Goal: Task Accomplishment & Management: Use online tool/utility

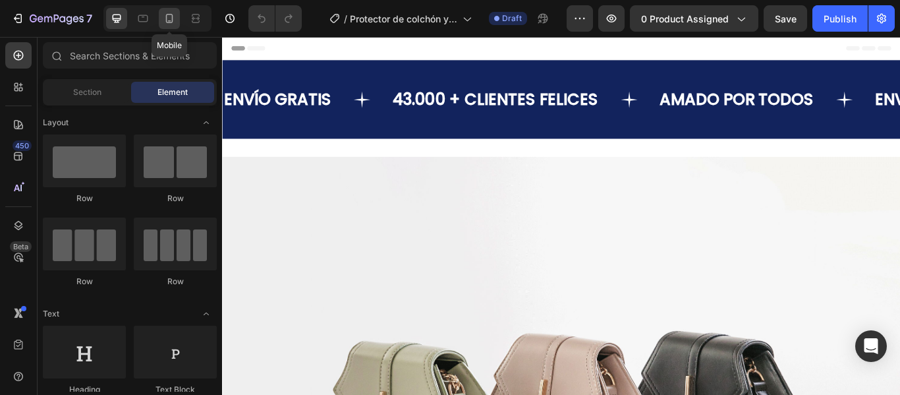
click at [175, 18] on icon at bounding box center [169, 18] width 13 height 13
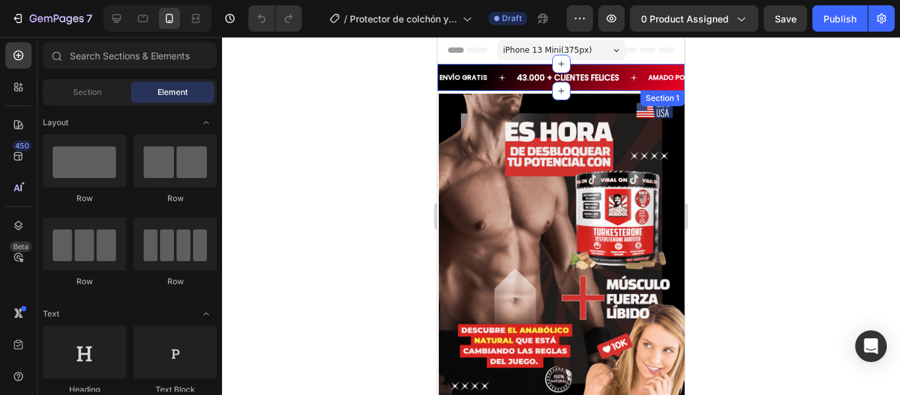
click at [584, 86] on div "ENVÍO GRATIS Text 43.000 + CLIENTES FELICES Text AMADO POR TODOS Text ENVÍO GRA…" at bounding box center [560, 77] width 247 height 27
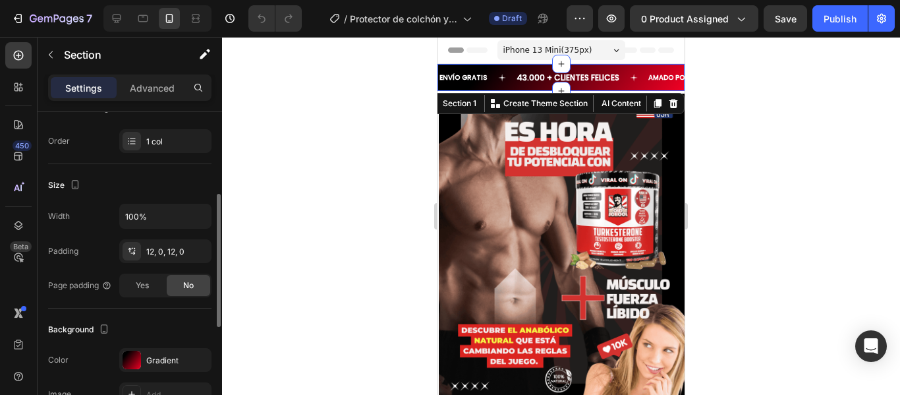
scroll to position [264, 0]
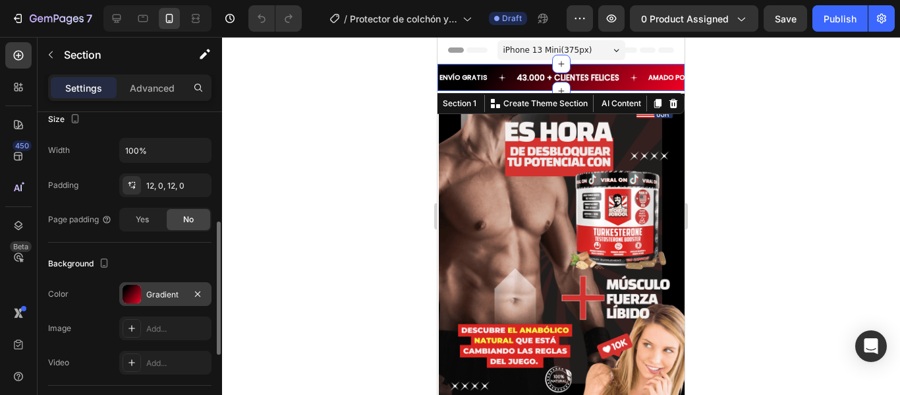
click at [134, 294] on div at bounding box center [132, 294] width 18 height 18
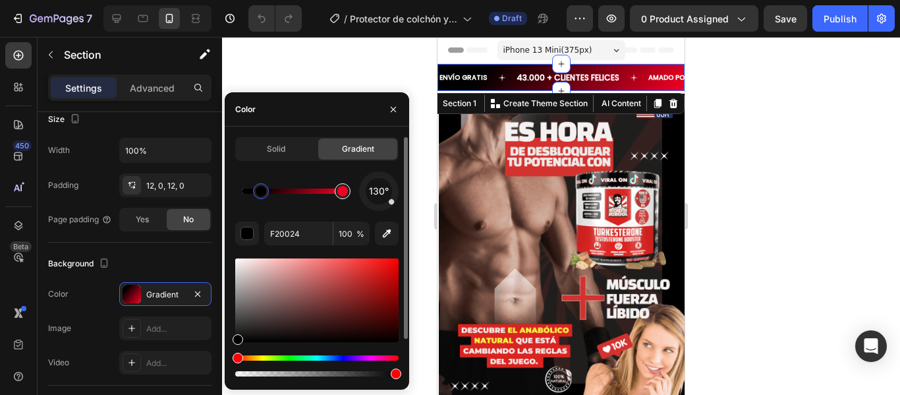
click at [342, 192] on div at bounding box center [342, 191] width 11 height 11
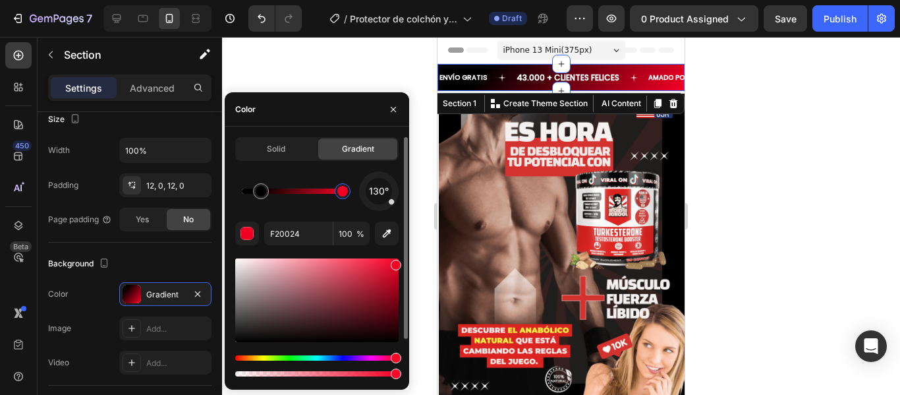
drag, startPoint x: 345, startPoint y: 192, endPoint x: 351, endPoint y: 192, distance: 6.6
click at [348, 192] on div at bounding box center [342, 191] width 11 height 11
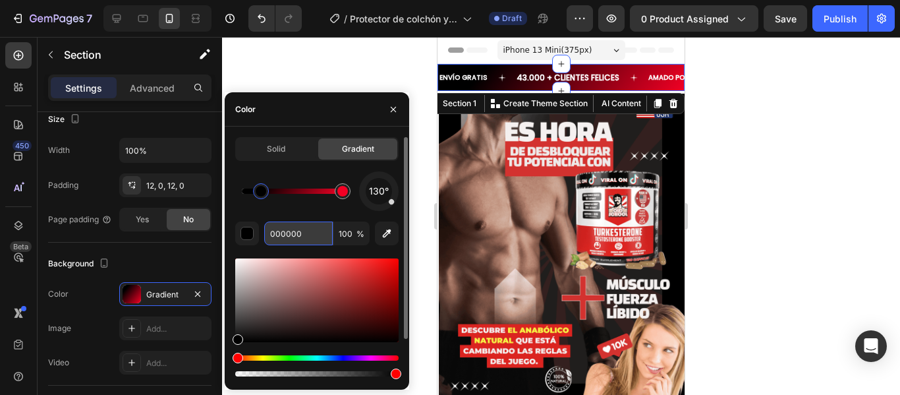
paste input "#151f2b"
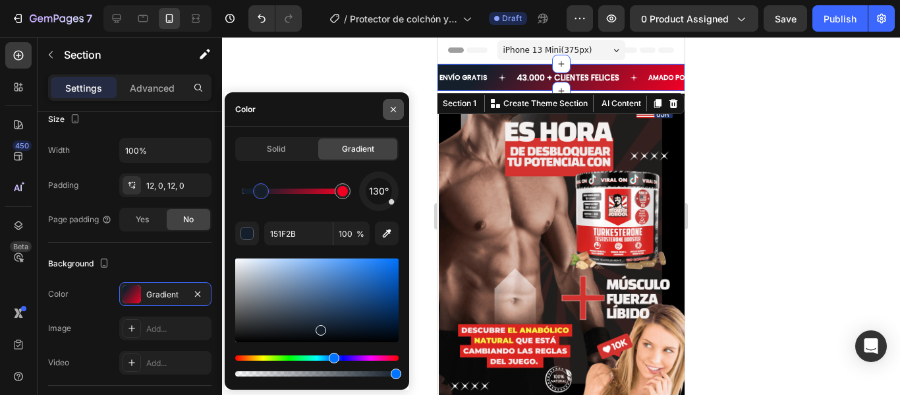
click at [387, 108] on button "button" at bounding box center [393, 109] width 21 height 21
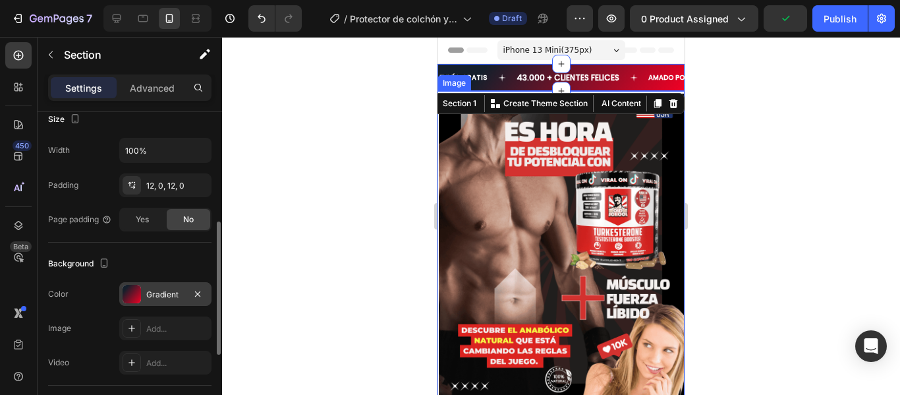
click at [131, 293] on div at bounding box center [132, 294] width 18 height 18
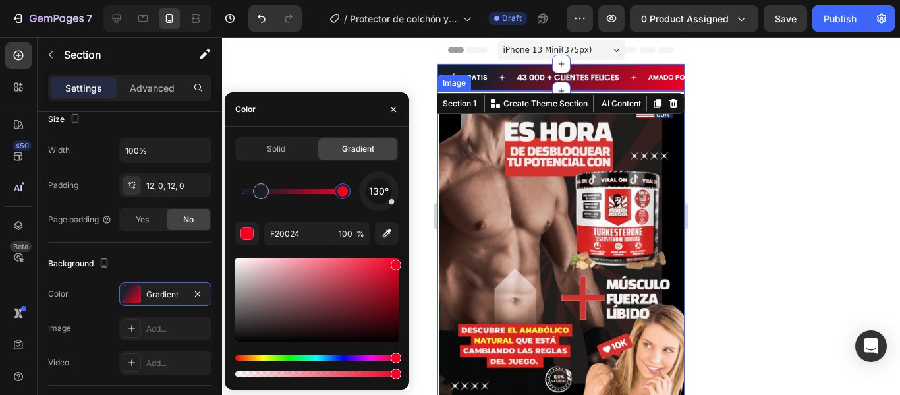
click at [343, 191] on div at bounding box center [342, 191] width 11 height 11
paste input "#151f2b"
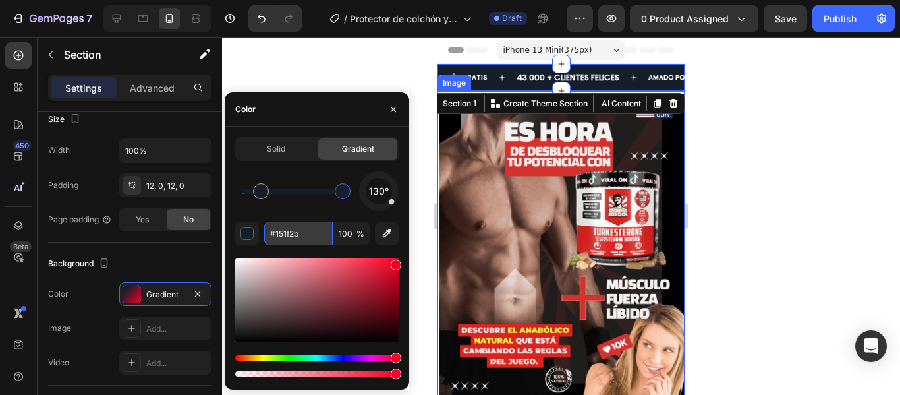
type input "151F2B"
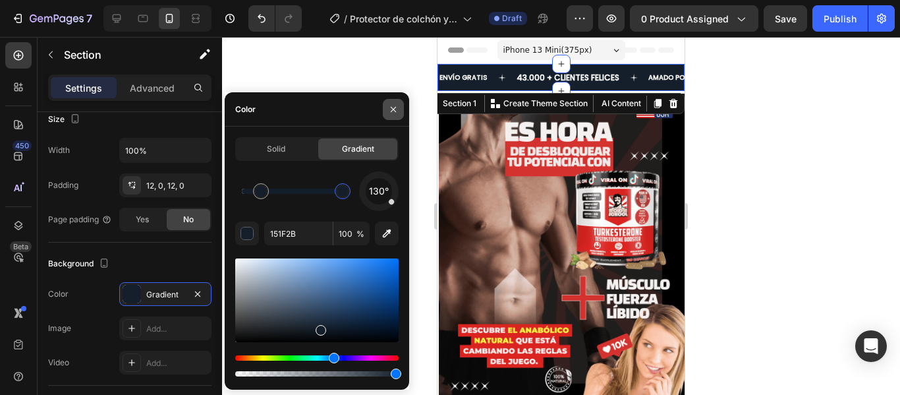
click at [393, 106] on icon "button" at bounding box center [393, 109] width 11 height 11
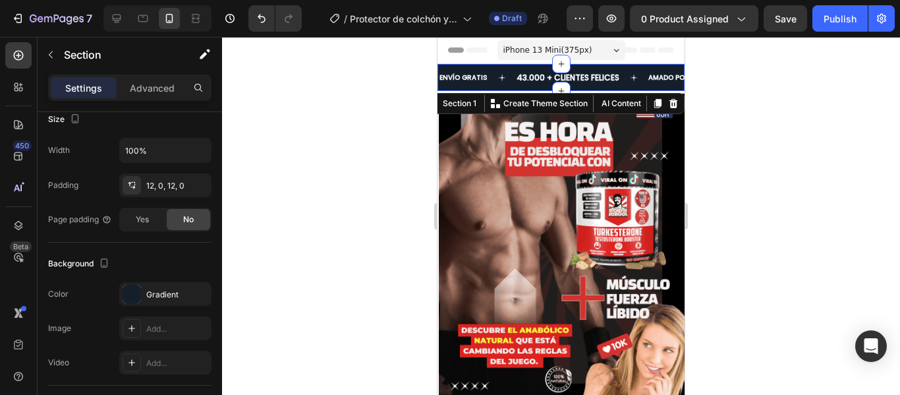
click at [725, 130] on div at bounding box center [561, 216] width 678 height 358
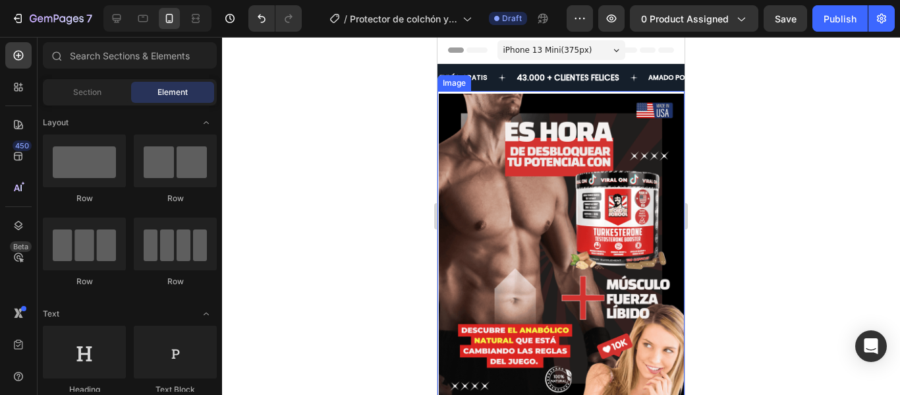
click at [619, 109] on img at bounding box center [562, 247] width 246 height 307
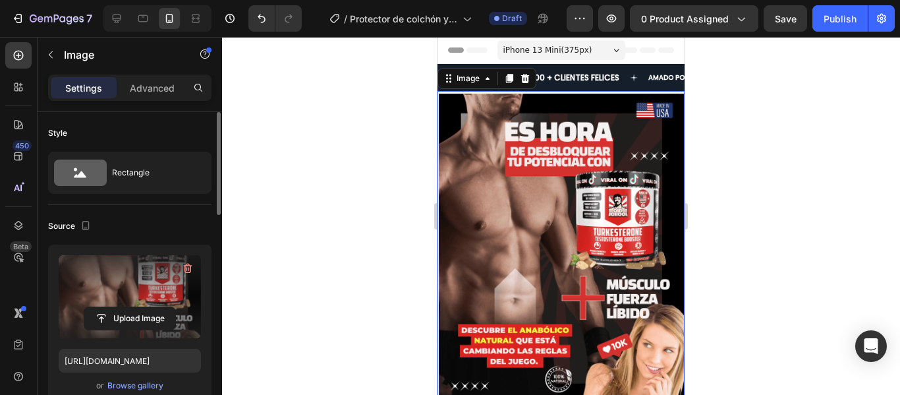
click at [111, 281] on label at bounding box center [130, 296] width 142 height 83
click at [111, 307] on input "file" at bounding box center [129, 318] width 91 height 22
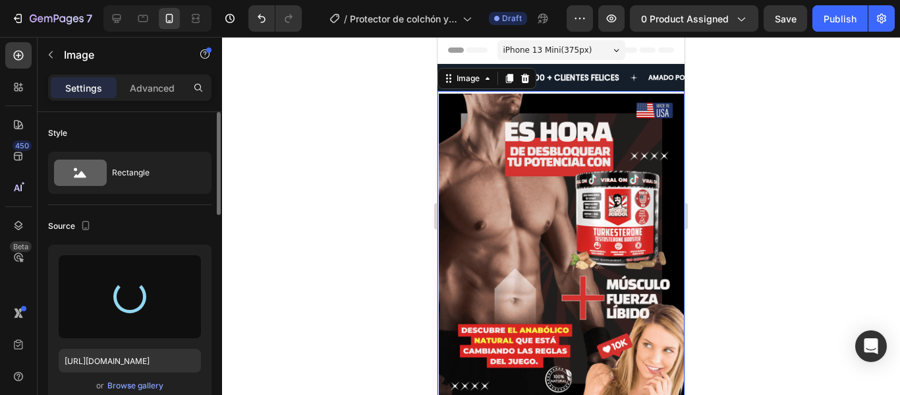
type input "[URL][DOMAIN_NAME]"
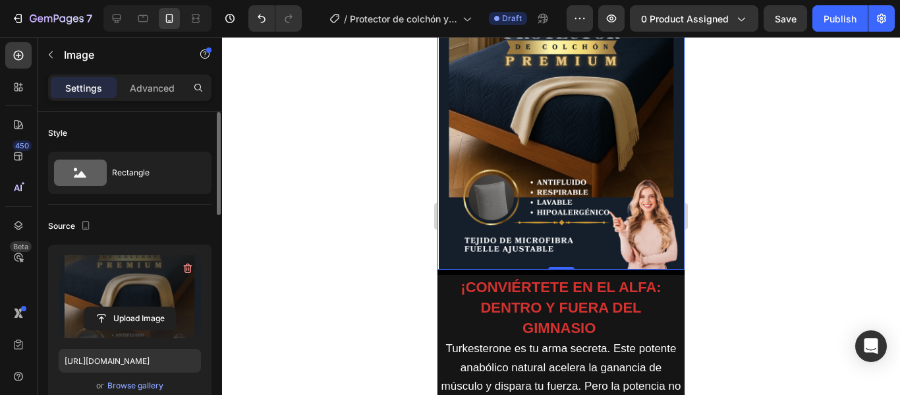
scroll to position [132, 0]
click at [740, 190] on div at bounding box center [561, 216] width 678 height 358
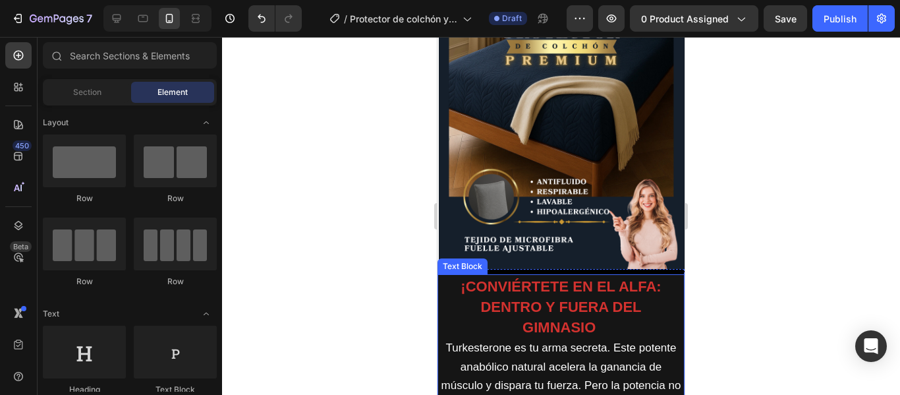
click at [665, 269] on div "¡CONVIÉRTETE EN EL ALFA: DENTRO Y FUERA DEL GIMNASIO Turkesterone es tu arma se…" at bounding box center [560, 381] width 247 height 225
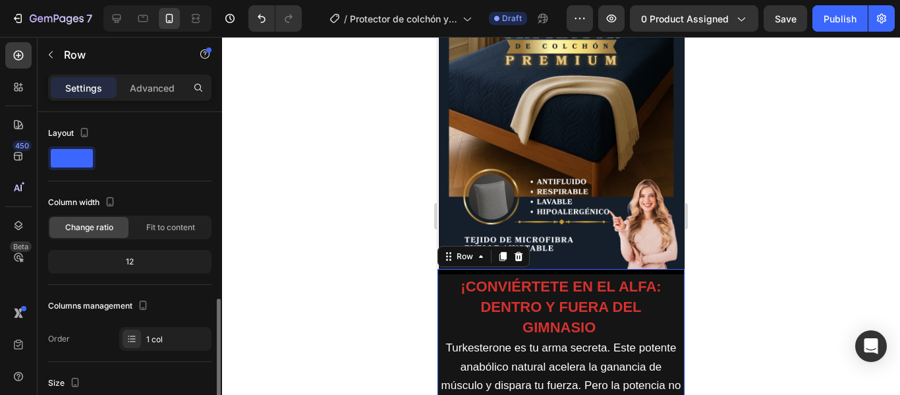
scroll to position [198, 0]
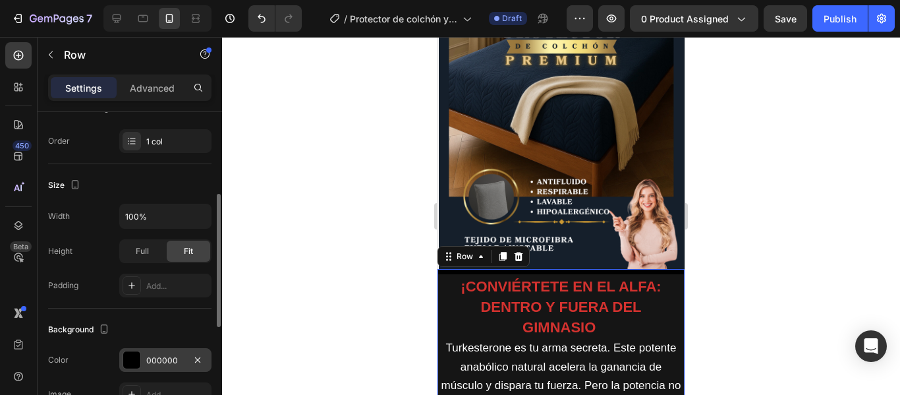
click at [134, 362] on div at bounding box center [131, 359] width 17 height 17
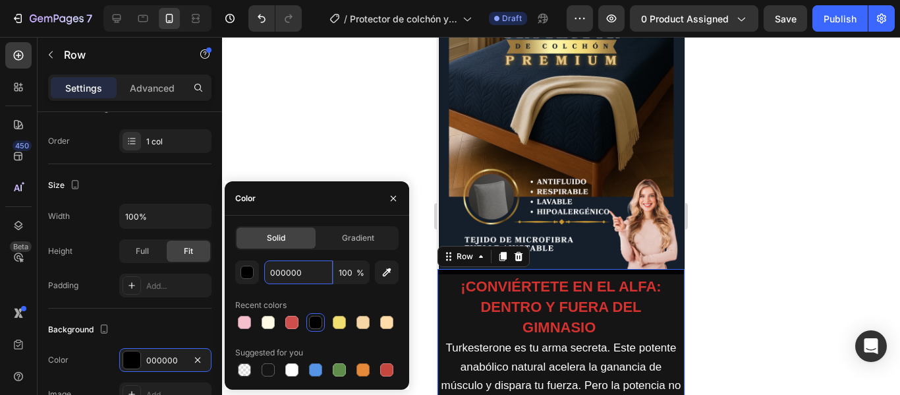
paste input "#151f2b"
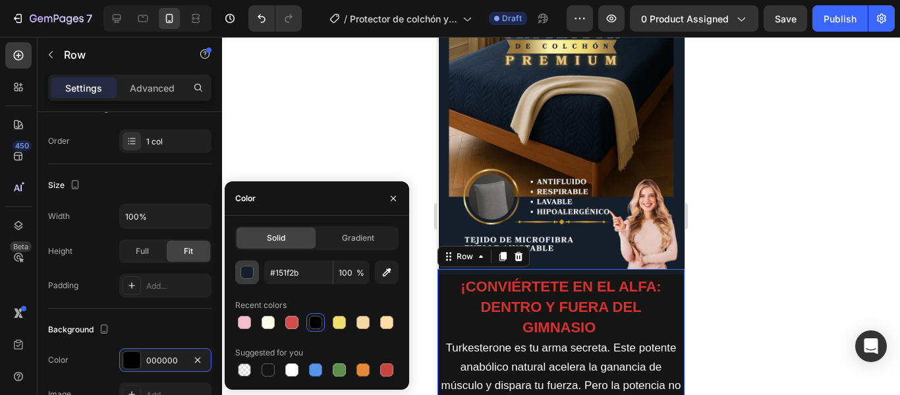
click at [246, 275] on div "button" at bounding box center [247, 272] width 13 height 13
type input "151F2B"
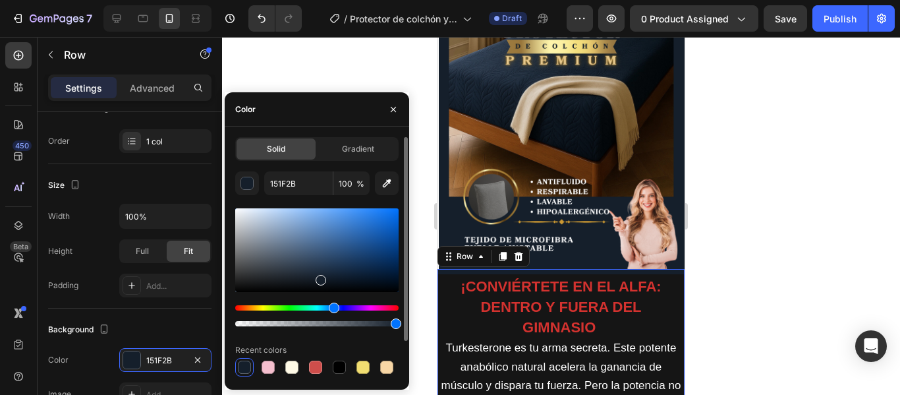
click at [235, 171] on button "button" at bounding box center [247, 183] width 24 height 24
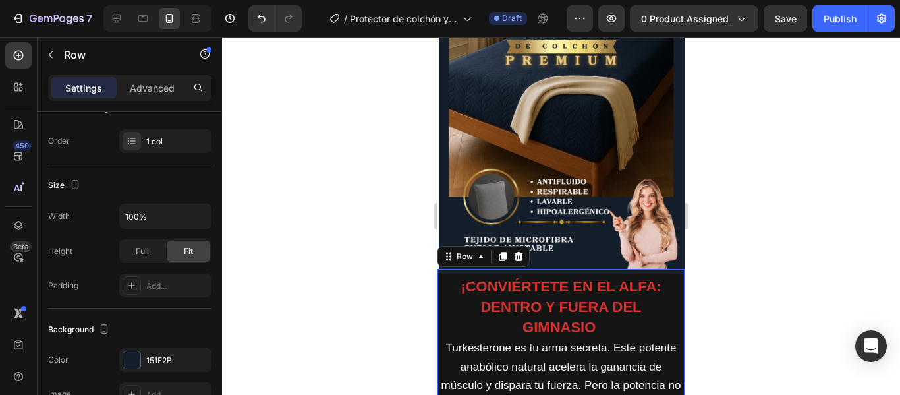
click at [292, 145] on div at bounding box center [561, 216] width 678 height 358
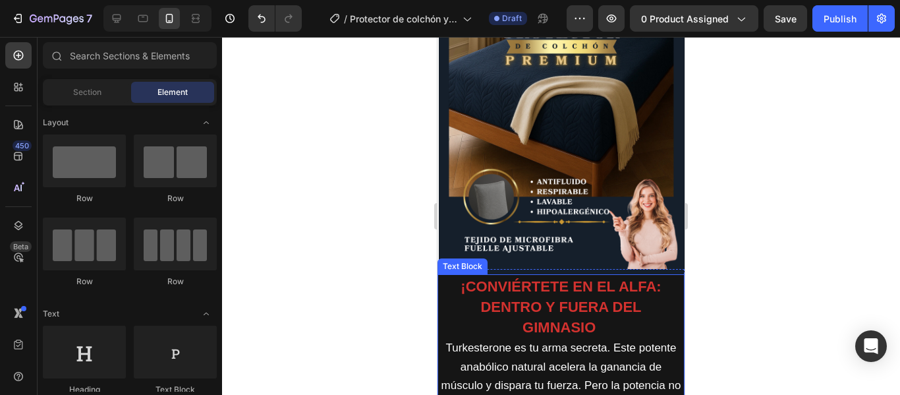
click at [451, 277] on p "¡CONVIÉRTETE EN EL ALFA: DENTRO Y FUERA DEL GIMNASIO" at bounding box center [561, 307] width 240 height 61
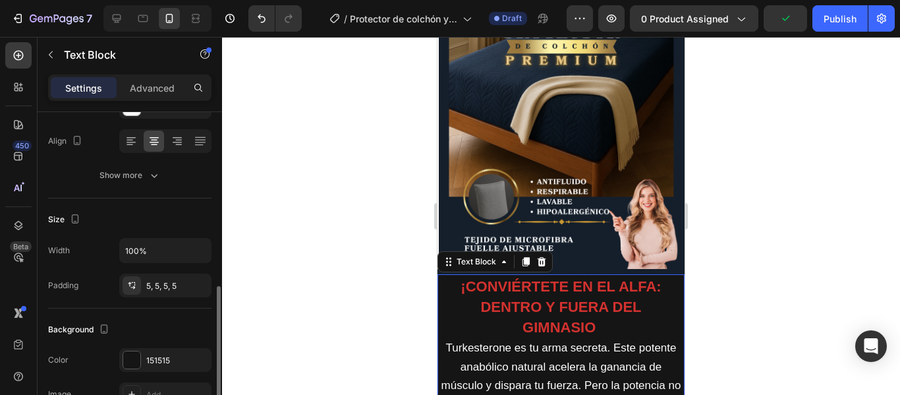
scroll to position [329, 0]
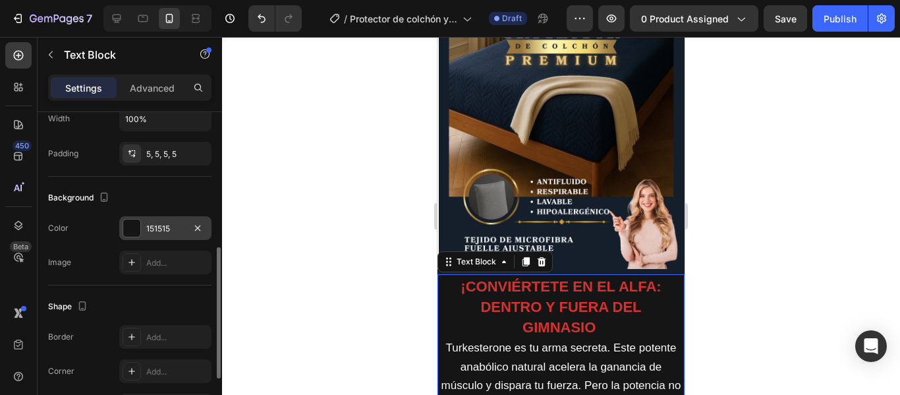
click at [130, 225] on div at bounding box center [131, 227] width 17 height 17
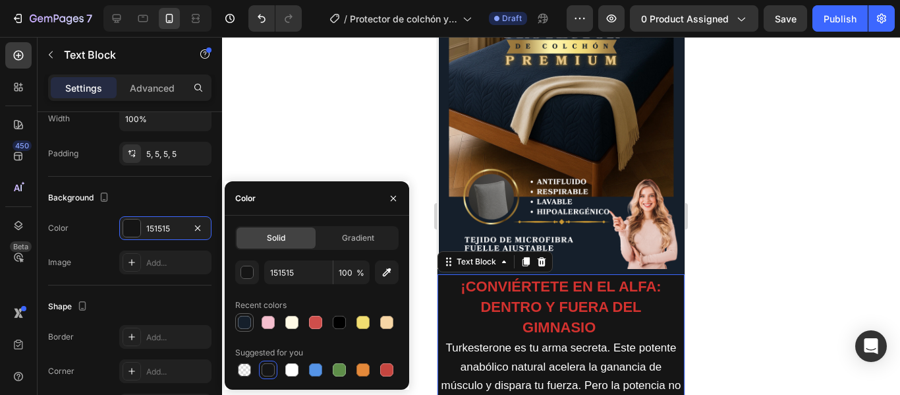
click at [246, 324] on div at bounding box center [244, 322] width 13 height 13
type input "151F2B"
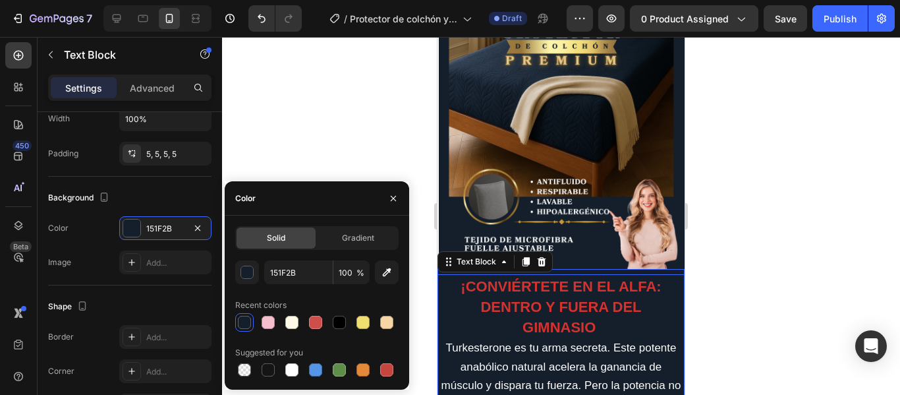
click at [613, 269] on div "¡CONVIÉRTETE EN EL ALFA: DENTRO Y FUERA DEL GIMNASIO Turkesterone es tu arma se…" at bounding box center [560, 381] width 247 height 225
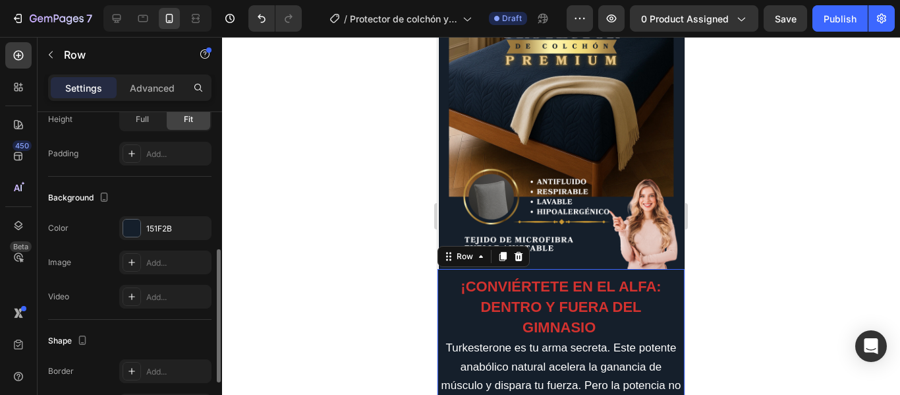
scroll to position [395, 0]
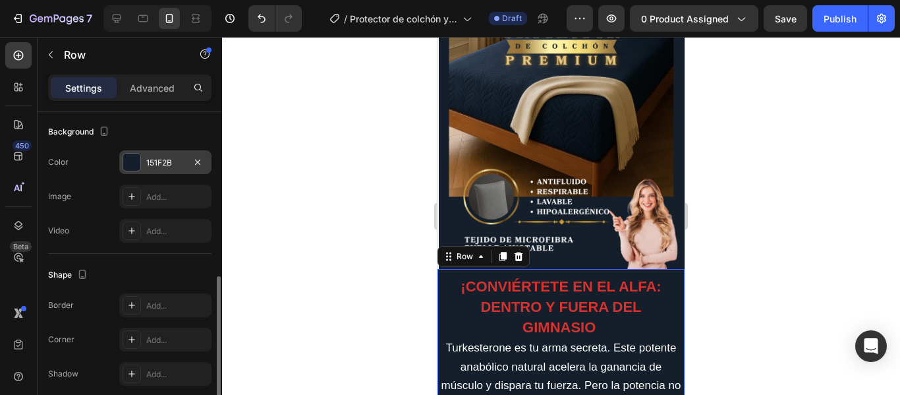
click at [138, 164] on div at bounding box center [131, 161] width 17 height 17
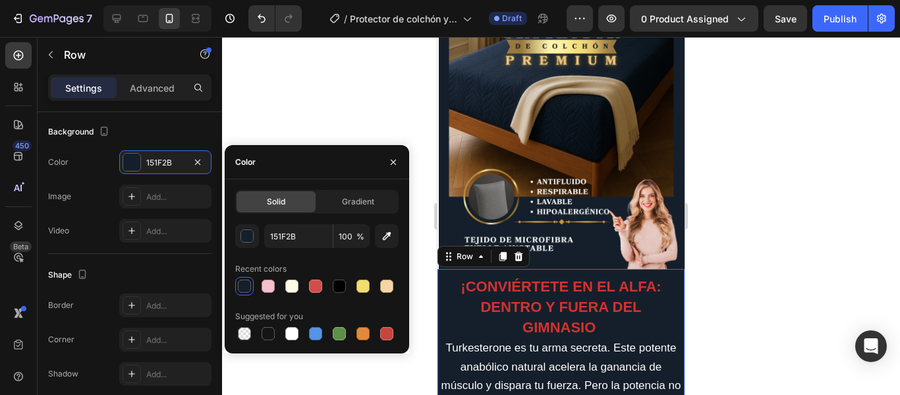
click at [246, 283] on div at bounding box center [244, 285] width 13 height 13
click at [343, 101] on div at bounding box center [561, 216] width 678 height 358
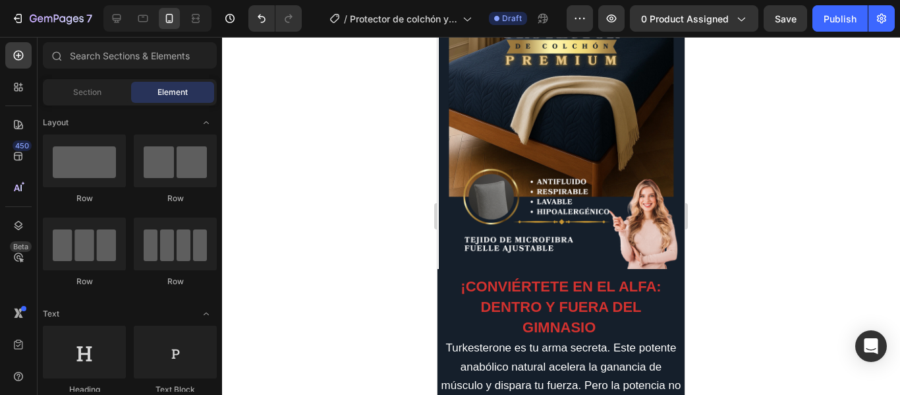
click at [769, 222] on div at bounding box center [561, 216] width 678 height 358
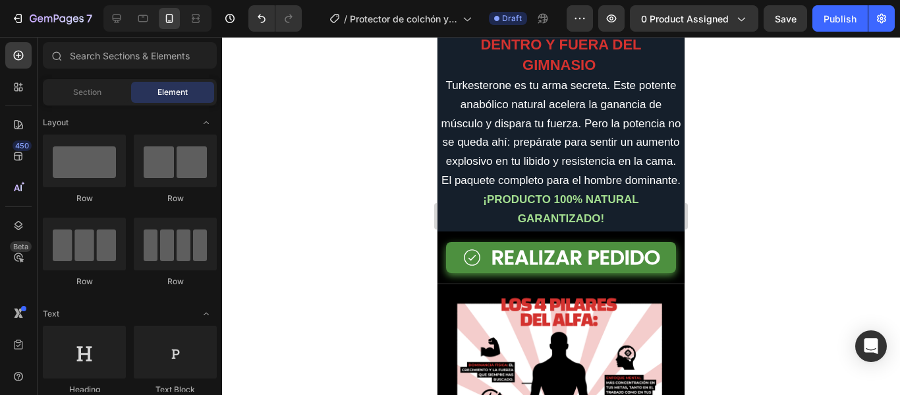
scroll to position [461, 0]
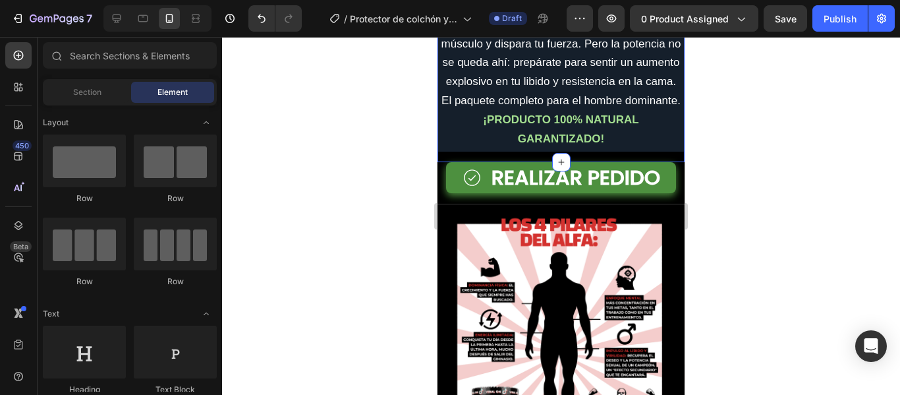
click at [642, 163] on div "¡CONVIÉRTETE EN EL ALFA: DENTRO Y FUERA DEL GIMNASIO Turkesterone es tu arma se…" at bounding box center [560, 45] width 247 height 235
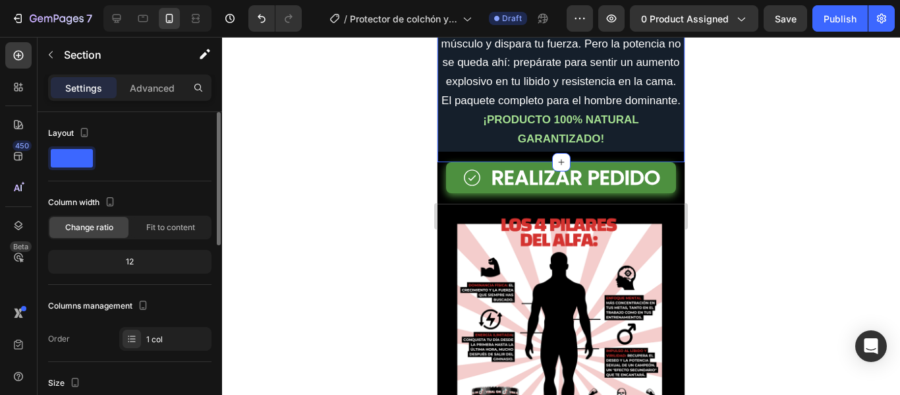
scroll to position [329, 0]
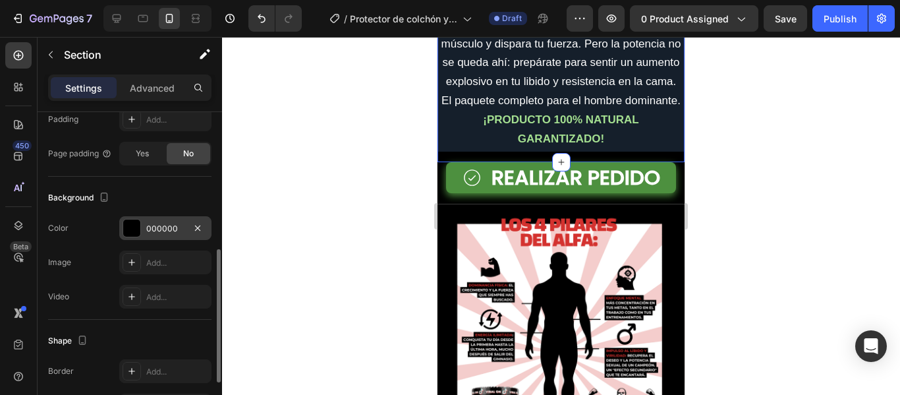
click at [130, 220] on div at bounding box center [131, 227] width 17 height 17
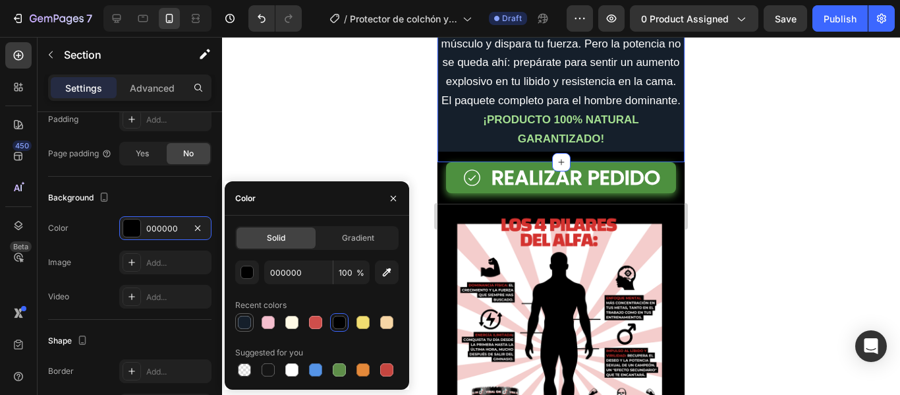
click at [243, 317] on div at bounding box center [244, 322] width 13 height 13
type input "151F2B"
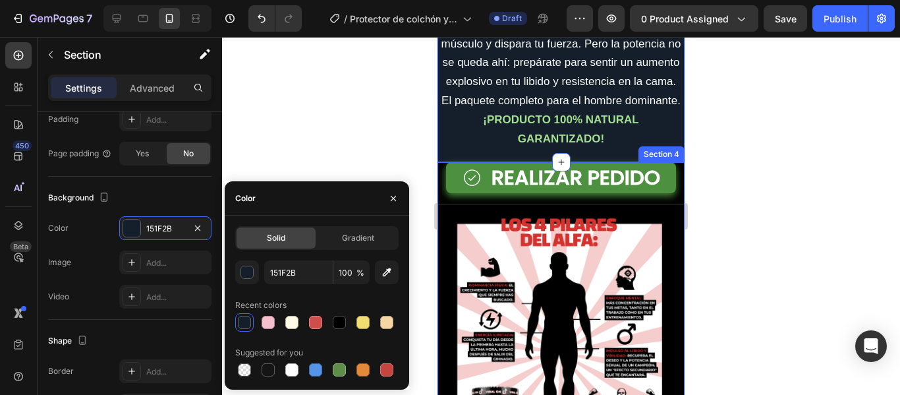
click at [483, 204] on div "REALIZAR PEDIDO Button" at bounding box center [560, 183] width 247 height 42
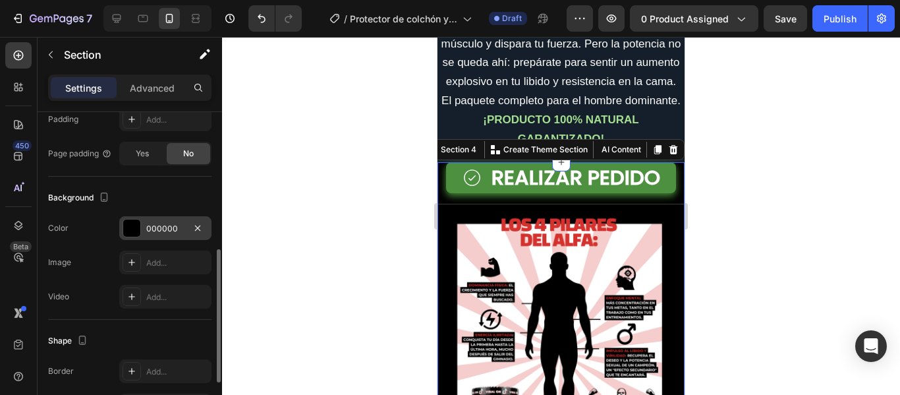
click at [142, 225] on div "000000" at bounding box center [165, 228] width 92 height 24
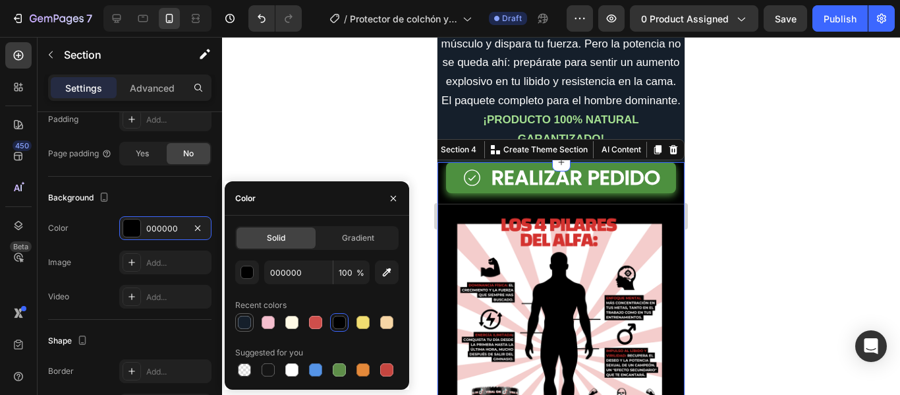
click at [243, 323] on div at bounding box center [244, 322] width 13 height 13
type input "151F2B"
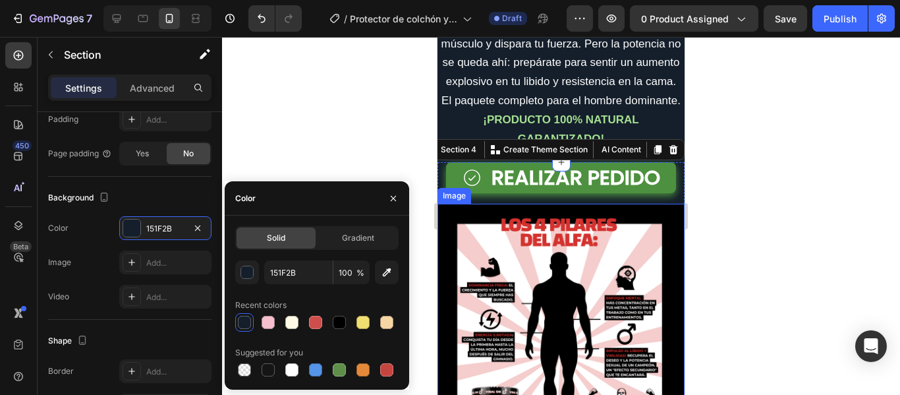
click at [770, 202] on div at bounding box center [561, 216] width 678 height 358
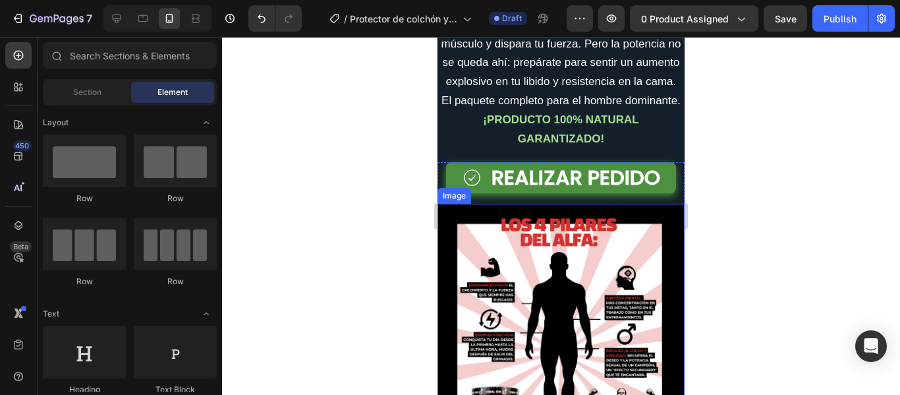
click at [758, 197] on div at bounding box center [561, 216] width 678 height 358
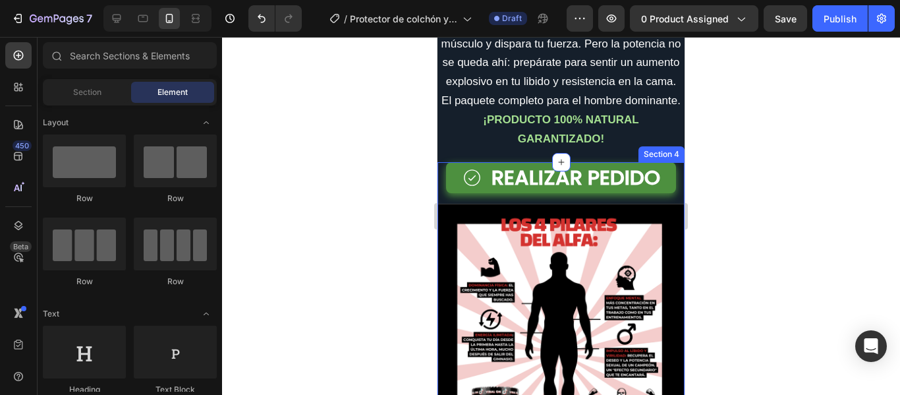
click at [497, 204] on div "REALIZAR PEDIDO Button" at bounding box center [560, 183] width 247 height 42
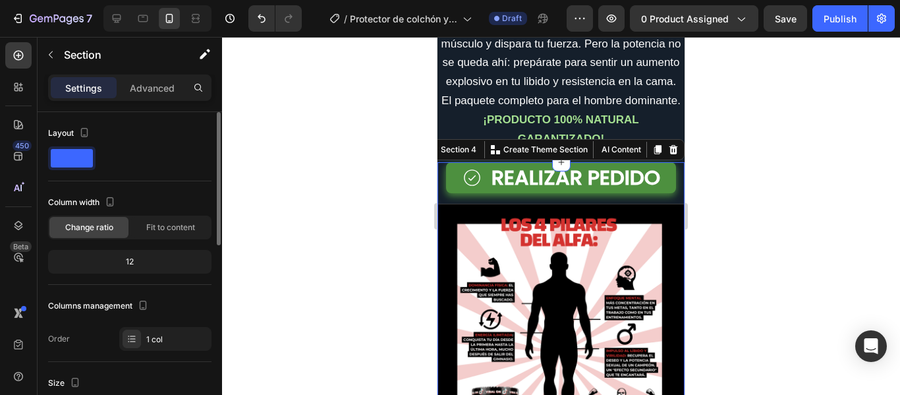
scroll to position [198, 0]
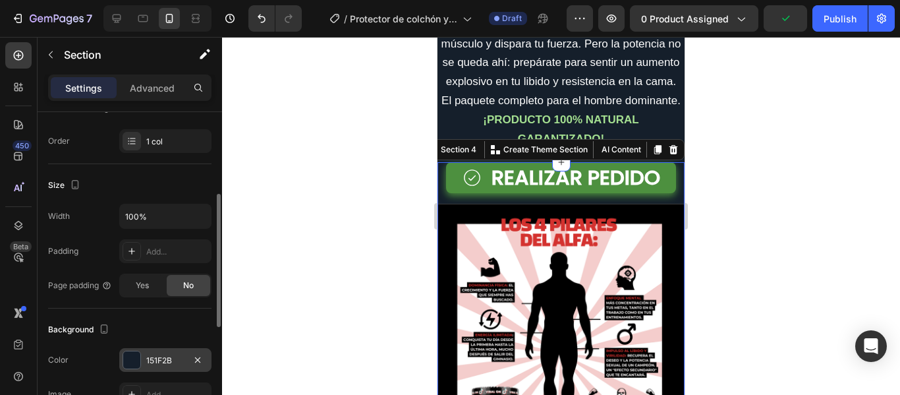
click at [130, 358] on div at bounding box center [131, 359] width 17 height 17
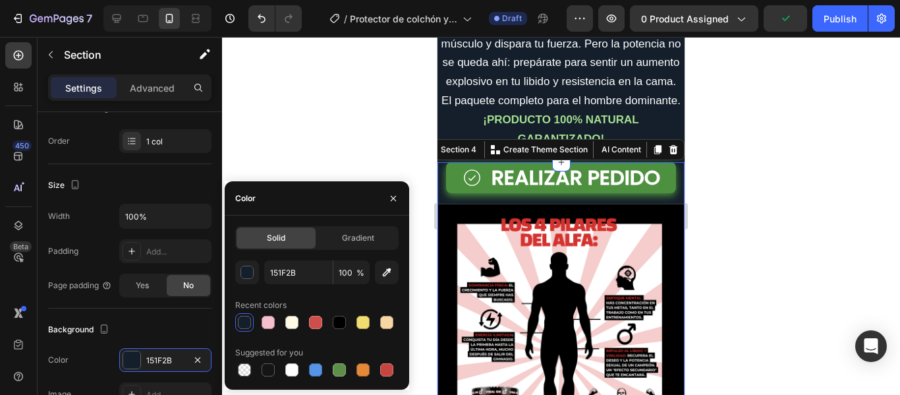
click at [250, 321] on div at bounding box center [244, 322] width 13 height 13
click at [327, 126] on div at bounding box center [561, 216] width 678 height 358
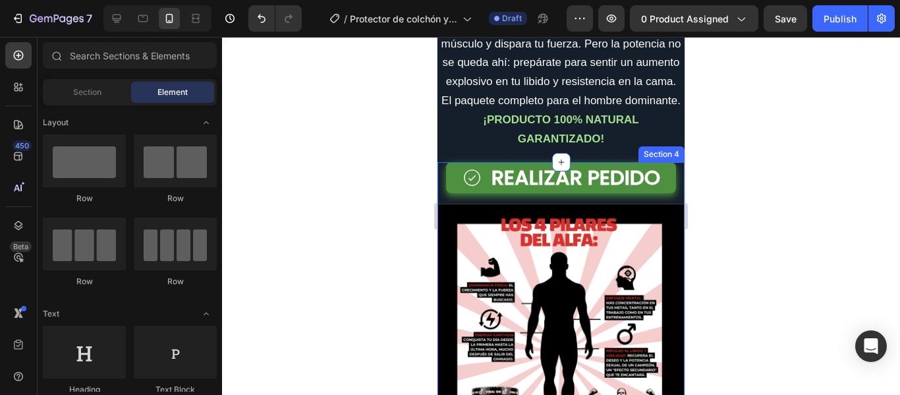
click at [752, 222] on div at bounding box center [561, 216] width 678 height 358
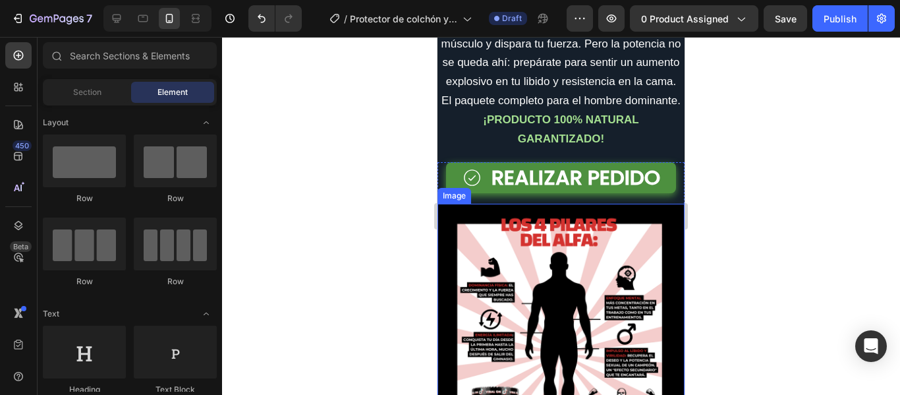
click at [661, 259] on img at bounding box center [560, 358] width 247 height 309
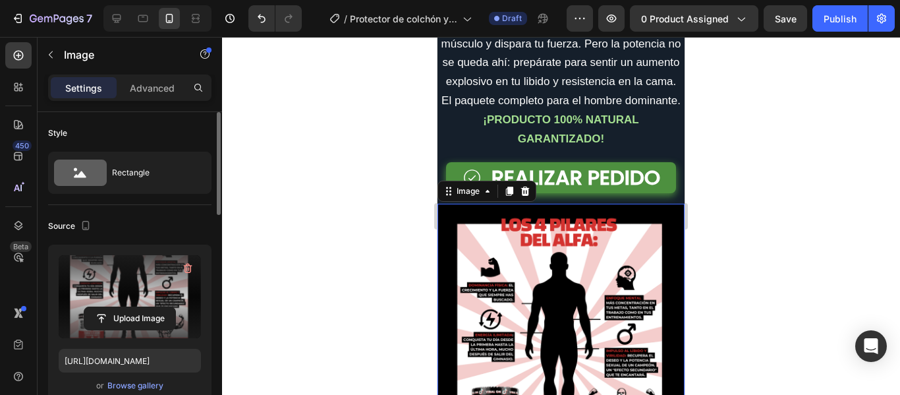
click at [147, 295] on label at bounding box center [130, 296] width 142 height 83
click at [147, 307] on input "file" at bounding box center [129, 318] width 91 height 22
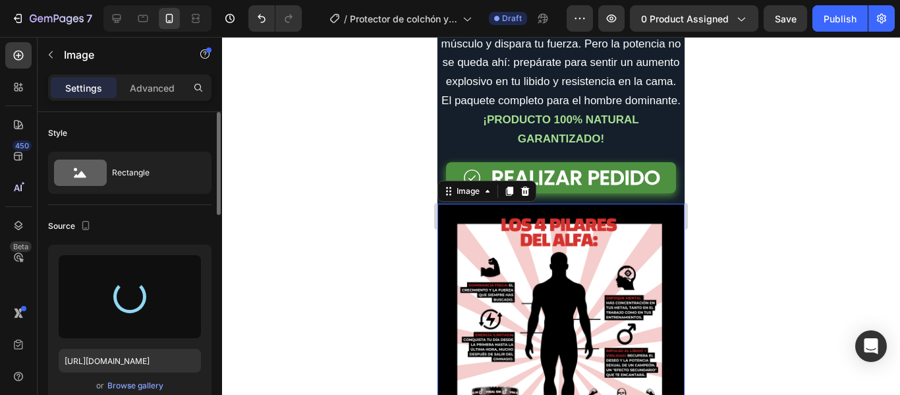
type input "[URL][DOMAIN_NAME]"
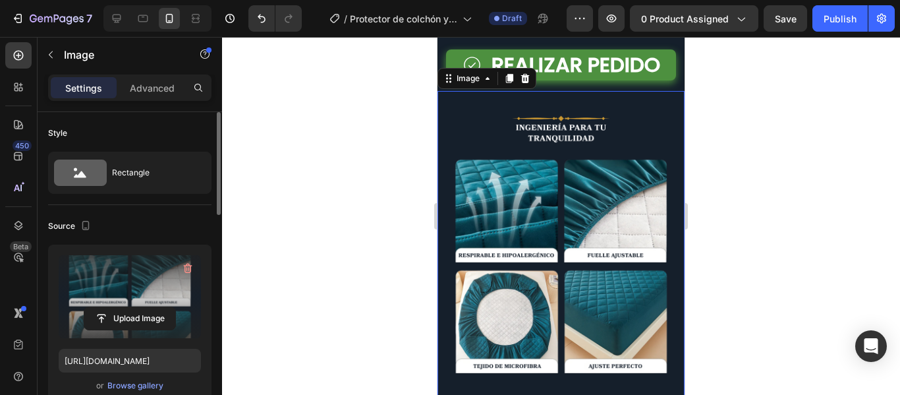
scroll to position [659, 0]
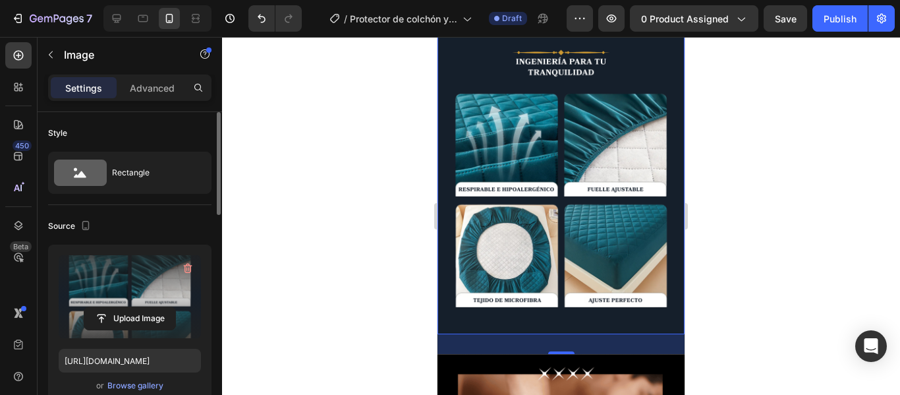
click at [769, 225] on div at bounding box center [561, 216] width 678 height 358
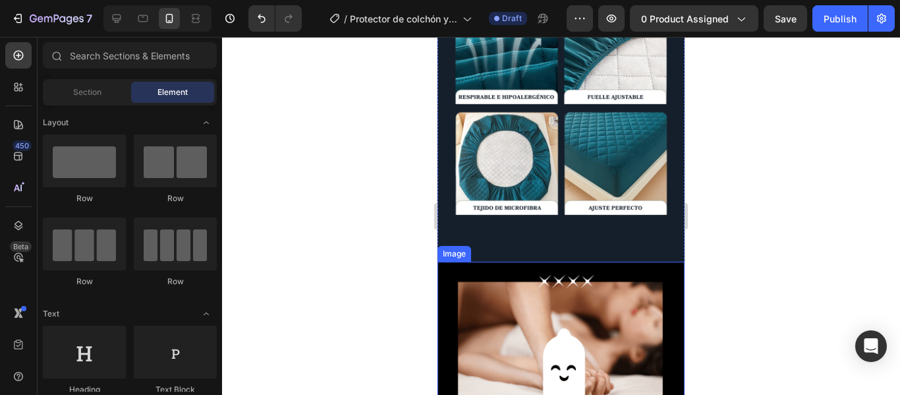
scroll to position [856, 0]
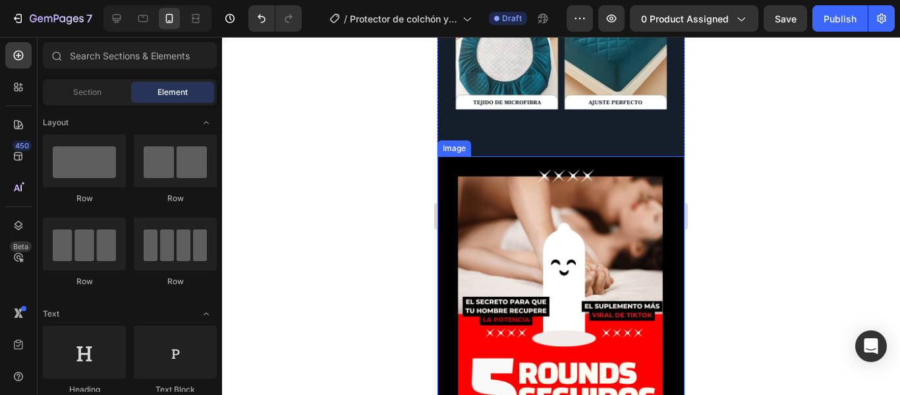
click at [609, 229] on img at bounding box center [560, 310] width 247 height 309
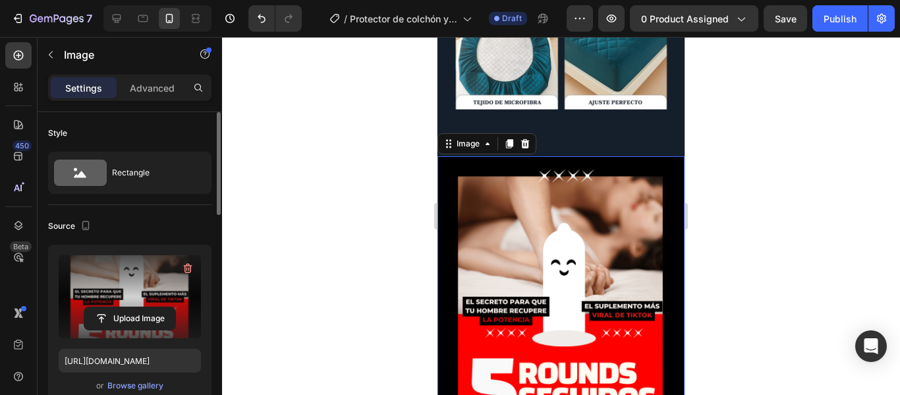
click at [111, 293] on label at bounding box center [130, 296] width 142 height 83
click at [111, 307] on input "file" at bounding box center [129, 318] width 91 height 22
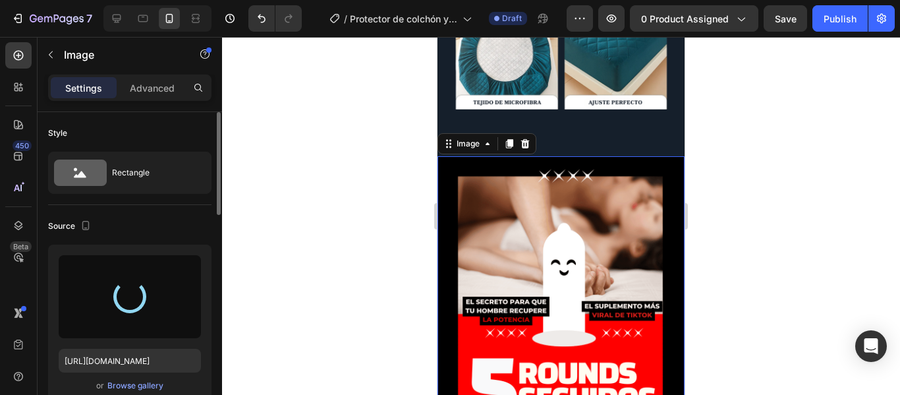
type input "[URL][DOMAIN_NAME]"
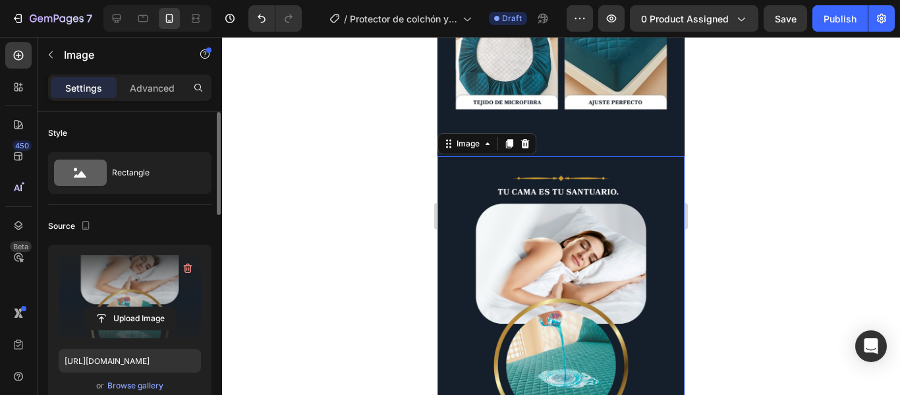
click at [709, 222] on div at bounding box center [561, 216] width 678 height 358
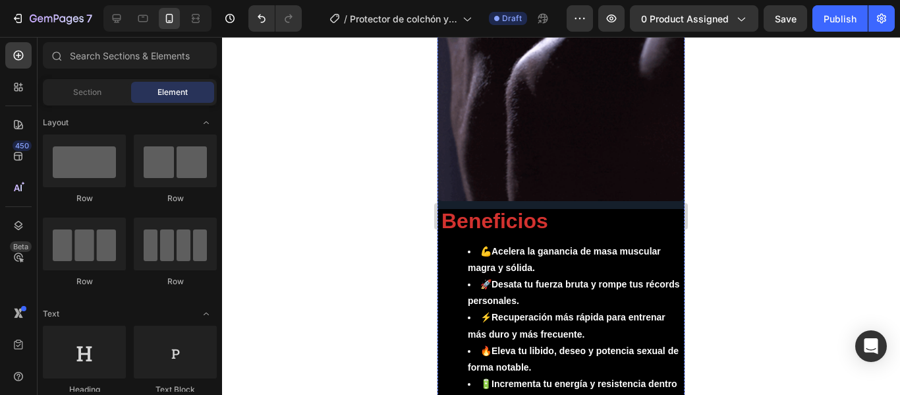
scroll to position [1845, 0]
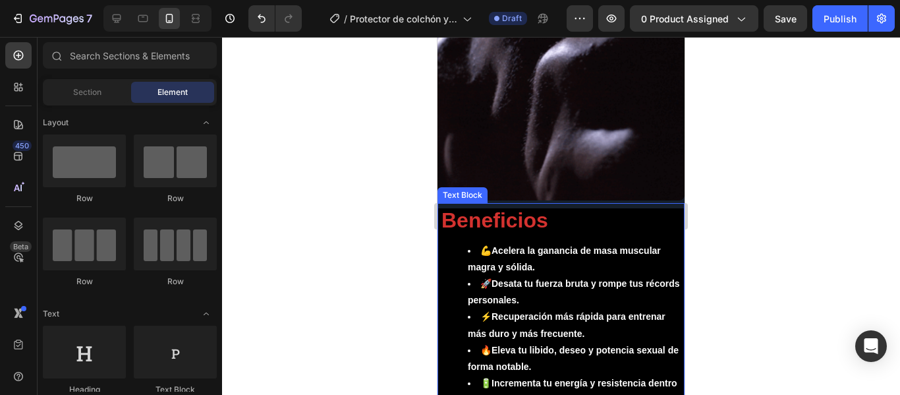
click at [650, 208] on div "Beneficios 💪 Acelera la ganancia de masa muscular magra y sólida. 🚀 Desata tu f…" at bounding box center [560, 331] width 247 height 246
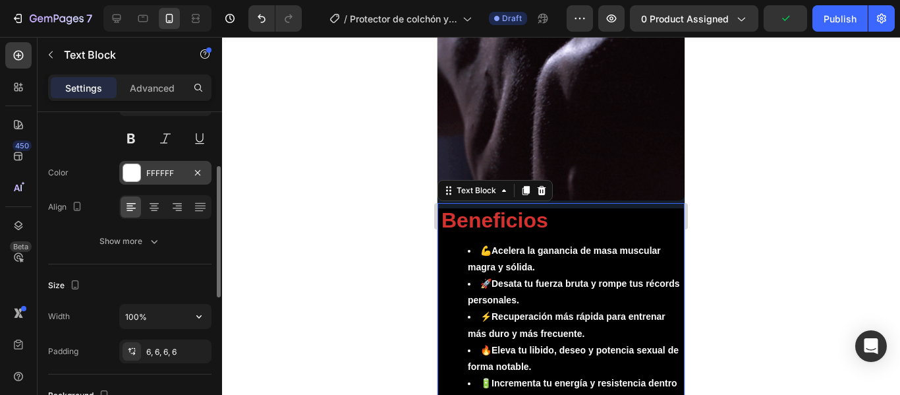
scroll to position [329, 0]
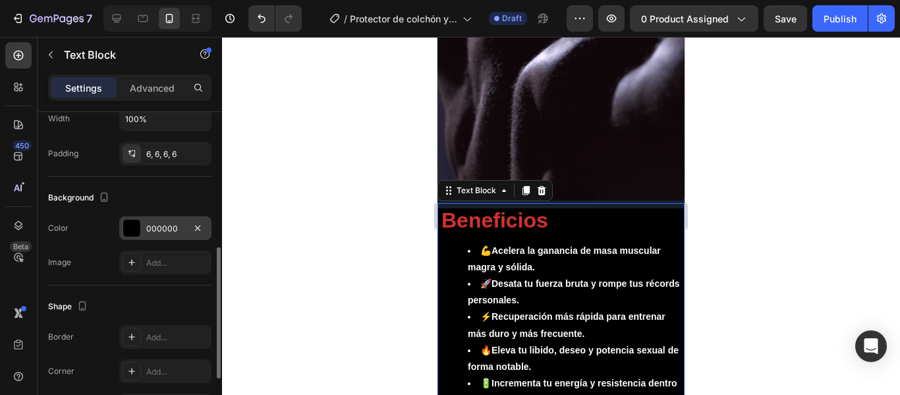
click at [132, 227] on div at bounding box center [131, 227] width 17 height 17
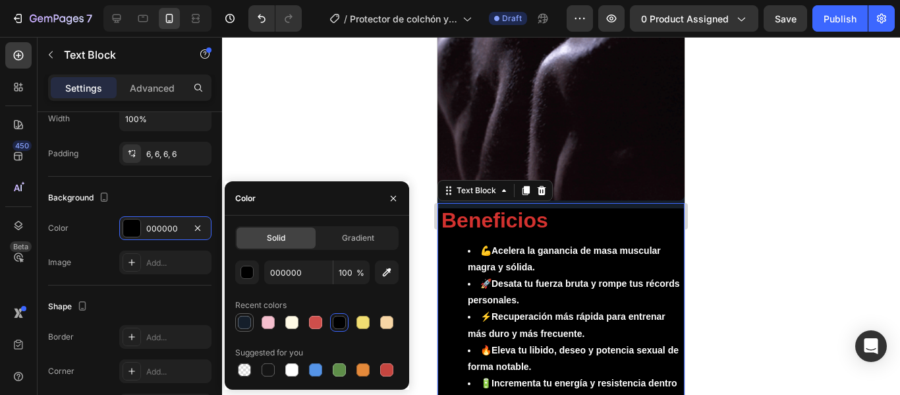
click at [242, 319] on div at bounding box center [244, 322] width 13 height 13
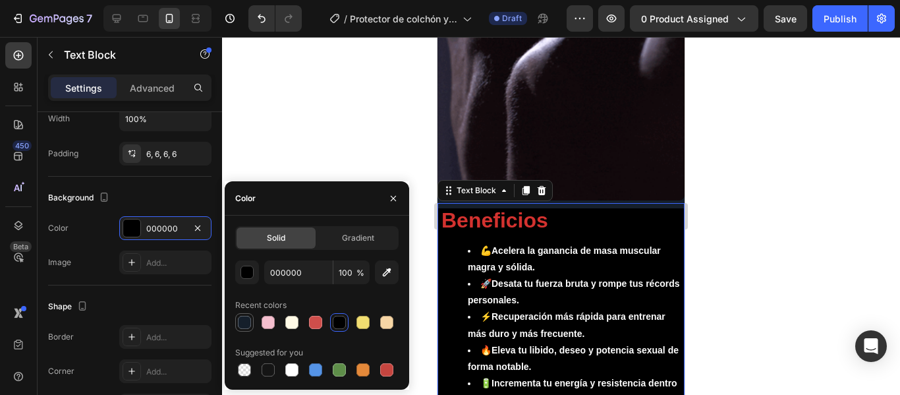
type input "151F2B"
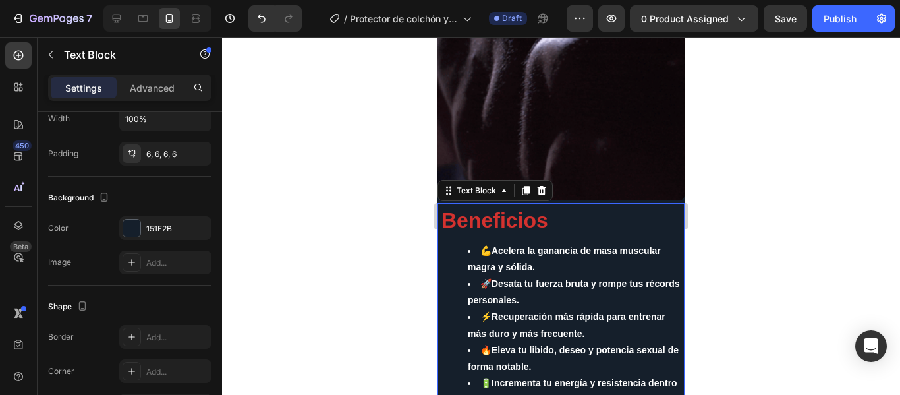
click at [706, 158] on div at bounding box center [561, 216] width 678 height 358
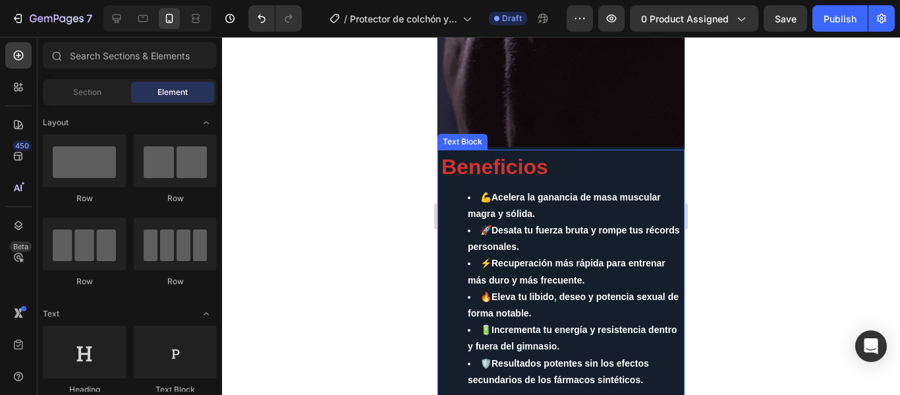
scroll to position [2042, 0]
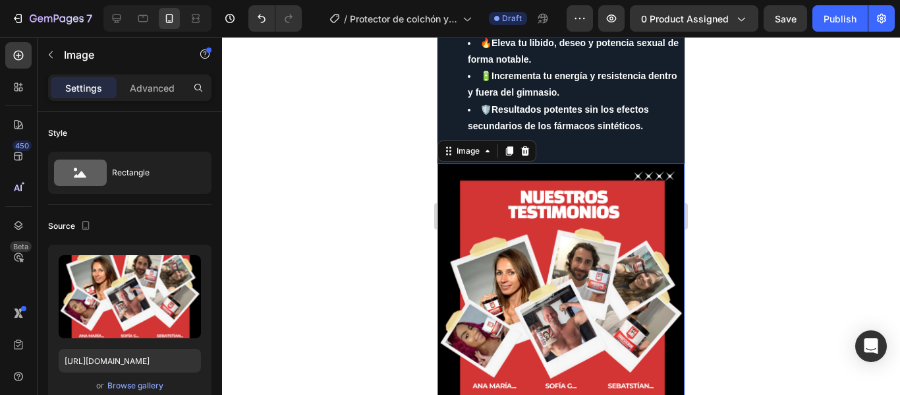
scroll to position [2174, 0]
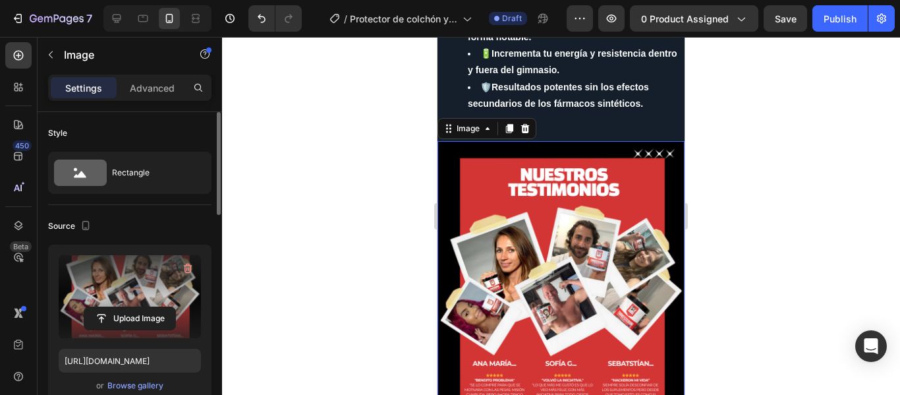
click at [151, 288] on label at bounding box center [130, 296] width 142 height 83
click at [151, 307] on input "file" at bounding box center [129, 318] width 91 height 22
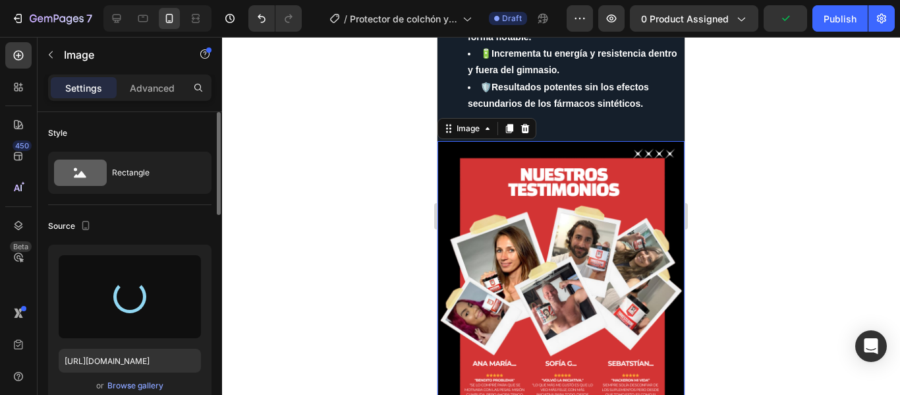
type input "[URL][DOMAIN_NAME]"
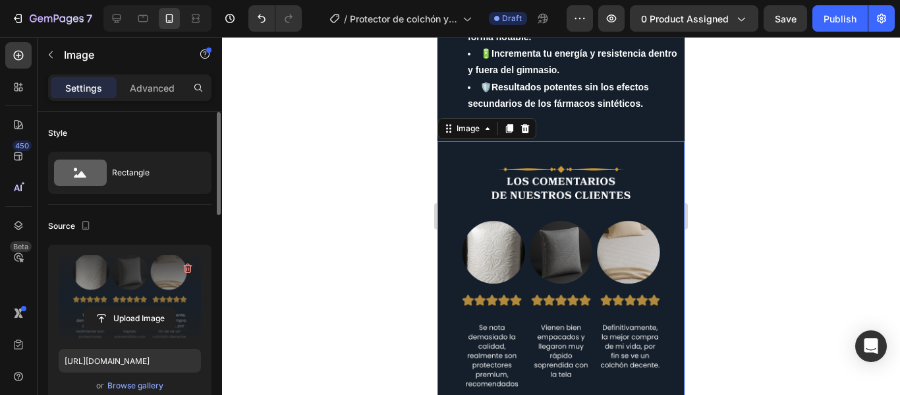
click at [756, 213] on div at bounding box center [561, 216] width 678 height 358
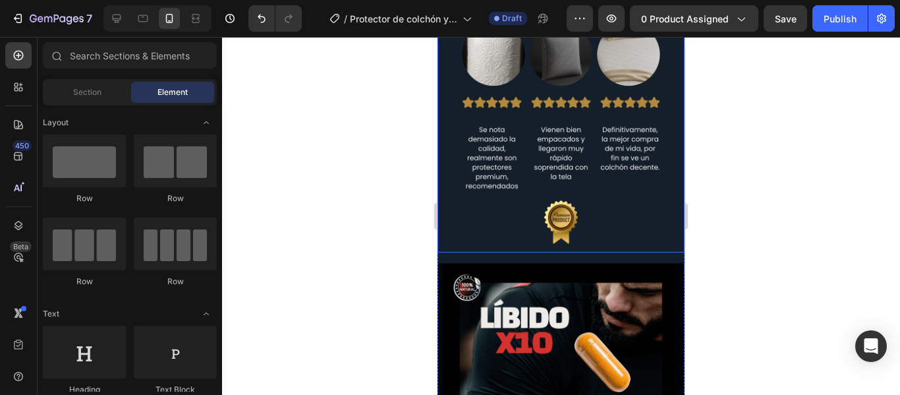
scroll to position [2503, 0]
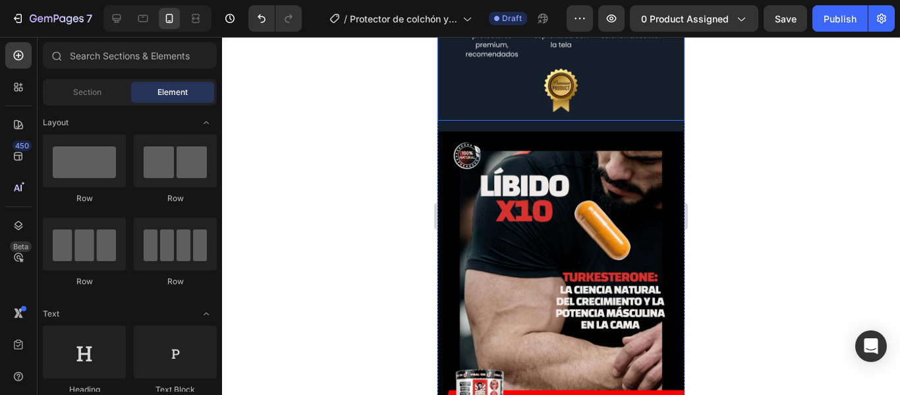
click at [609, 246] on img at bounding box center [560, 285] width 247 height 309
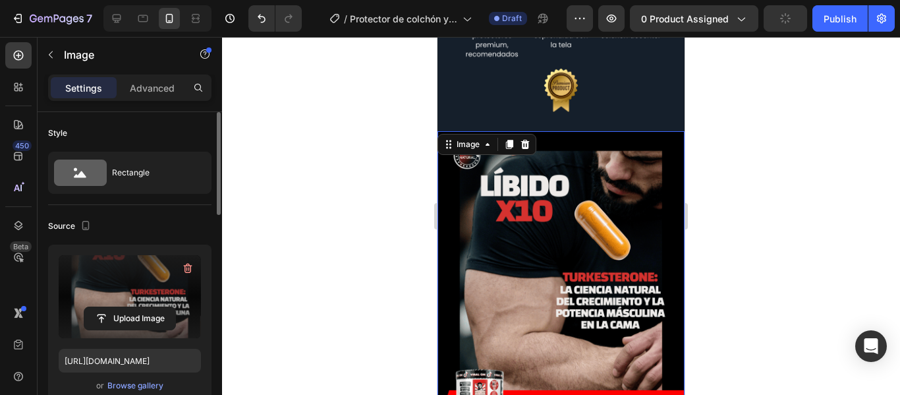
click at [120, 293] on label at bounding box center [130, 296] width 142 height 83
click at [120, 307] on input "file" at bounding box center [129, 318] width 91 height 22
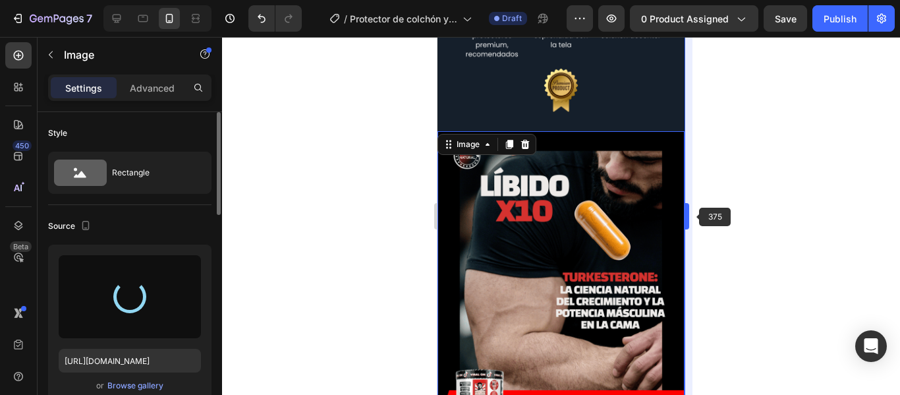
type input "[URL][DOMAIN_NAME]"
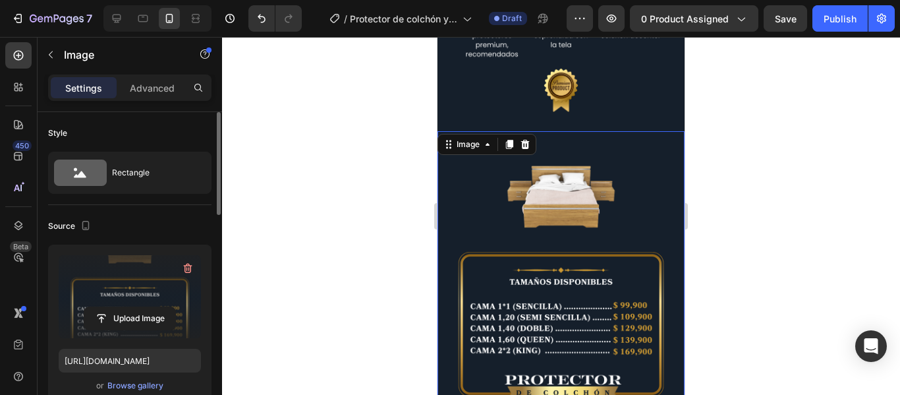
click at [762, 150] on div at bounding box center [561, 216] width 678 height 358
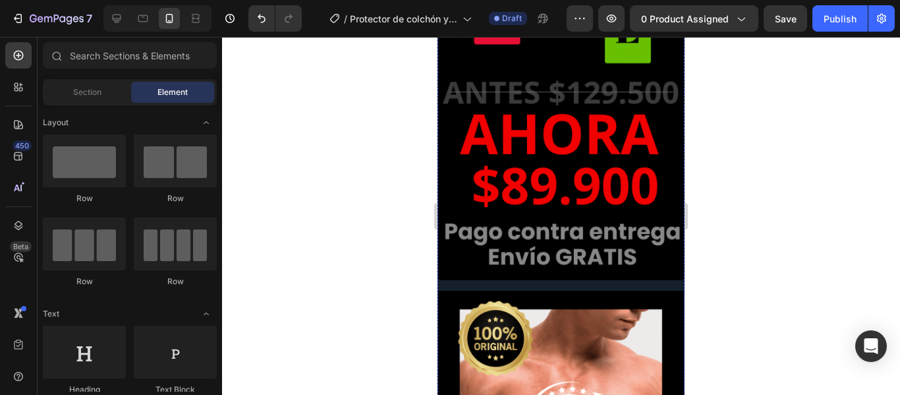
scroll to position [3426, 0]
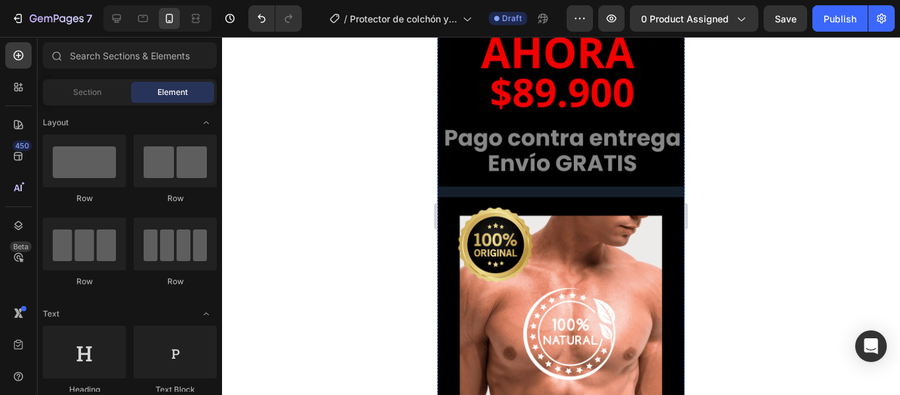
click at [627, 259] on img at bounding box center [560, 351] width 247 height 309
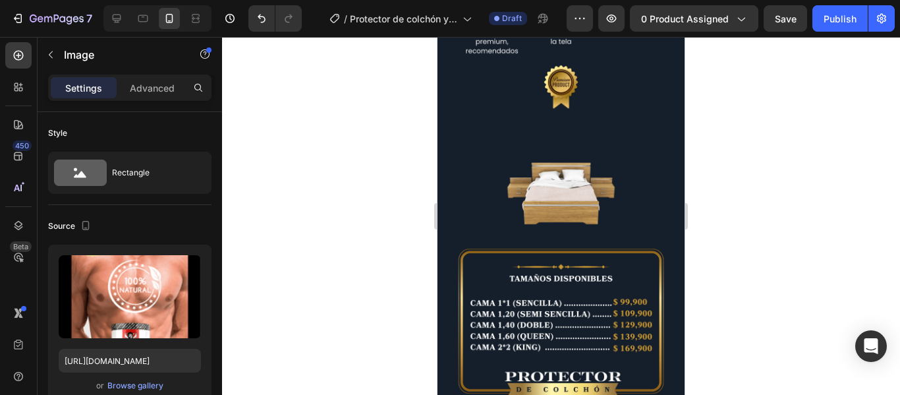
scroll to position [2635, 0]
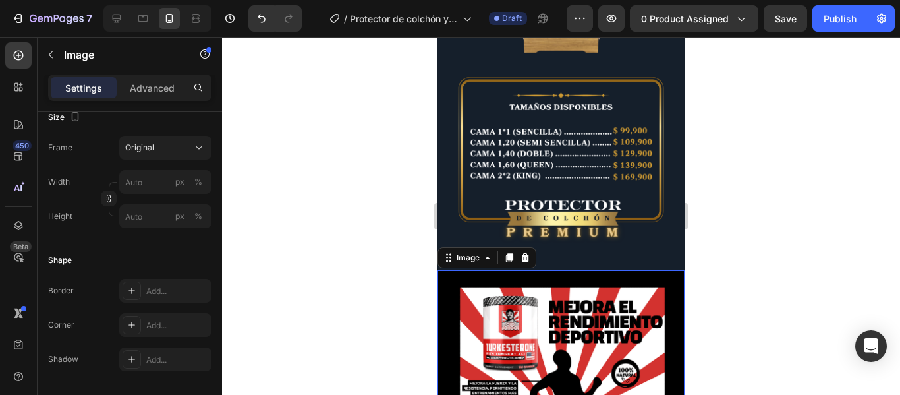
scroll to position [2701, 0]
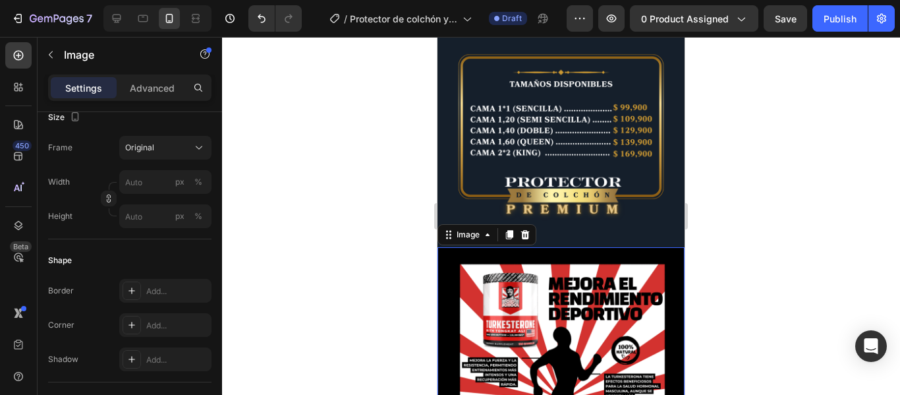
click at [522, 279] on img at bounding box center [560, 401] width 247 height 309
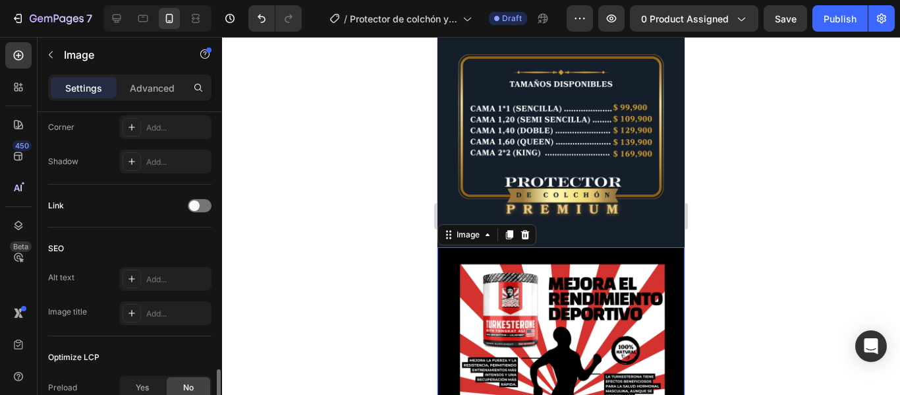
scroll to position [659, 0]
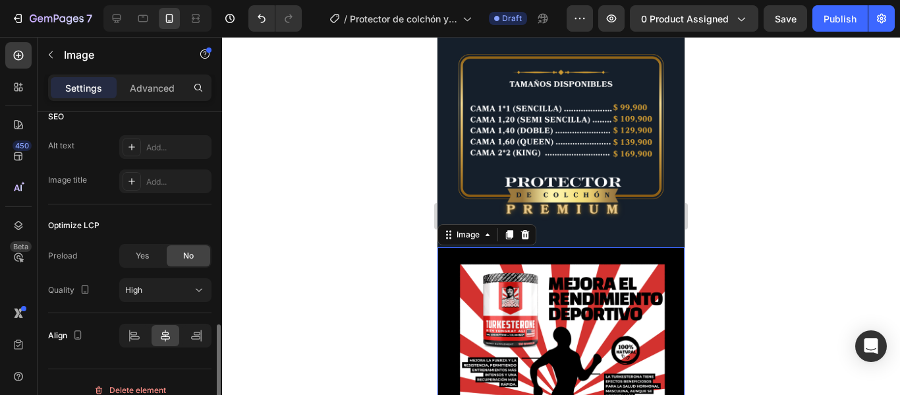
click at [809, 200] on div at bounding box center [561, 216] width 678 height 358
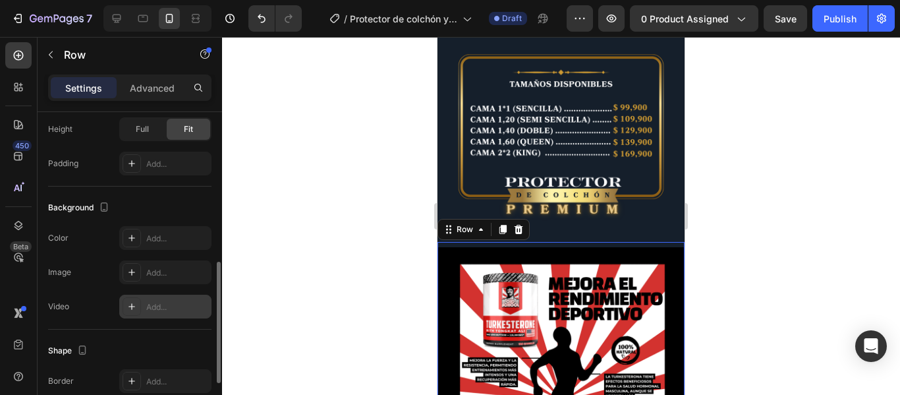
scroll to position [525, 0]
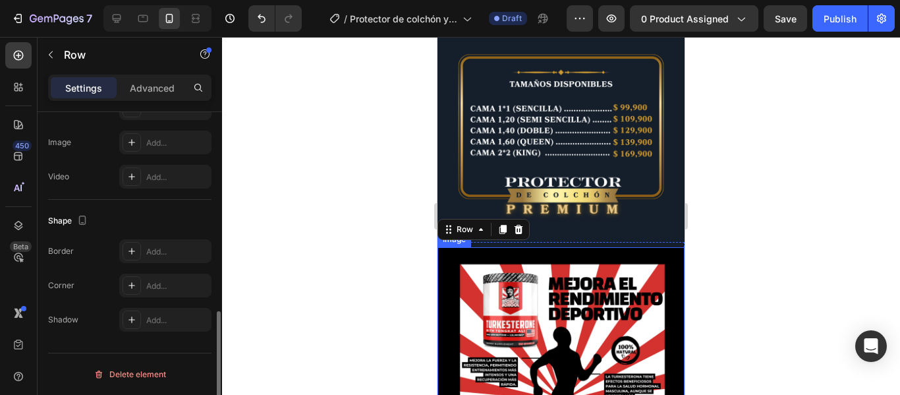
click at [609, 252] on img at bounding box center [560, 401] width 247 height 309
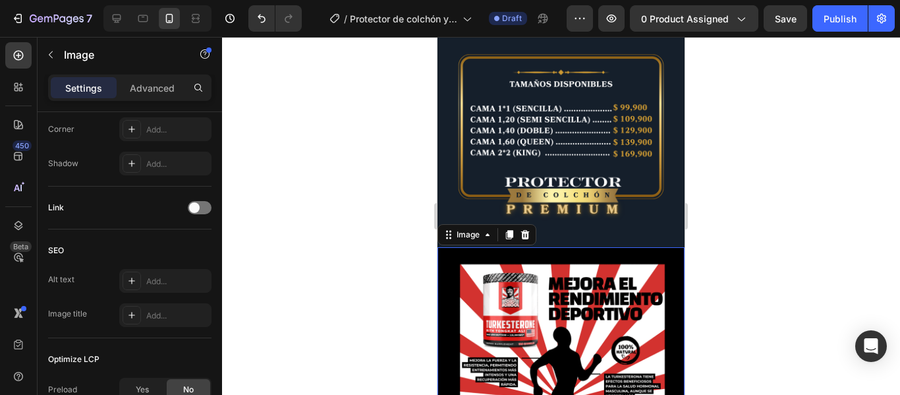
scroll to position [0, 0]
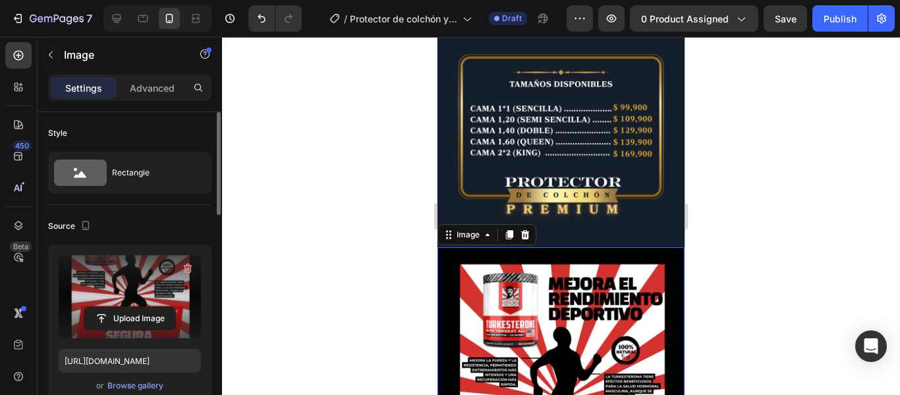
click at [85, 305] on label at bounding box center [130, 296] width 142 height 83
click at [85, 307] on input "file" at bounding box center [129, 318] width 91 height 22
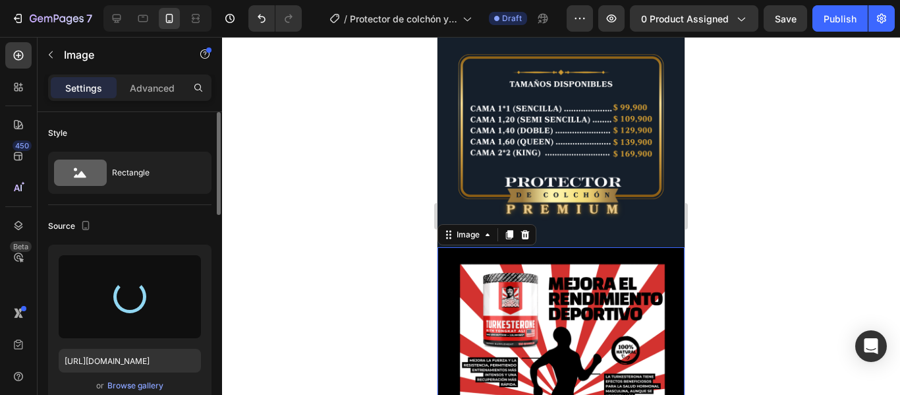
type input "[URL][DOMAIN_NAME]"
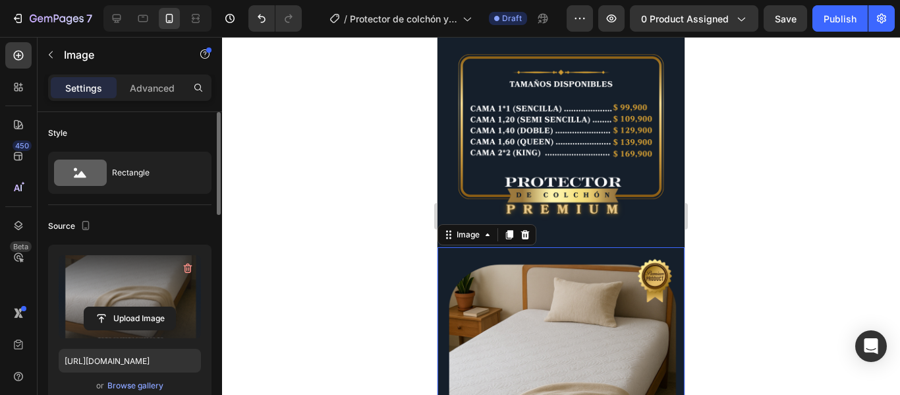
click at [736, 154] on div at bounding box center [561, 216] width 678 height 358
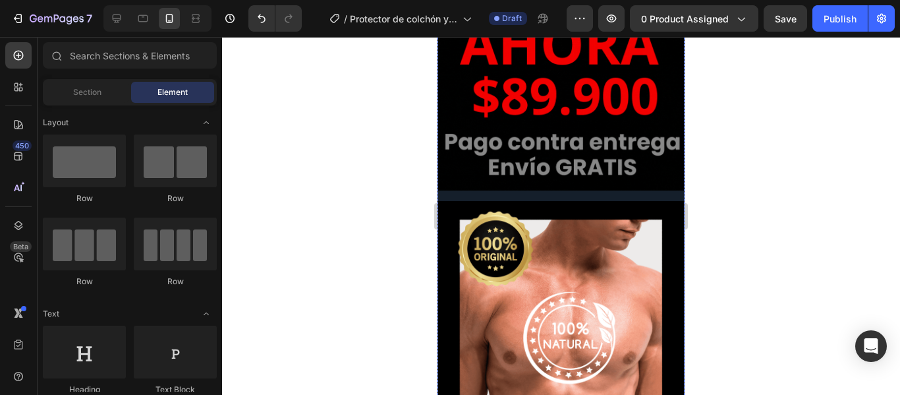
scroll to position [3426, 0]
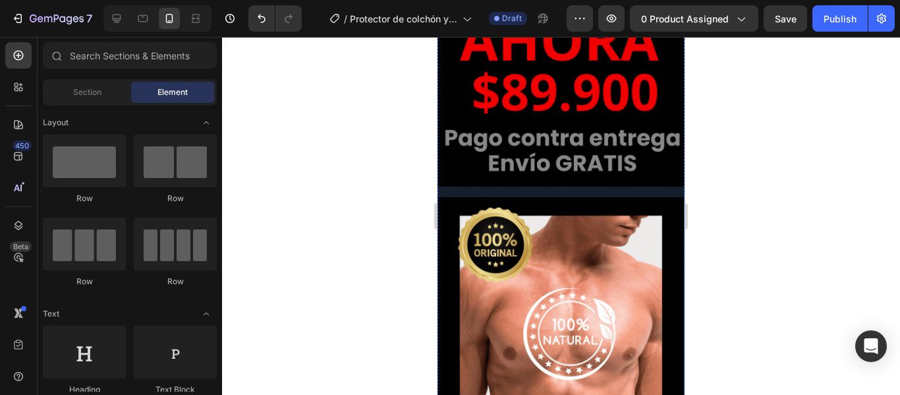
click at [600, 234] on img at bounding box center [560, 351] width 247 height 309
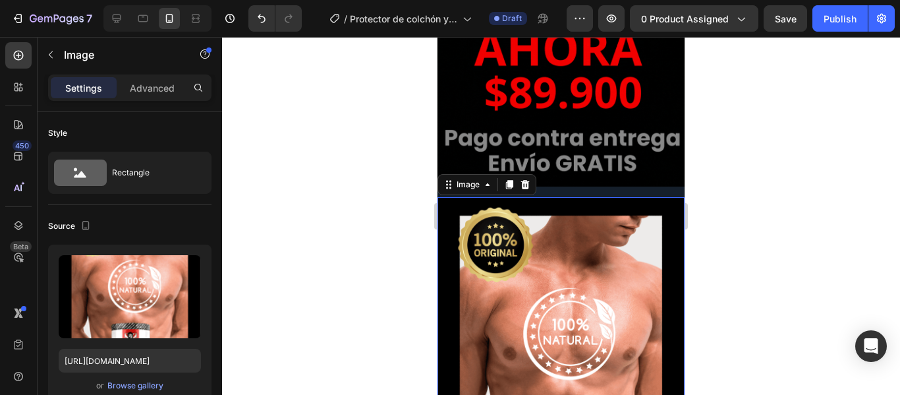
scroll to position [3623, 0]
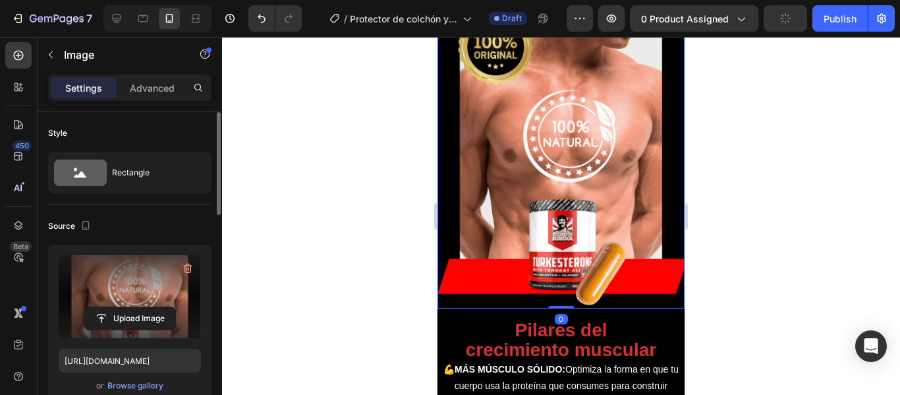
click at [125, 289] on label at bounding box center [130, 296] width 142 height 83
click at [125, 307] on input "file" at bounding box center [129, 318] width 91 height 22
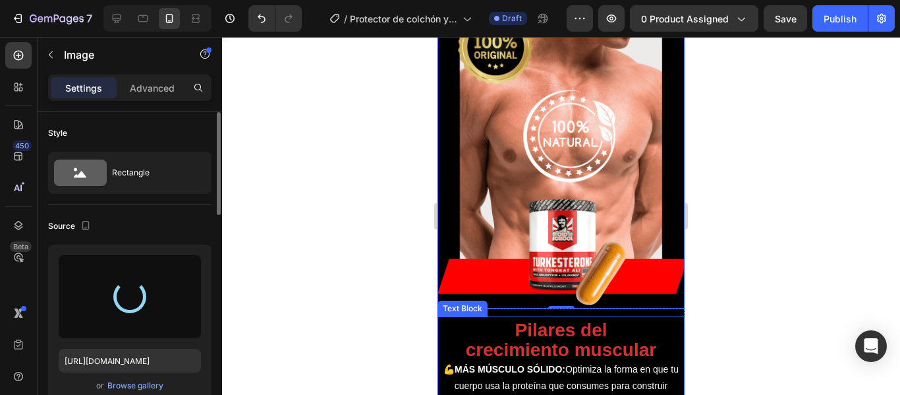
type input "[URL][DOMAIN_NAME]"
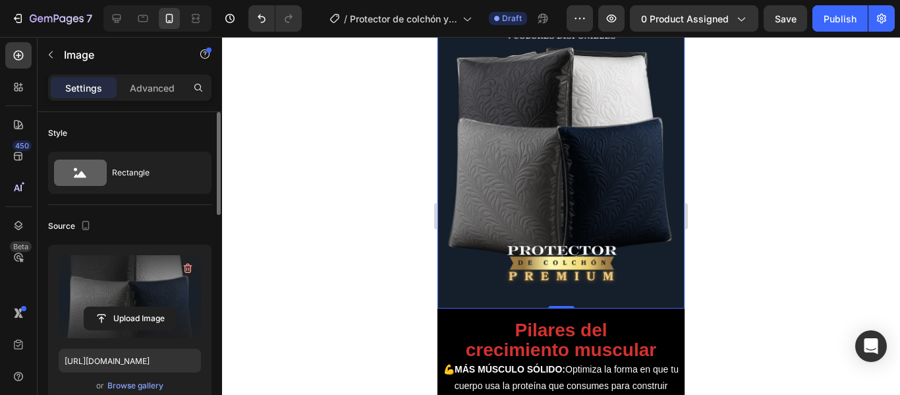
click at [736, 123] on div at bounding box center [561, 216] width 678 height 358
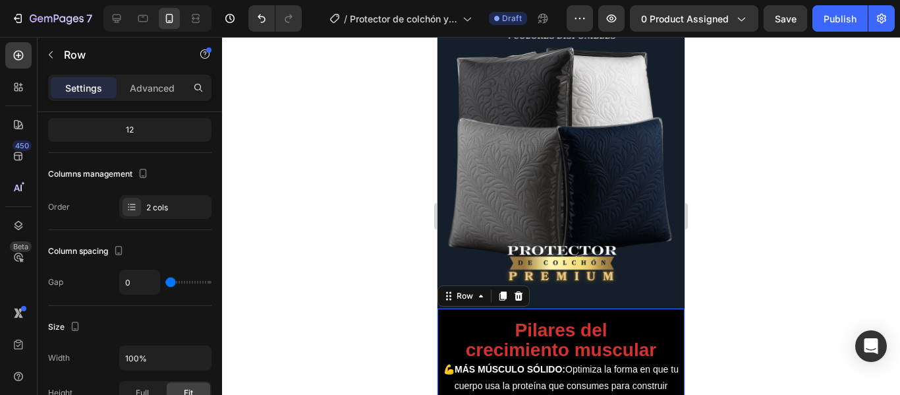
scroll to position [329, 0]
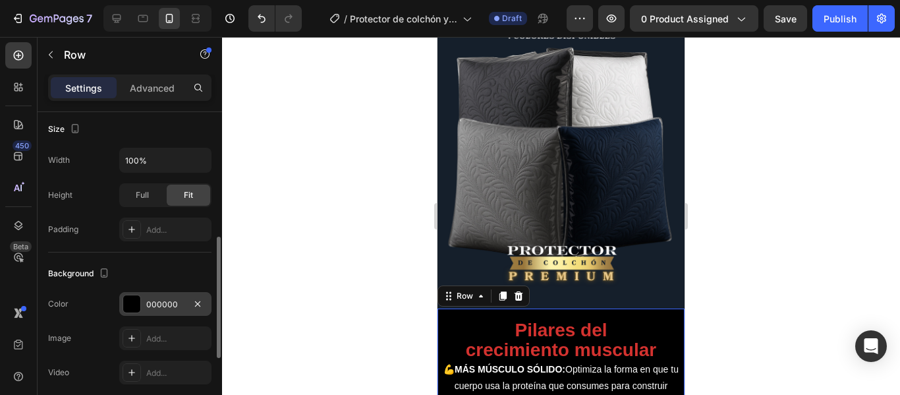
click at [128, 305] on div at bounding box center [131, 303] width 17 height 17
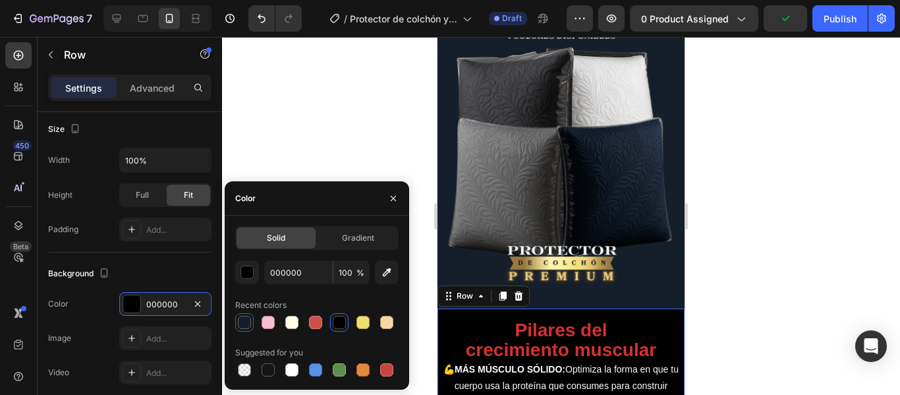
click at [240, 318] on div at bounding box center [244, 322] width 13 height 13
type input "151F2B"
click at [764, 202] on div at bounding box center [561, 216] width 678 height 358
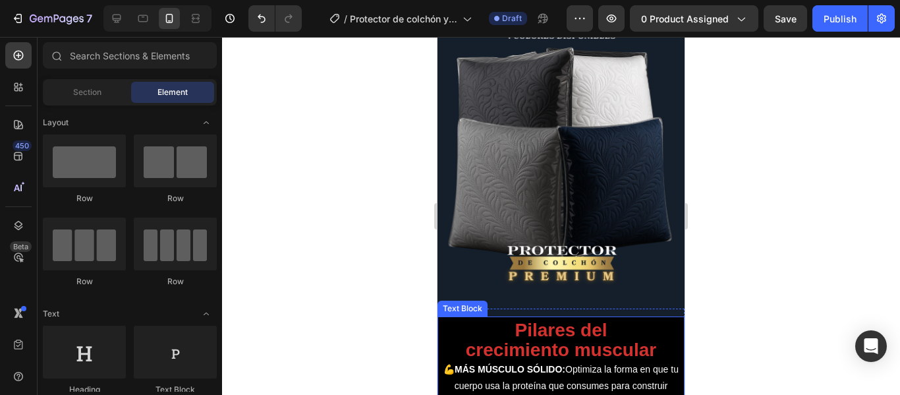
click at [651, 339] on strong "crecimiento muscular" at bounding box center [561, 349] width 190 height 20
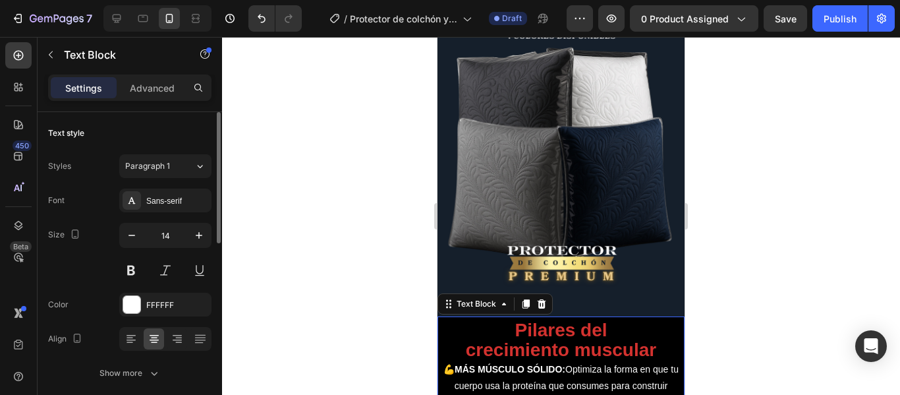
scroll to position [198, 0]
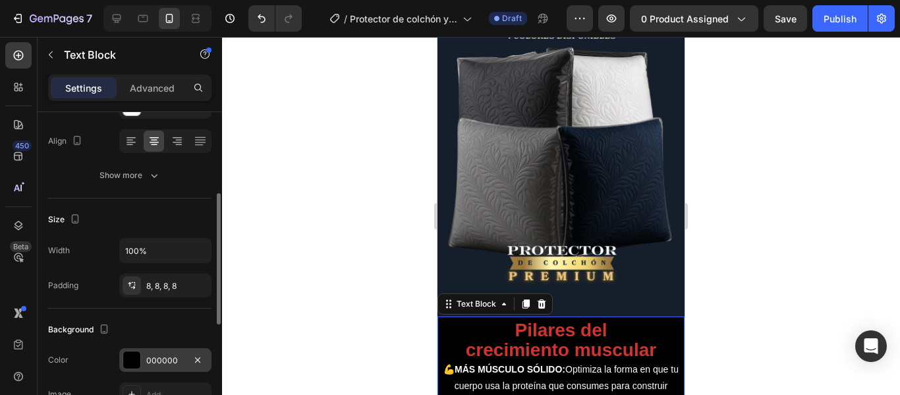
click at [136, 357] on div at bounding box center [131, 359] width 17 height 17
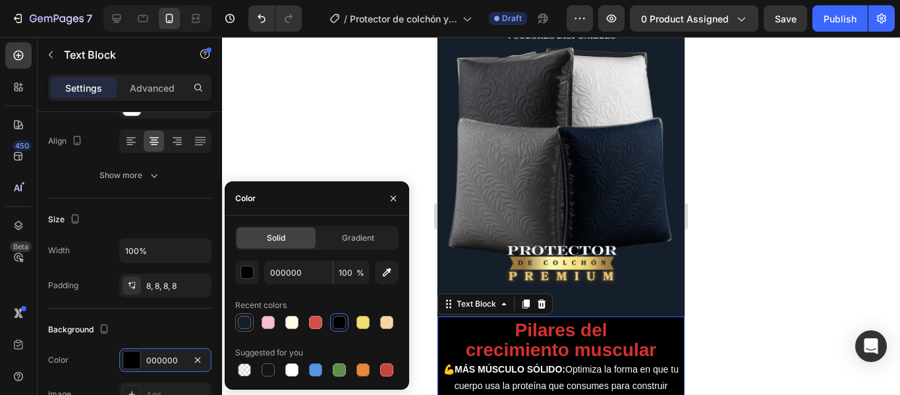
click at [242, 319] on div at bounding box center [244, 322] width 13 height 13
type input "151F2B"
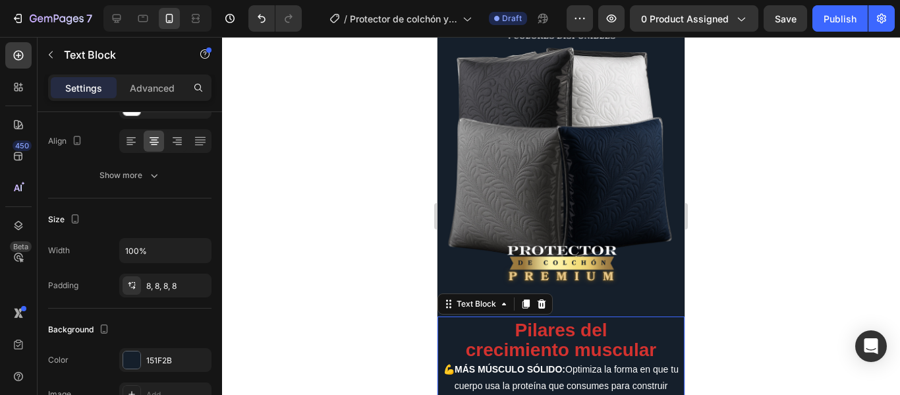
click at [721, 205] on div at bounding box center [561, 216] width 678 height 358
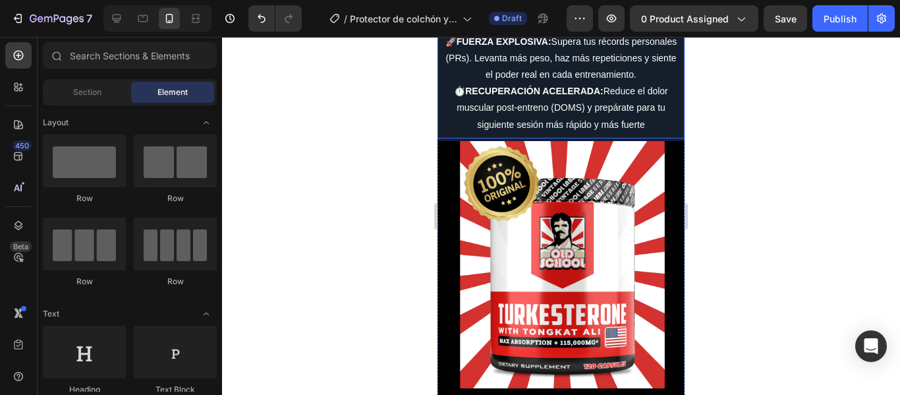
scroll to position [3887, 0]
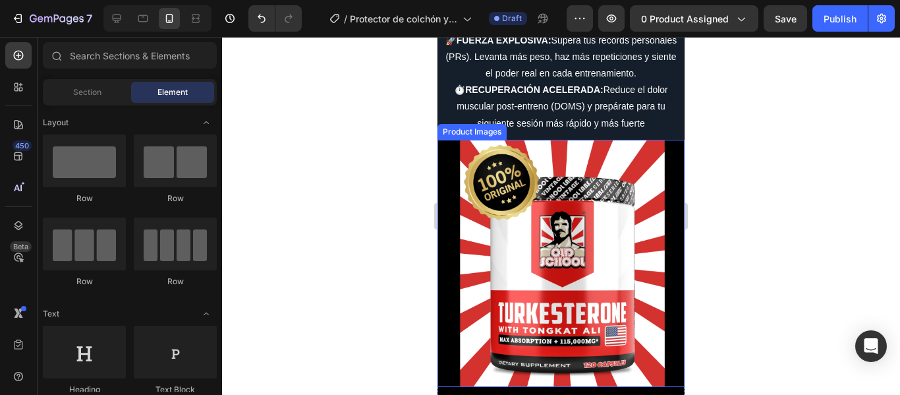
click at [601, 241] on img at bounding box center [560, 263] width 247 height 247
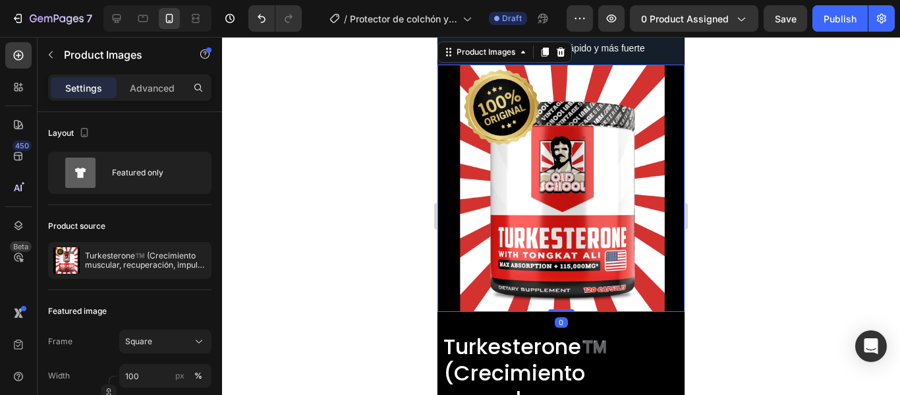
scroll to position [4018, 0]
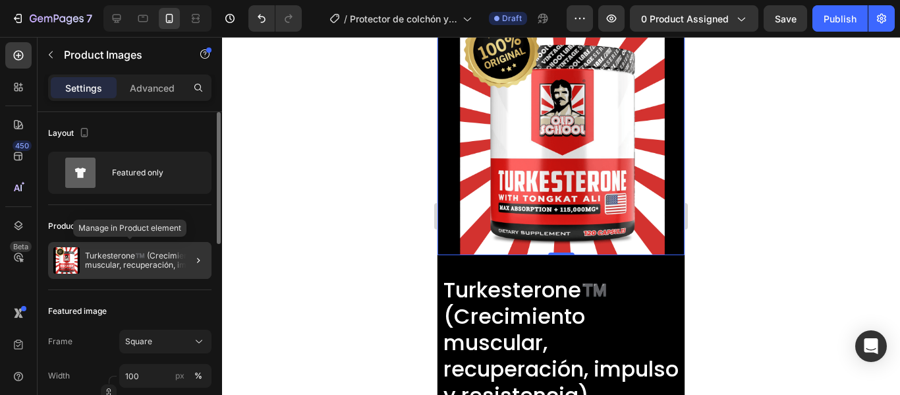
click at [86, 262] on p "Turkesterone™️ (Crecimiento muscular, recuperación, impulso y resistencia)" at bounding box center [145, 260] width 121 height 18
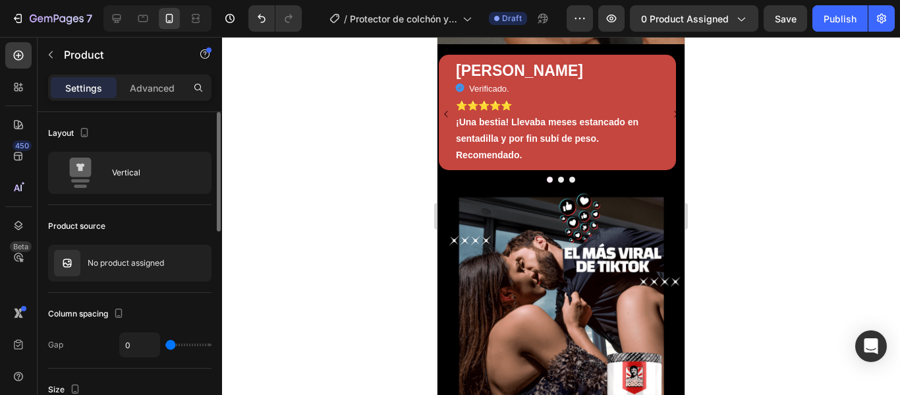
scroll to position [5204, 0]
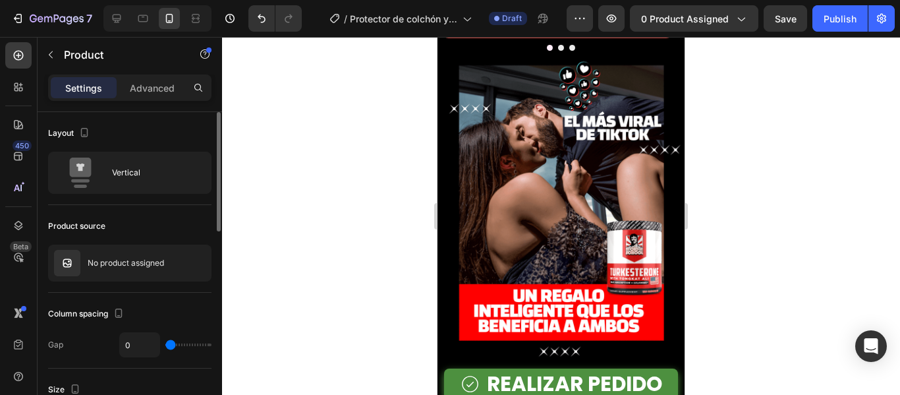
click at [586, 211] on img at bounding box center [560, 205] width 247 height 309
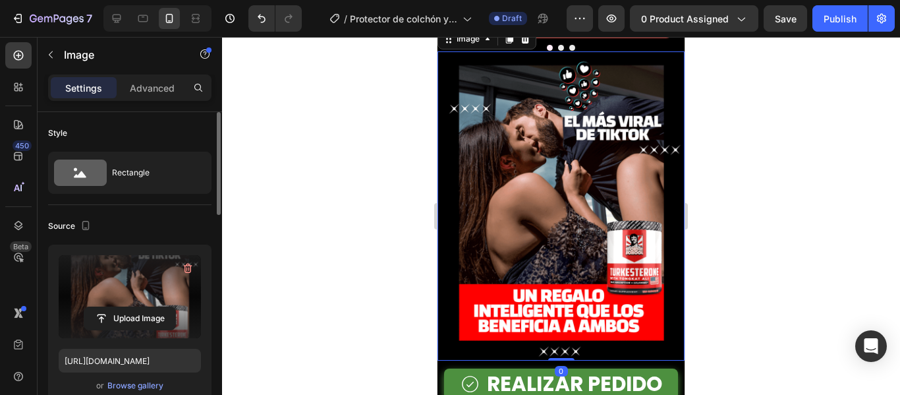
click at [119, 294] on label at bounding box center [130, 296] width 142 height 83
click at [119, 307] on input "file" at bounding box center [129, 318] width 91 height 22
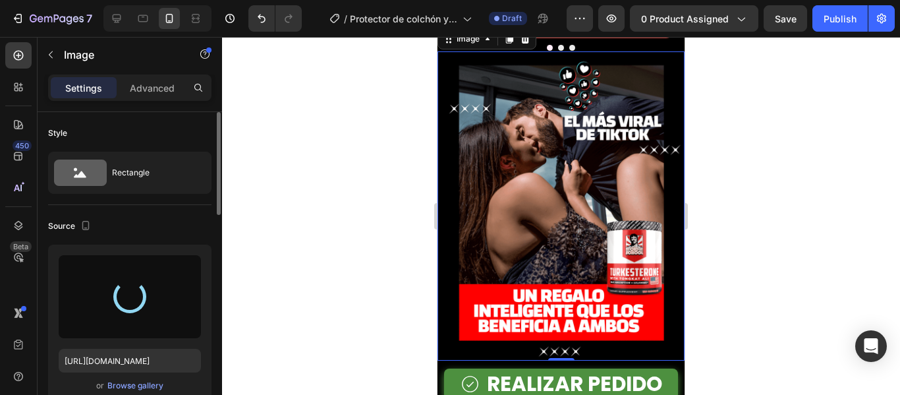
type input "[URL][DOMAIN_NAME]"
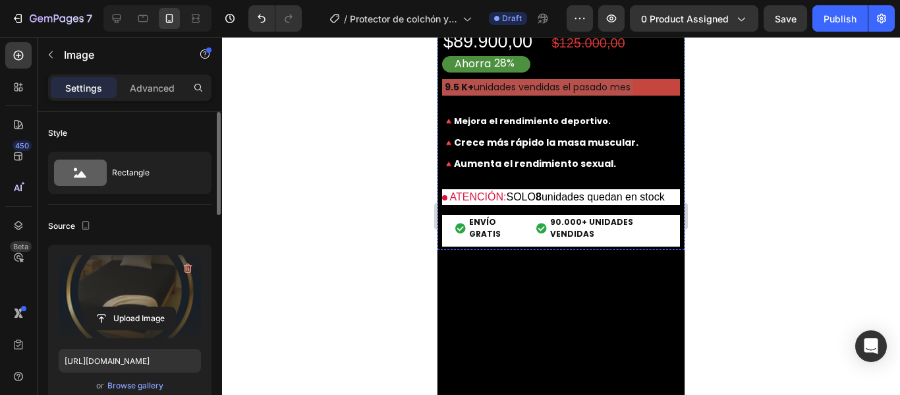
scroll to position [5731, 0]
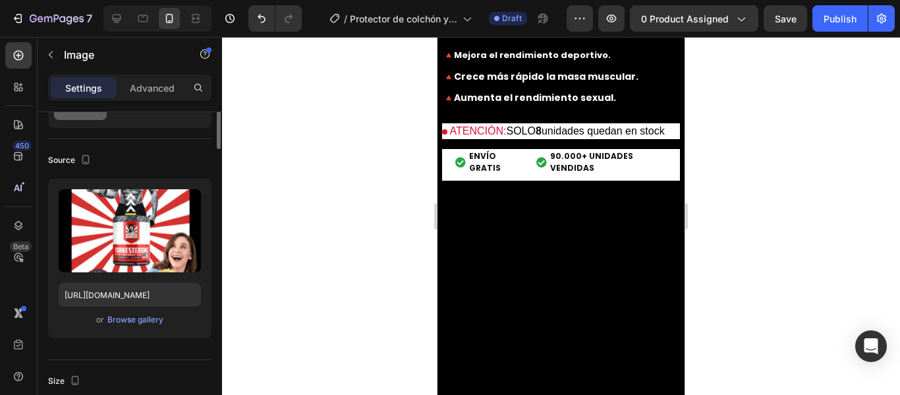
scroll to position [0, 0]
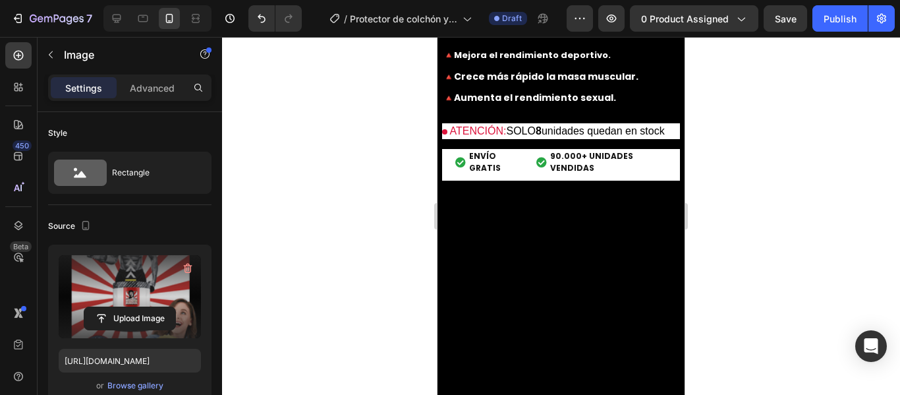
click at [136, 277] on label at bounding box center [130, 296] width 142 height 83
click at [136, 307] on input "file" at bounding box center [129, 318] width 91 height 22
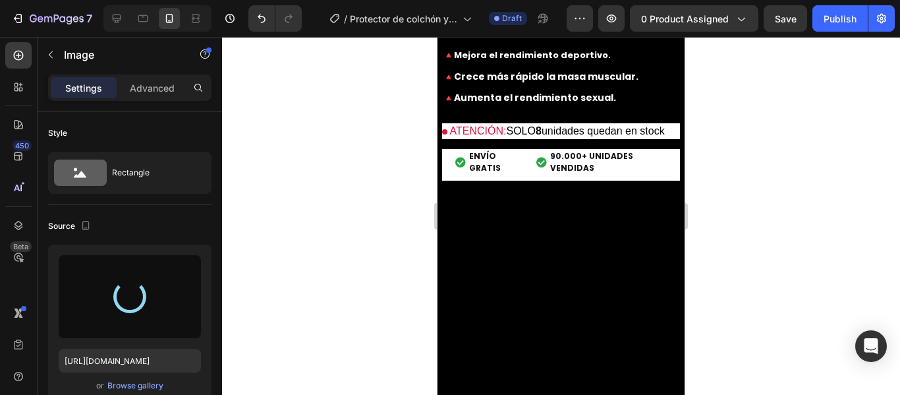
type input "[URL][DOMAIN_NAME]"
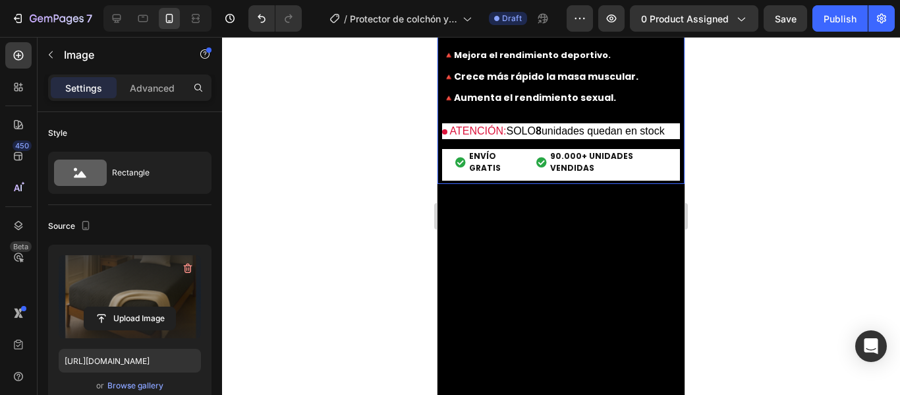
click at [592, 184] on div "Para un DETOX Y MEJOR flora intestinal Text Block $89.900,00 Product Price Prod…" at bounding box center [560, 51] width 247 height 265
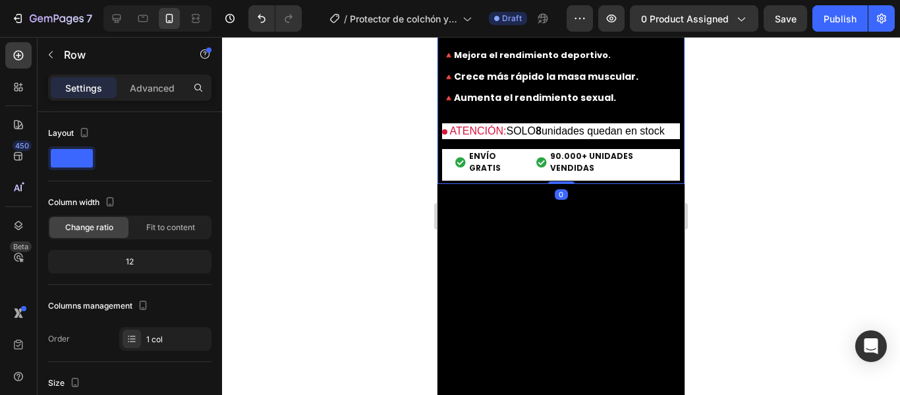
scroll to position [198, 0]
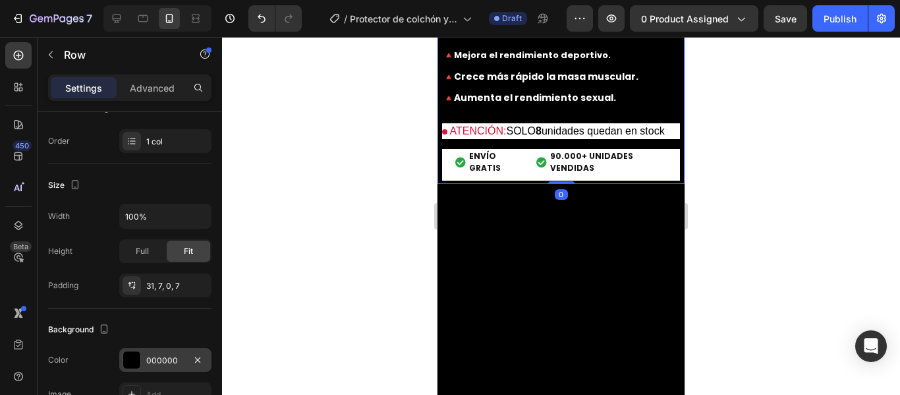
click at [138, 355] on div at bounding box center [131, 359] width 17 height 17
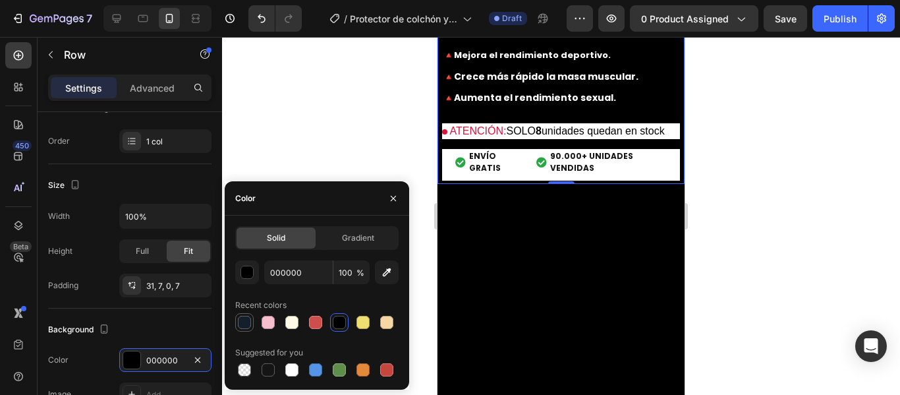
click at [248, 319] on div at bounding box center [244, 322] width 13 height 13
type input "151F2B"
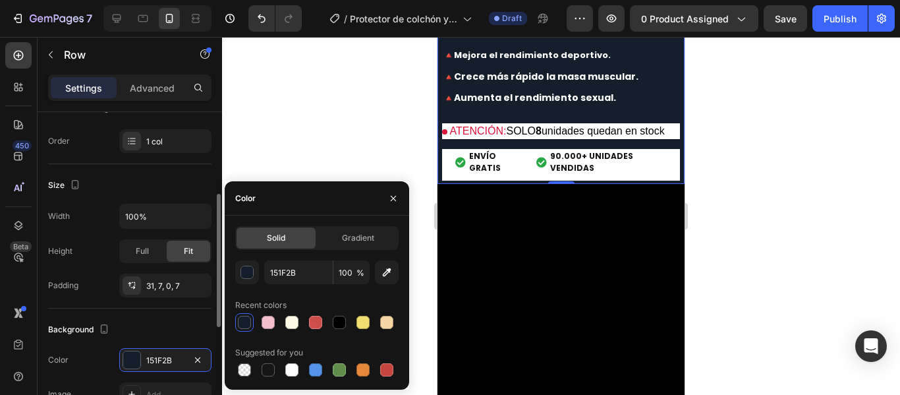
click at [188, 325] on div "Background" at bounding box center [129, 329] width 163 height 21
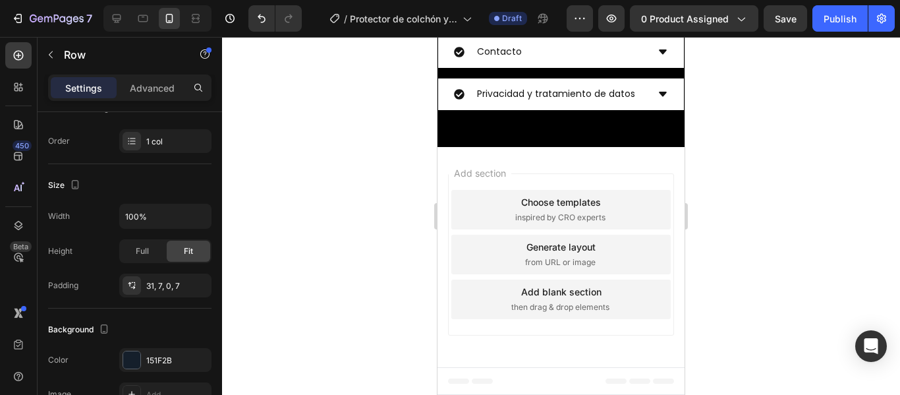
scroll to position [5995, 0]
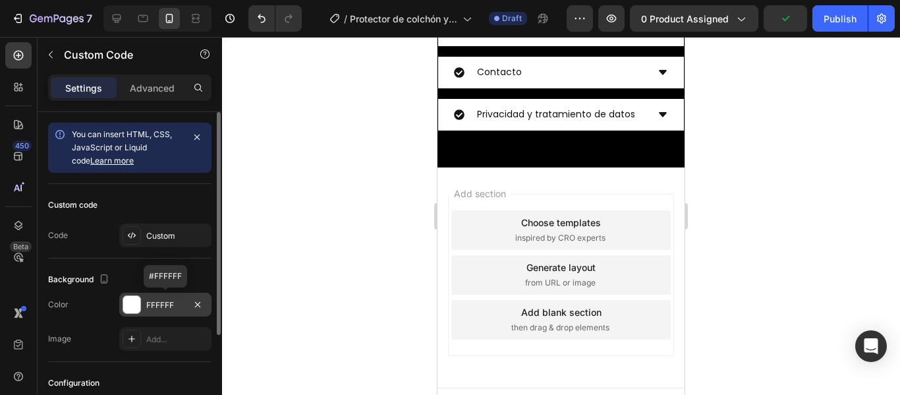
click at [138, 302] on div at bounding box center [131, 304] width 17 height 17
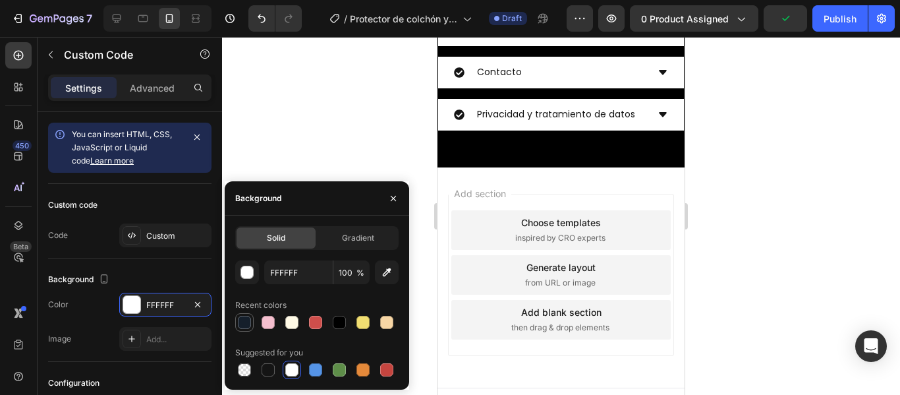
click at [248, 325] on div at bounding box center [244, 322] width 13 height 13
type input "151F2B"
click at [174, 275] on div "Background" at bounding box center [129, 279] width 163 height 21
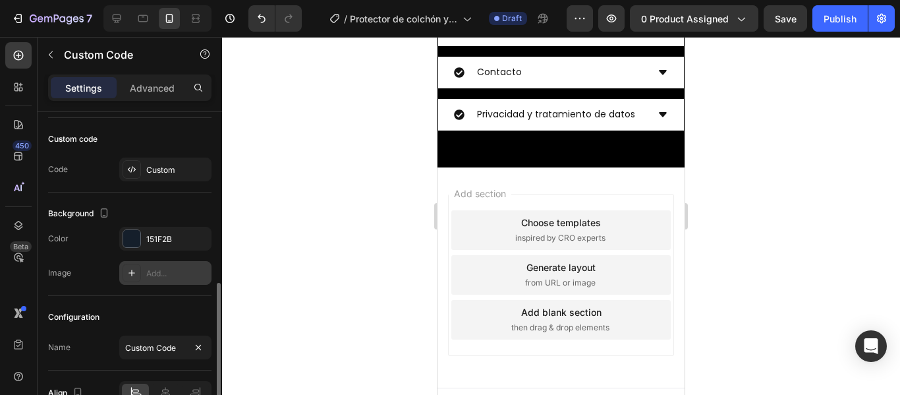
scroll to position [139, 0]
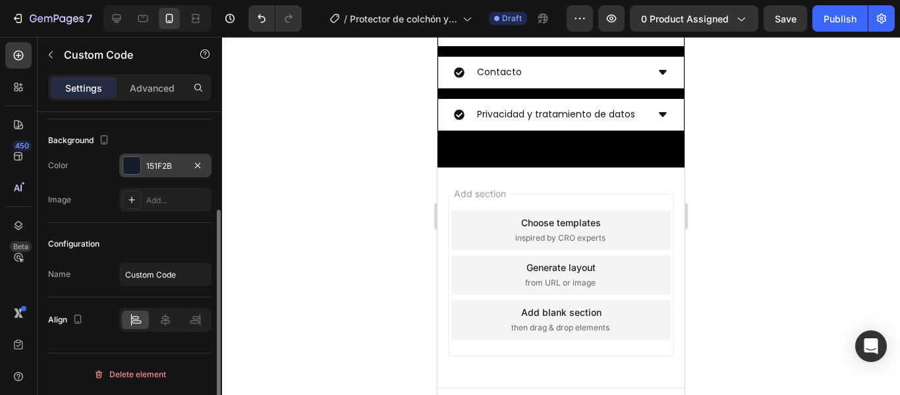
click at [135, 164] on div at bounding box center [131, 165] width 17 height 17
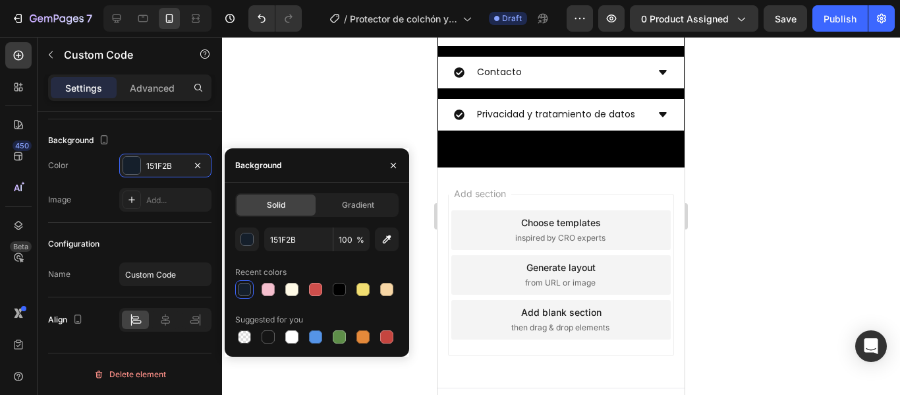
click at [242, 111] on div at bounding box center [561, 216] width 678 height 358
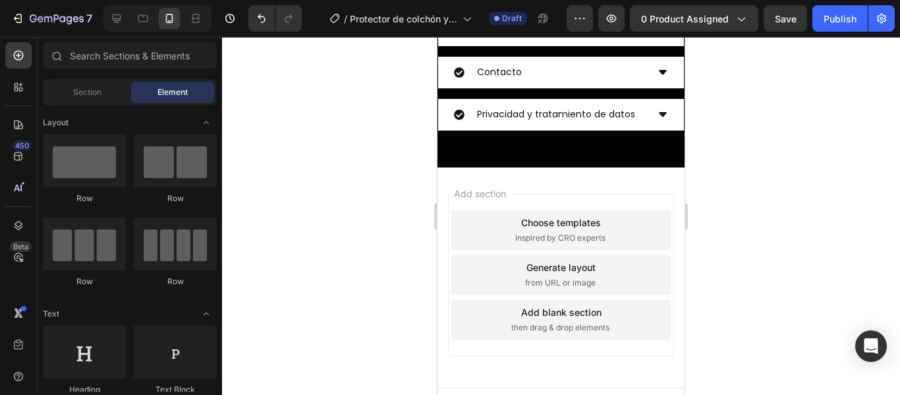
click at [735, 171] on div at bounding box center [561, 216] width 678 height 358
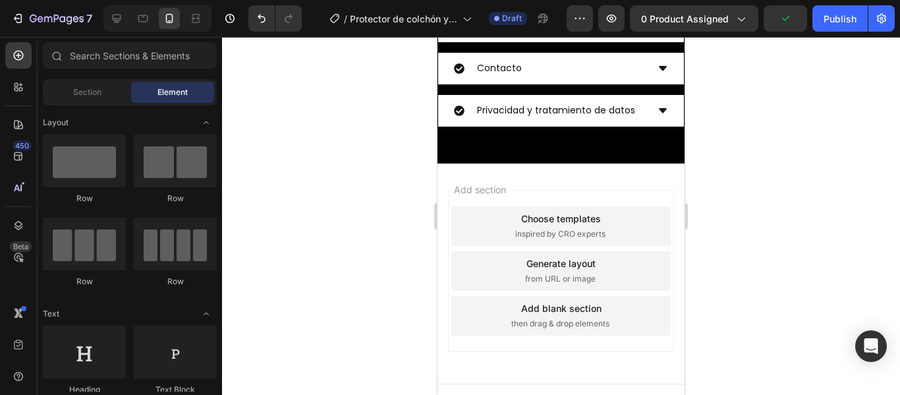
scroll to position [6126, 0]
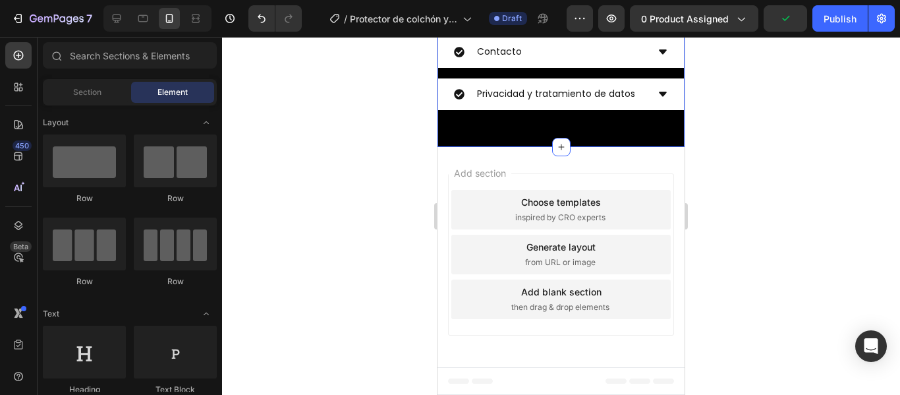
click at [602, 147] on div "Información de envíos Preguntas frecuentes Contacto Privacidad y tratamiento de…" at bounding box center [560, 48] width 247 height 198
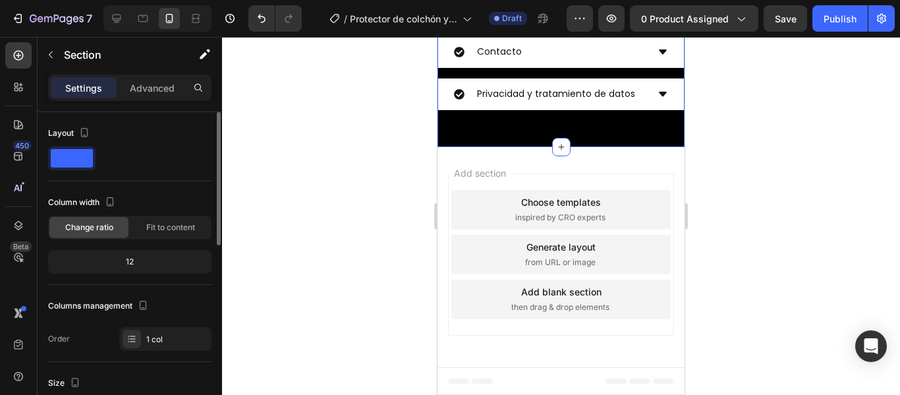
scroll to position [198, 0]
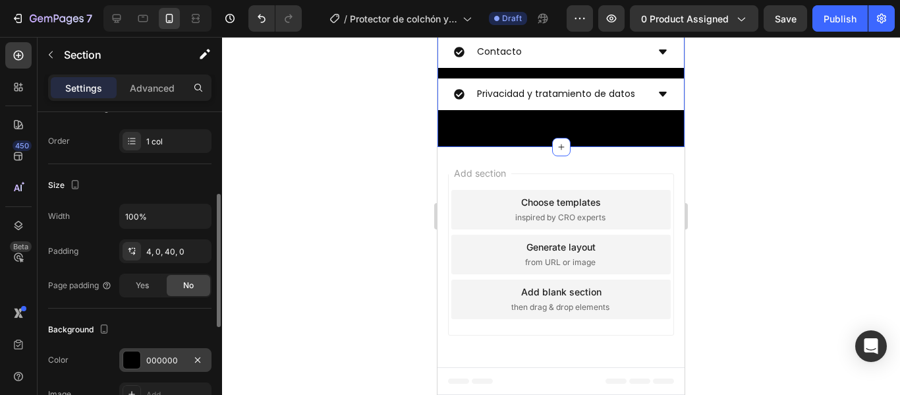
click at [142, 358] on div "000000" at bounding box center [165, 360] width 92 height 24
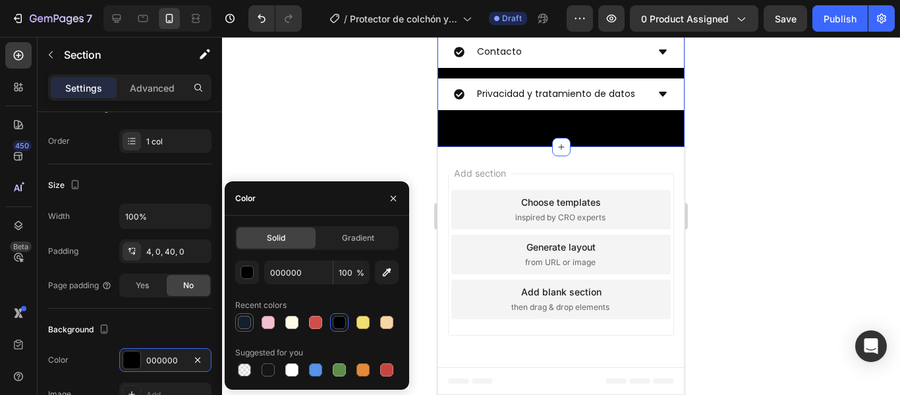
click at [244, 319] on div at bounding box center [244, 322] width 13 height 13
type input "151F2B"
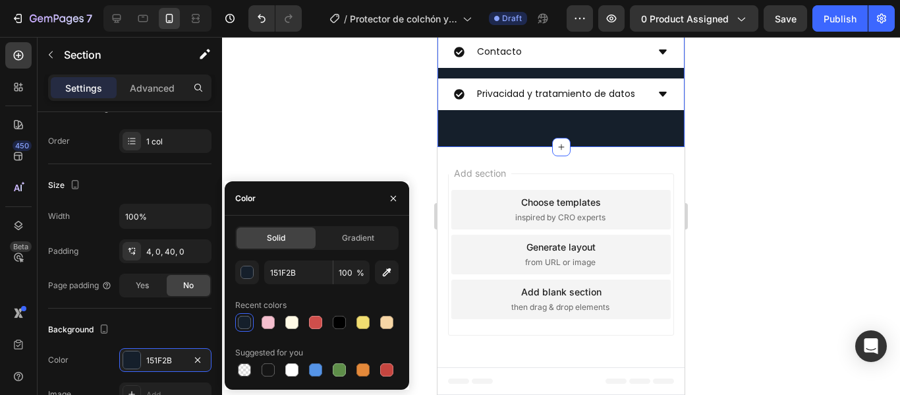
click at [744, 208] on div at bounding box center [561, 216] width 678 height 358
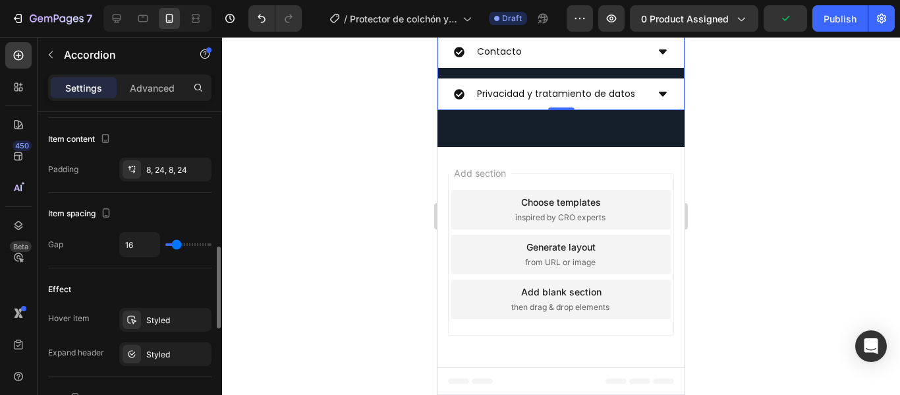
scroll to position [725, 0]
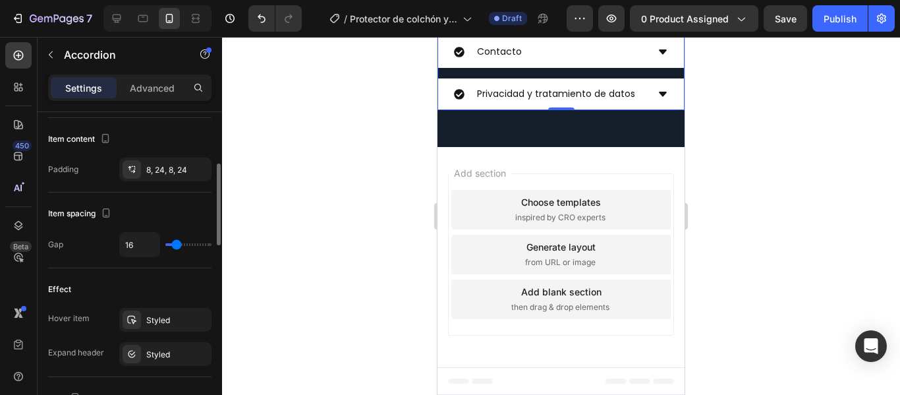
scroll to position [395, 0]
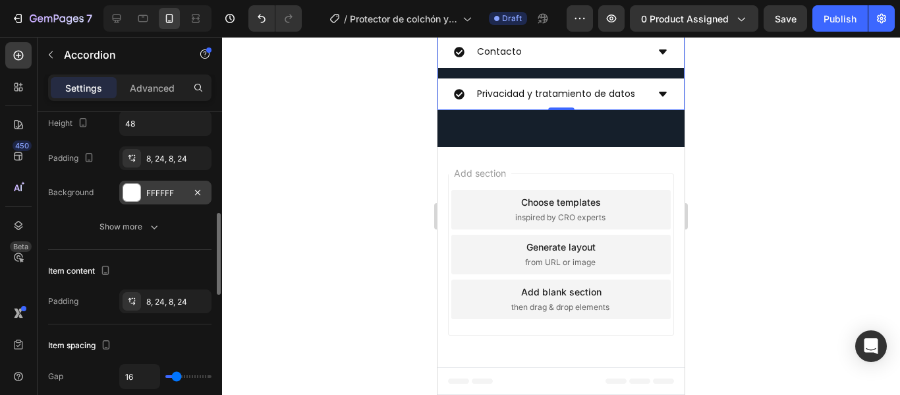
click at [131, 195] on div at bounding box center [131, 192] width 17 height 17
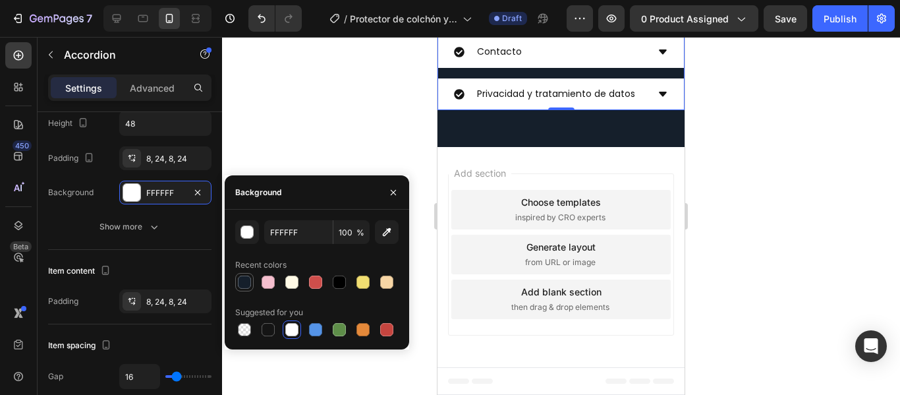
click at [245, 283] on div at bounding box center [244, 281] width 13 height 13
type input "151F2B"
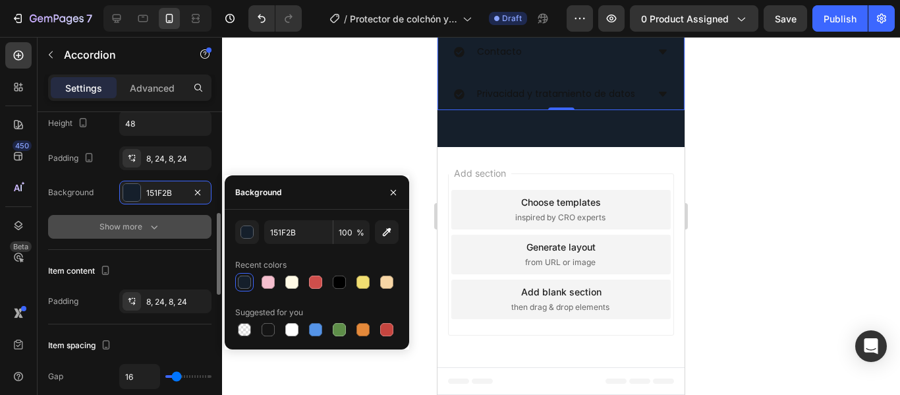
scroll to position [461, 0]
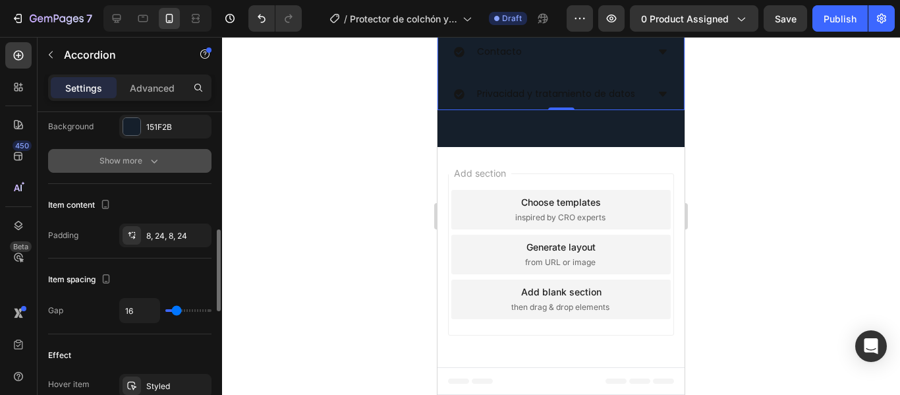
click at [150, 160] on icon "button" at bounding box center [154, 160] width 13 height 13
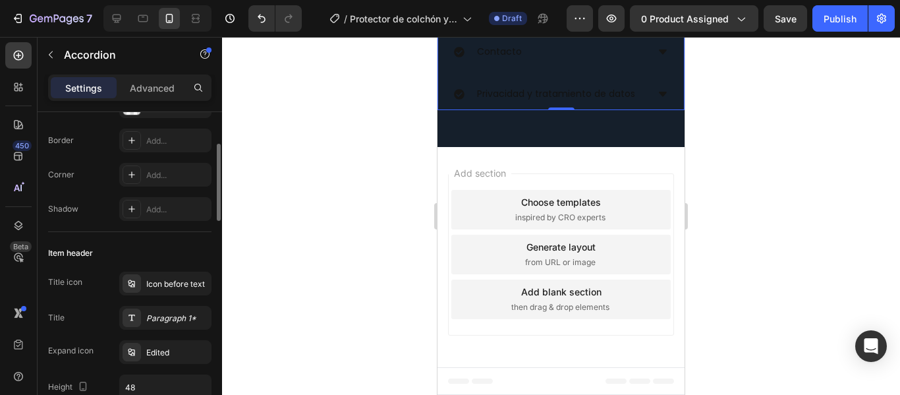
scroll to position [0, 0]
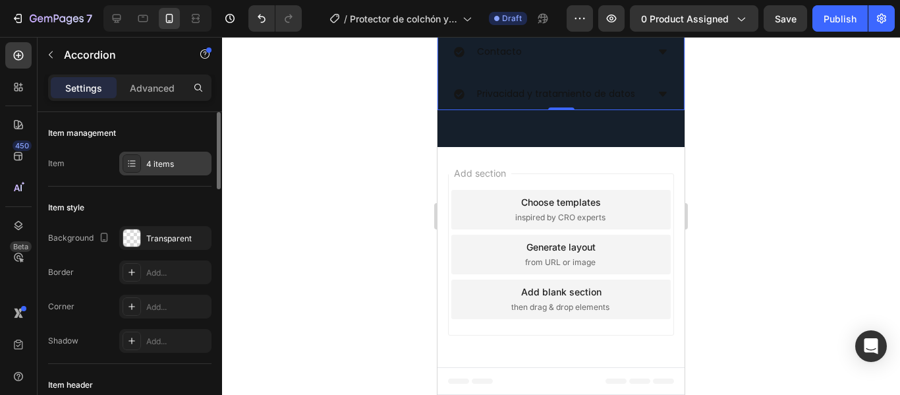
click at [128, 163] on icon at bounding box center [131, 163] width 11 height 11
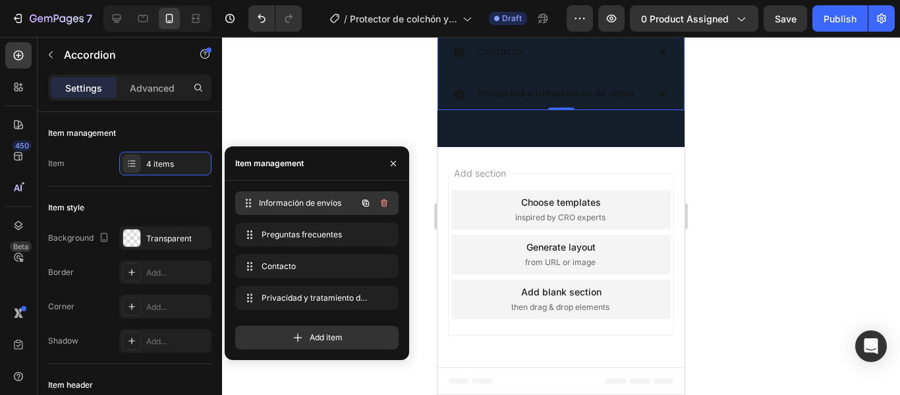
click at [281, 198] on span "Información de envíos" at bounding box center [307, 203] width 97 height 12
click at [256, 204] on span at bounding box center [248, 203] width 16 height 18
click at [252, 204] on icon at bounding box center [249, 203] width 11 height 11
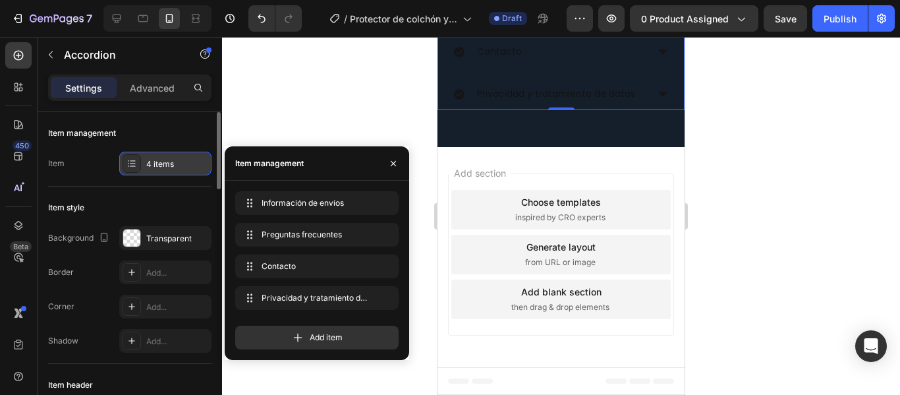
click at [134, 168] on icon at bounding box center [131, 163] width 11 height 11
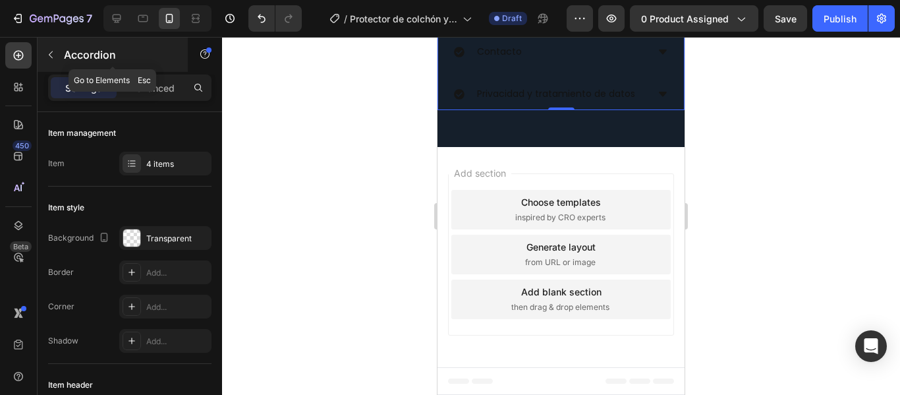
click at [148, 71] on div "Accordion" at bounding box center [113, 55] width 150 height 34
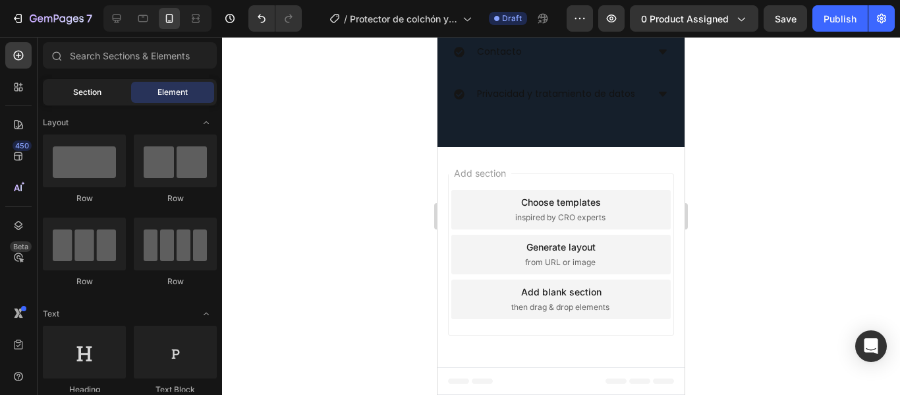
click at [95, 86] on div "Section" at bounding box center [86, 92] width 83 height 21
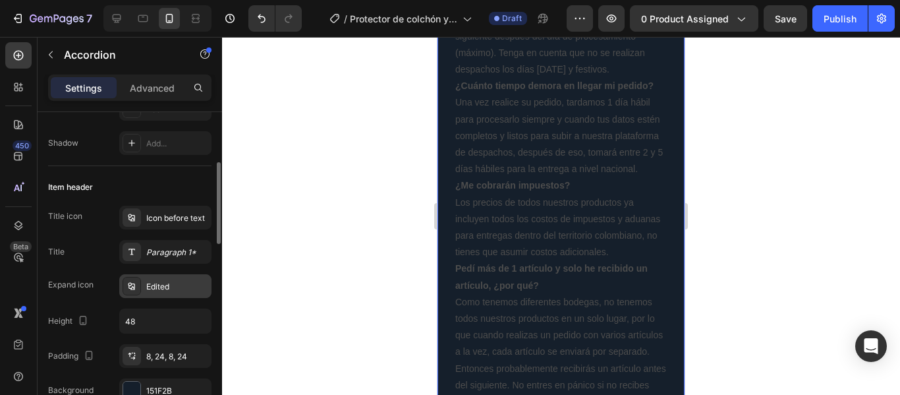
scroll to position [264, 0]
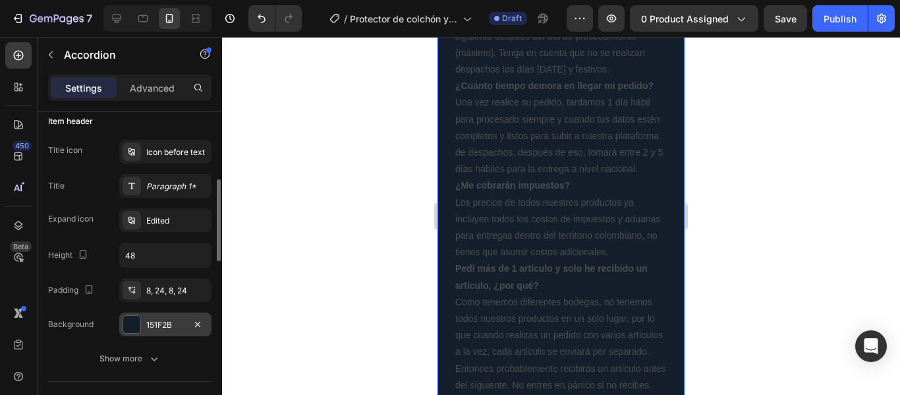
click at [134, 325] on div at bounding box center [131, 324] width 17 height 17
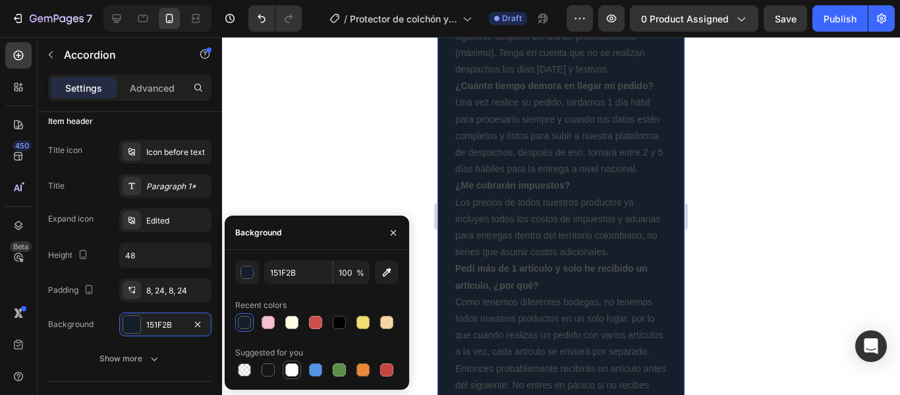
click at [296, 370] on div at bounding box center [291, 369] width 13 height 13
type input "FFFFFF"
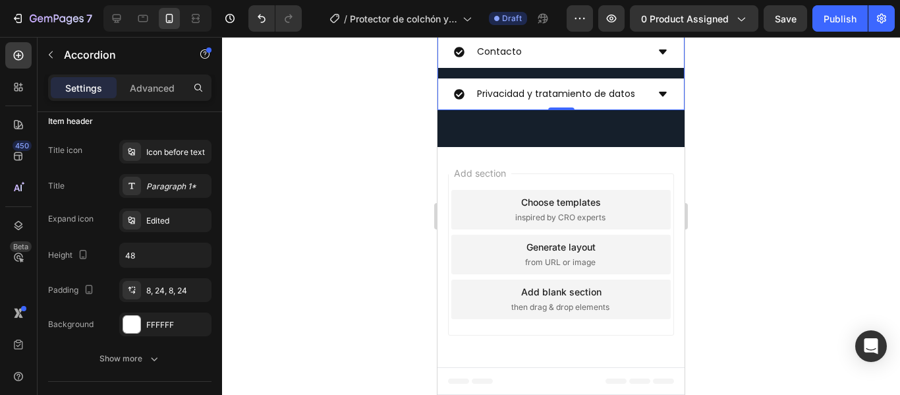
click at [728, 205] on div at bounding box center [561, 216] width 678 height 358
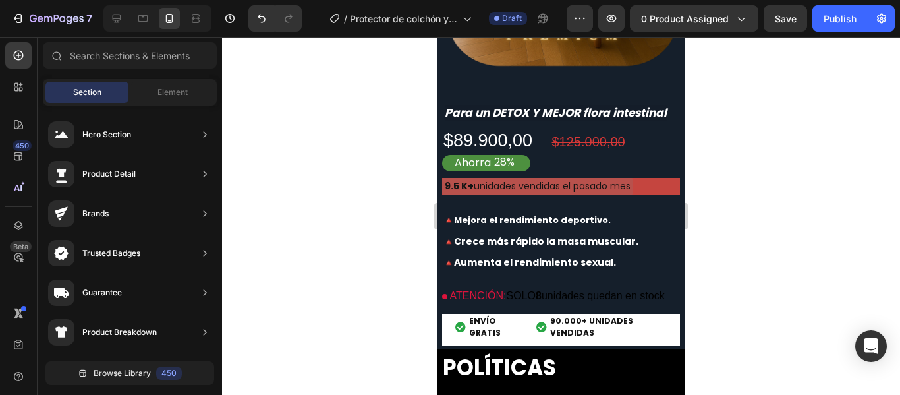
scroll to position [3491, 0]
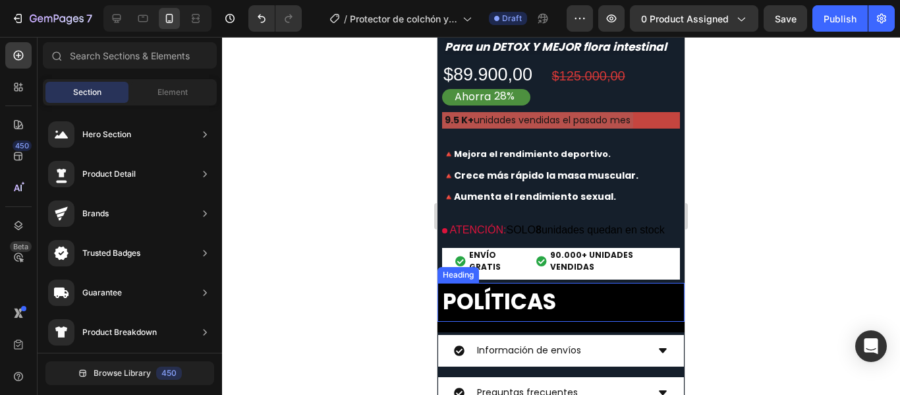
click at [653, 294] on h2 "POLÍTICAS" at bounding box center [560, 302] width 247 height 39
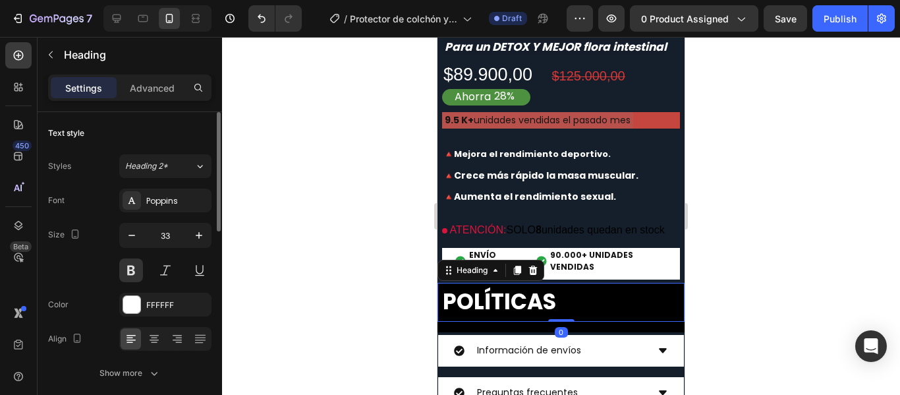
scroll to position [198, 0]
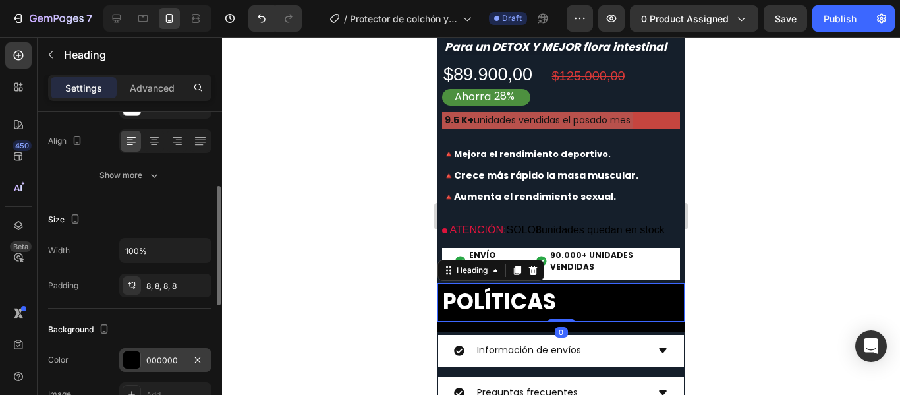
click at [133, 357] on div at bounding box center [131, 359] width 17 height 17
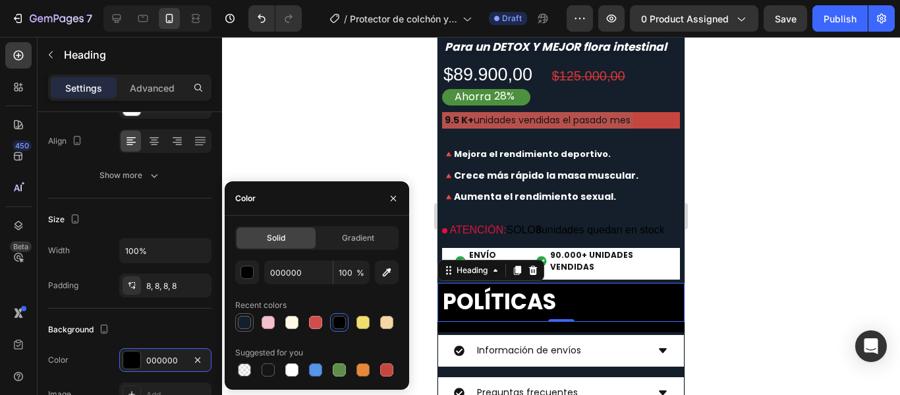
click at [242, 323] on div at bounding box center [244, 322] width 13 height 13
type input "151F2B"
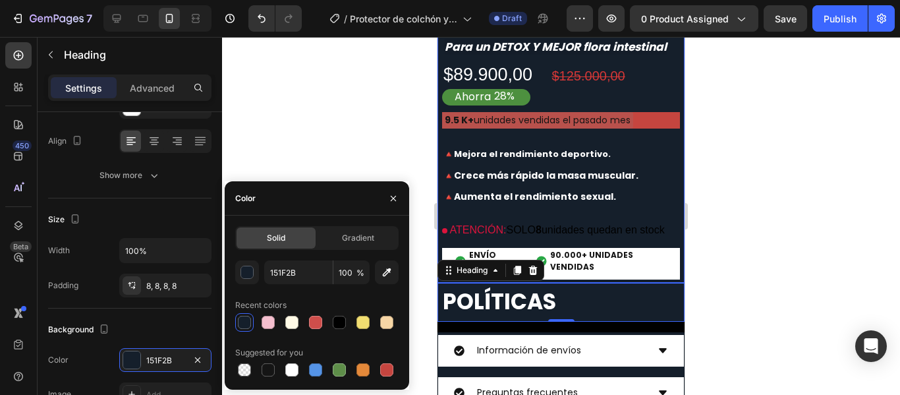
click at [548, 283] on div "Para un DETOX Y MEJOR flora intestinal Text Block $89.900,00 Product Price Prod…" at bounding box center [561, 160] width 238 height 244
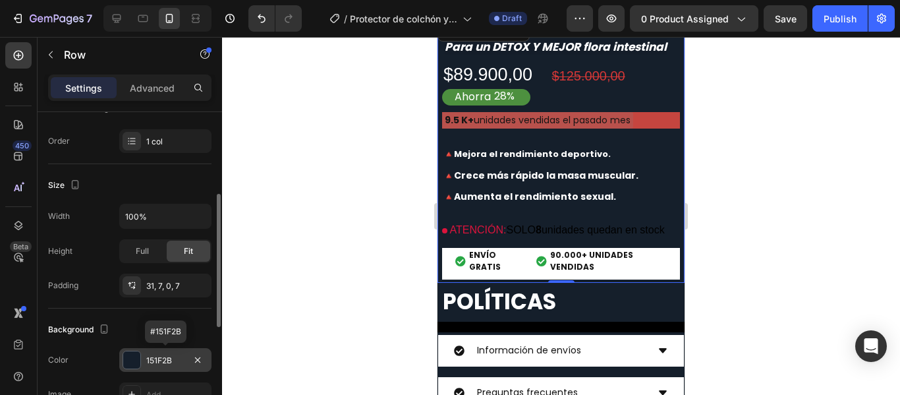
click at [129, 359] on div at bounding box center [131, 359] width 17 height 17
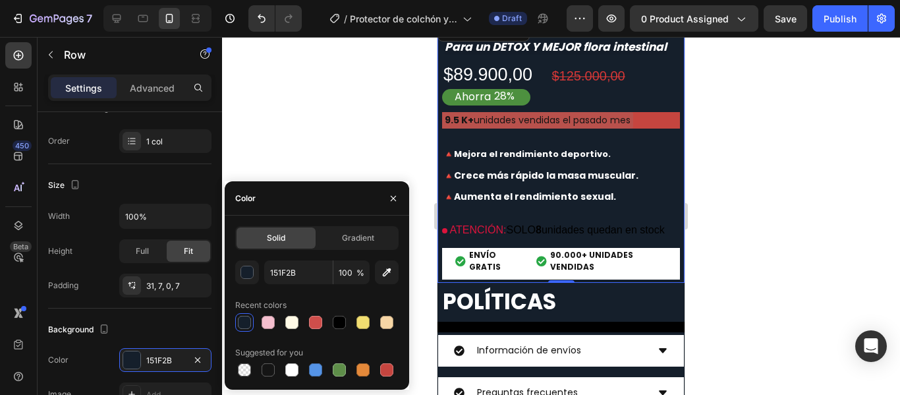
click at [240, 320] on div at bounding box center [244, 322] width 13 height 13
click at [779, 259] on div at bounding box center [561, 216] width 678 height 358
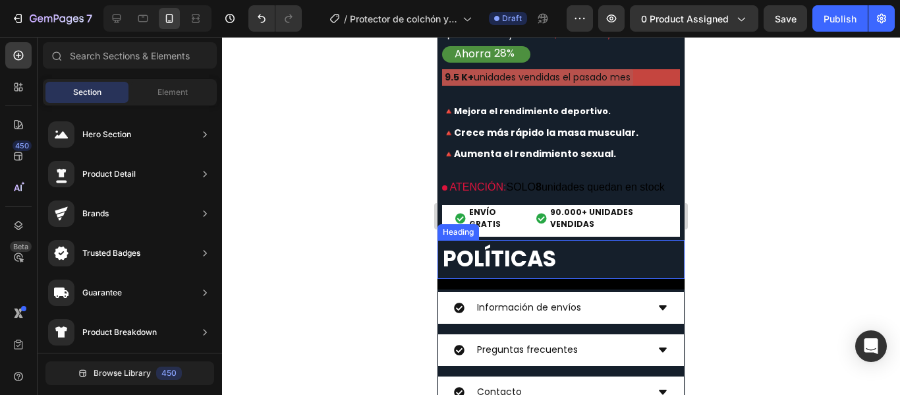
scroll to position [3557, 0]
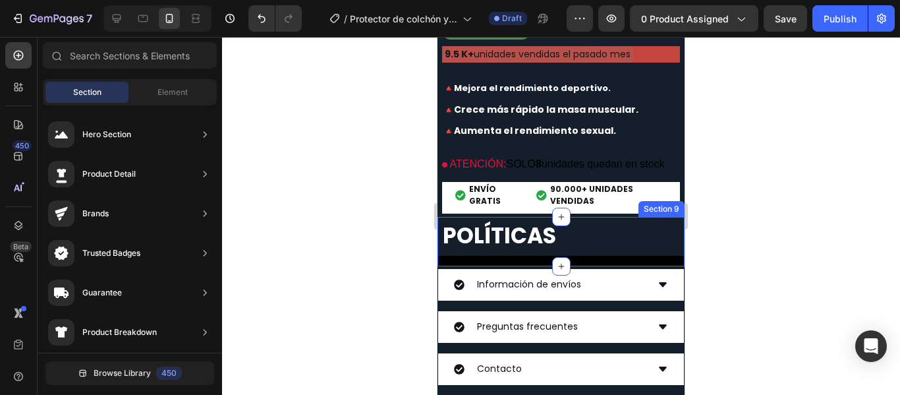
click at [596, 262] on div "POLÍTICAS Heading Row" at bounding box center [560, 241] width 247 height 49
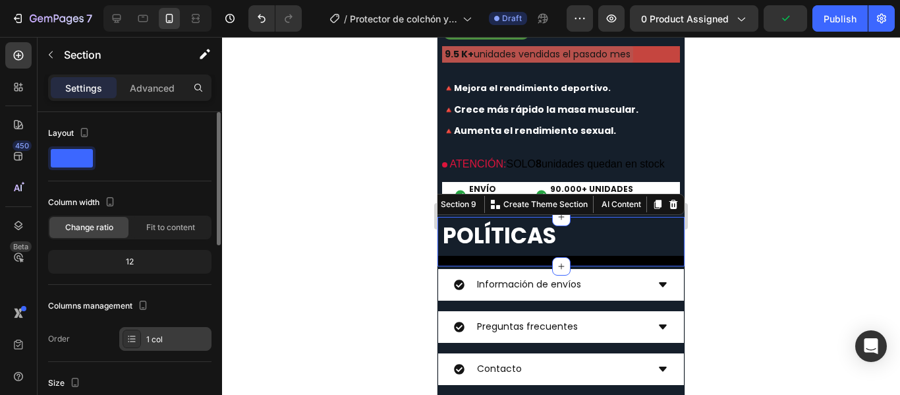
scroll to position [198, 0]
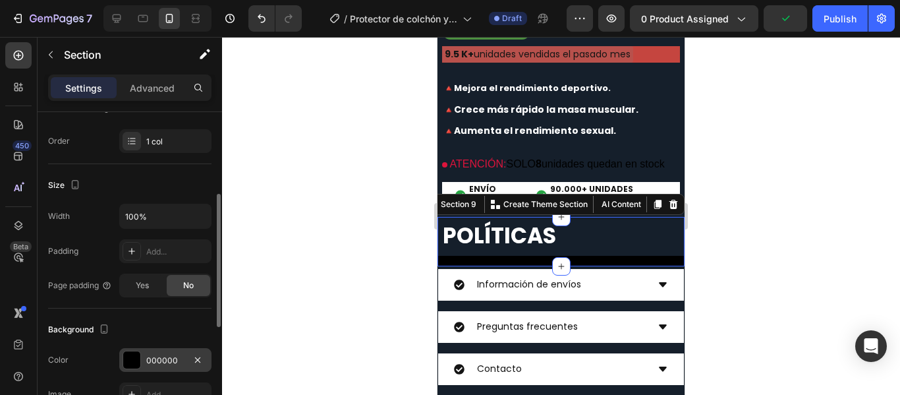
click at [132, 357] on div at bounding box center [131, 359] width 17 height 17
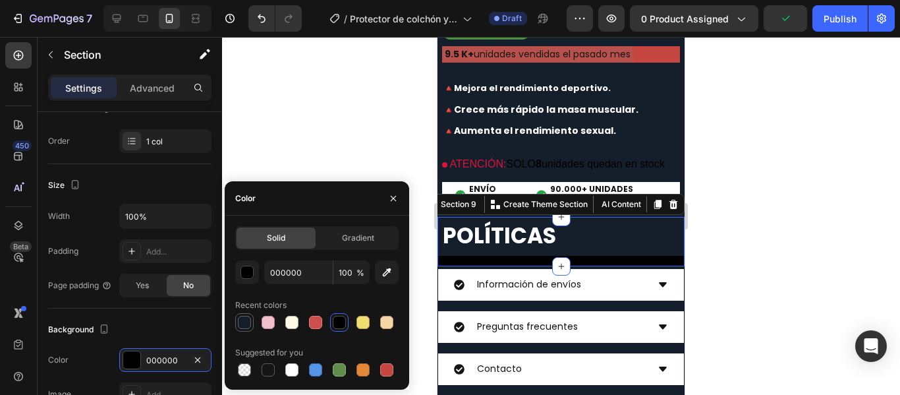
click at [247, 316] on div at bounding box center [244, 322] width 13 height 13
type input "151F2B"
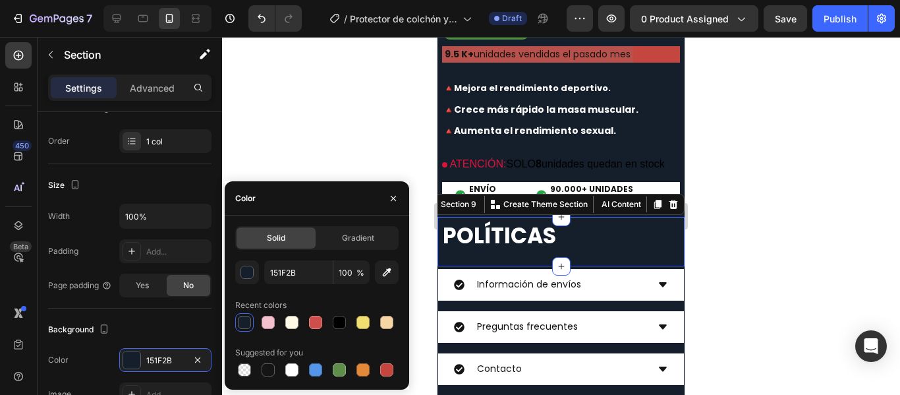
click at [748, 235] on div at bounding box center [561, 216] width 678 height 358
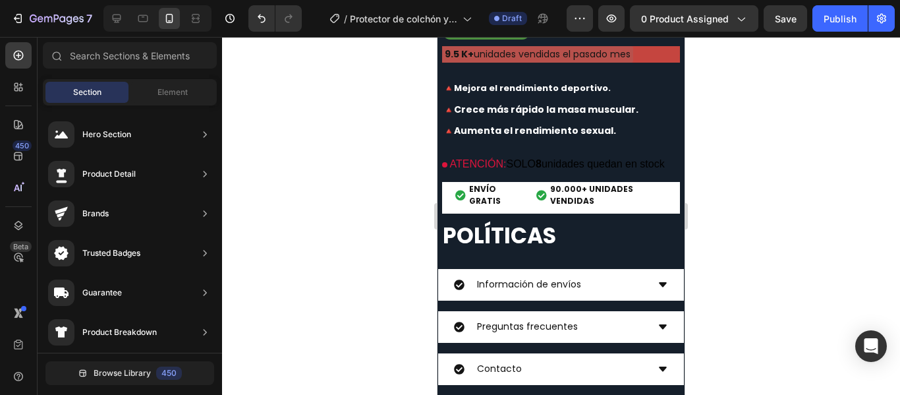
click at [748, 235] on div at bounding box center [561, 216] width 678 height 358
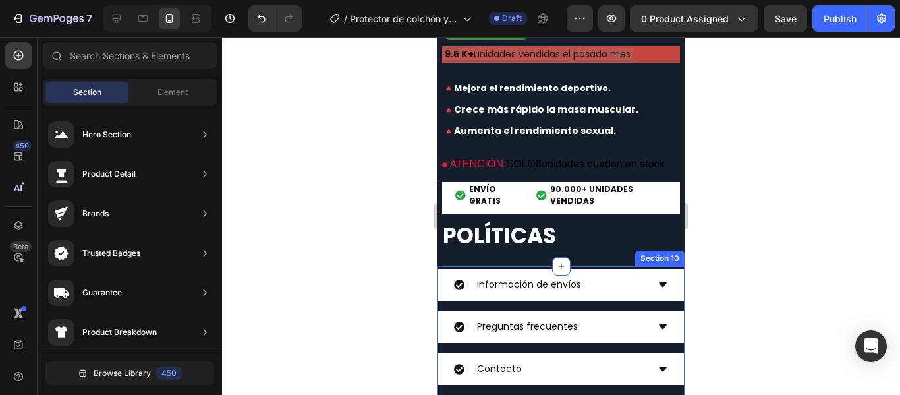
click at [646, 271] on div "Información de envíos Preguntas frecuentes Contacto Privacidad y tratamiento de…" at bounding box center [560, 365] width 247 height 198
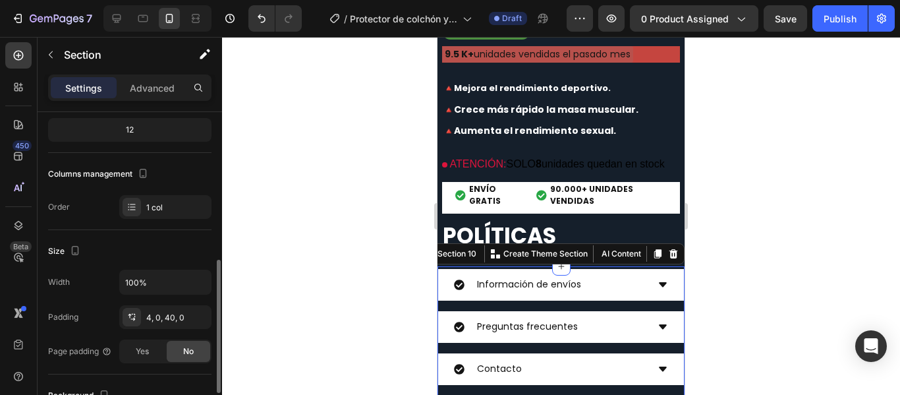
scroll to position [264, 0]
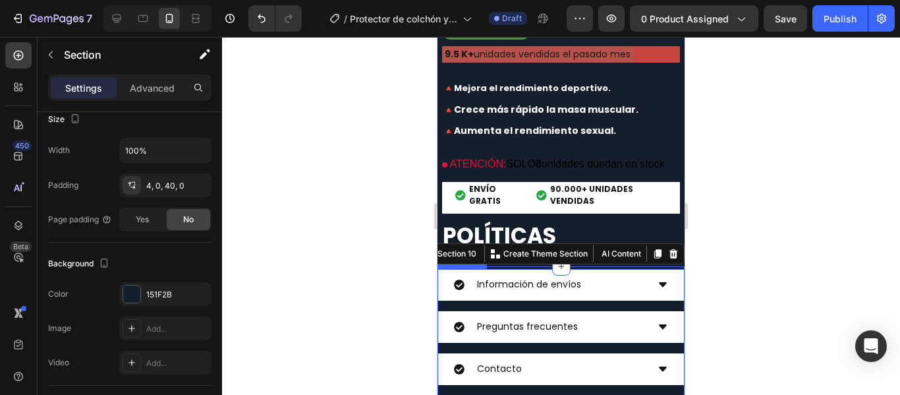
click at [596, 310] on div "Información de envíos Preguntas frecuentes Contacto Privacidad y tratamiento de…" at bounding box center [560, 348] width 247 height 158
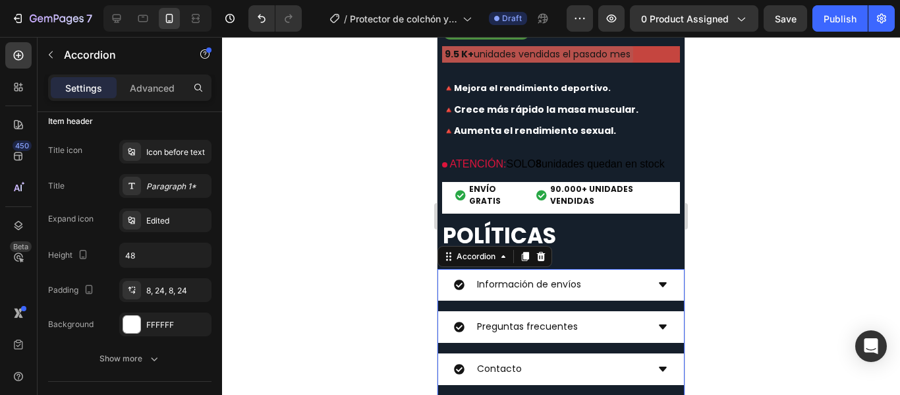
scroll to position [0, 0]
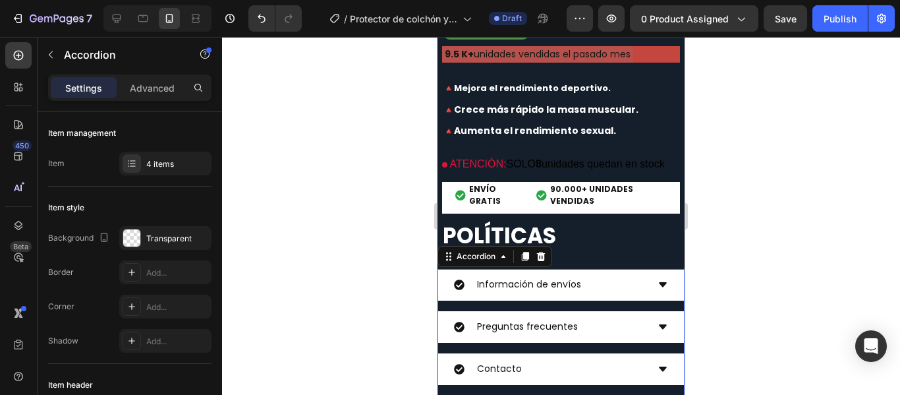
click at [729, 260] on div at bounding box center [561, 216] width 678 height 358
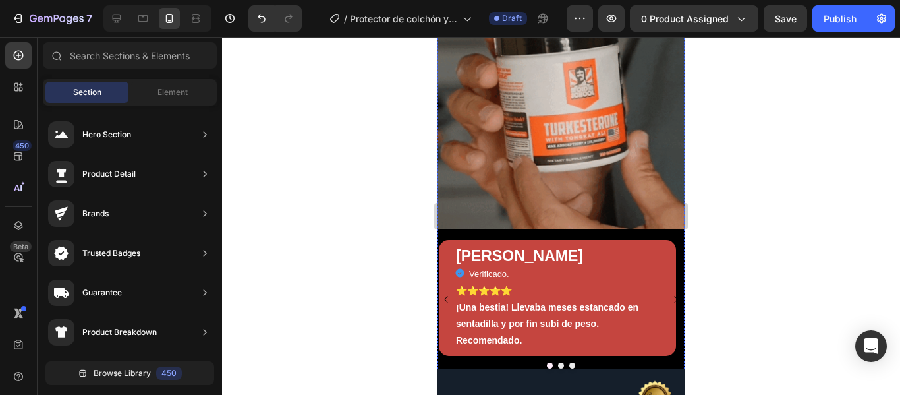
scroll to position [2569, 0]
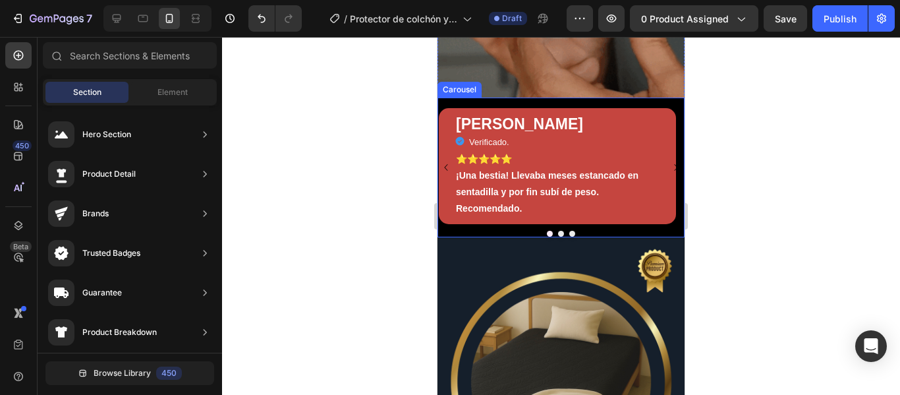
click at [600, 236] on div at bounding box center [560, 234] width 247 height 6
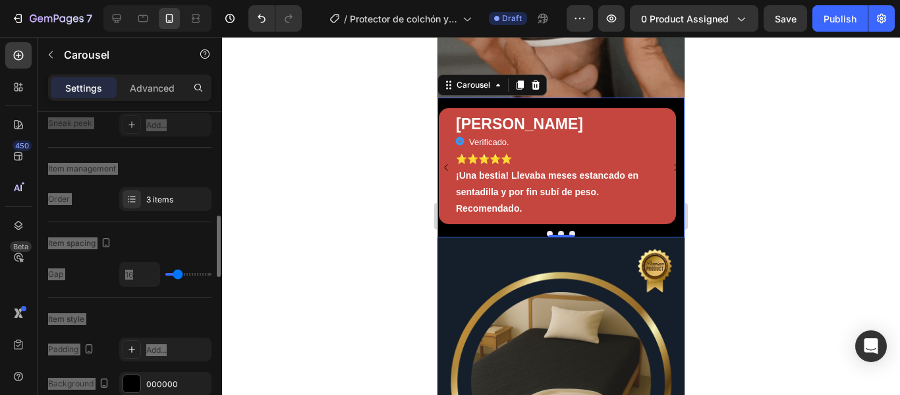
scroll to position [198, 0]
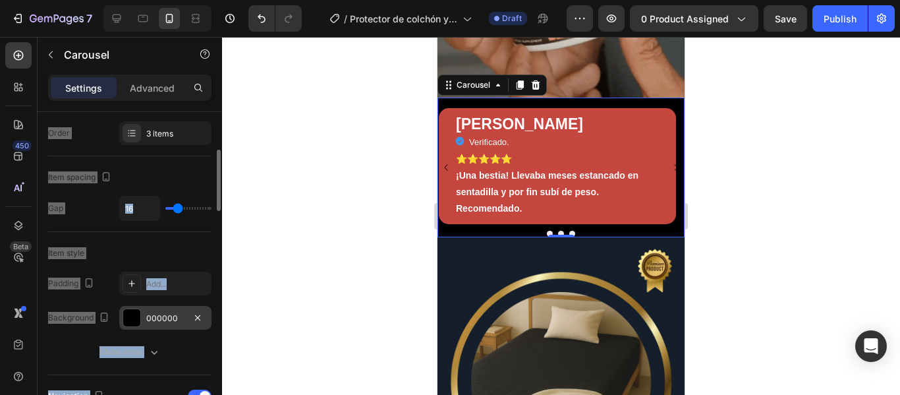
click at [129, 314] on div at bounding box center [131, 317] width 17 height 17
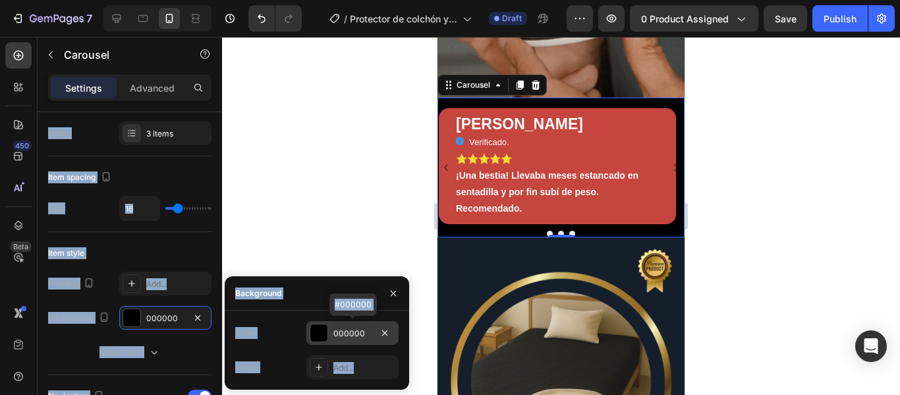
click at [327, 331] on div at bounding box center [318, 332] width 17 height 17
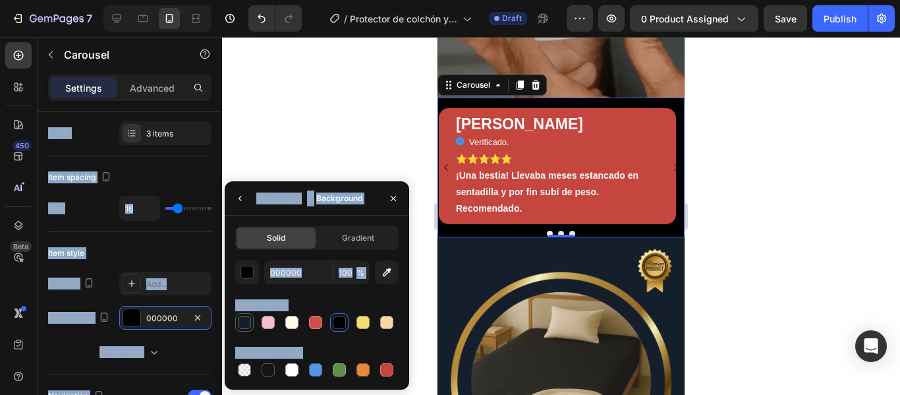
click at [248, 318] on div at bounding box center [244, 322] width 13 height 13
type input "151F2B"
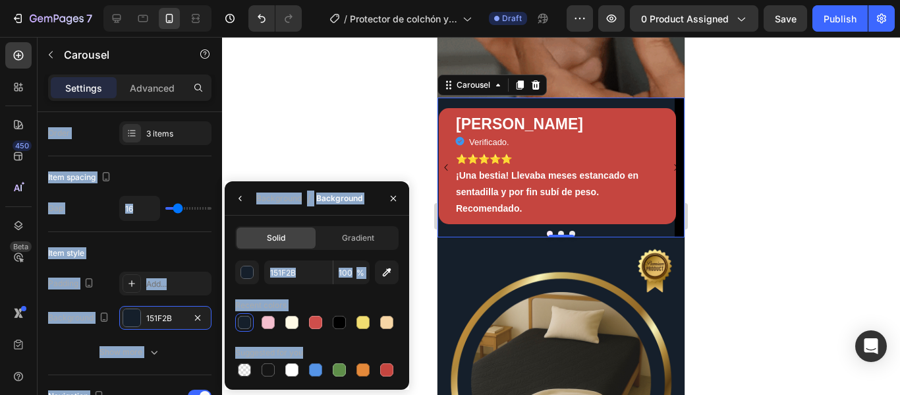
click at [742, 206] on div at bounding box center [561, 216] width 678 height 358
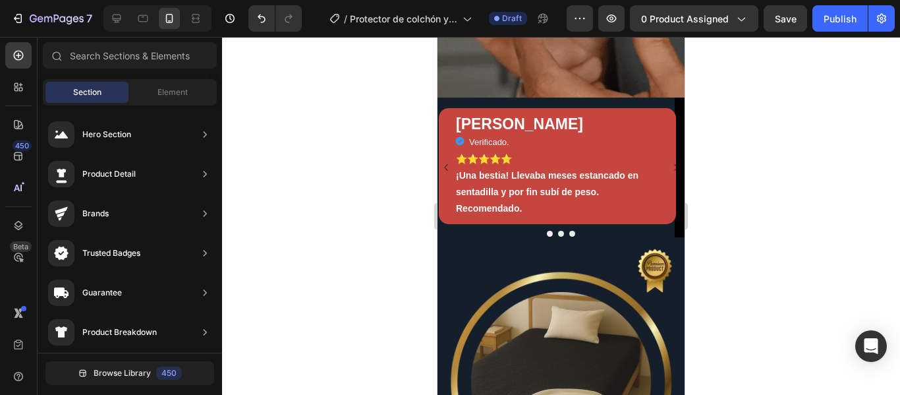
click at [742, 206] on div at bounding box center [561, 216] width 678 height 358
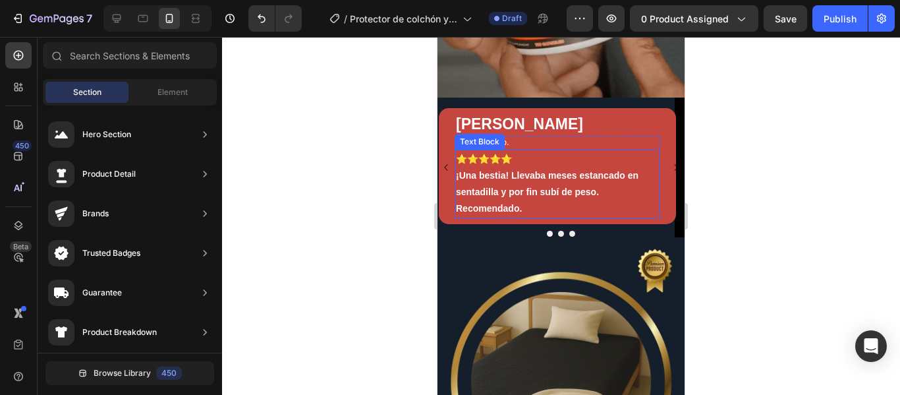
click at [619, 167] on p "⭐⭐⭐⭐⭐" at bounding box center [557, 159] width 203 height 16
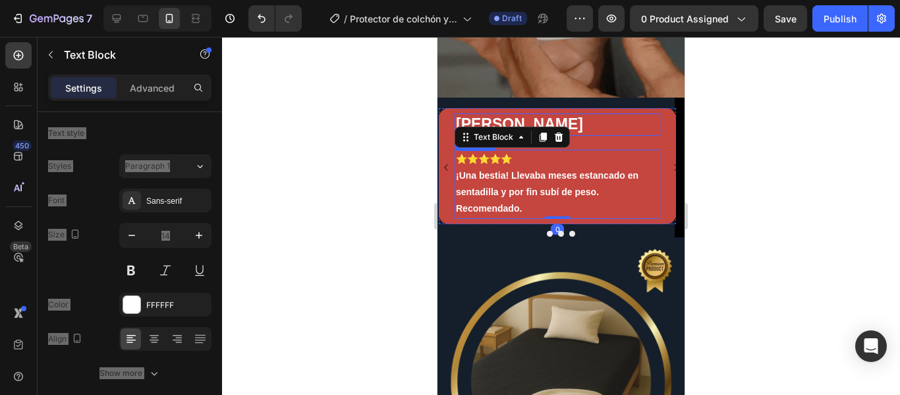
click at [640, 136] on h2 "[PERSON_NAME]" at bounding box center [558, 124] width 206 height 22
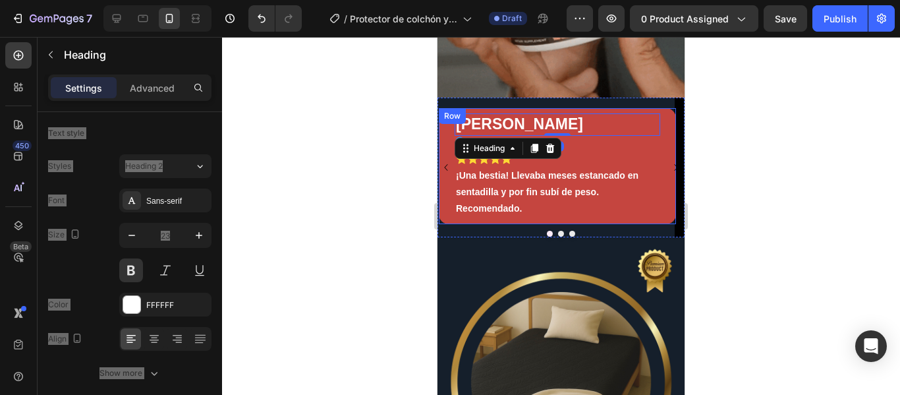
click at [667, 159] on div "[PERSON_NAME] Heading 0 Icon Verificado. Heading Icon List ⭐⭐⭐⭐⭐ ¡Una bestia! L…" at bounding box center [557, 166] width 237 height 116
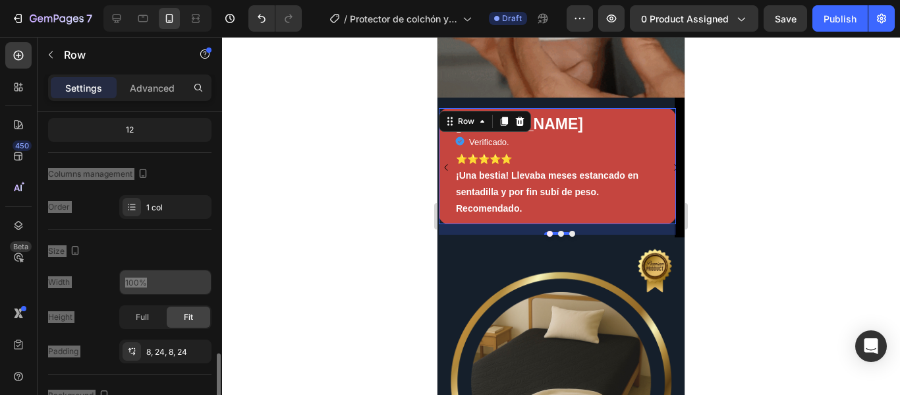
scroll to position [264, 0]
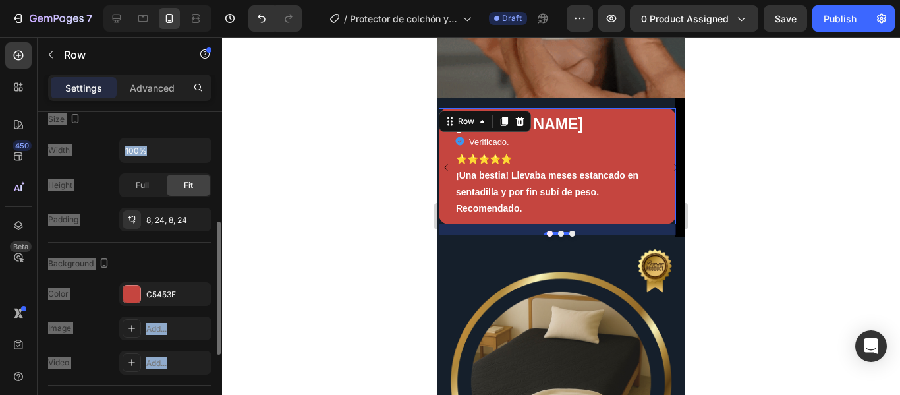
click at [179, 268] on div "Background" at bounding box center [129, 263] width 163 height 21
click at [75, 261] on div "Background" at bounding box center [80, 264] width 64 height 18
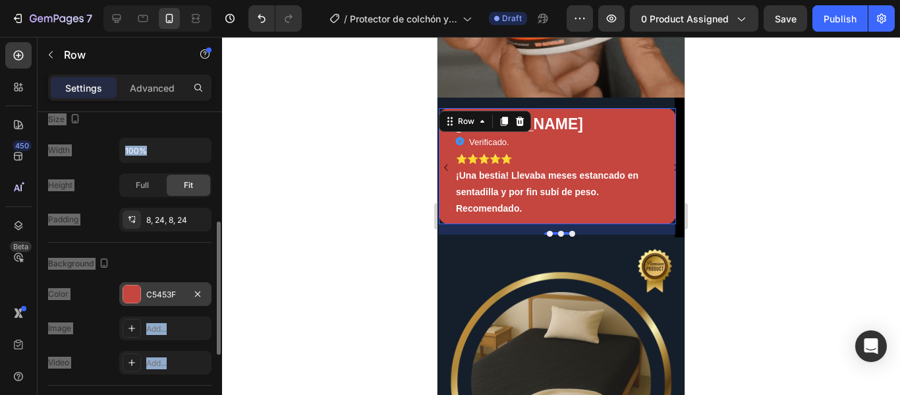
click at [148, 300] on div "C5453F" at bounding box center [165, 294] width 92 height 24
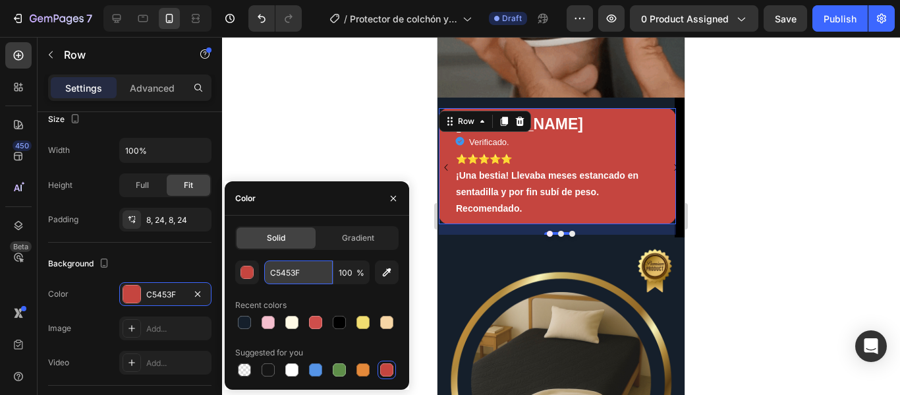
click at [309, 270] on input "C5453F" at bounding box center [298, 272] width 69 height 24
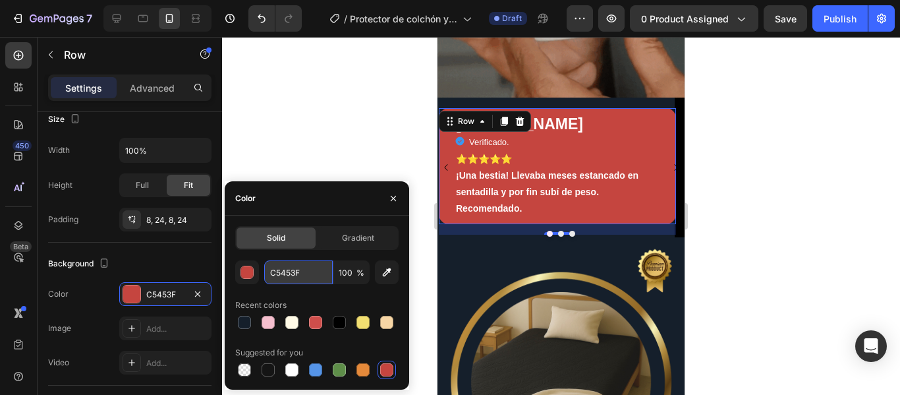
paste input "b28a3d"
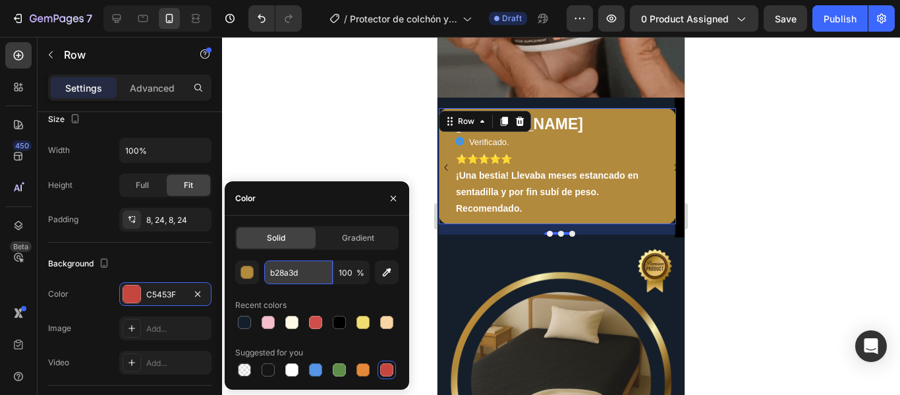
type input "B28A3D"
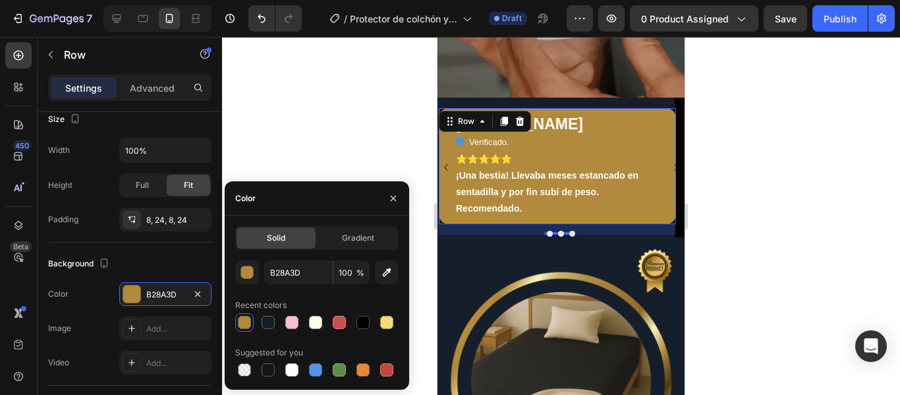
click at [329, 155] on div at bounding box center [561, 216] width 678 height 358
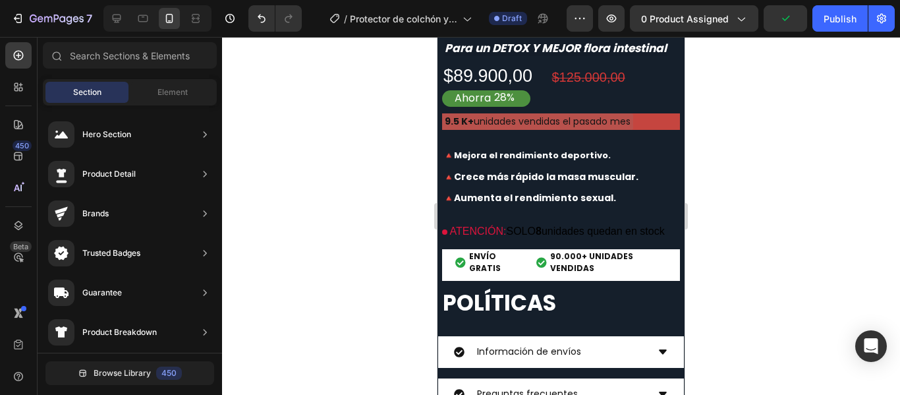
scroll to position [3491, 0]
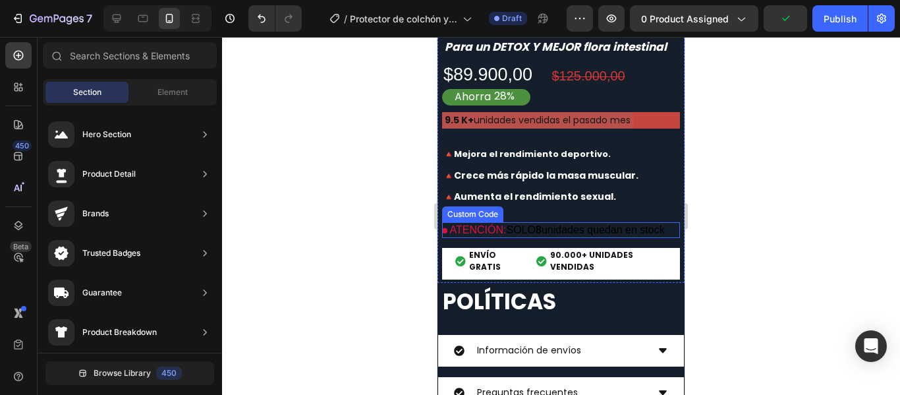
click at [619, 222] on p "ATENCIÓN: SOLO 8 unidades quedan en stock" at bounding box center [561, 230] width 238 height 16
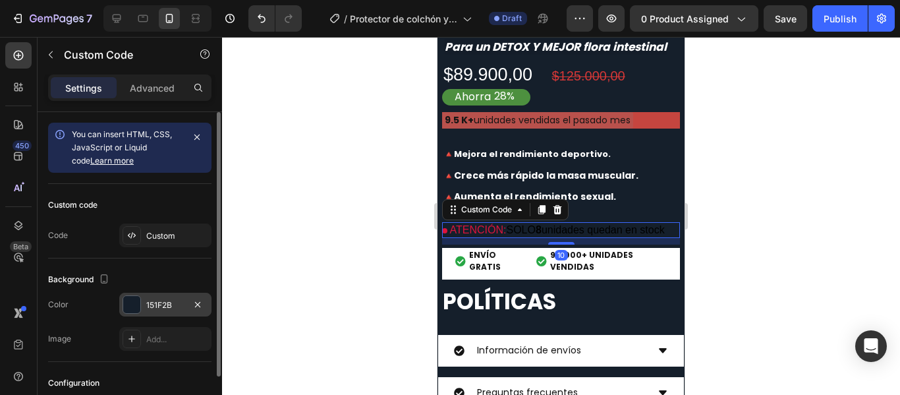
click at [130, 308] on div at bounding box center [131, 304] width 17 height 17
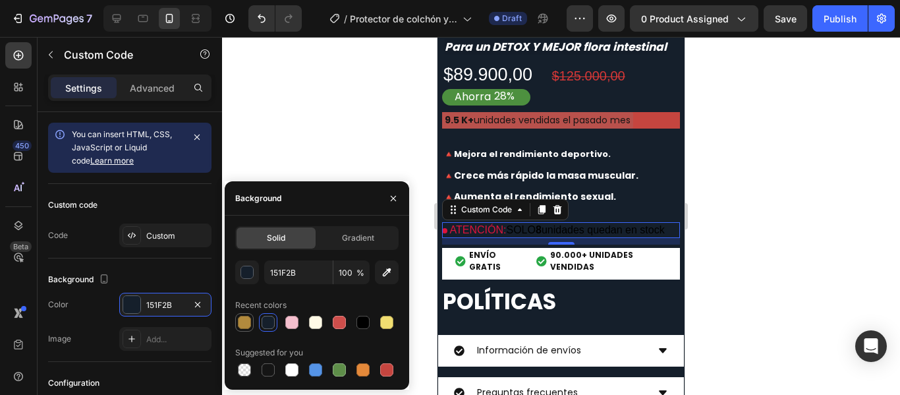
click at [243, 321] on div at bounding box center [244, 322] width 13 height 13
type input "B28A3D"
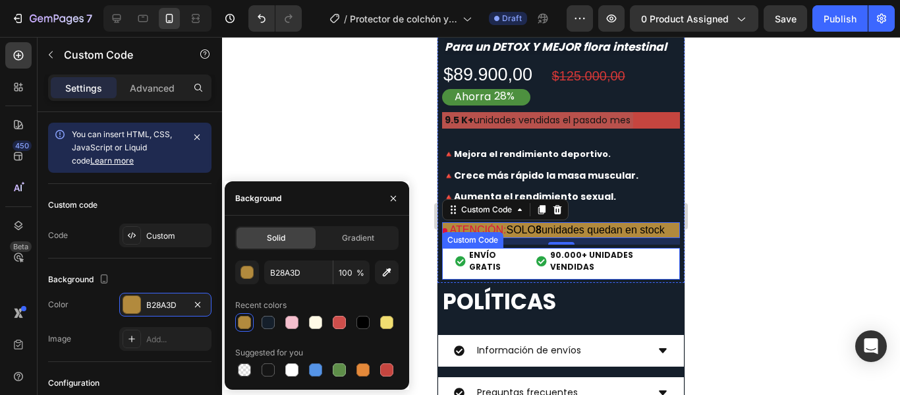
click at [567, 271] on span "90.000+ UNIDADES VENDIDAS" at bounding box center [608, 261] width 117 height 24
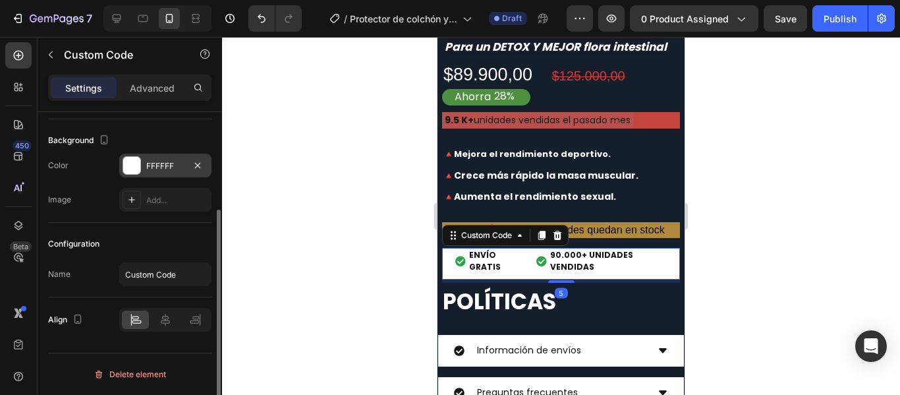
click at [139, 171] on div at bounding box center [131, 165] width 17 height 17
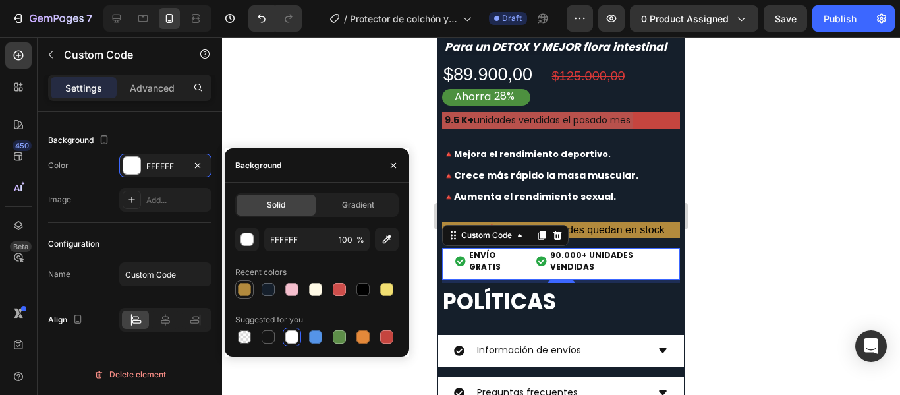
click at [246, 289] on div at bounding box center [244, 289] width 13 height 13
type input "B28A3D"
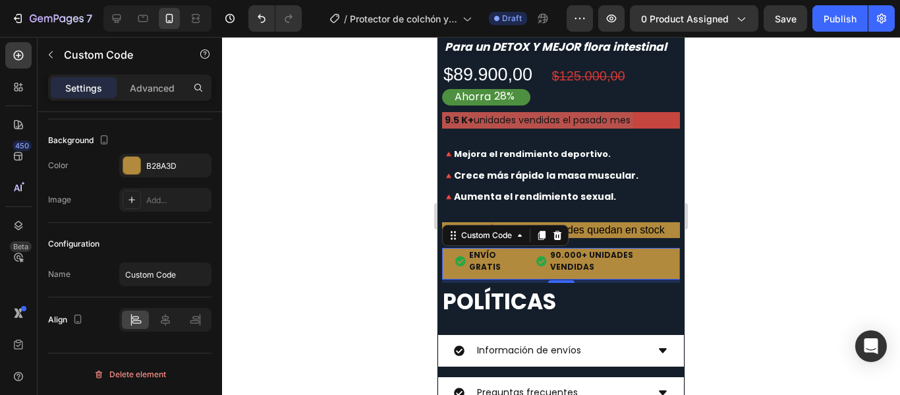
click at [774, 226] on div at bounding box center [561, 216] width 678 height 358
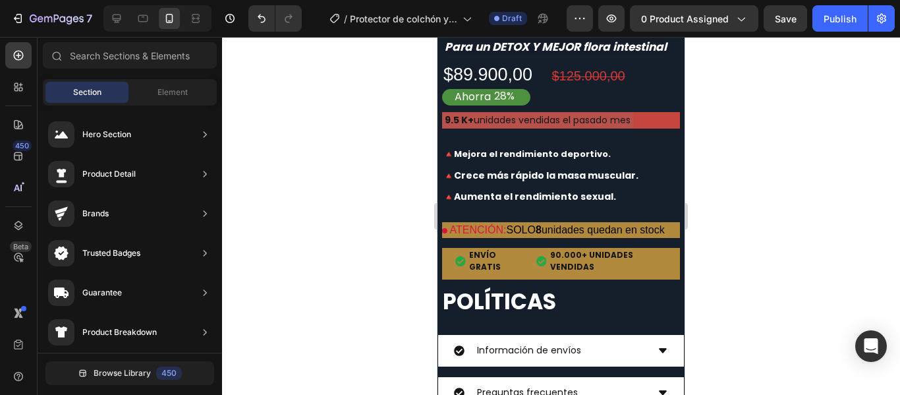
click at [752, 225] on div at bounding box center [561, 216] width 678 height 358
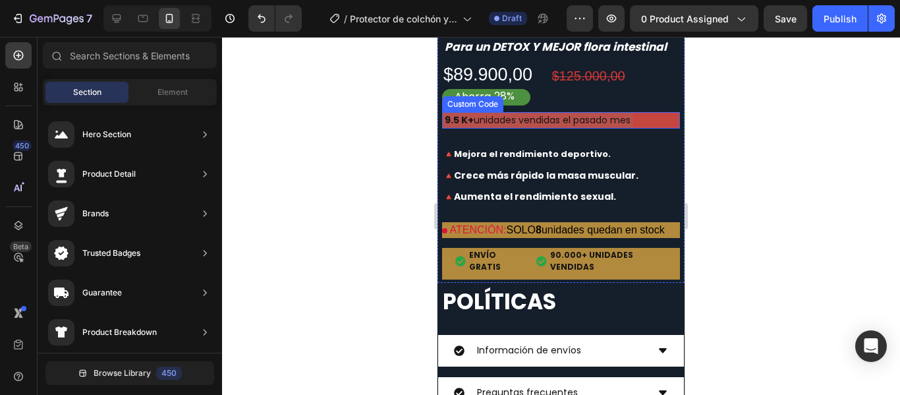
click at [629, 113] on div "9.5 K+ unidades vendidas el pasado mes" at bounding box center [537, 120] width 191 height 16
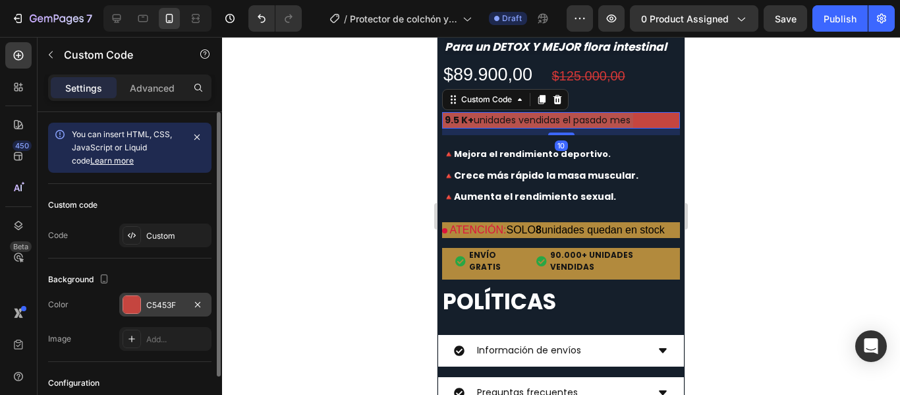
click at [134, 304] on div at bounding box center [131, 304] width 17 height 17
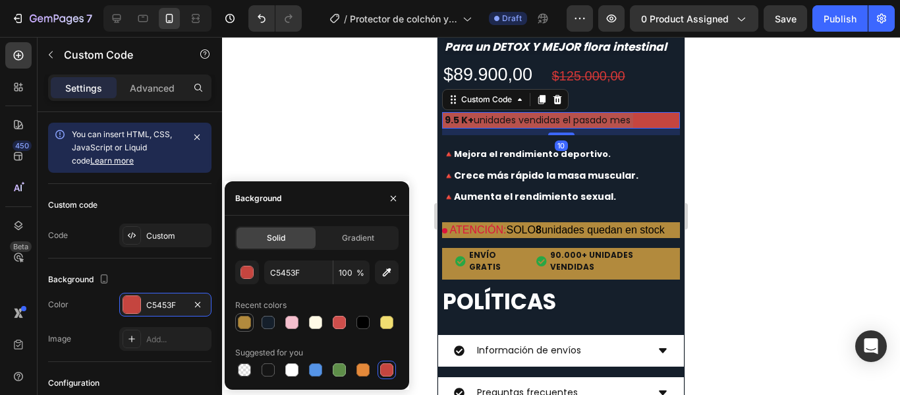
click at [247, 321] on div at bounding box center [244, 322] width 13 height 13
type input "B28A3D"
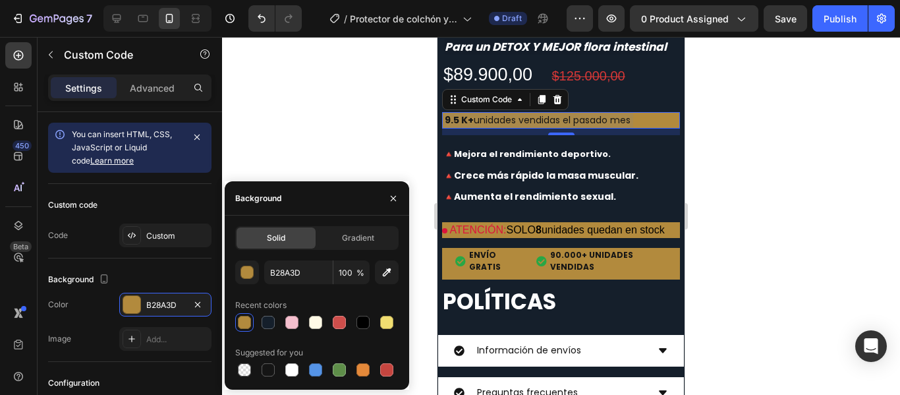
click at [712, 162] on div at bounding box center [561, 216] width 678 height 358
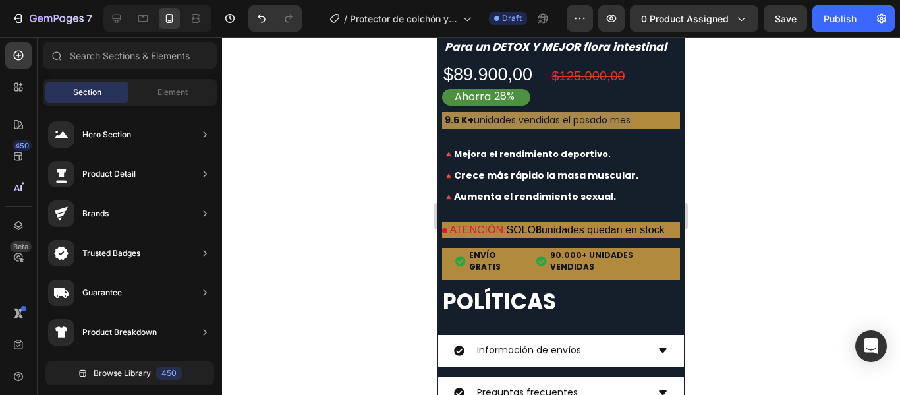
click at [716, 161] on div at bounding box center [561, 216] width 678 height 358
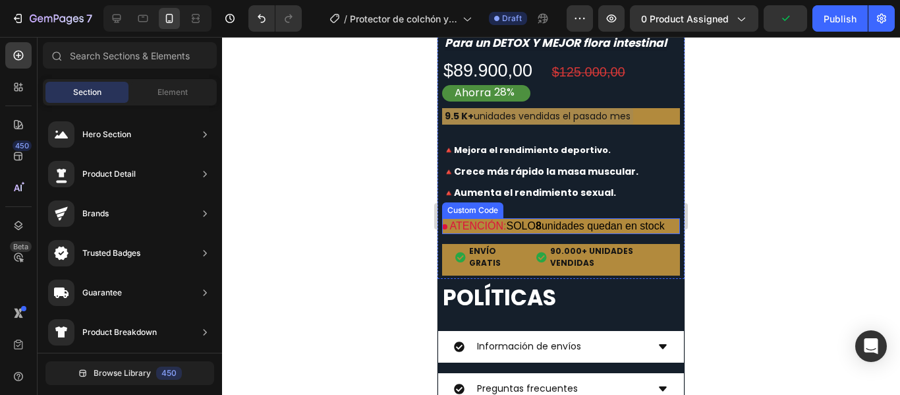
scroll to position [3623, 0]
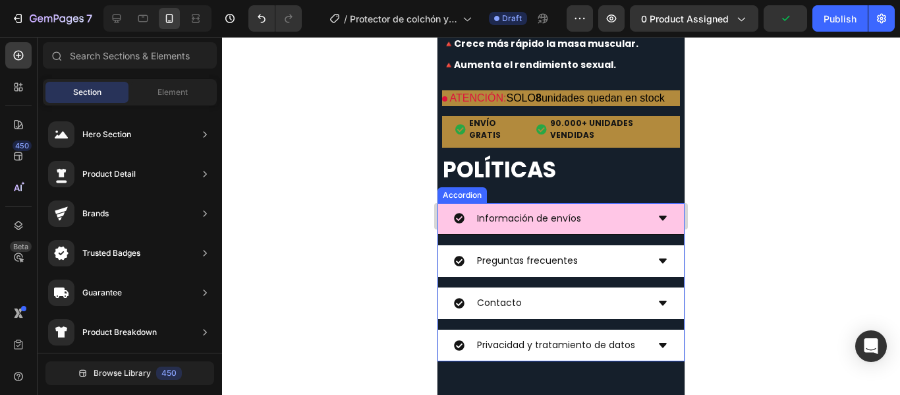
click at [626, 229] on div "Información de envíos" at bounding box center [550, 218] width 193 height 20
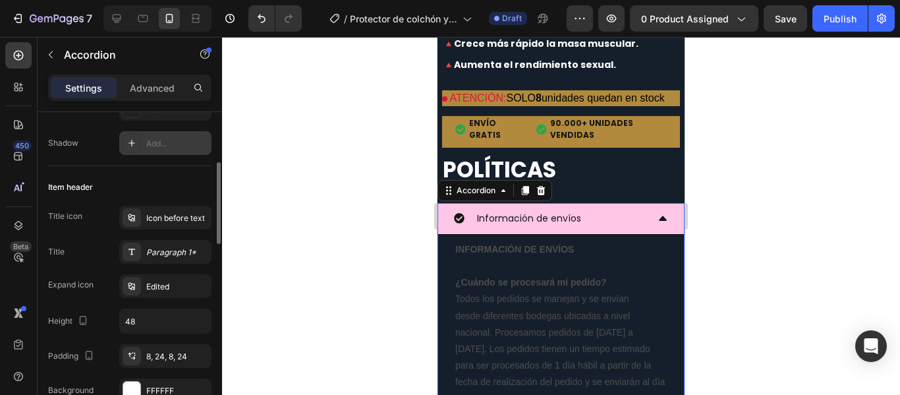
scroll to position [264, 0]
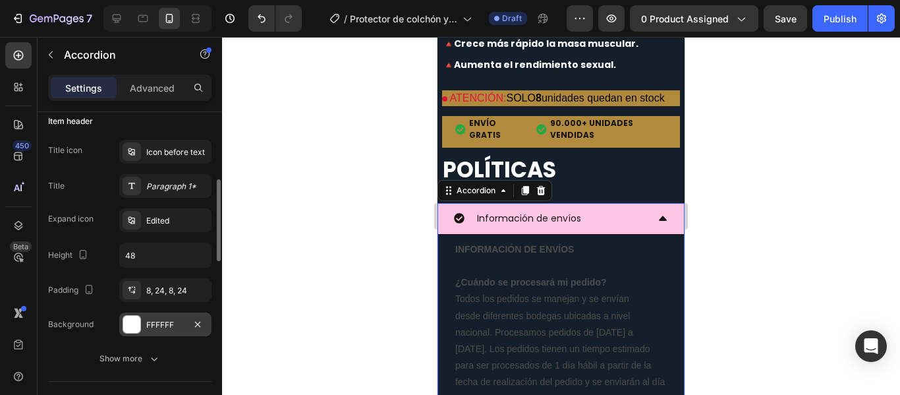
click at [132, 329] on div at bounding box center [131, 324] width 17 height 17
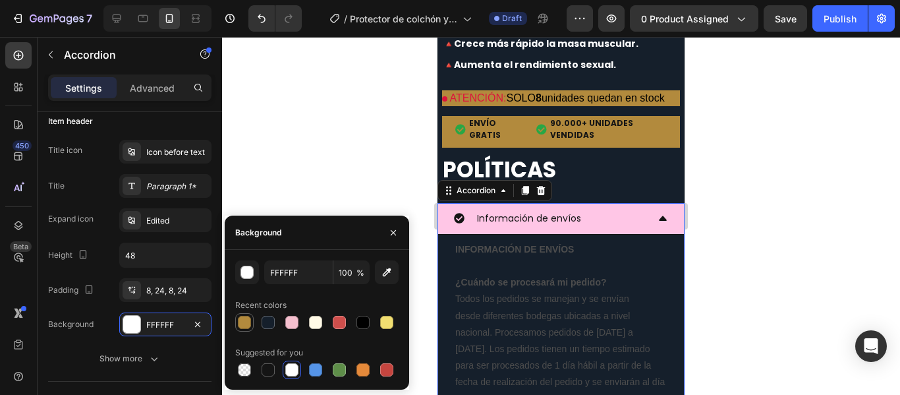
click at [244, 321] on div at bounding box center [244, 322] width 13 height 13
type input "B28A3D"
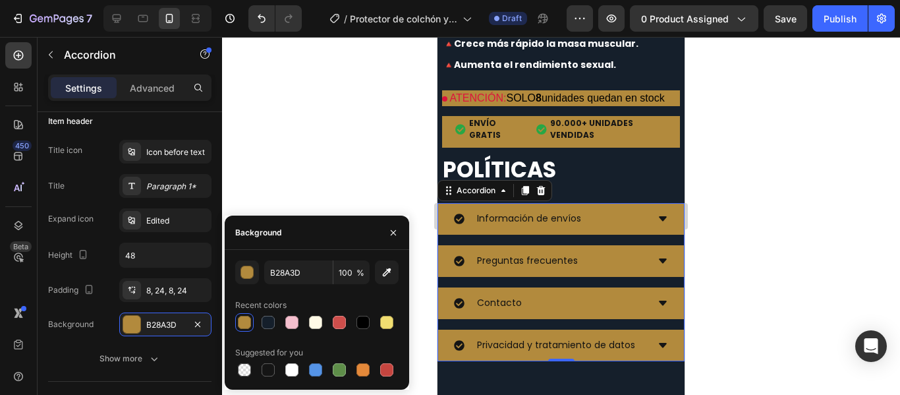
click at [736, 198] on div at bounding box center [561, 216] width 678 height 358
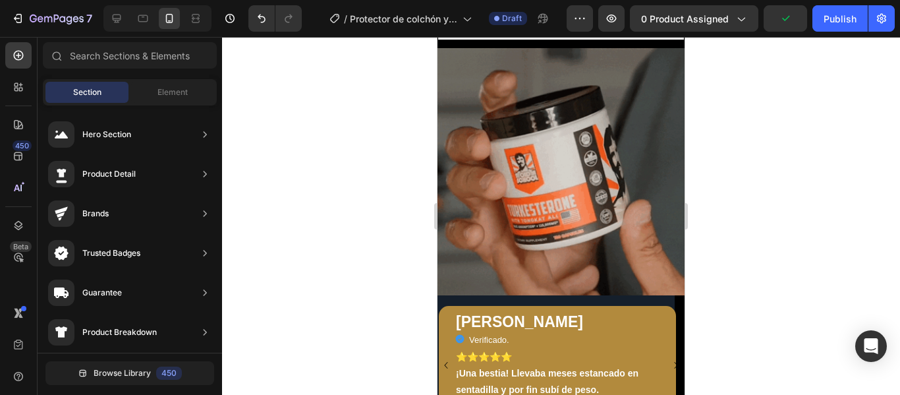
scroll to position [2108, 0]
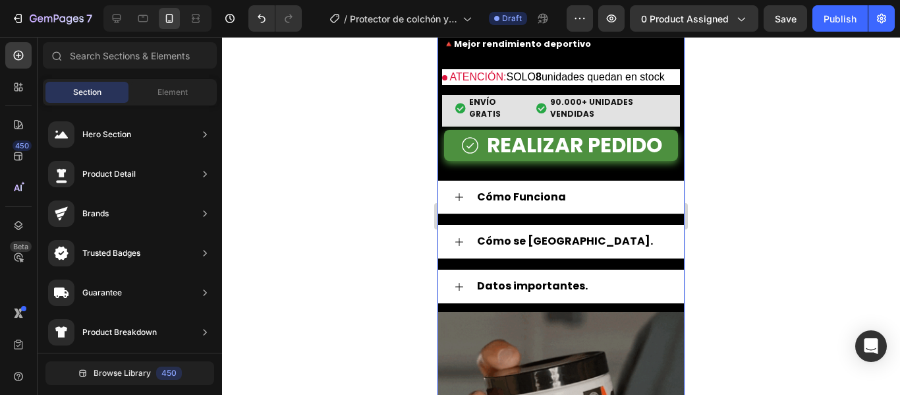
click at [589, 180] on div "REALIZAR PEDIDO Button" at bounding box center [560, 155] width 247 height 51
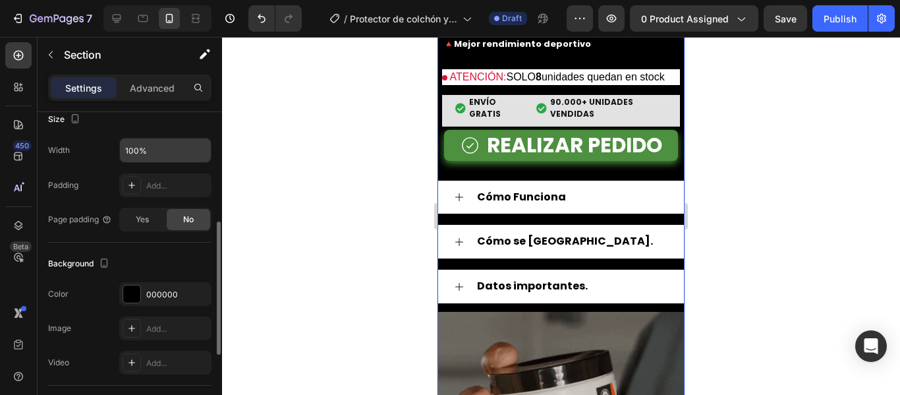
scroll to position [329, 0]
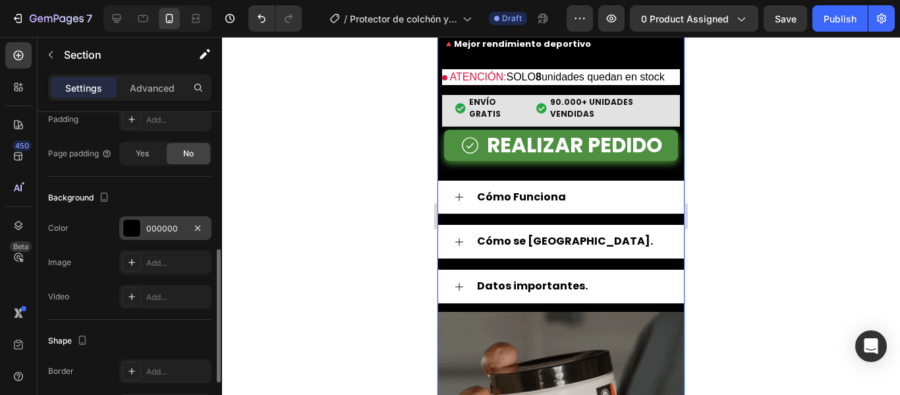
click at [130, 229] on div at bounding box center [131, 227] width 17 height 17
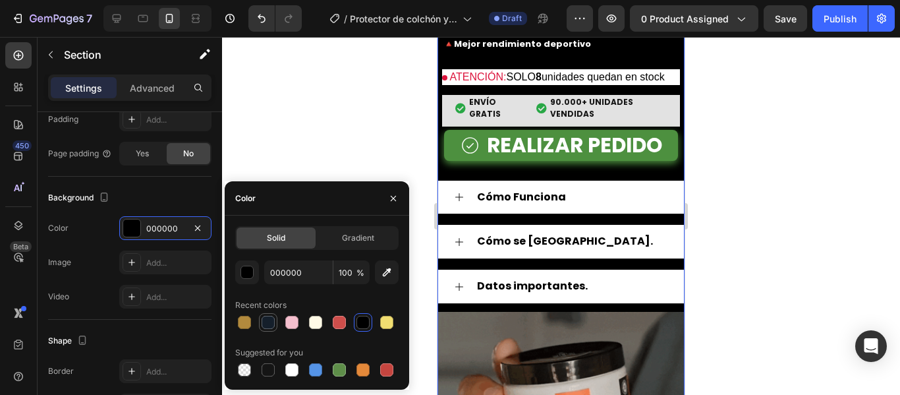
click at [267, 317] on div at bounding box center [268, 322] width 13 height 13
type input "151F2B"
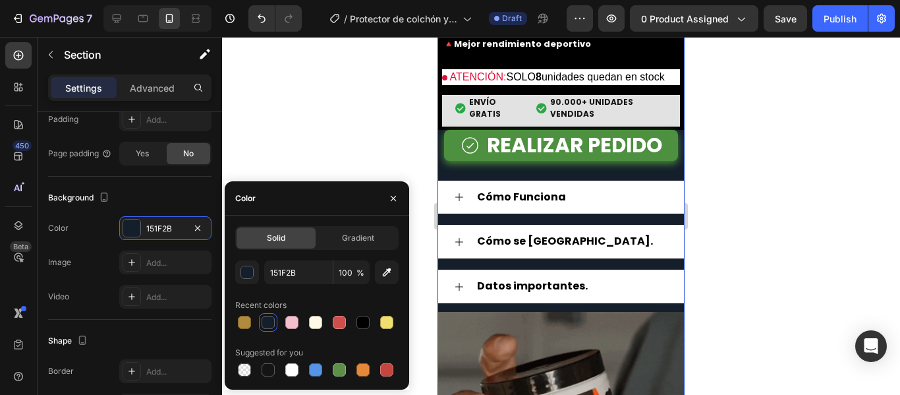
click at [498, 180] on div "REALIZAR PEDIDO Button" at bounding box center [560, 155] width 247 height 51
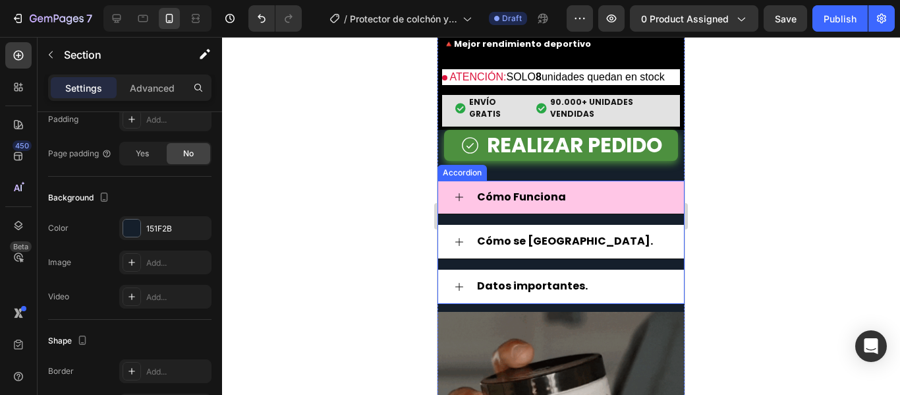
click at [494, 215] on div "Cómo Funciona" at bounding box center [561, 197] width 246 height 34
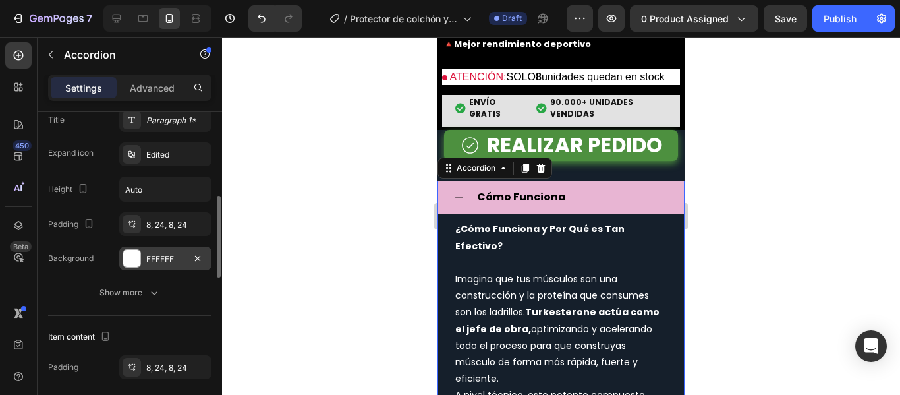
click at [131, 254] on div at bounding box center [131, 258] width 17 height 17
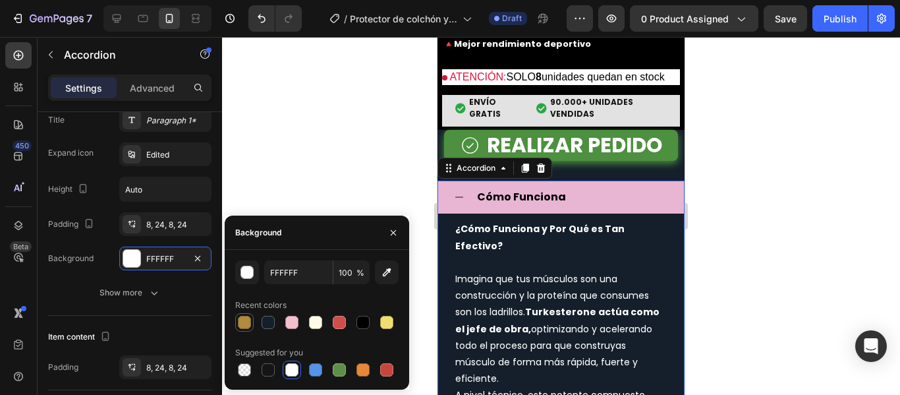
click at [247, 321] on div at bounding box center [244, 322] width 13 height 13
type input "B28A3D"
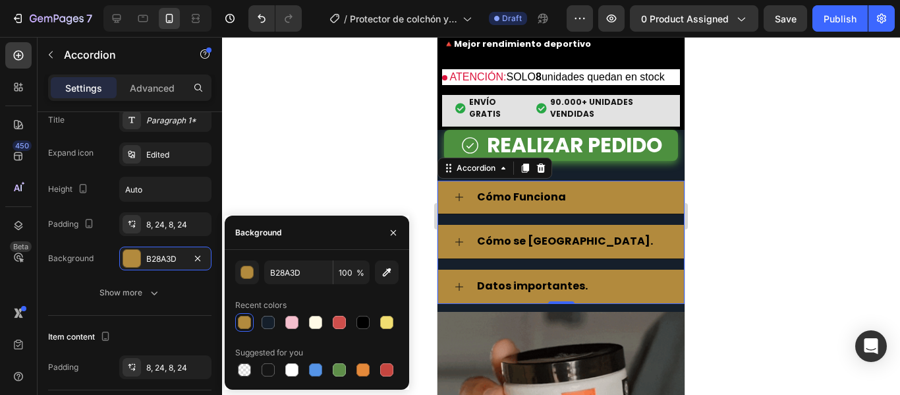
click at [766, 179] on div at bounding box center [561, 216] width 678 height 358
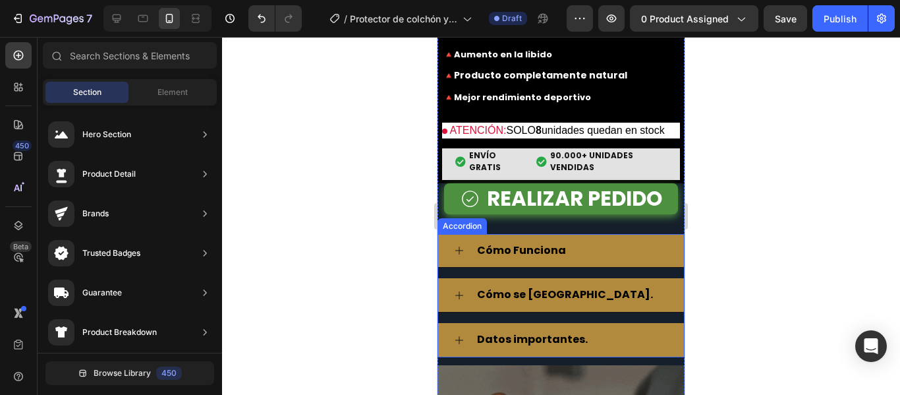
scroll to position [1976, 0]
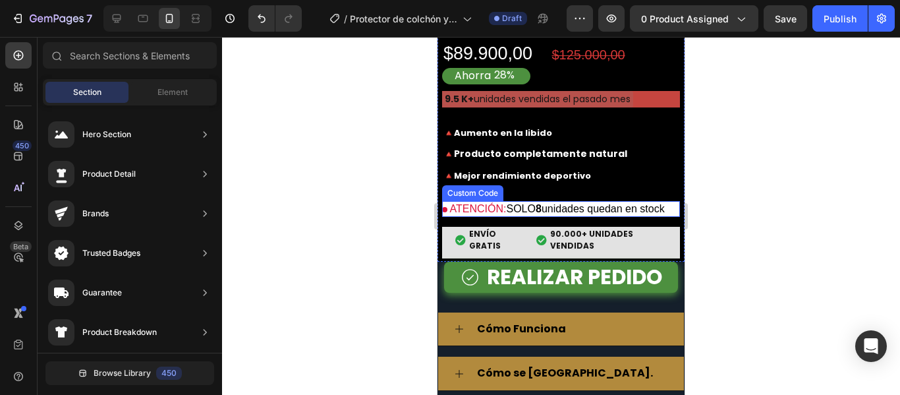
click at [634, 217] on p "ATENCIÓN: SOLO 8 unidades quedan en stock" at bounding box center [561, 209] width 238 height 16
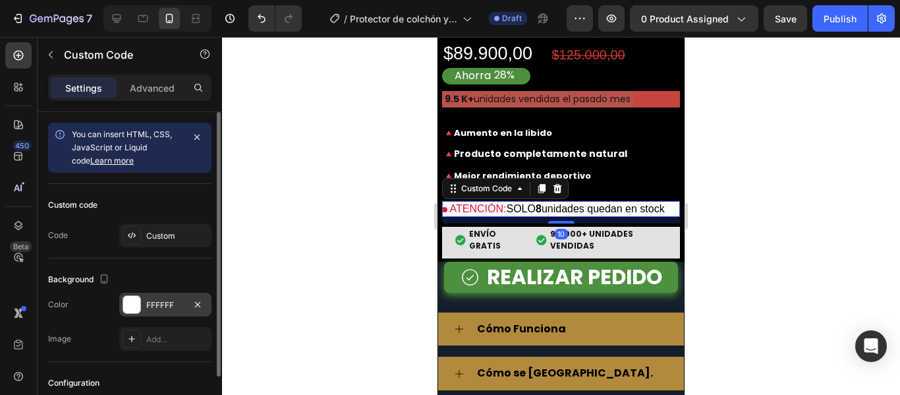
click at [131, 305] on div at bounding box center [131, 304] width 17 height 17
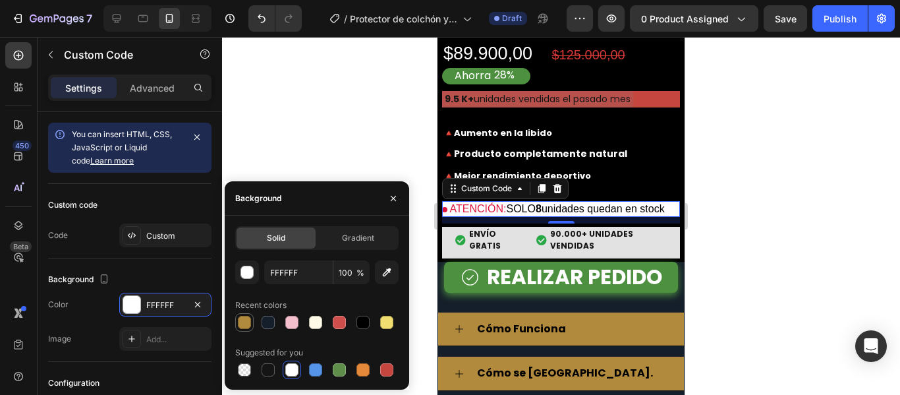
click at [243, 320] on div at bounding box center [244, 322] width 13 height 13
type input "B28A3D"
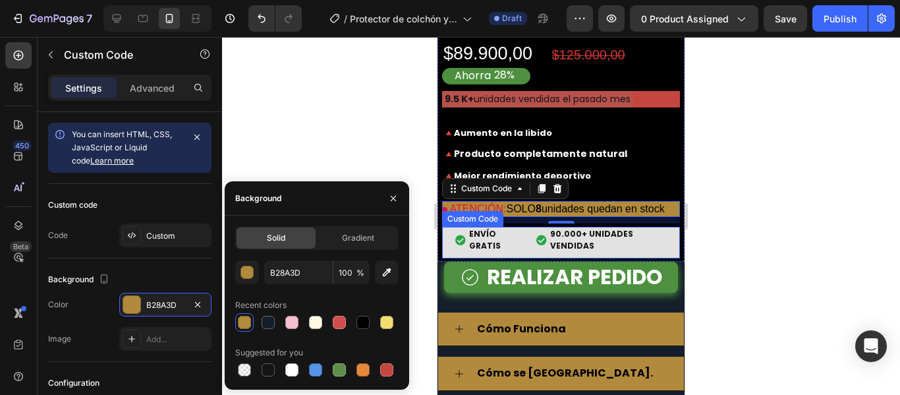
click at [508, 252] on span "ENVÍO GRATIS" at bounding box center [496, 240] width 54 height 24
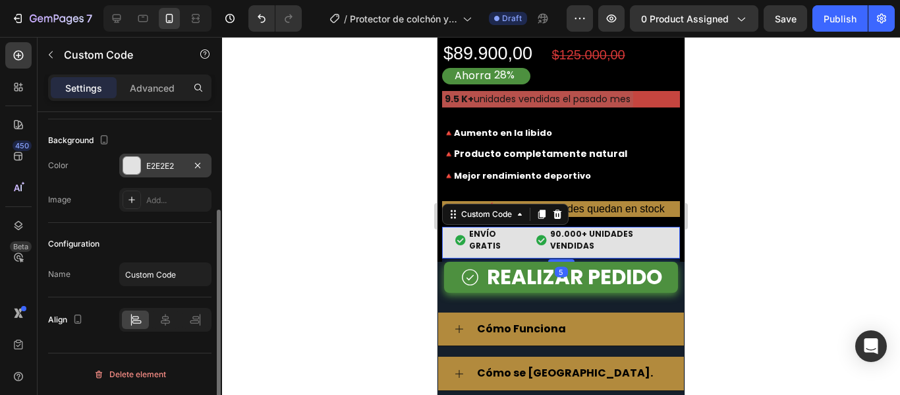
click at [128, 166] on div at bounding box center [131, 165] width 17 height 17
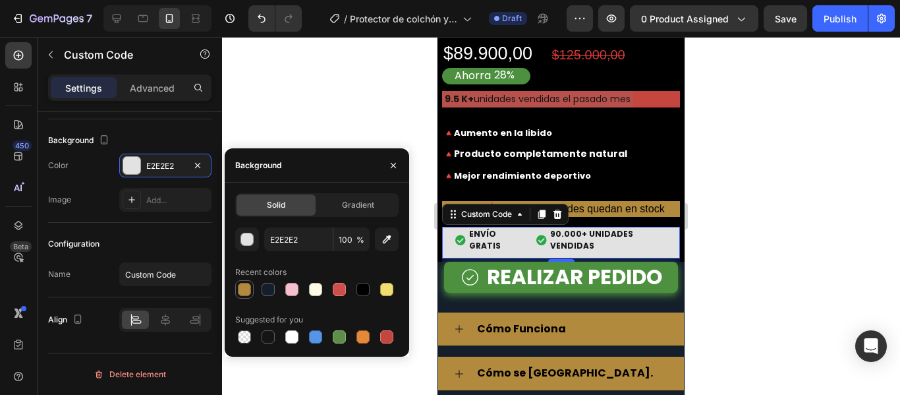
click at [245, 284] on div at bounding box center [244, 289] width 13 height 13
type input "B28A3D"
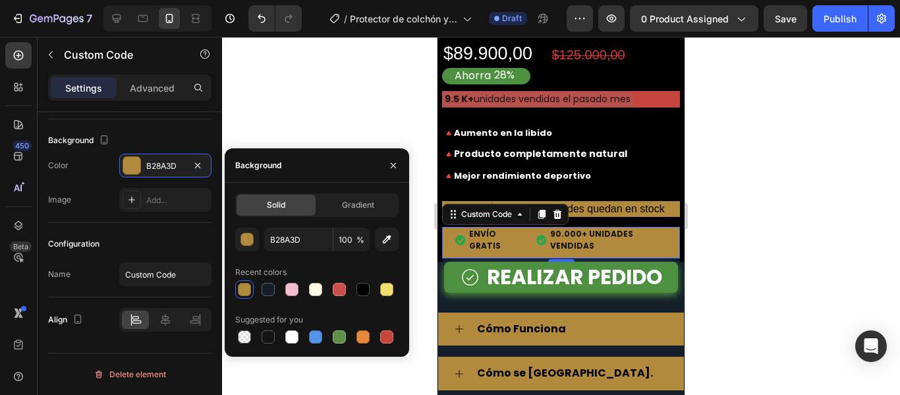
click at [733, 202] on div at bounding box center [561, 216] width 678 height 358
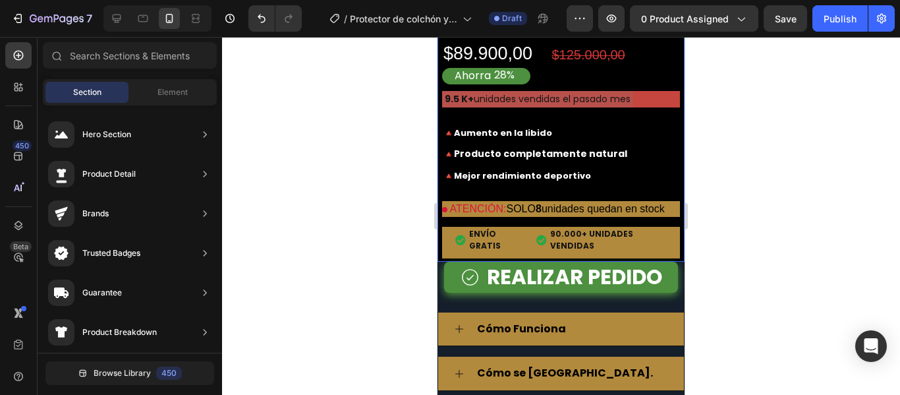
scroll to position [1910, 0]
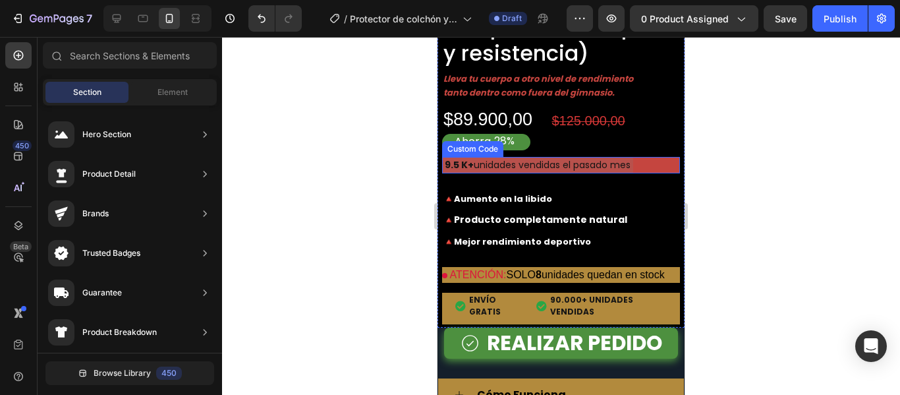
click at [584, 173] on div "9.5 K+ unidades vendidas el pasado mes" at bounding box center [537, 165] width 191 height 16
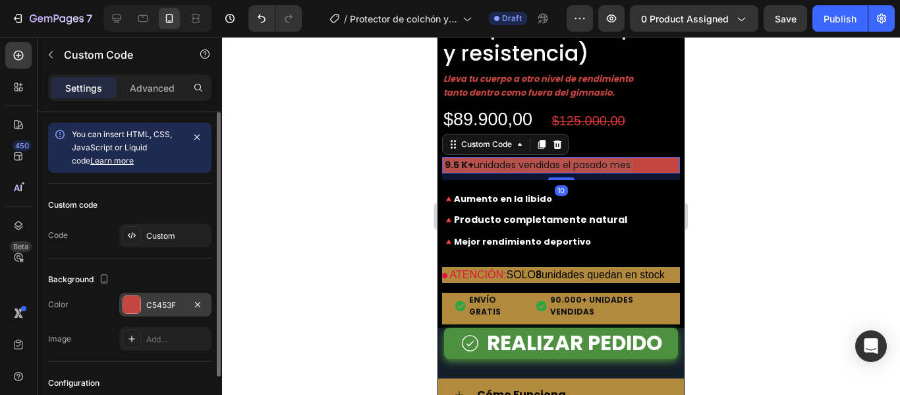
click at [134, 303] on div at bounding box center [131, 304] width 17 height 17
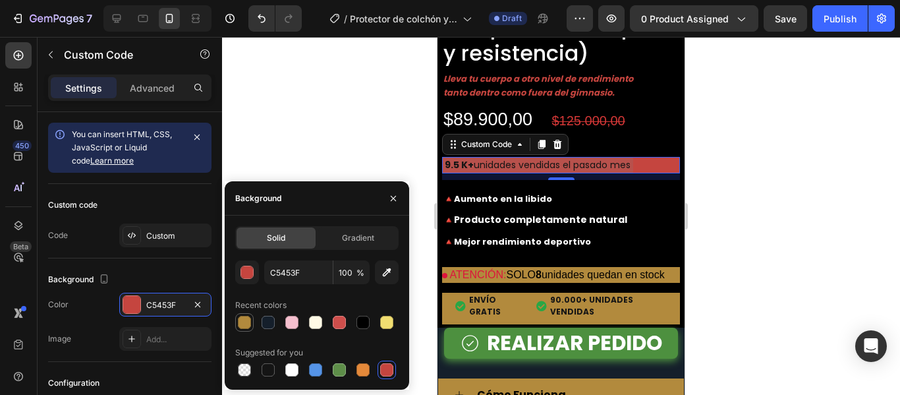
click at [248, 321] on div at bounding box center [244, 322] width 13 height 13
type input "B28A3D"
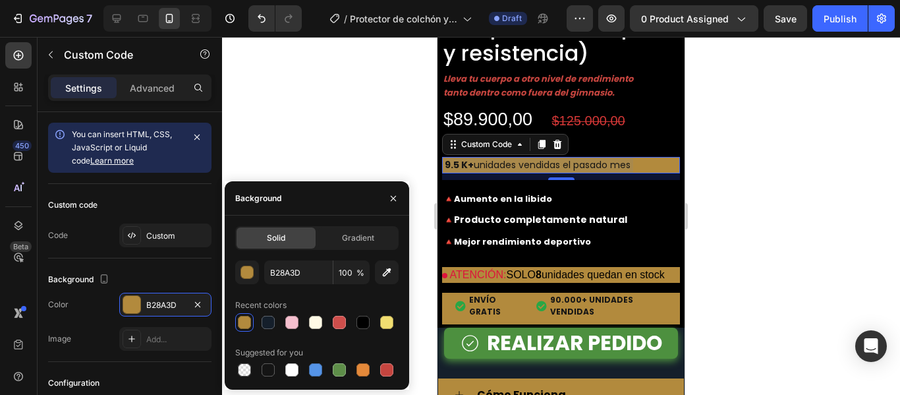
click at [754, 151] on div at bounding box center [561, 216] width 678 height 358
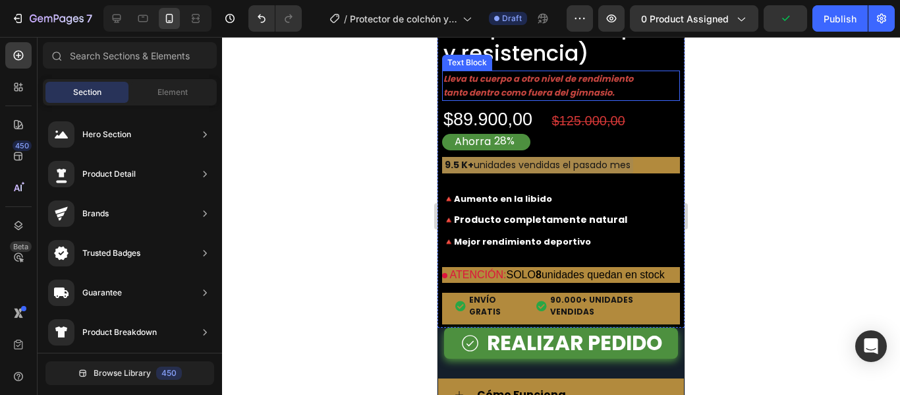
click at [579, 99] on span "Lleva tu cuerpo a otro nivel de rendimiento tanto dentro como fuera del gimnasi…" at bounding box center [538, 85] width 190 height 26
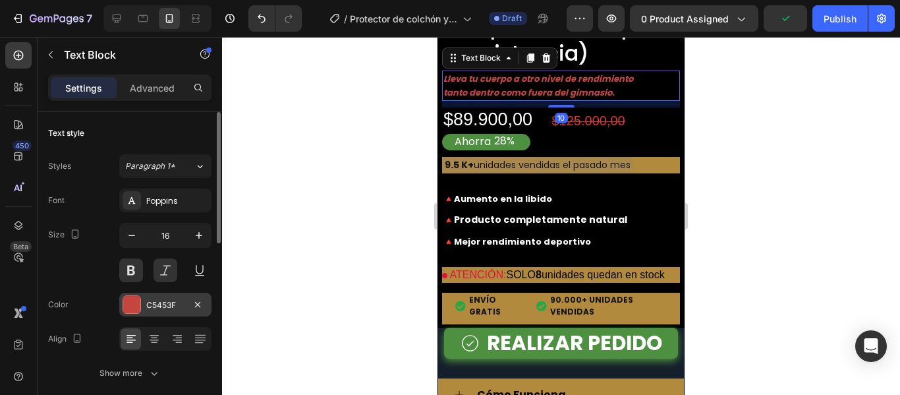
click at [136, 309] on div at bounding box center [131, 304] width 17 height 17
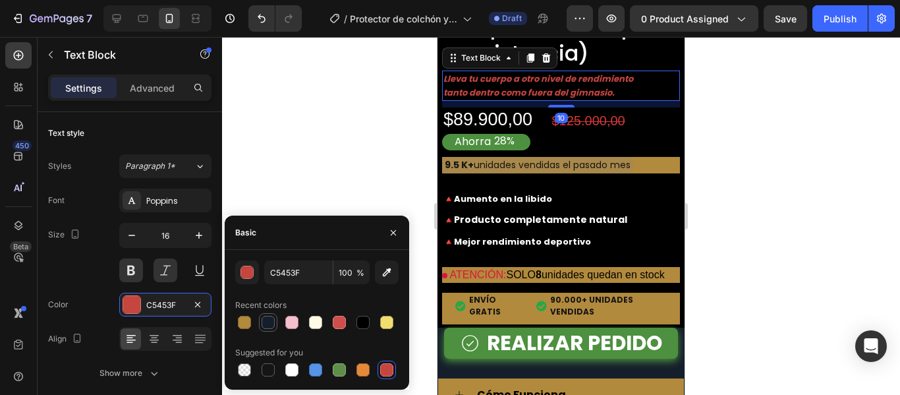
click at [247, 320] on div at bounding box center [244, 322] width 13 height 13
type input "B28A3D"
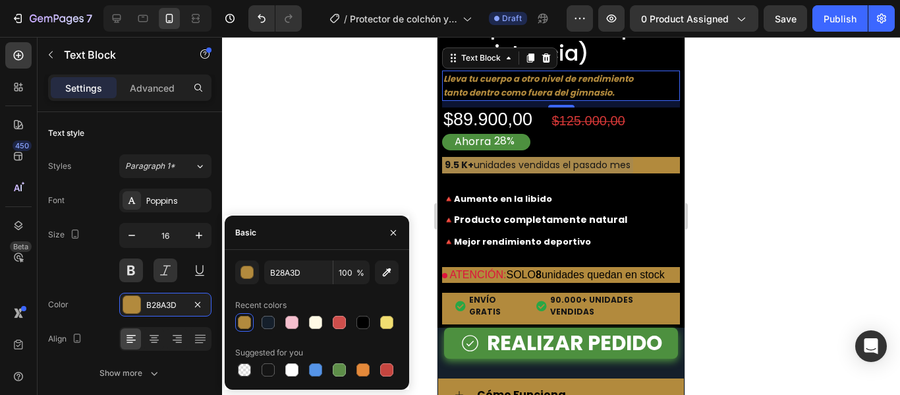
click at [749, 170] on div at bounding box center [561, 216] width 678 height 358
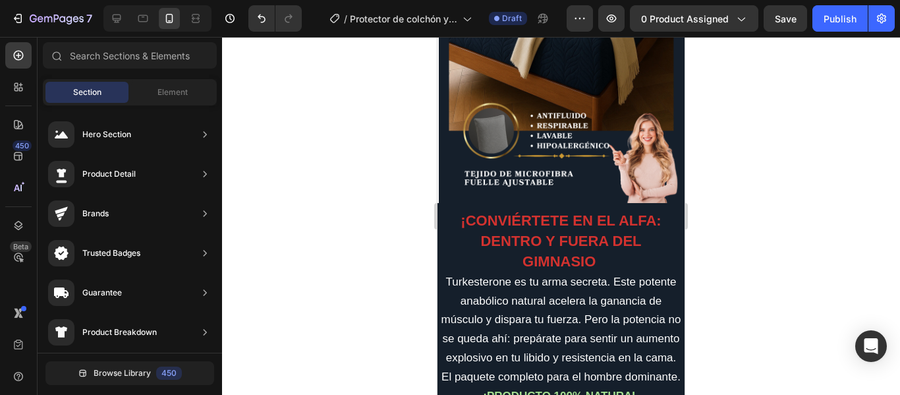
scroll to position [329, 0]
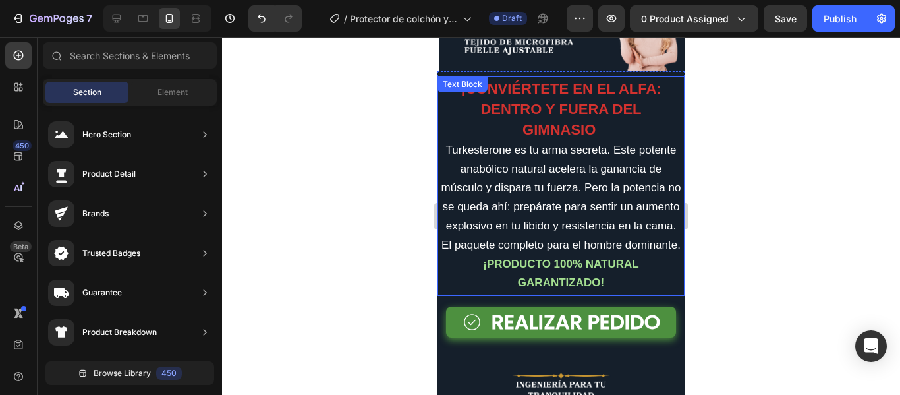
click at [548, 101] on strong "¡CONVIÉRTETE EN EL ALFA: DENTRO Y FUERA DEL GIMNASIO" at bounding box center [560, 108] width 200 height 57
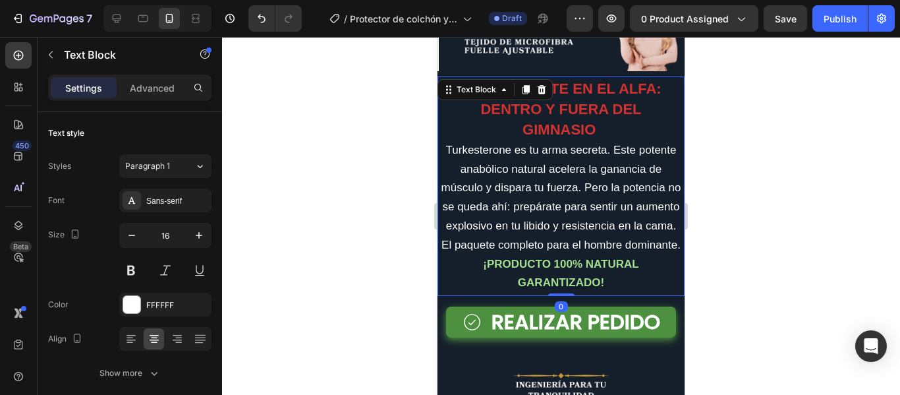
click at [569, 115] on strong "¡CONVIÉRTETE EN EL ALFA: DENTRO Y FUERA DEL GIMNASIO" at bounding box center [560, 108] width 200 height 57
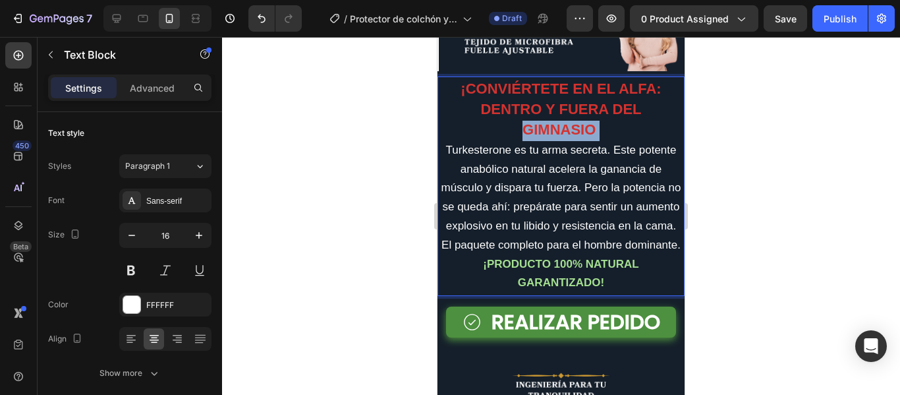
click at [569, 115] on strong "¡CONVIÉRTETE EN EL ALFA: DENTRO Y FUERA DEL GIMNASIO" at bounding box center [560, 108] width 200 height 57
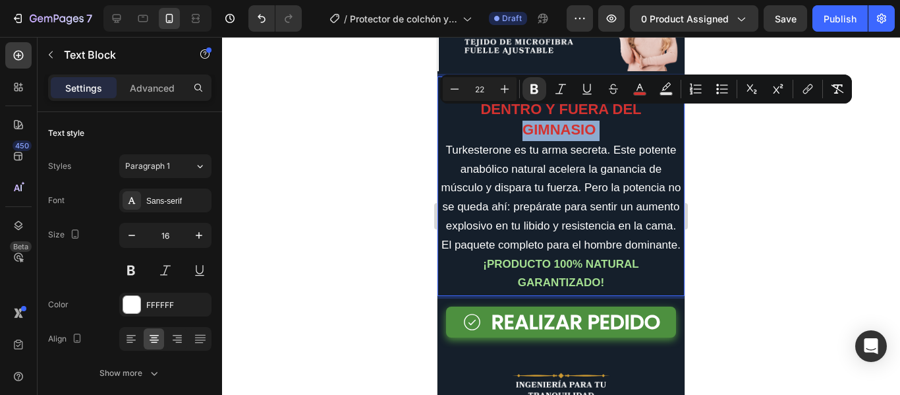
click at [614, 112] on p "¡CONVIÉRTETE EN EL ALFA: DENTRO Y FUERA DEL GIMNASIO" at bounding box center [561, 110] width 240 height 61
type input "20"
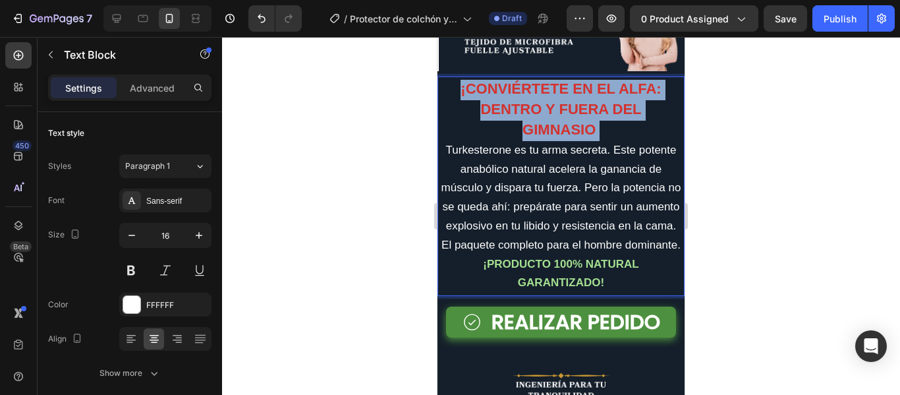
drag, startPoint x: 594, startPoint y: 111, endPoint x: 457, endPoint y: 72, distance: 142.4
click at [457, 80] on p "¡CONVIÉRTETE EN EL ALFA: DENTRO Y FUERA DEL GIMNASIO" at bounding box center [561, 110] width 240 height 61
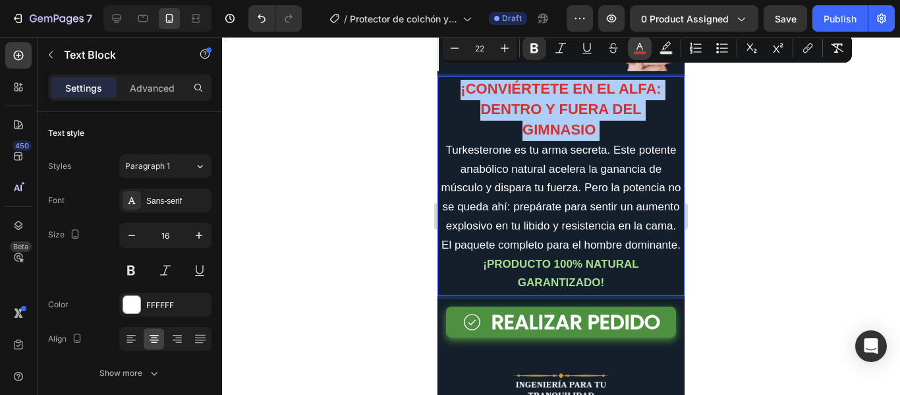
click at [638, 51] on rect "Editor contextual toolbar" at bounding box center [640, 52] width 13 height 3
type input "D3322F"
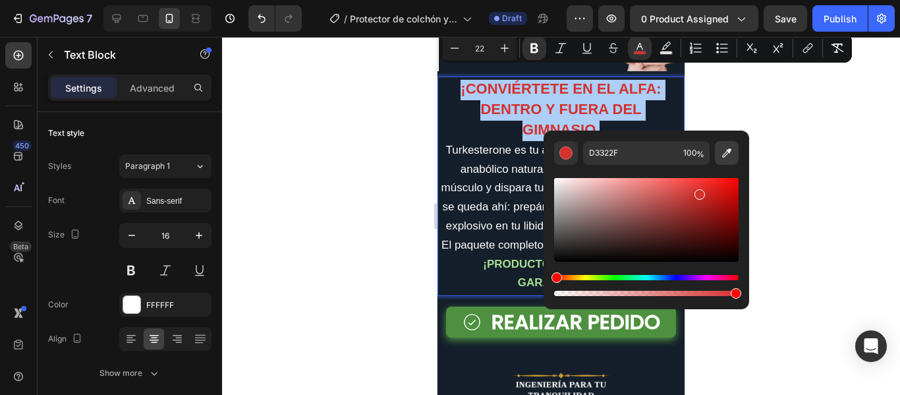
click at [724, 157] on icon "Editor contextual toolbar" at bounding box center [726, 152] width 13 height 13
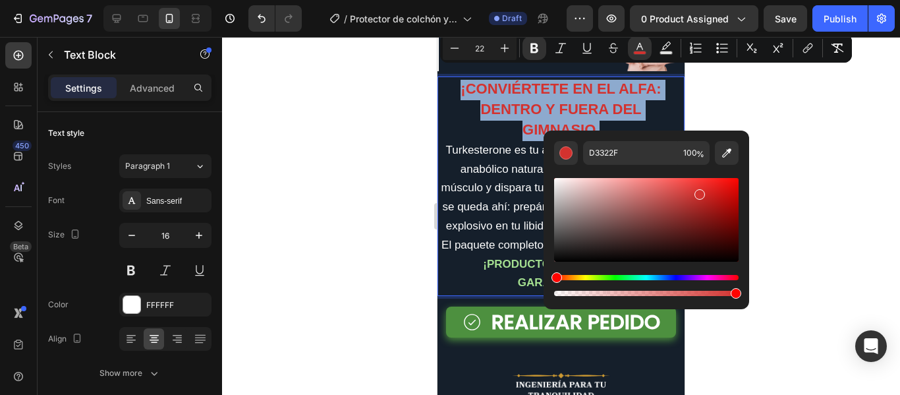
type input "CB973B"
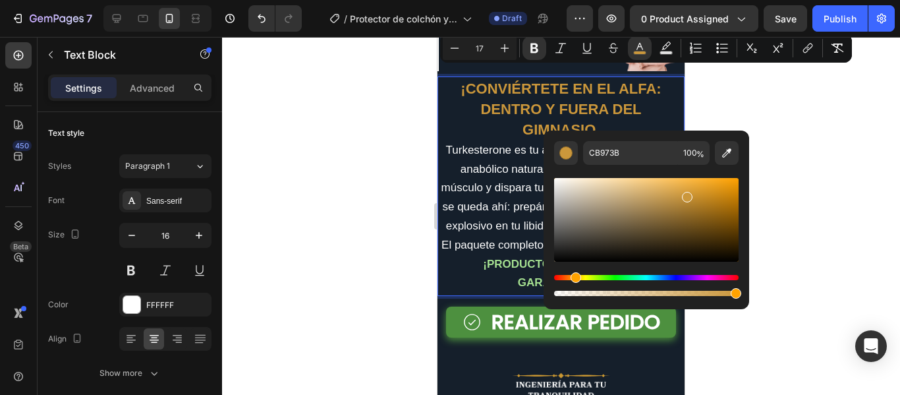
click at [501, 187] on p "Turkesterone es tu arma secreta. Este potente anabólico natural acelera la gana…" at bounding box center [561, 198] width 240 height 114
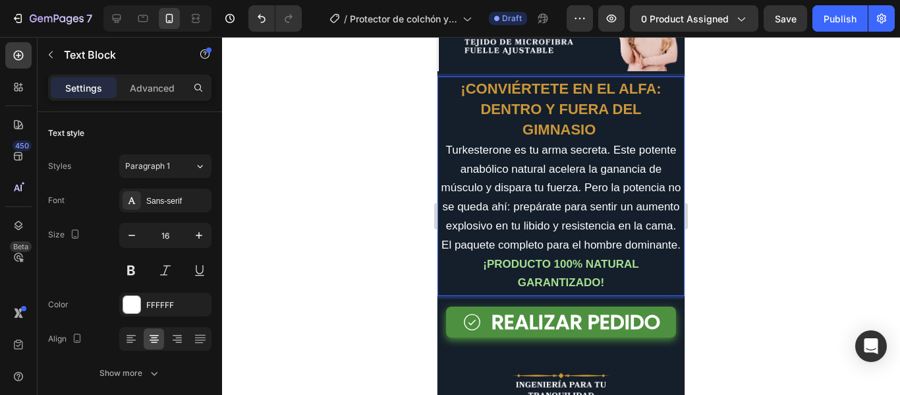
click at [540, 233] on span "Turkesterone es tu arma secreta. Este potente anabólico natural acelera la gana…" at bounding box center [561, 197] width 240 height 107
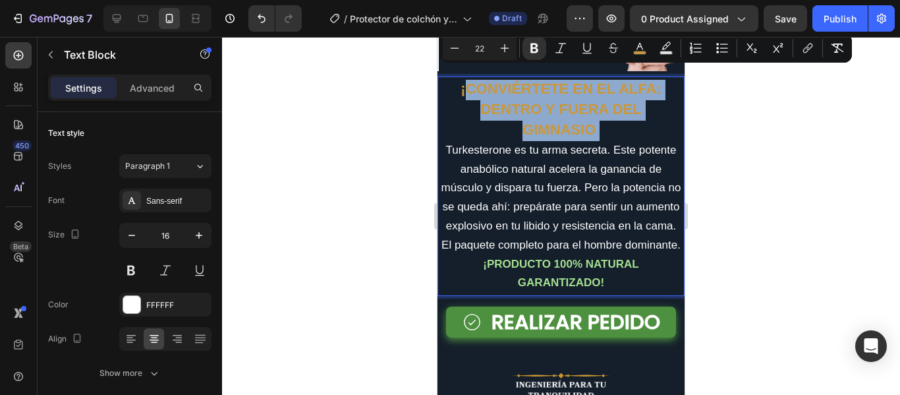
drag, startPoint x: 601, startPoint y: 115, endPoint x: 463, endPoint y: 76, distance: 143.1
click at [463, 80] on p "¡CONVIÉRTETE EN EL ALFA: DENTRO Y FUERA DEL GIMNASIO" at bounding box center [561, 110] width 240 height 61
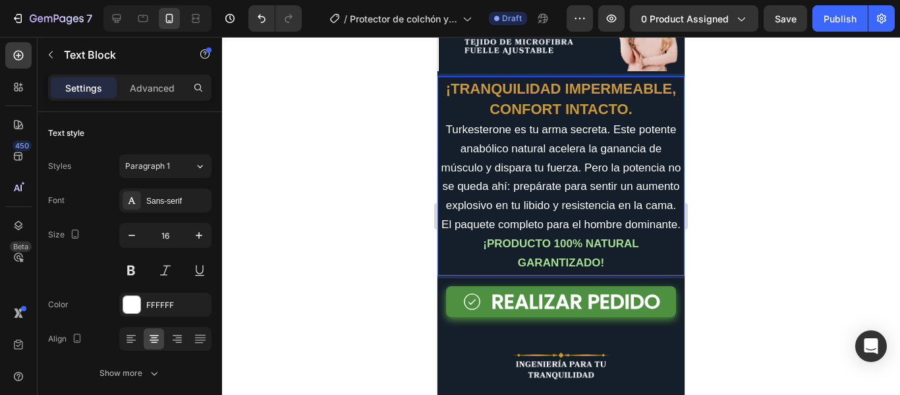
click at [447, 80] on strong "¡TRANQUILIDAD IMPERMEABLE, CONFORT INTACTO." at bounding box center [561, 98] width 231 height 37
click at [625, 97] on strong "TRANQUILIDAD IMPERMEABLE, CONFORT INTACTO." at bounding box center [560, 98] width 225 height 37
click at [630, 97] on p "TRANQUILIDAD IMPERMEABLE, CONFORT INTACTO." at bounding box center [561, 100] width 240 height 41
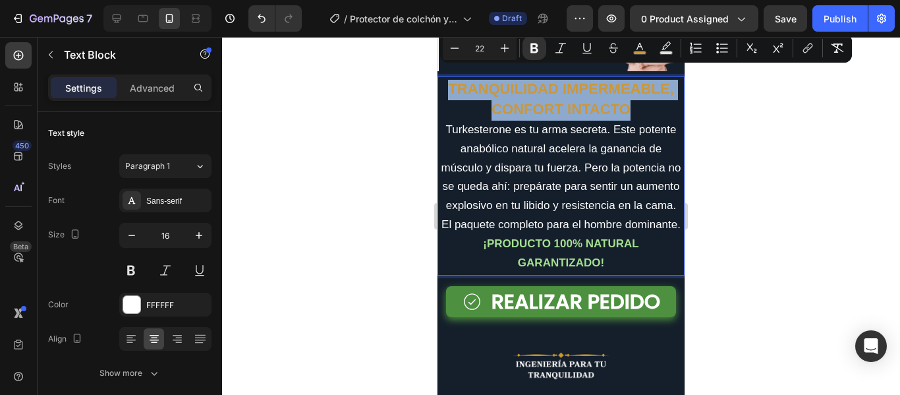
drag, startPoint x: 631, startPoint y: 97, endPoint x: 446, endPoint y: 75, distance: 186.4
click at [446, 80] on p "TRANQUILIDAD IMPERMEABLE, CONFORT INTACTO" at bounding box center [561, 100] width 240 height 41
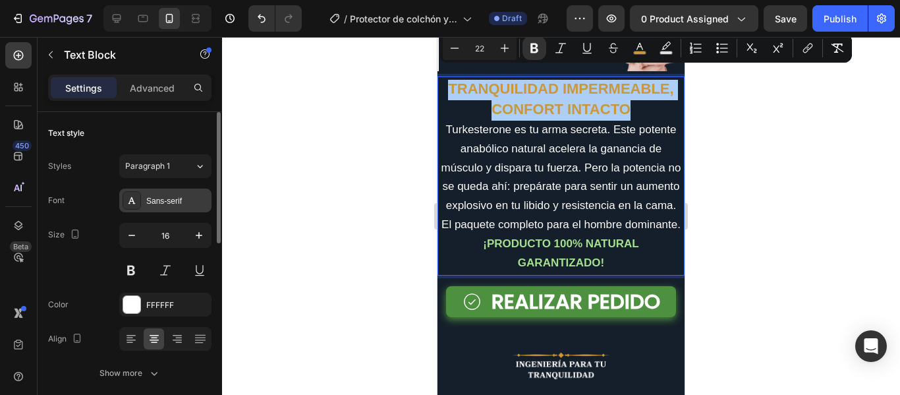
click at [169, 200] on div "Sans-serif" at bounding box center [177, 201] width 62 height 12
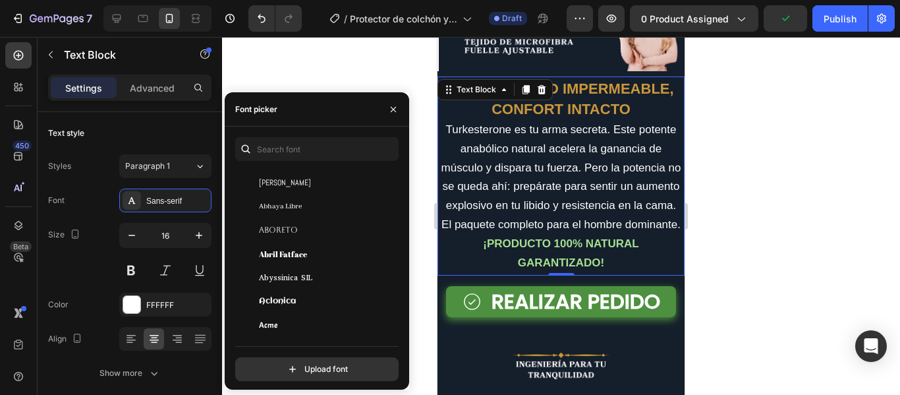
scroll to position [132, 0]
click at [722, 159] on div at bounding box center [561, 216] width 678 height 358
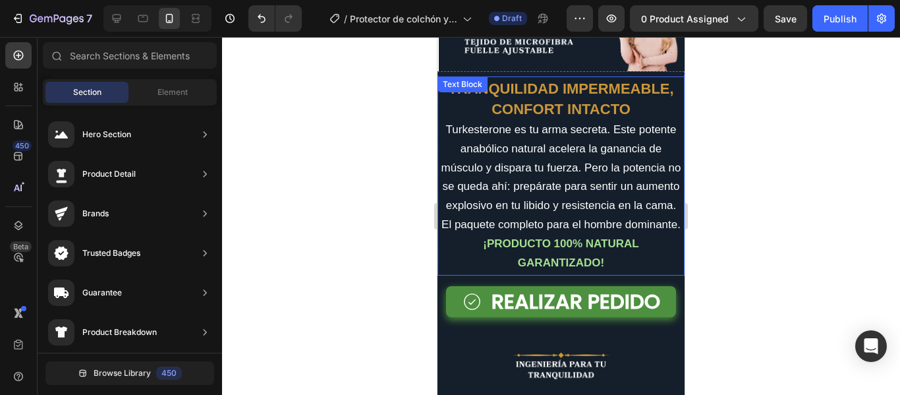
click at [538, 104] on strong "TRANQUILIDAD IMPERMEABLE, CONFORT INTACTO" at bounding box center [560, 98] width 225 height 37
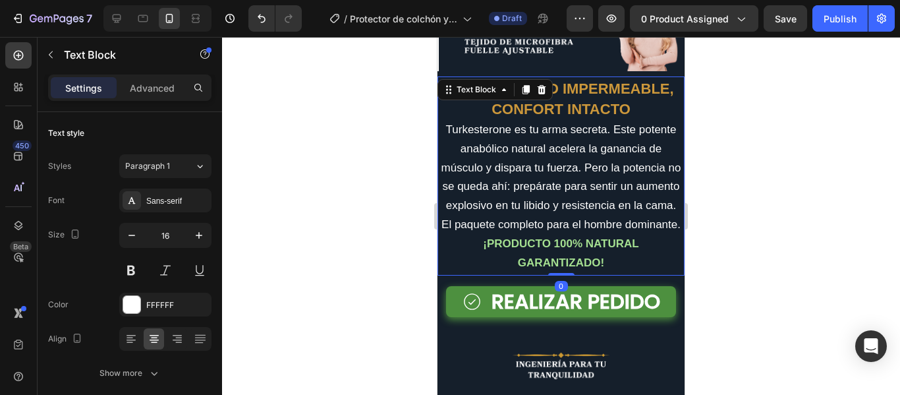
click at [551, 87] on div "Text Block" at bounding box center [494, 89] width 115 height 21
click at [166, 204] on div "Sans-serif" at bounding box center [177, 201] width 62 height 12
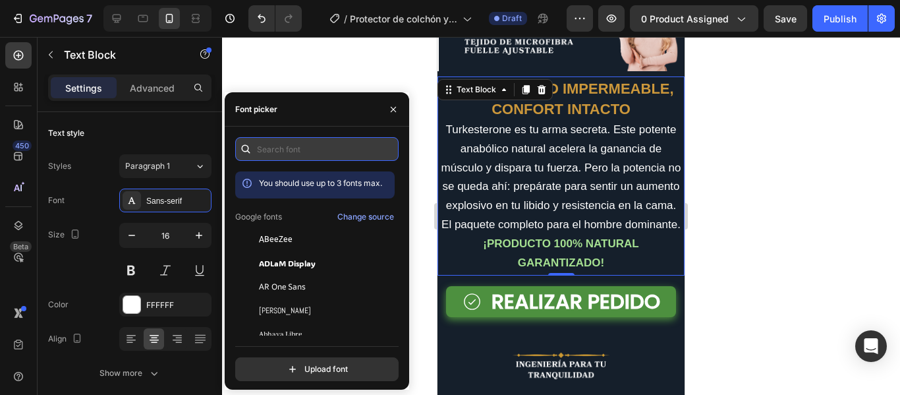
click at [295, 146] on input "text" at bounding box center [316, 149] width 163 height 24
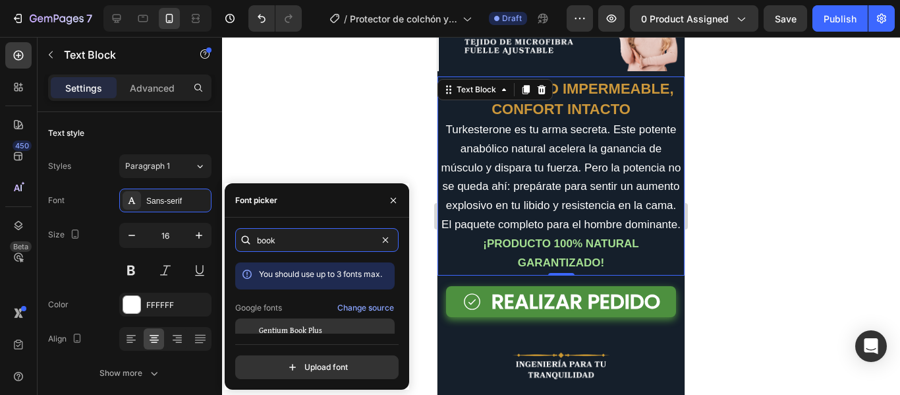
type input "book"
click at [318, 329] on span "Gentium Book Plus" at bounding box center [290, 330] width 63 height 12
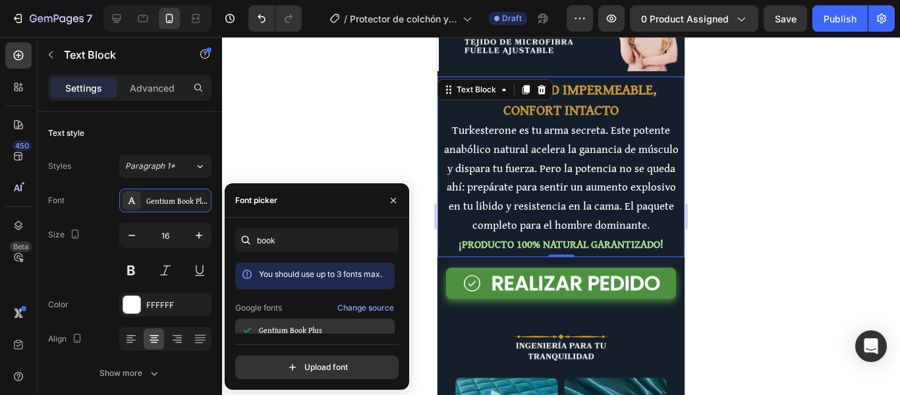
scroll to position [32, 0]
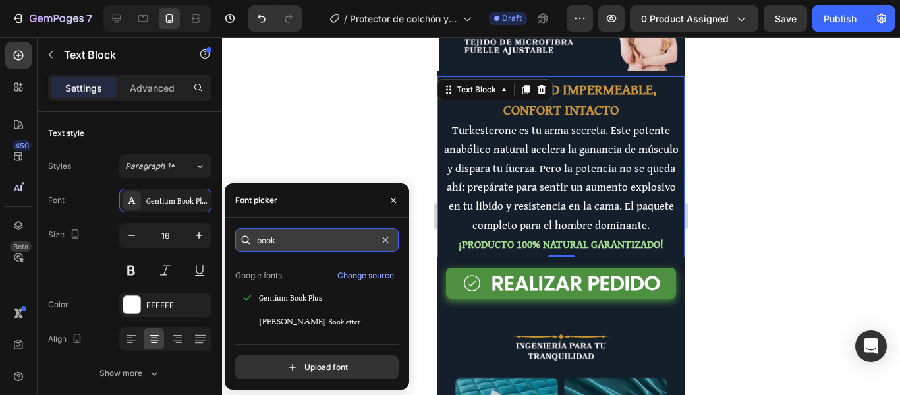
click at [289, 242] on input "book" at bounding box center [316, 240] width 163 height 24
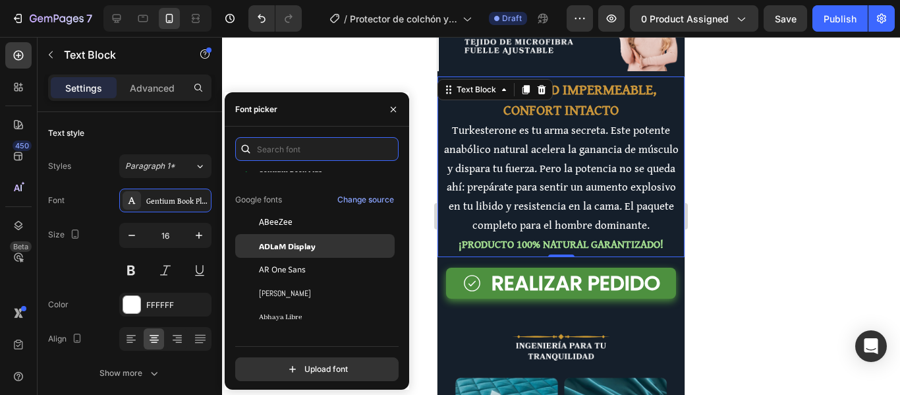
scroll to position [132, 0]
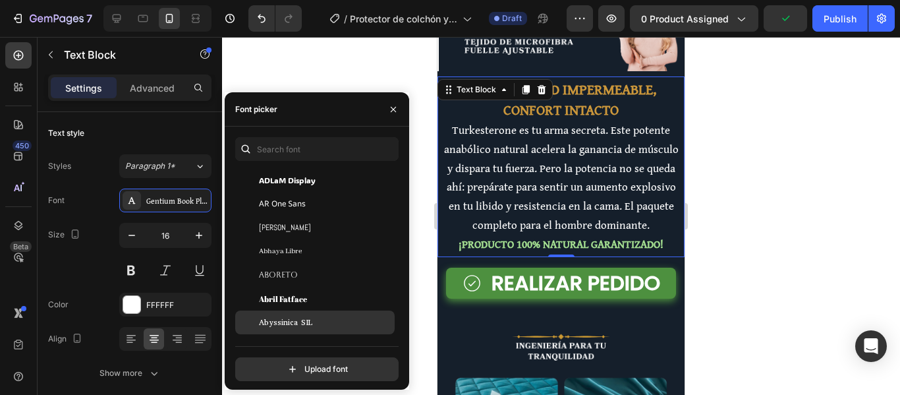
click at [304, 318] on span "Abyssinica SIL" at bounding box center [285, 322] width 53 height 12
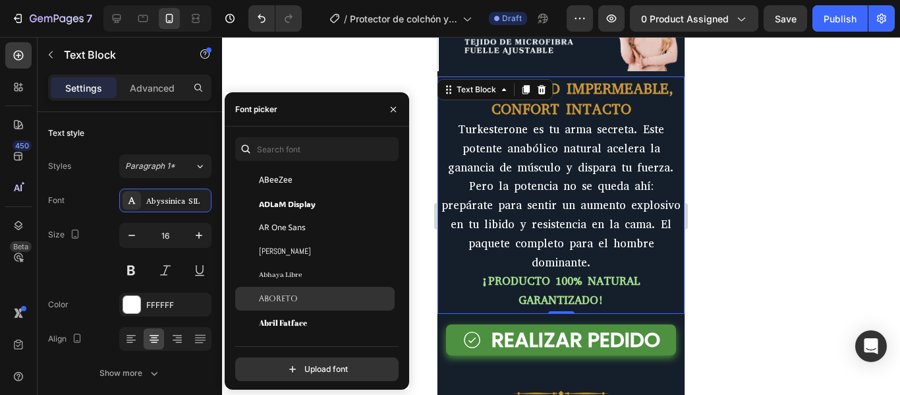
click at [304, 301] on div "Aboreto" at bounding box center [325, 298] width 133 height 12
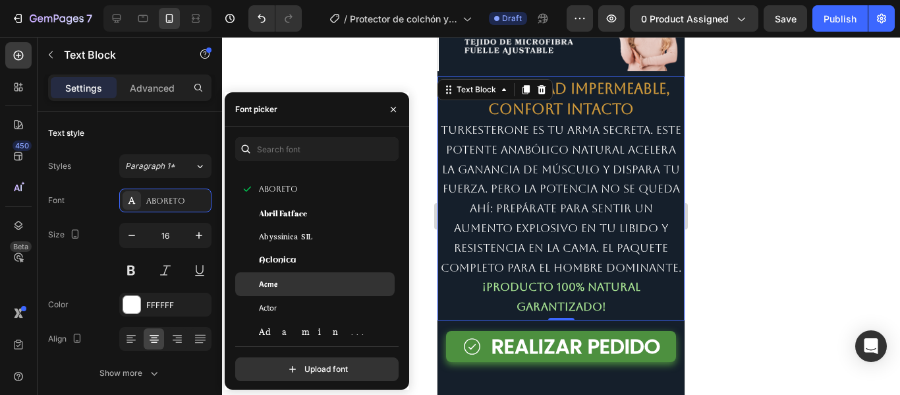
scroll to position [329, 0]
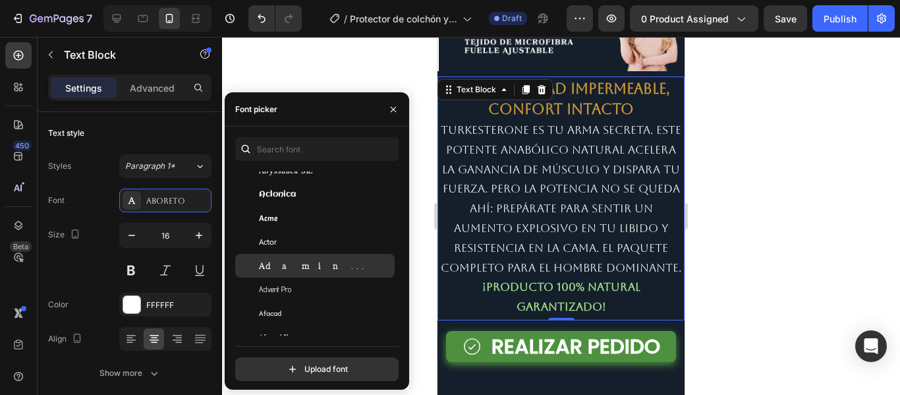
click at [316, 267] on div "Adamina" at bounding box center [325, 266] width 133 height 12
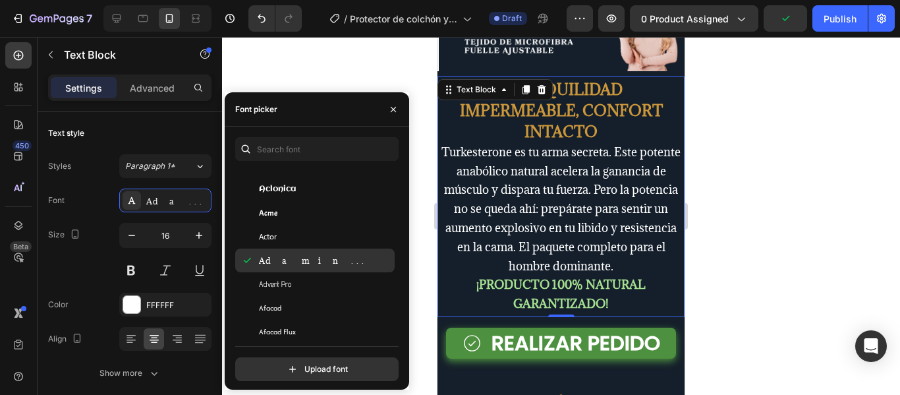
scroll to position [395, 0]
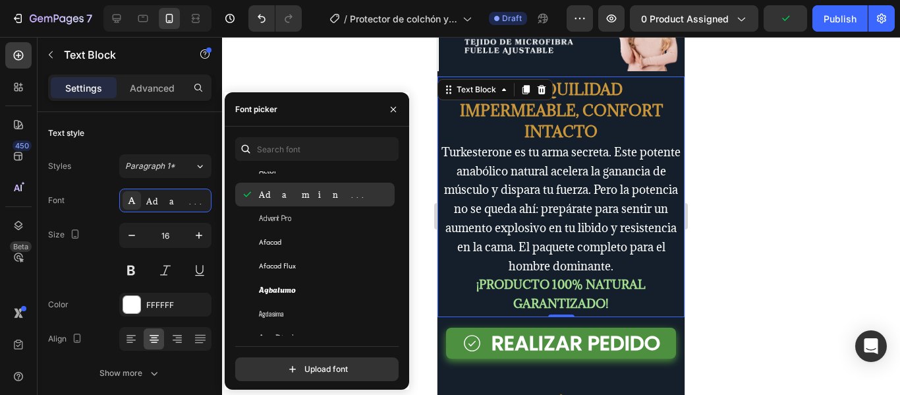
click at [316, 267] on div "Afacad Flux" at bounding box center [325, 266] width 133 height 12
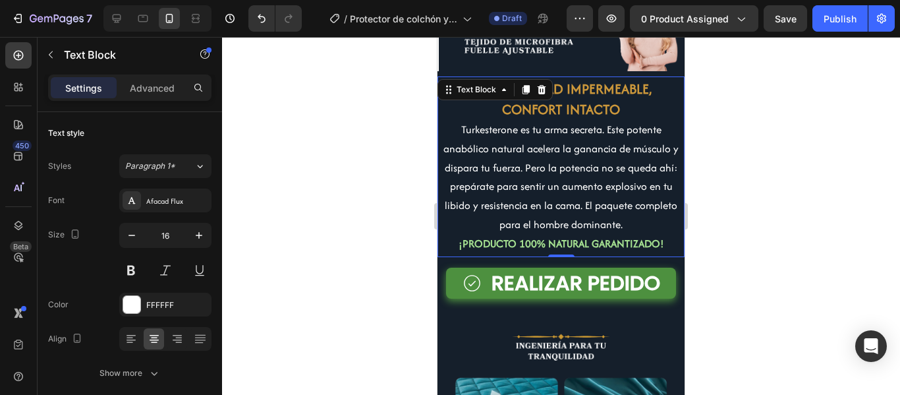
click at [762, 172] on div at bounding box center [561, 216] width 678 height 358
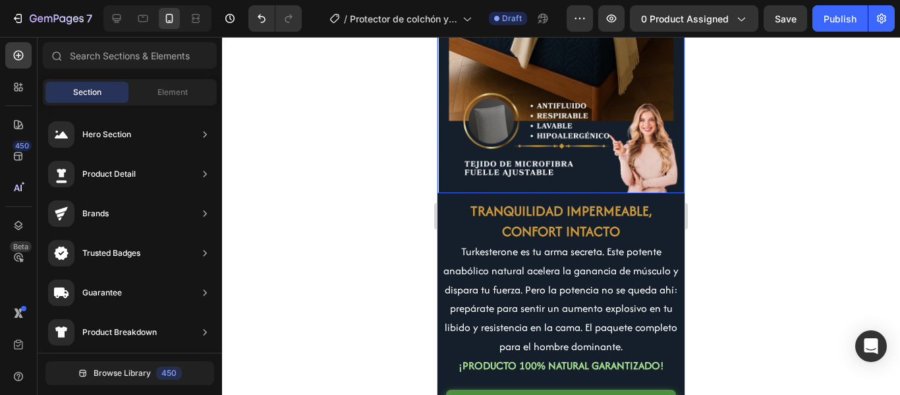
scroll to position [264, 0]
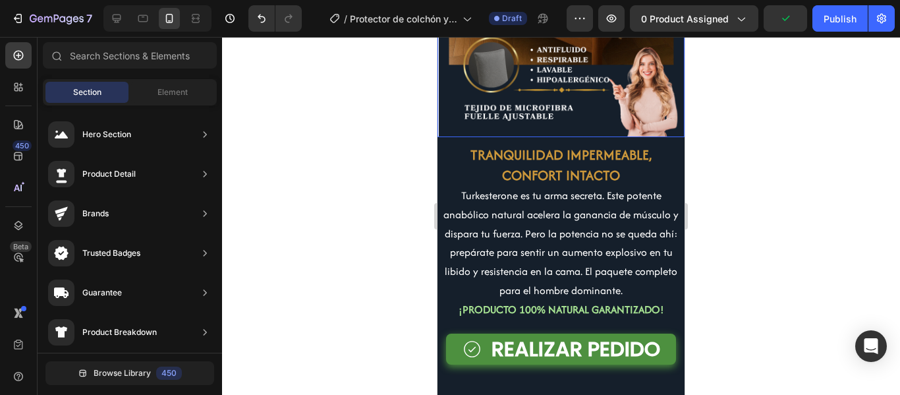
click at [553, 211] on p "Turkesterone es tu arma secreta. Este potente anabólico natural acelera la gana…" at bounding box center [561, 243] width 240 height 114
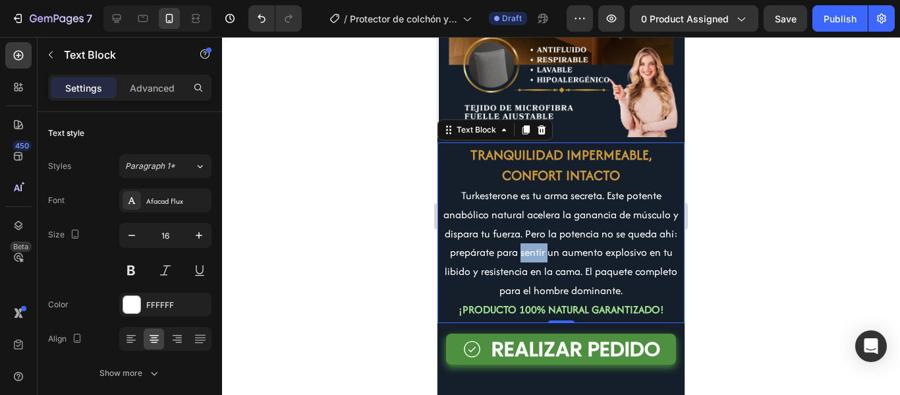
click at [530, 235] on span "Turkesterone es tu arma secreta. Este potente anabólico natural acelera la gana…" at bounding box center [560, 243] width 235 height 110
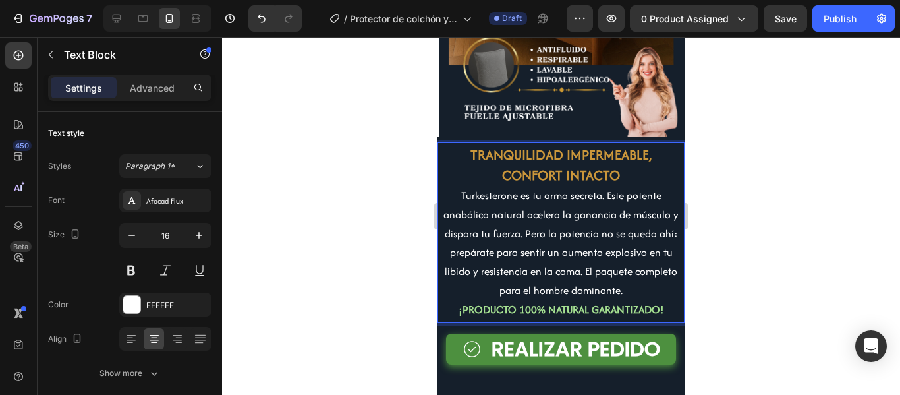
click at [616, 272] on span "Turkesterone es tu arma secreta. Este potente anabólico natural acelera la gana…" at bounding box center [560, 243] width 235 height 110
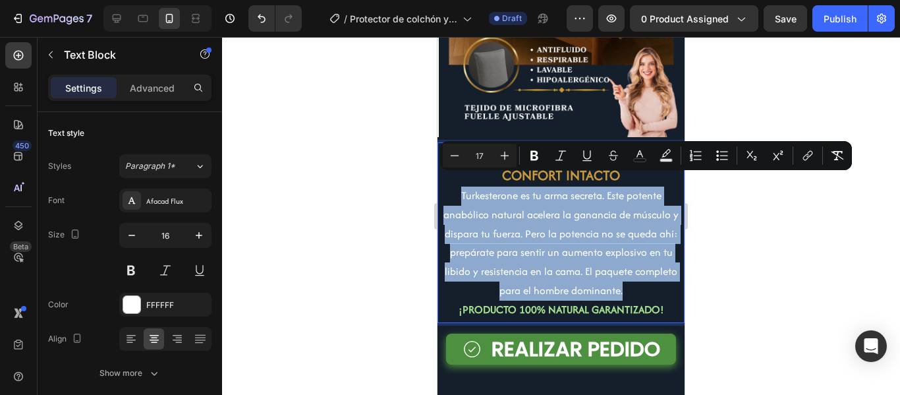
drag, startPoint x: 623, startPoint y: 279, endPoint x: 451, endPoint y: 190, distance: 193.6
click at [451, 190] on p "Turkesterone es tu arma secreta. Este potente anabólico natural acelera la gana…" at bounding box center [561, 243] width 240 height 114
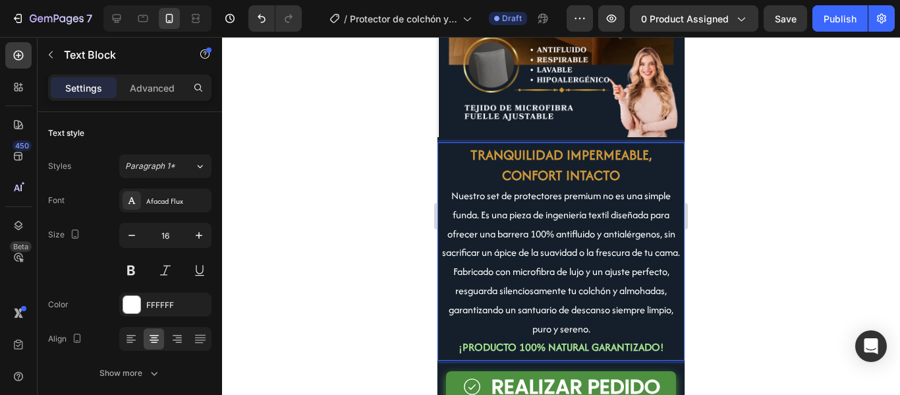
scroll to position [329, 0]
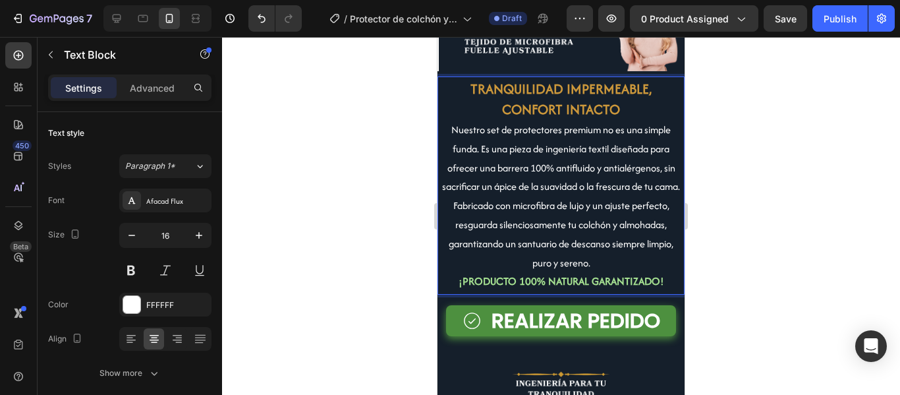
click at [591, 289] on strong "¡PRODUCTO 100% NATURAL GARANTIZADO!" at bounding box center [561, 280] width 206 height 15
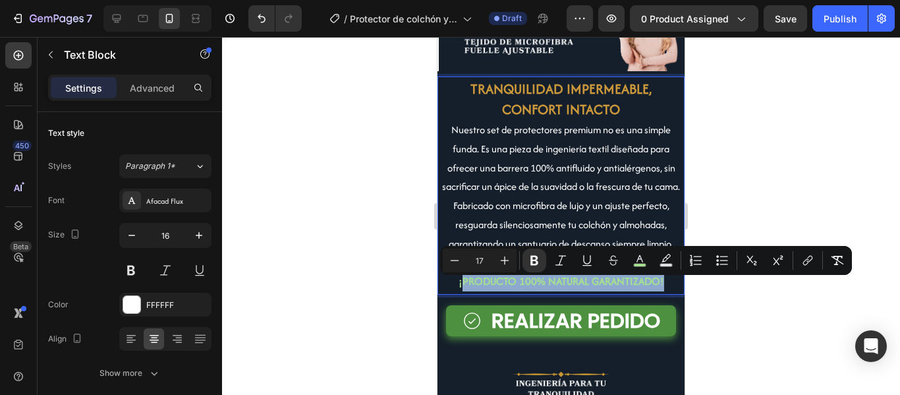
drag, startPoint x: 658, startPoint y: 289, endPoint x: 459, endPoint y: 288, distance: 198.9
click at [459, 288] on p "¡PRODUCTO 100% NATURAL GARANTIZADO!" at bounding box center [561, 281] width 240 height 19
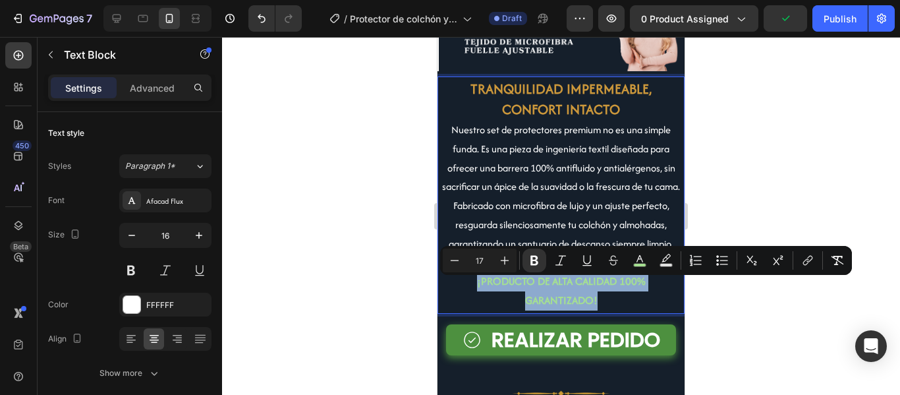
drag, startPoint x: 591, startPoint y: 306, endPoint x: 474, endPoint y: 287, distance: 118.7
click at [477, 287] on strong "¡PRODUCTO DE ALTA CALIDAD 100% GARANTIZADO!" at bounding box center [561, 290] width 169 height 34
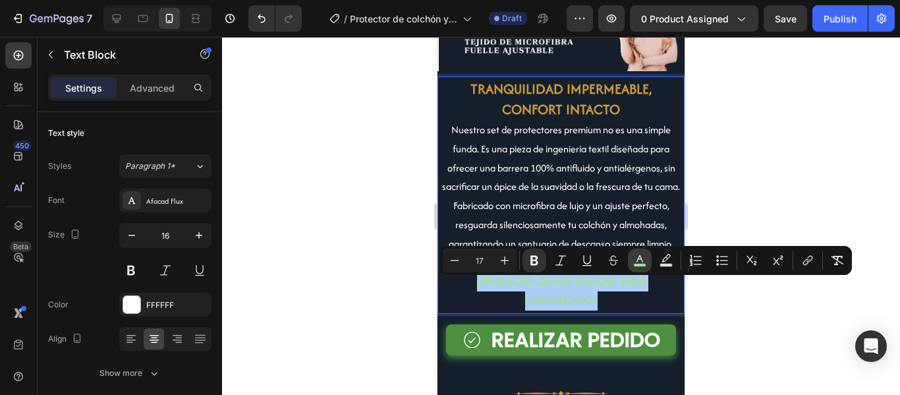
click at [640, 264] on rect "Editor contextual toolbar" at bounding box center [640, 265] width 13 height 3
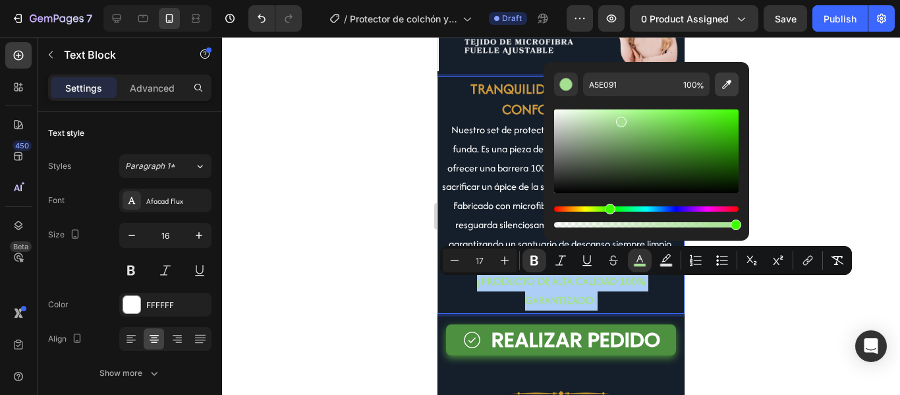
click at [727, 85] on icon "Editor contextual toolbar" at bounding box center [726, 84] width 9 height 9
type input "CB8131"
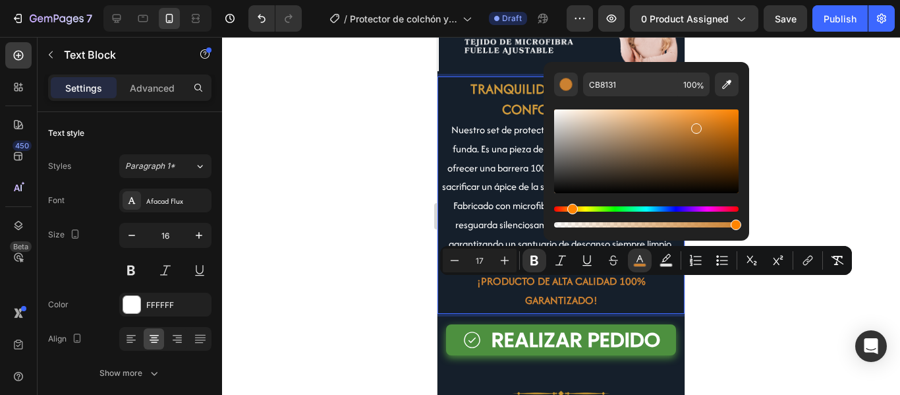
click at [781, 158] on div at bounding box center [561, 216] width 678 height 358
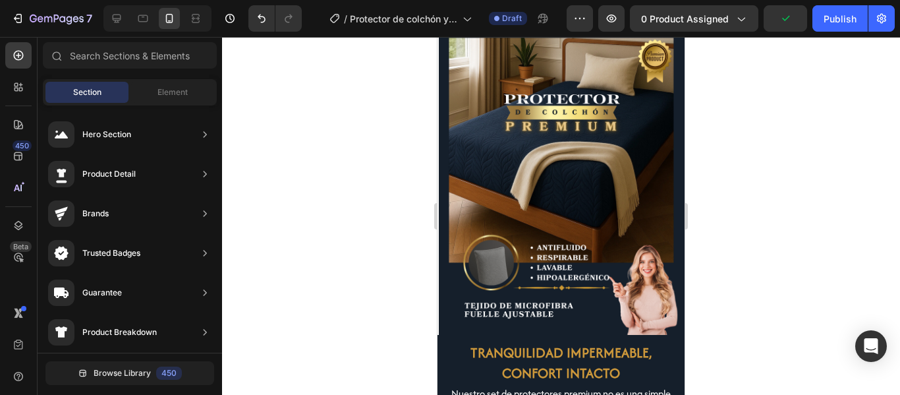
scroll to position [0, 0]
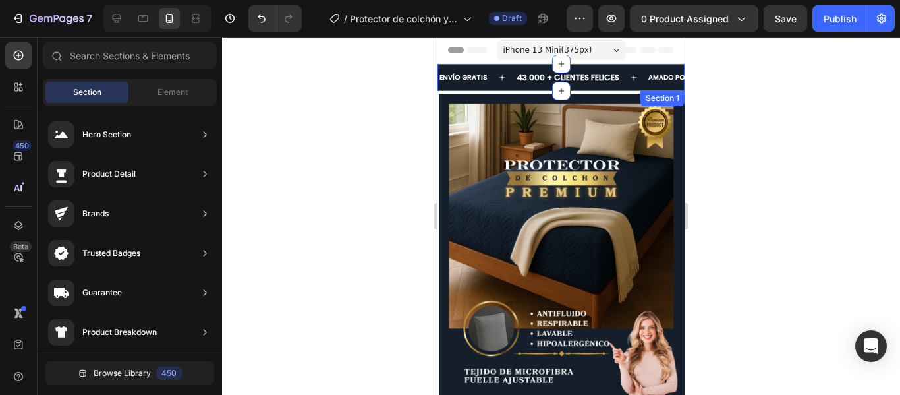
click at [525, 84] on div "ENVÍO GRATIS Text 43.000 + CLIENTES FELICES Text AMADO POR TODOS Text ENVÍO GRA…" at bounding box center [560, 77] width 247 height 27
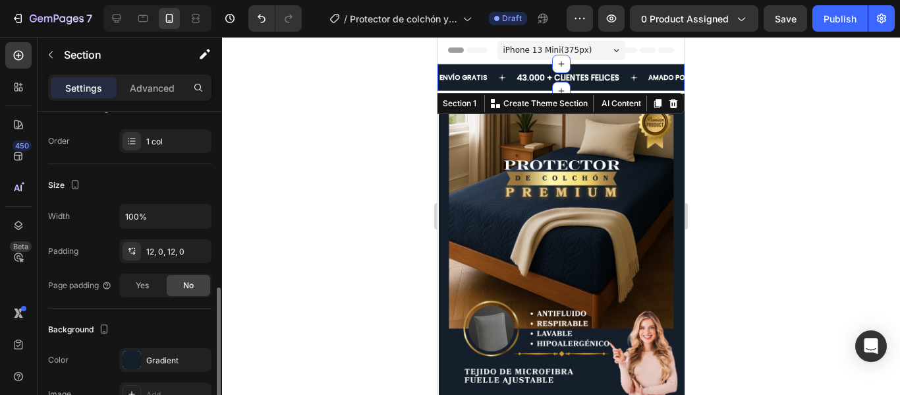
scroll to position [264, 0]
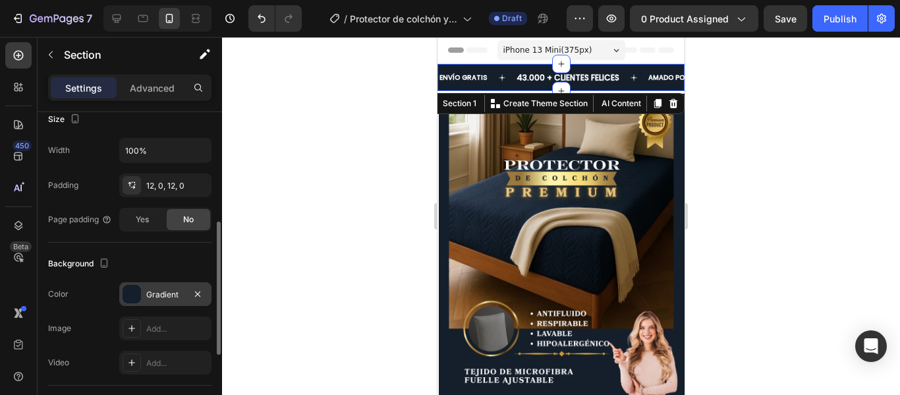
click at [133, 289] on div at bounding box center [132, 294] width 18 height 18
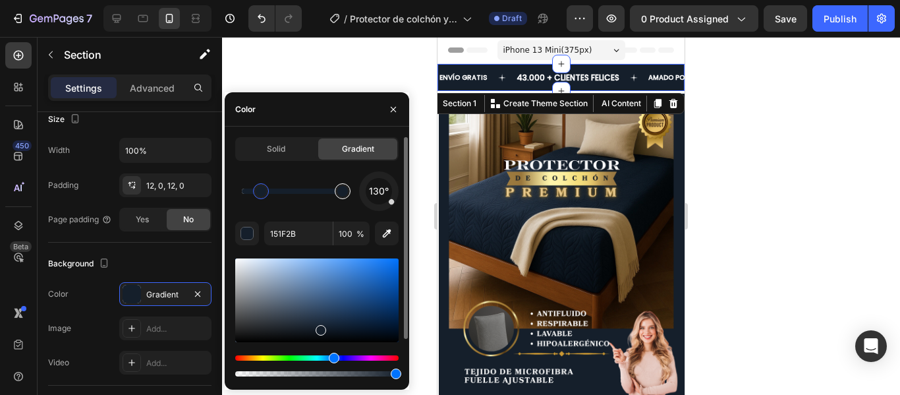
click at [346, 192] on div at bounding box center [342, 191] width 11 height 11
paste input "b28a3d"
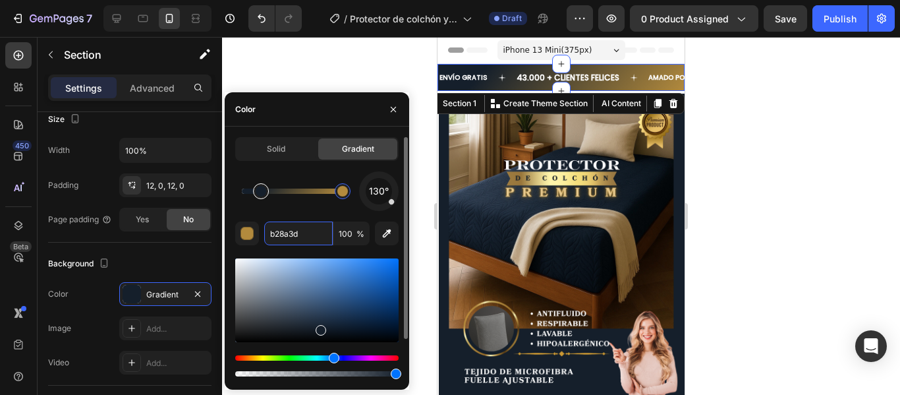
click at [260, 192] on div at bounding box center [261, 191] width 11 height 11
click at [252, 234] on div "button" at bounding box center [247, 233] width 13 height 13
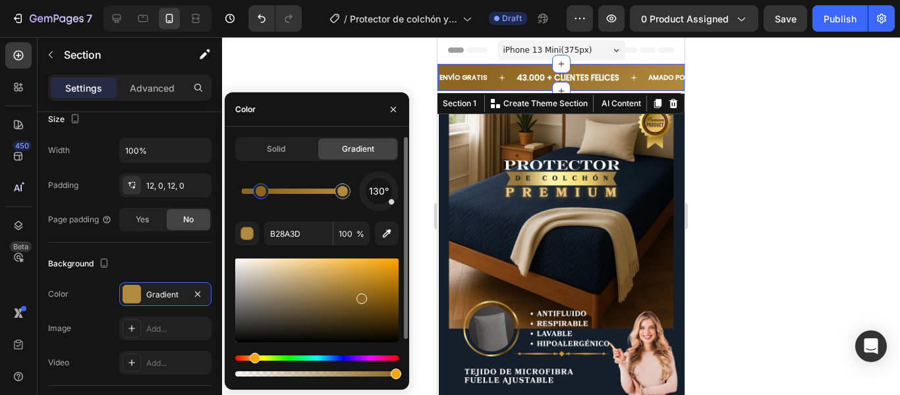
click at [360, 296] on div at bounding box center [316, 300] width 163 height 84
click at [366, 298] on div at bounding box center [366, 301] width 11 height 11
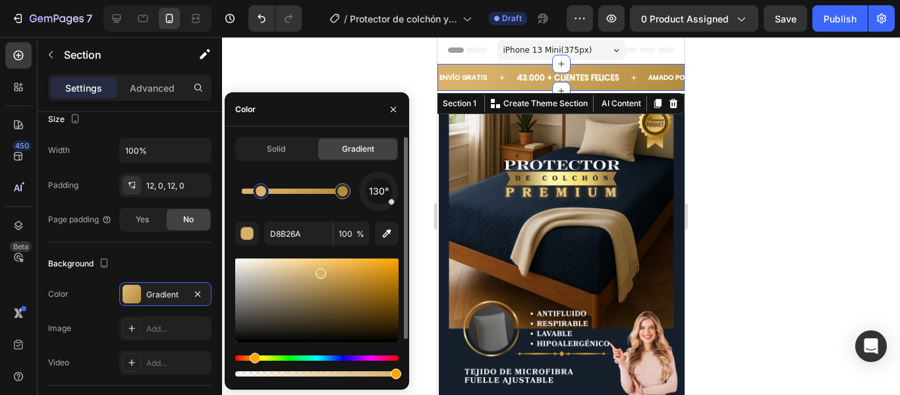
drag, startPoint x: 373, startPoint y: 283, endPoint x: 318, endPoint y: 293, distance: 56.3
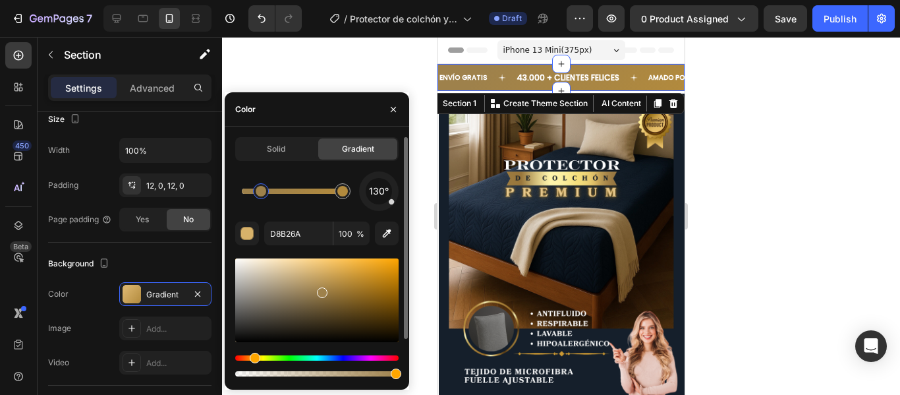
click at [321, 290] on div at bounding box center [316, 300] width 163 height 84
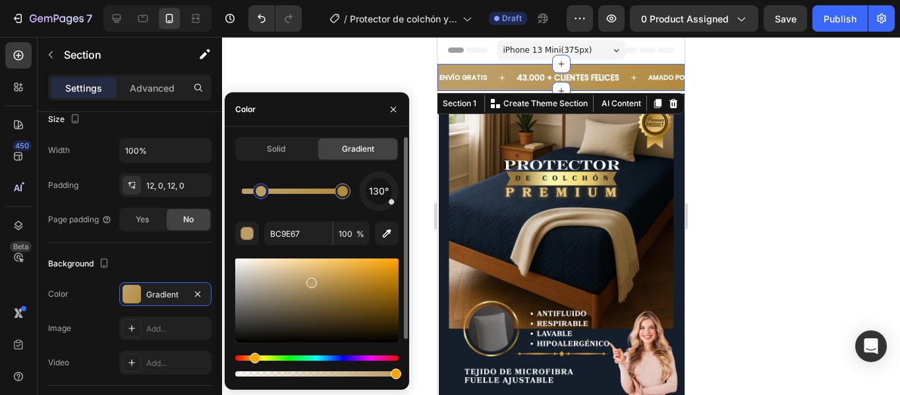
drag, startPoint x: 312, startPoint y: 283, endPoint x: 265, endPoint y: 274, distance: 47.5
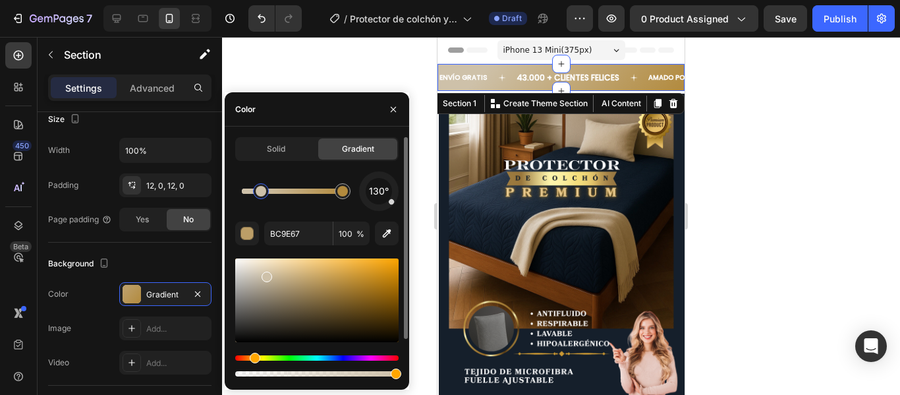
click at [265, 274] on div at bounding box center [316, 300] width 163 height 84
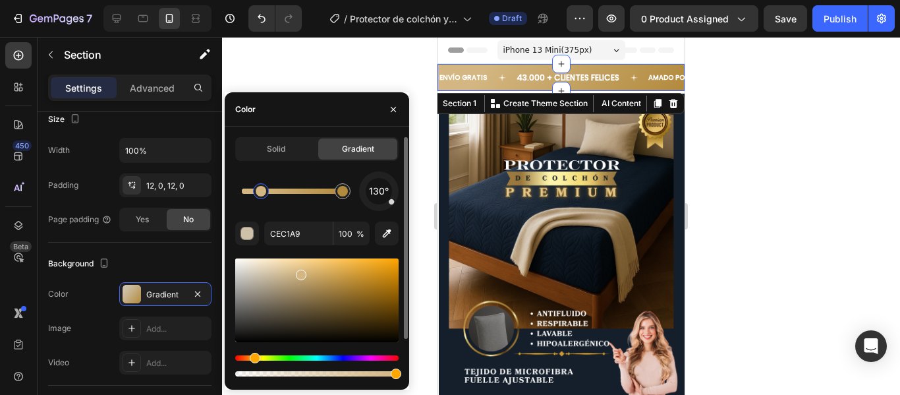
click at [300, 272] on div at bounding box center [316, 300] width 163 height 84
type input "D3B172"
click at [318, 271] on div at bounding box center [316, 300] width 163 height 84
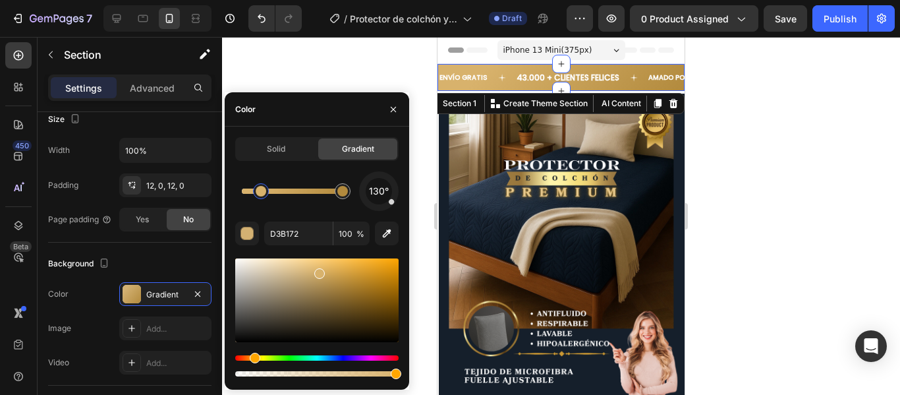
click at [747, 180] on div at bounding box center [561, 216] width 678 height 358
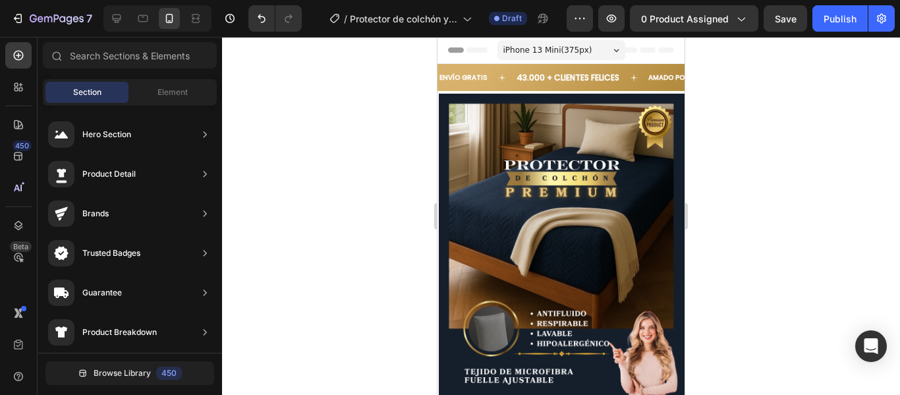
click at [742, 158] on div at bounding box center [561, 216] width 678 height 358
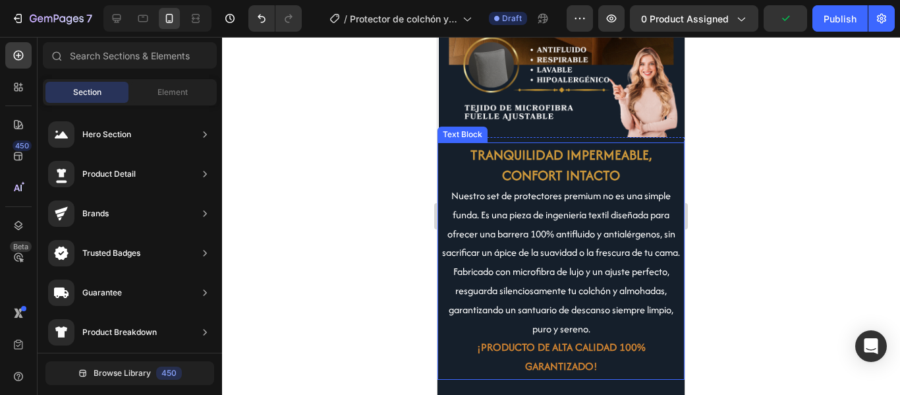
click at [578, 145] on strong "TRANQUILIDAD IMPERMEABLE, CONFORT INTACTO" at bounding box center [560, 165] width 181 height 40
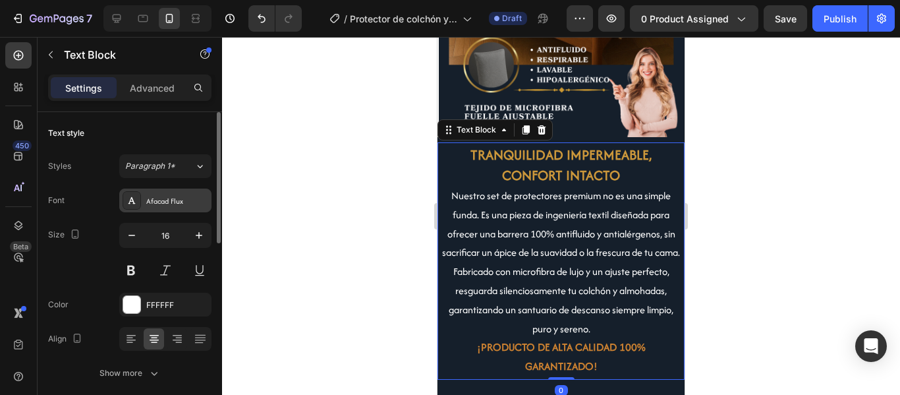
click at [144, 197] on div "Afacad Flux" at bounding box center [165, 200] width 92 height 24
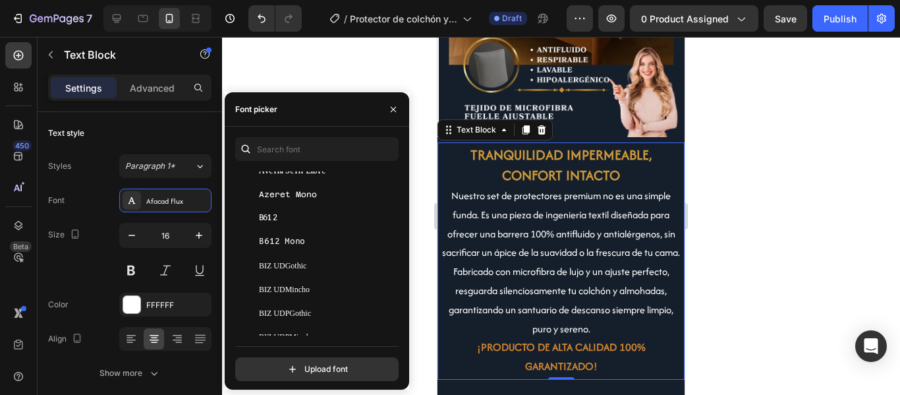
scroll to position [3491, 0]
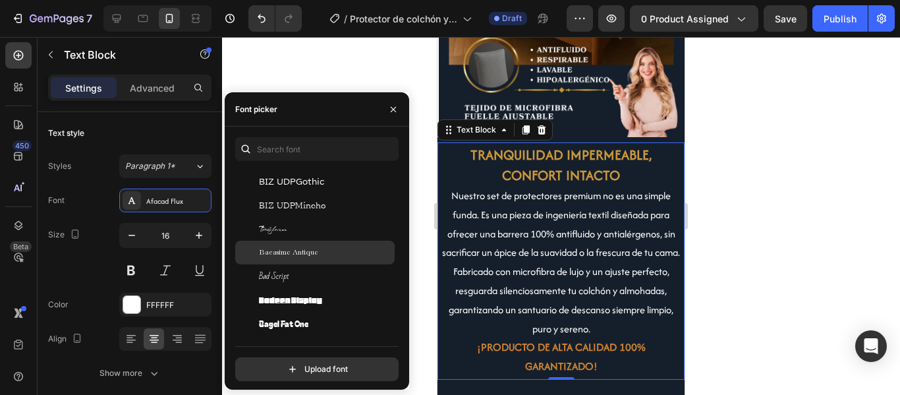
click at [310, 252] on span "Bacasime Antique" at bounding box center [288, 252] width 59 height 12
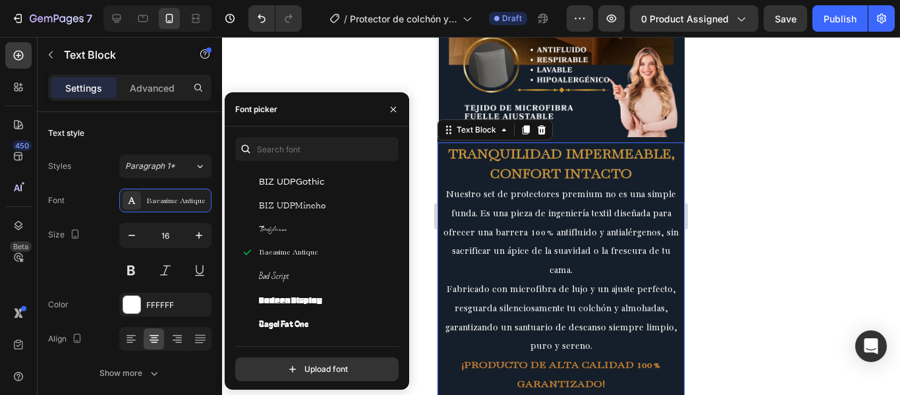
click at [742, 198] on div at bounding box center [561, 216] width 678 height 358
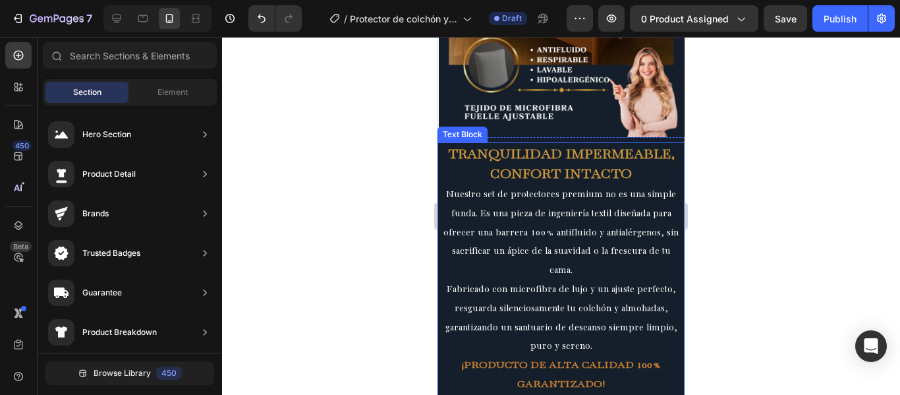
click at [591, 220] on p "Nuestro set de protectores premium no es una simple funda. Es una pieza de inge…" at bounding box center [561, 232] width 240 height 95
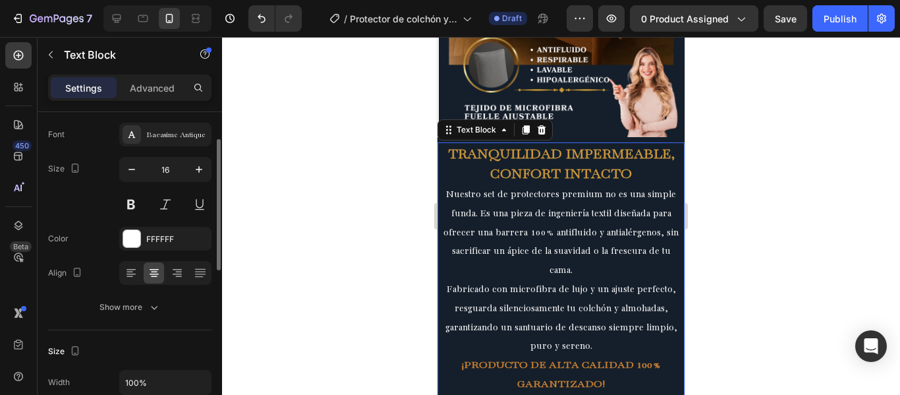
scroll to position [132, 0]
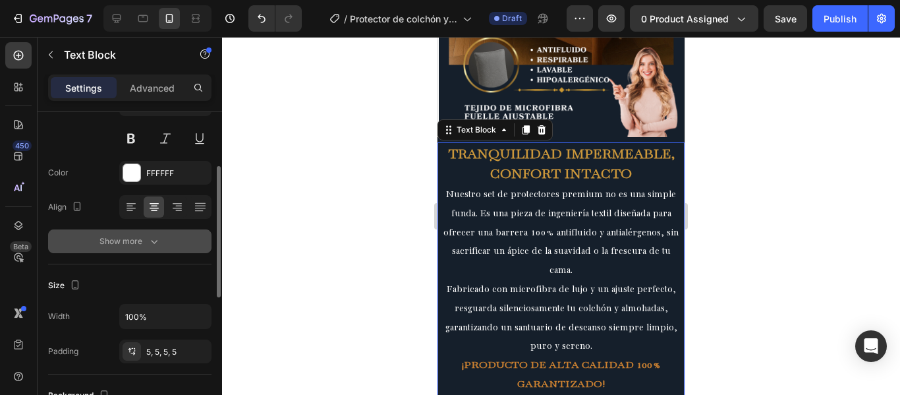
click at [159, 241] on icon "button" at bounding box center [154, 241] width 13 height 13
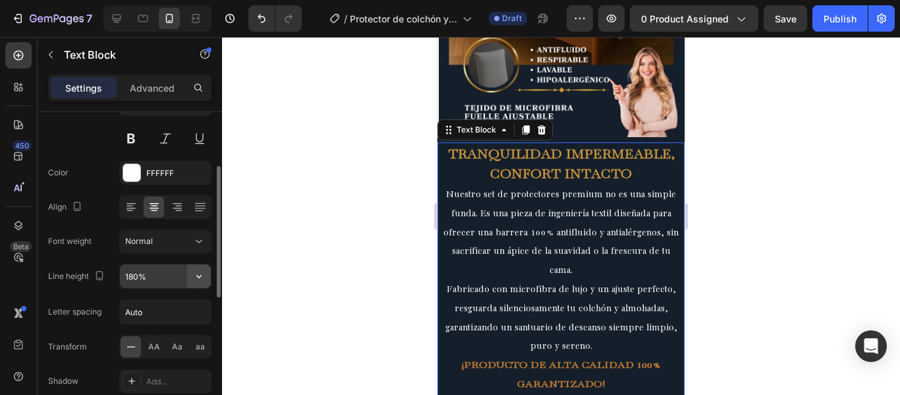
click at [194, 277] on icon "button" at bounding box center [198, 275] width 13 height 13
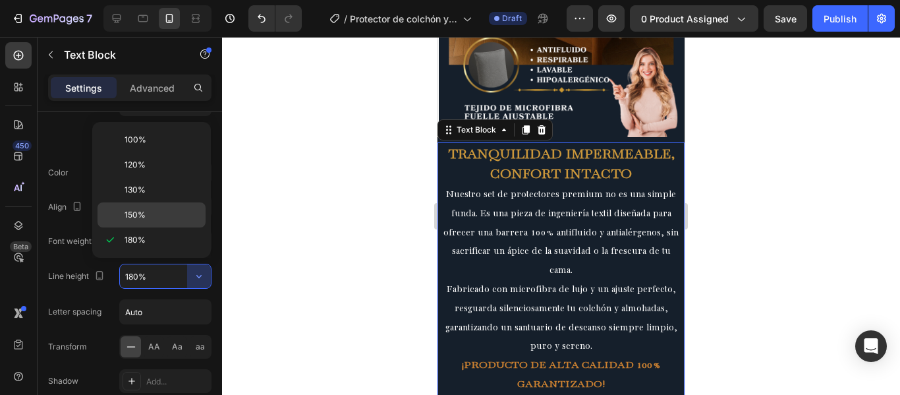
click at [150, 215] on p "150%" at bounding box center [162, 215] width 75 height 12
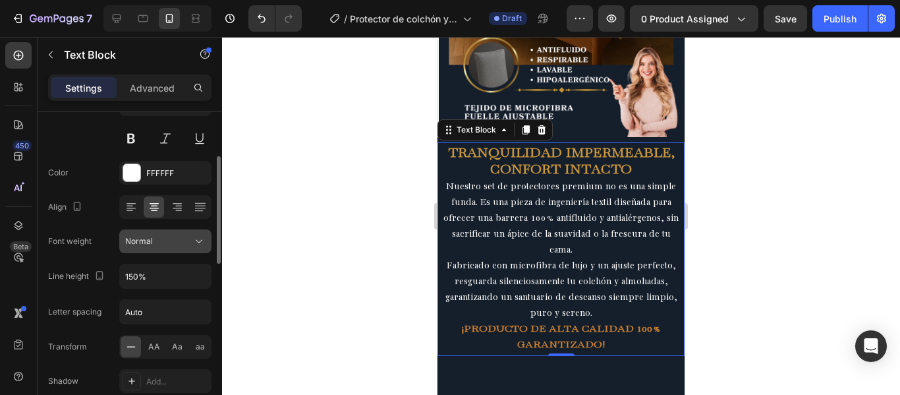
click at [197, 241] on icon at bounding box center [199, 241] width 7 height 3
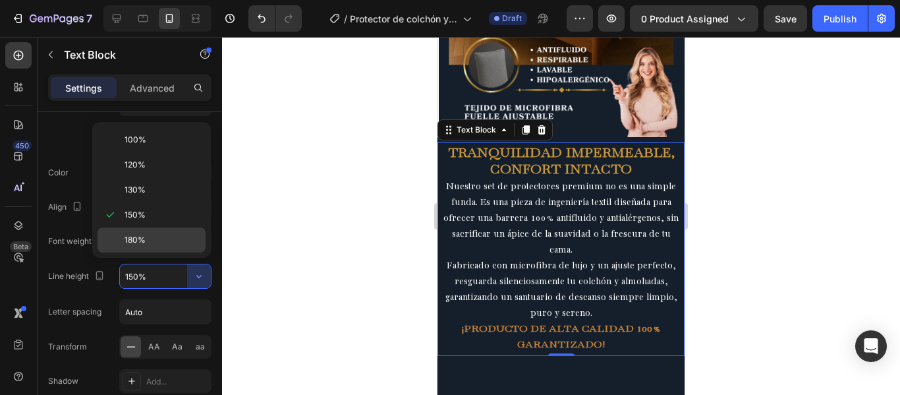
click at [156, 229] on div "180%" at bounding box center [151, 239] width 108 height 25
type input "180%"
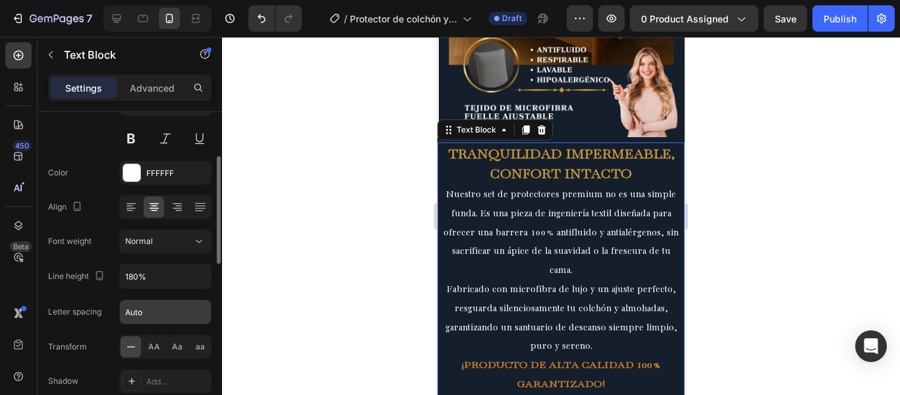
scroll to position [198, 0]
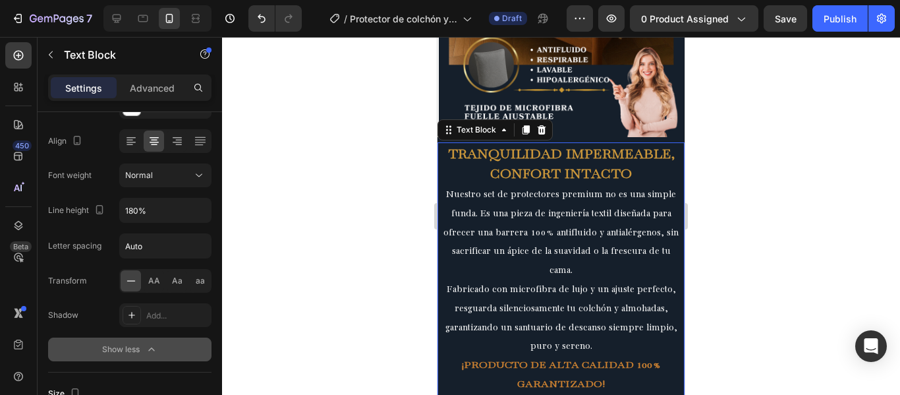
click at [144, 348] on div "Show less" at bounding box center [130, 349] width 56 height 13
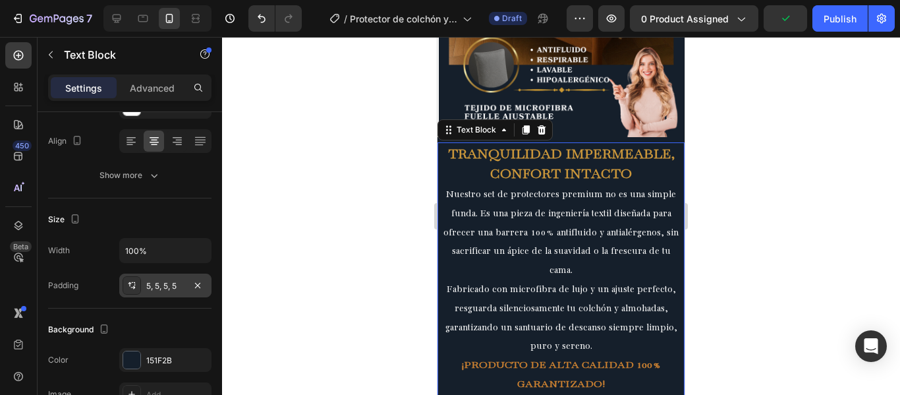
click at [172, 283] on div "5, 5, 5, 5" at bounding box center [165, 286] width 38 height 12
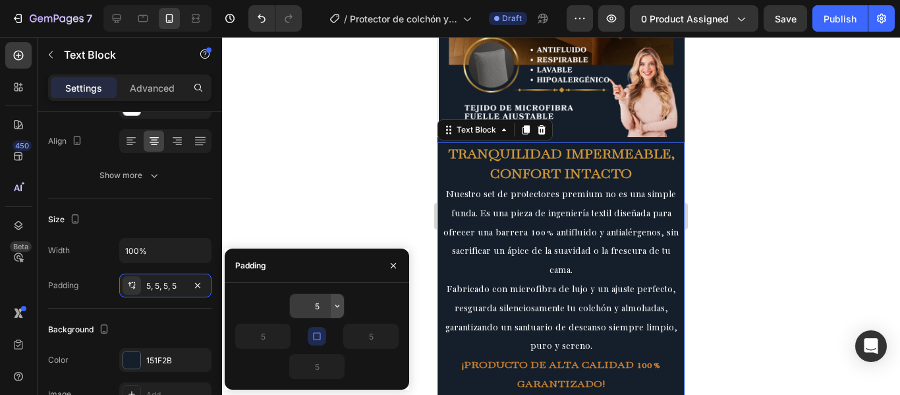
click at [335, 303] on icon "button" at bounding box center [337, 305] width 11 height 11
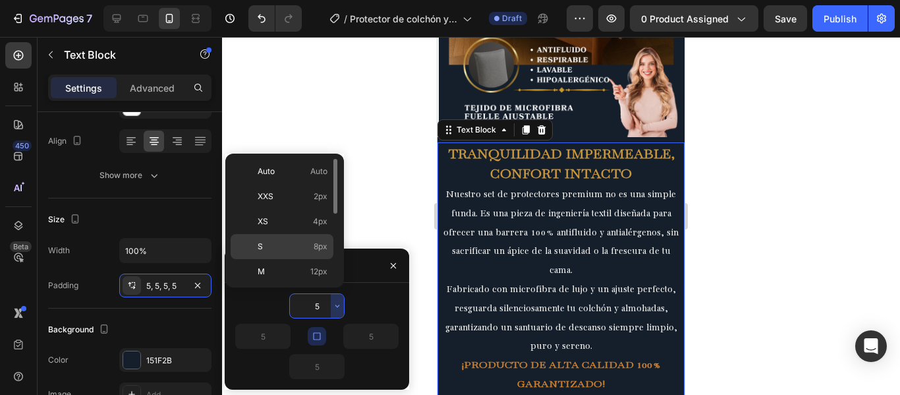
click at [314, 240] on span "8px" at bounding box center [321, 246] width 14 height 12
type input "8"
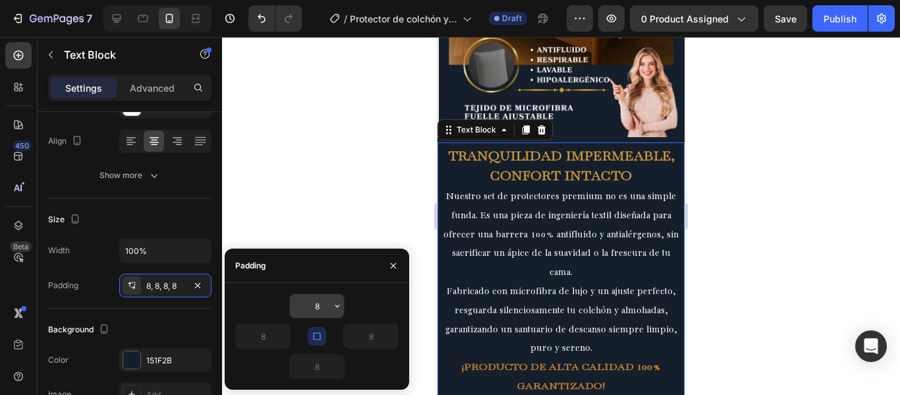
click at [325, 303] on input "8" at bounding box center [317, 306] width 54 height 24
click at [336, 306] on icon "button" at bounding box center [337, 305] width 11 height 11
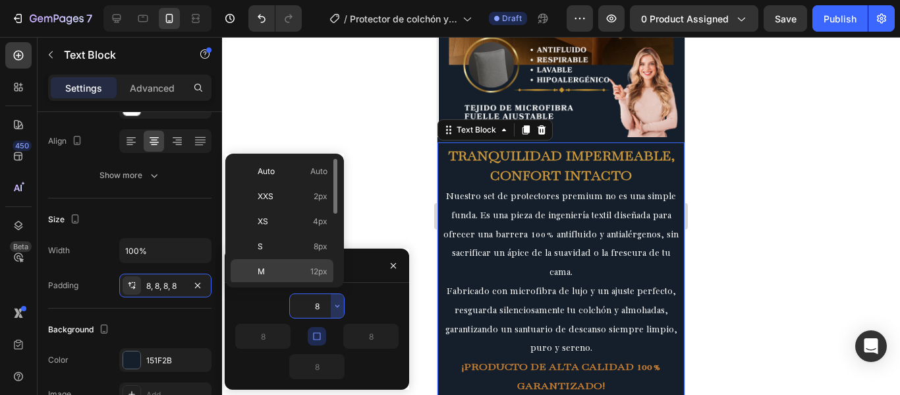
click at [318, 267] on span "12px" at bounding box center [318, 271] width 17 height 12
type input "12"
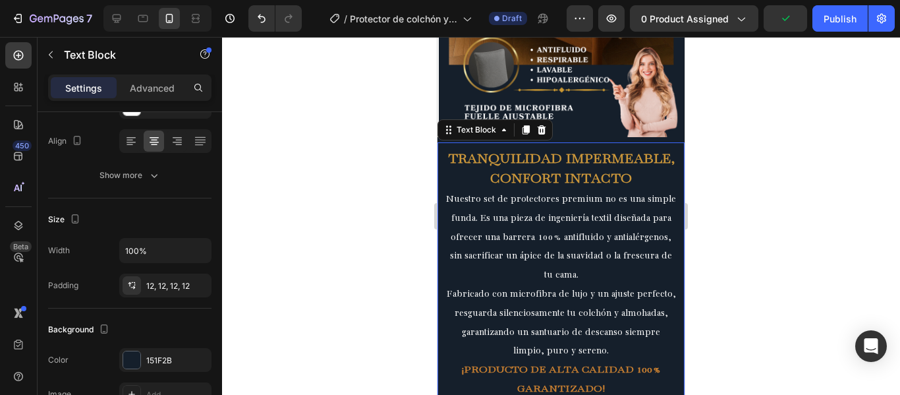
click at [735, 183] on div at bounding box center [561, 216] width 678 height 358
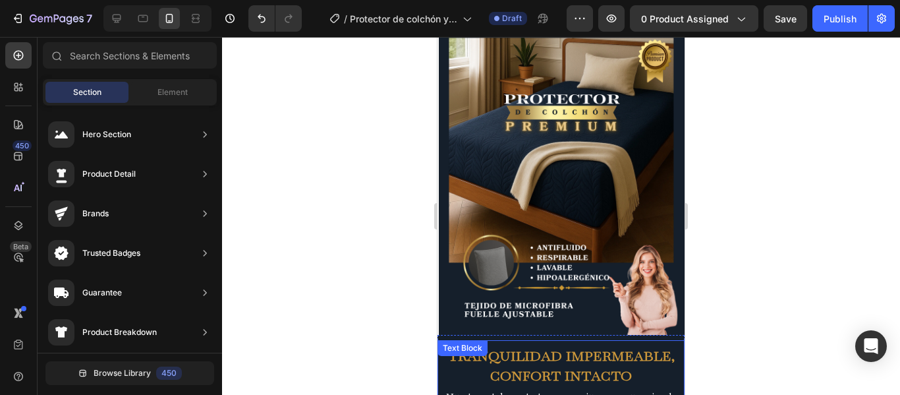
scroll to position [0, 0]
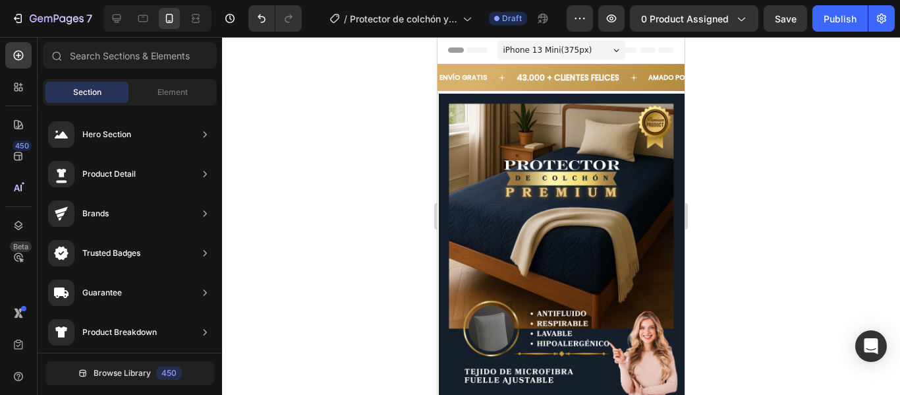
click at [758, 137] on div at bounding box center [561, 216] width 678 height 358
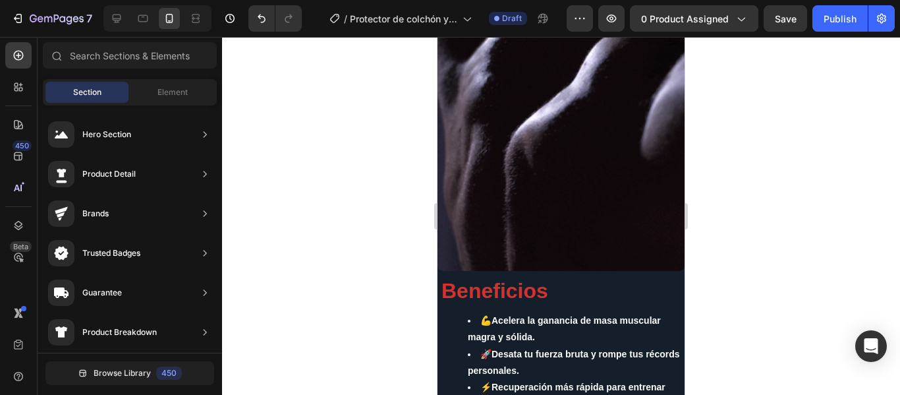
scroll to position [1976, 0]
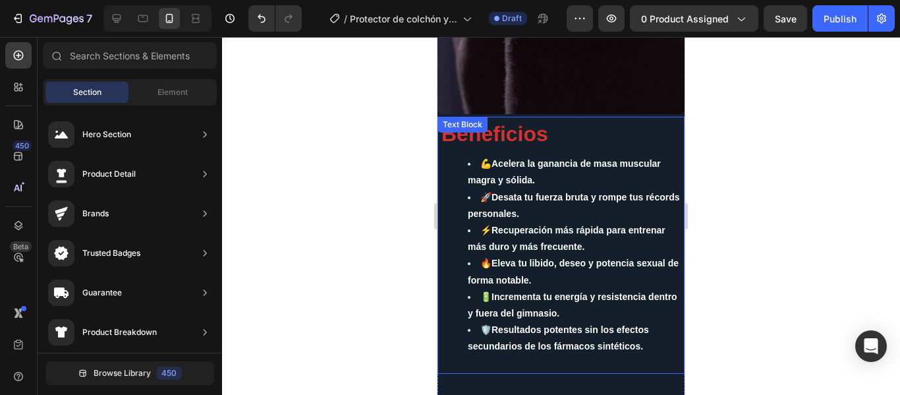
click at [518, 291] on strong "Incrementa tu energía y resistencia dentro y fuera del gimnasio." at bounding box center [572, 304] width 209 height 27
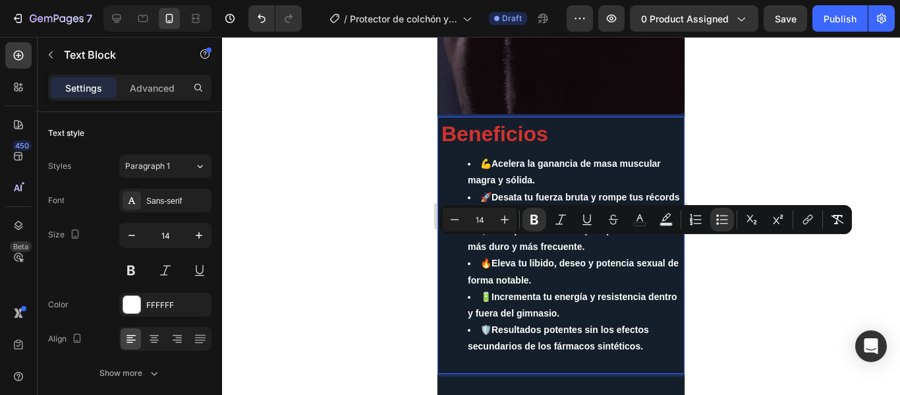
click at [643, 324] on strong "Resultados potentes sin los efectos secundarios de los fármacos sintéticos." at bounding box center [558, 337] width 181 height 27
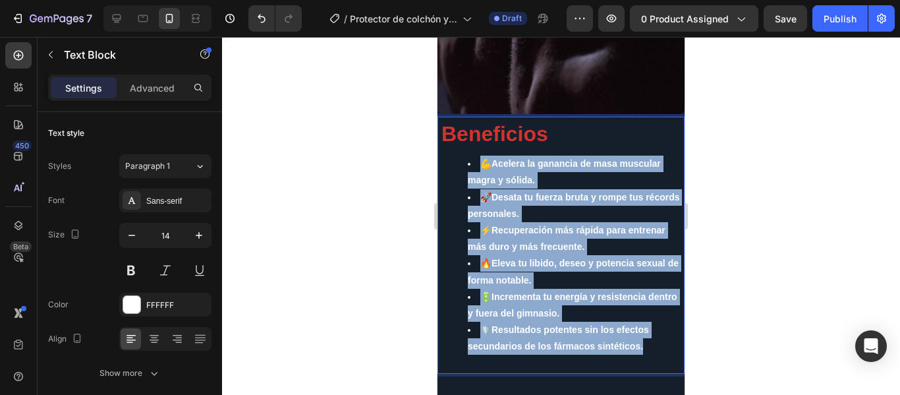
drag, startPoint x: 648, startPoint y: 296, endPoint x: 475, endPoint y: 116, distance: 249.7
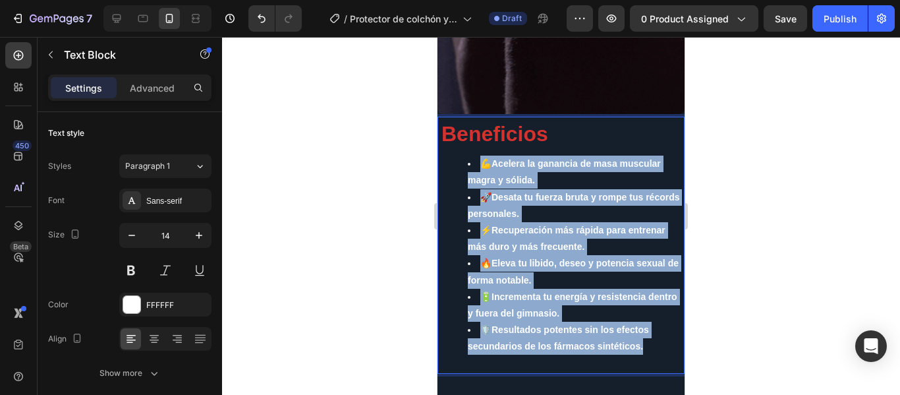
click at [475, 155] on ul "💪 Acelera la ganancia de masa muscular magra y sólida. 🚀 Desata tu fuerza bruta…" at bounding box center [560, 254] width 239 height 199
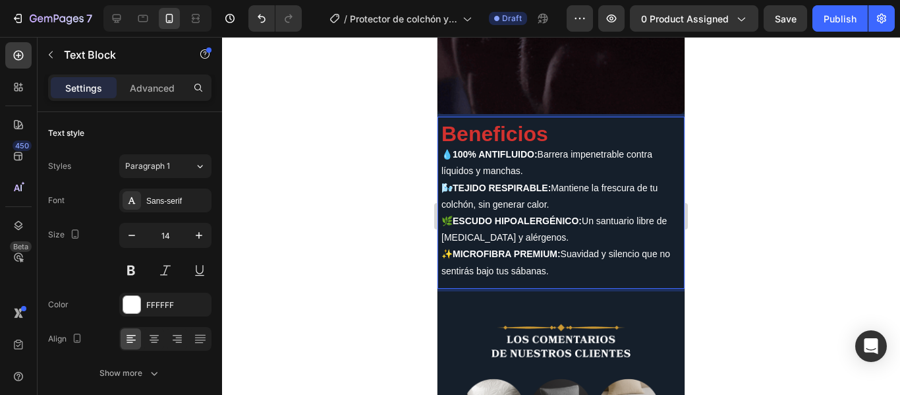
click at [518, 122] on strong "Beneficios" at bounding box center [494, 134] width 107 height 24
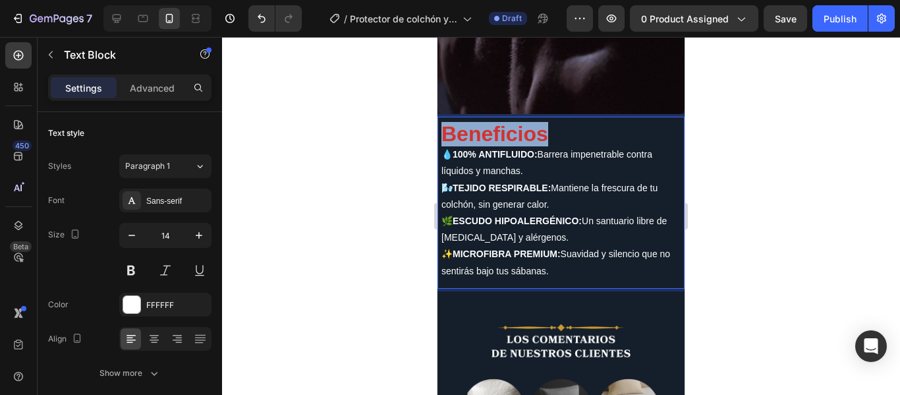
drag, startPoint x: 547, startPoint y: 80, endPoint x: 441, endPoint y: 78, distance: 106.7
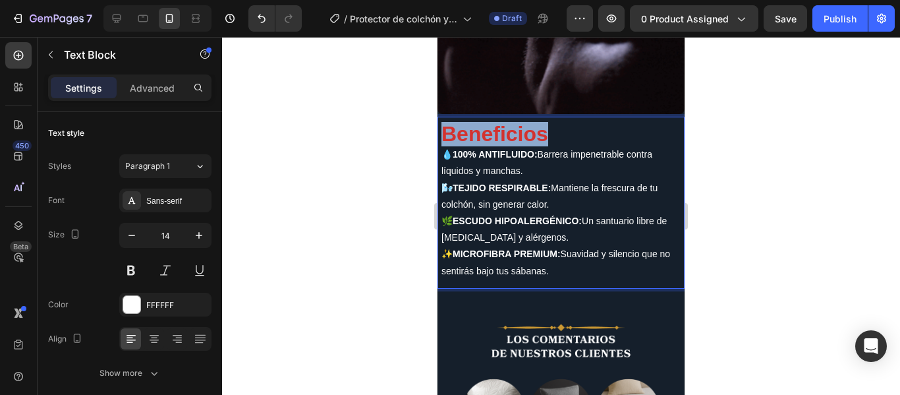
click at [441, 122] on div "Beneficios 💧 100% ANTIFLUIDO: Barrera impenetrable contra líquidos y manchas. 🌬…" at bounding box center [560, 202] width 247 height 161
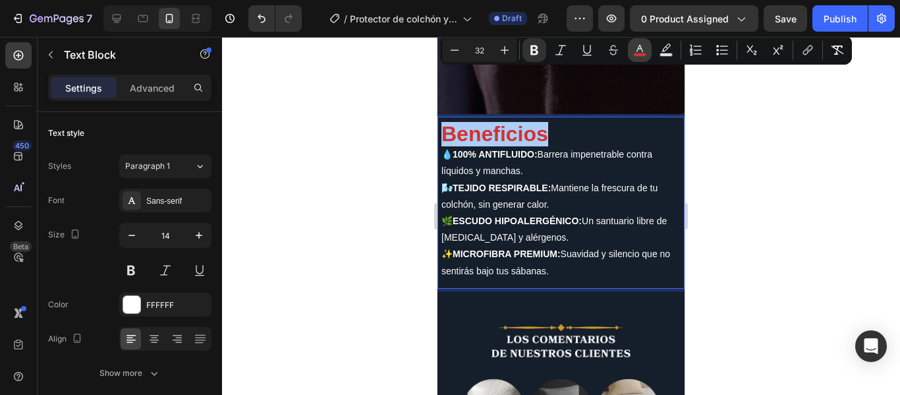
click at [638, 51] on icon "Editor contextual toolbar" at bounding box center [639, 49] width 13 height 13
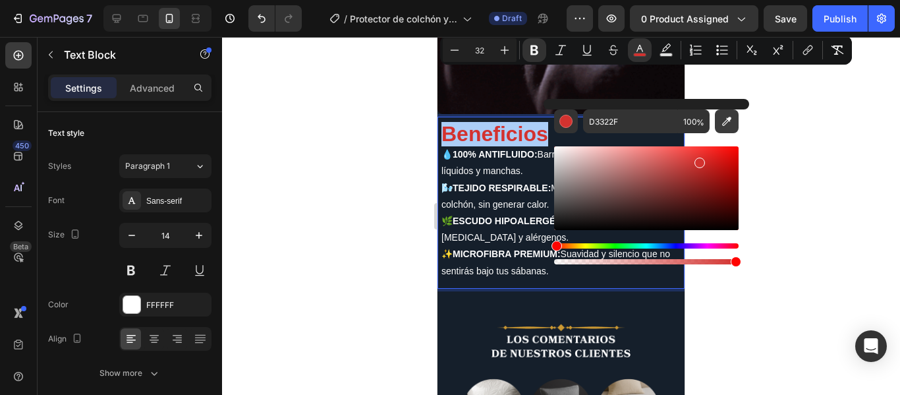
click at [731, 119] on icon "Editor contextual toolbar" at bounding box center [726, 121] width 13 height 13
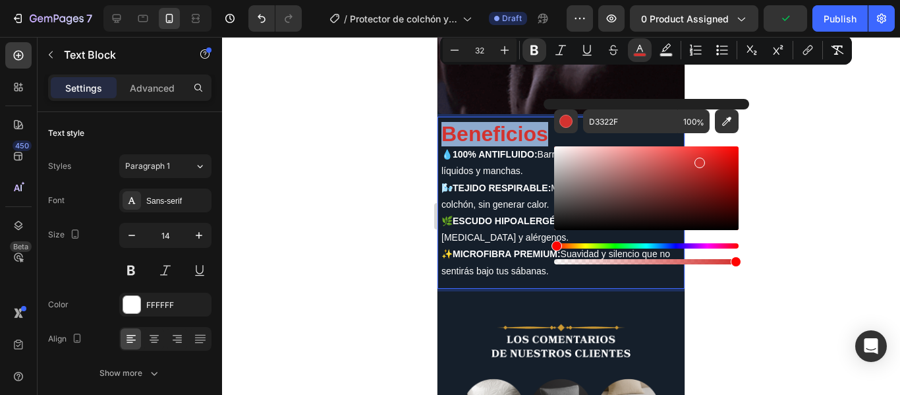
type input "CC992F"
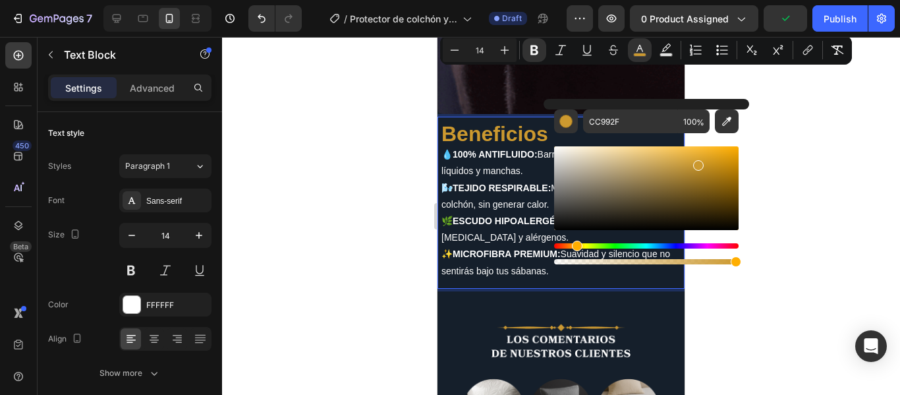
click at [491, 215] on strong "ESCUDO HIPOALERGÉNICO:" at bounding box center [517, 220] width 129 height 11
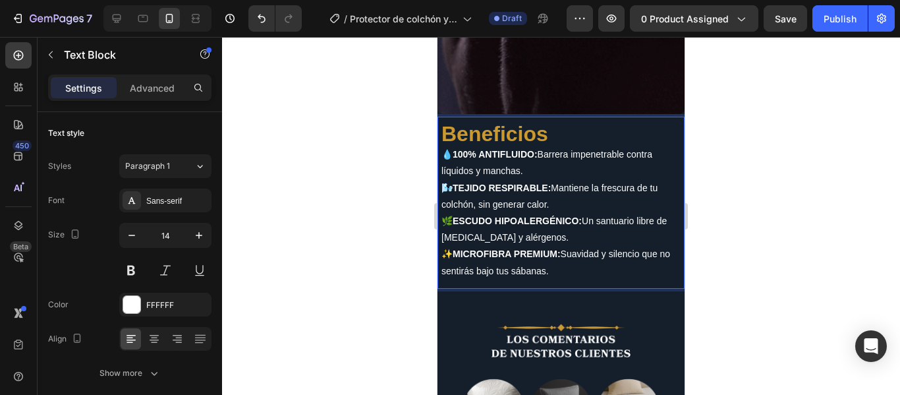
click at [444, 146] on p "💧 100% ANTIFLUIDO: Barrera impenetrable contra líquidos y manchas." at bounding box center [560, 162] width 239 height 33
click at [749, 148] on div at bounding box center [561, 216] width 678 height 358
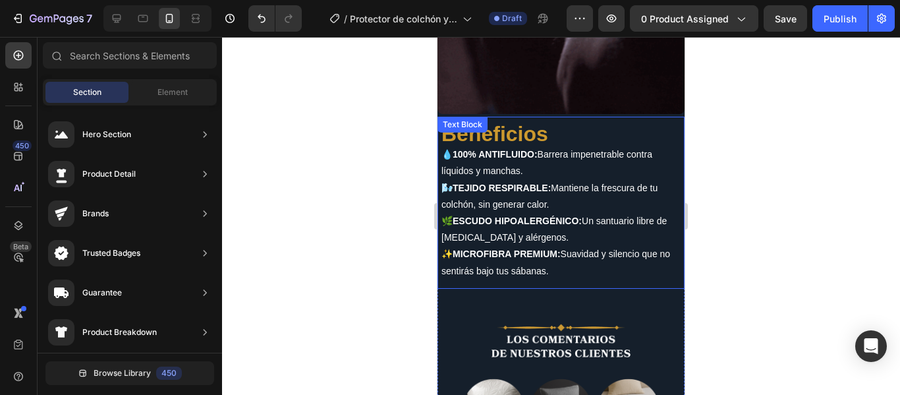
click at [592, 146] on p "💧 100% ANTIFLUIDO: Barrera impenetrable contra líquidos y manchas." at bounding box center [560, 162] width 239 height 33
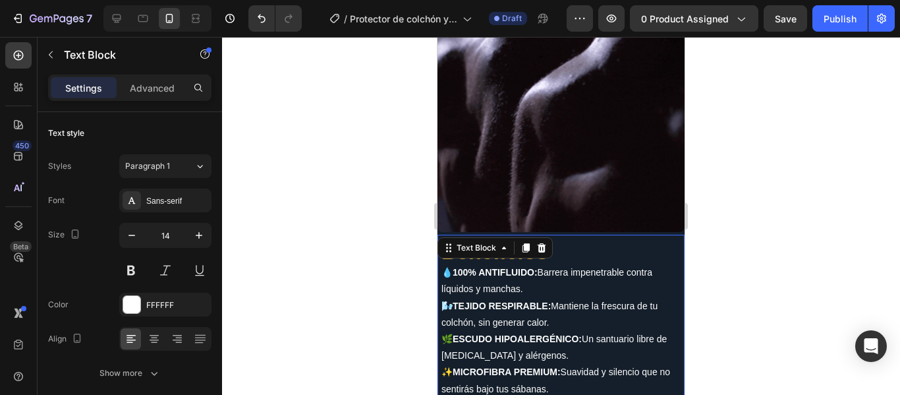
scroll to position [1845, 0]
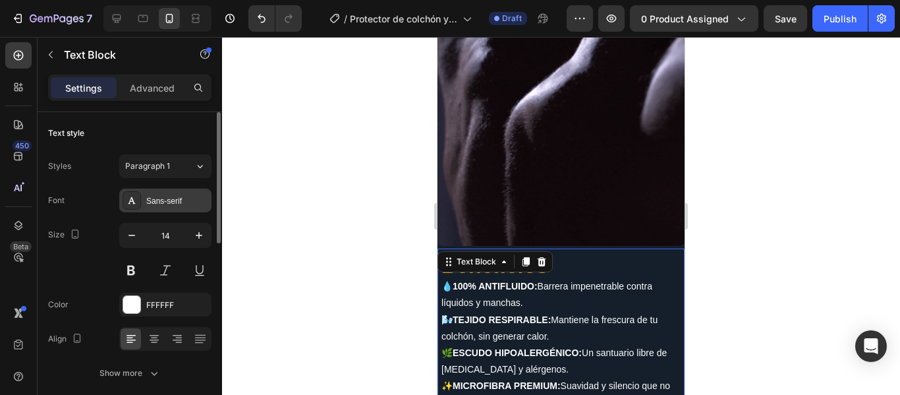
click at [173, 202] on div "Sans-serif" at bounding box center [177, 201] width 62 height 12
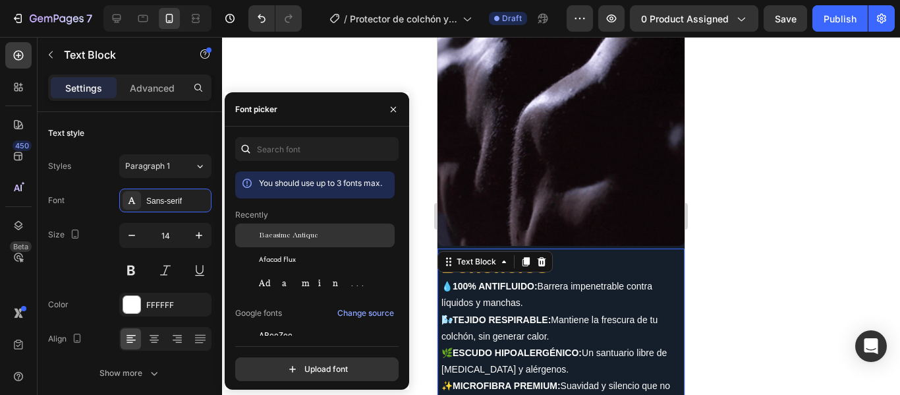
click at [277, 323] on div "Bacasime Antique" at bounding box center [314, 335] width 159 height 24
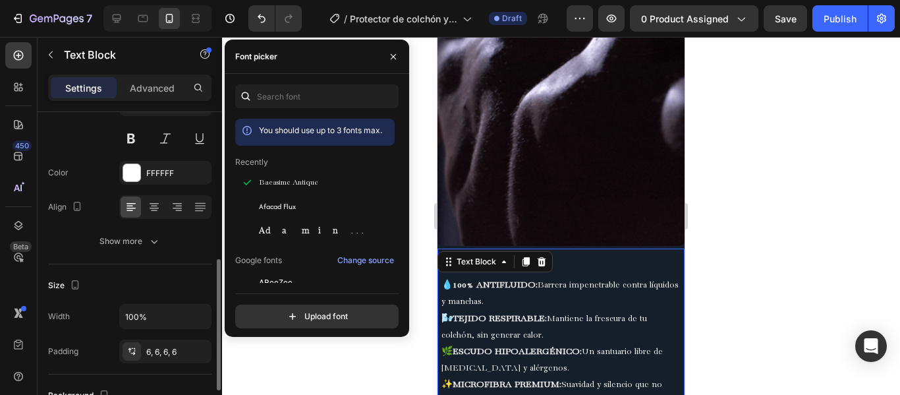
scroll to position [198, 0]
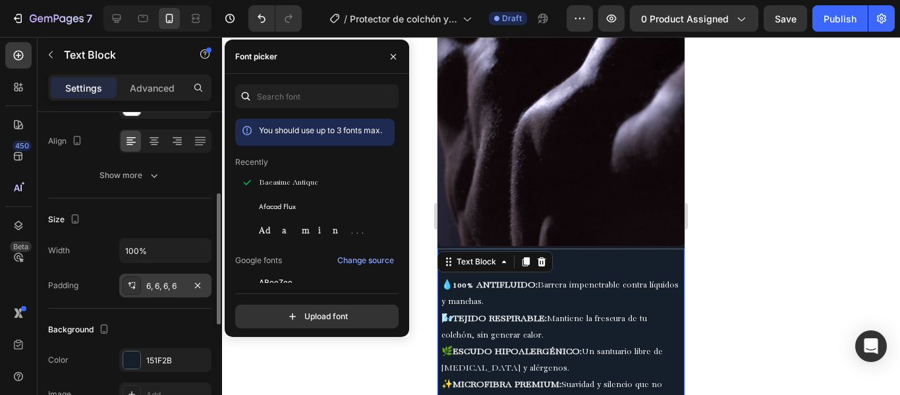
click at [157, 288] on div "6, 6, 6, 6" at bounding box center [165, 286] width 38 height 12
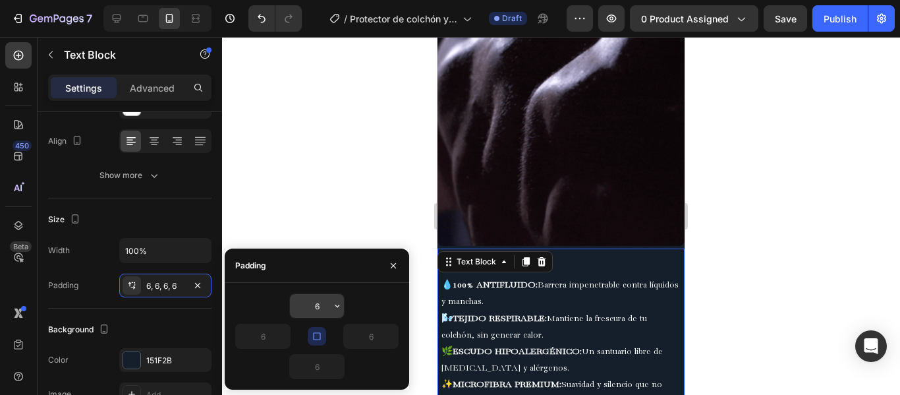
click at [309, 302] on input "6" at bounding box center [317, 306] width 54 height 24
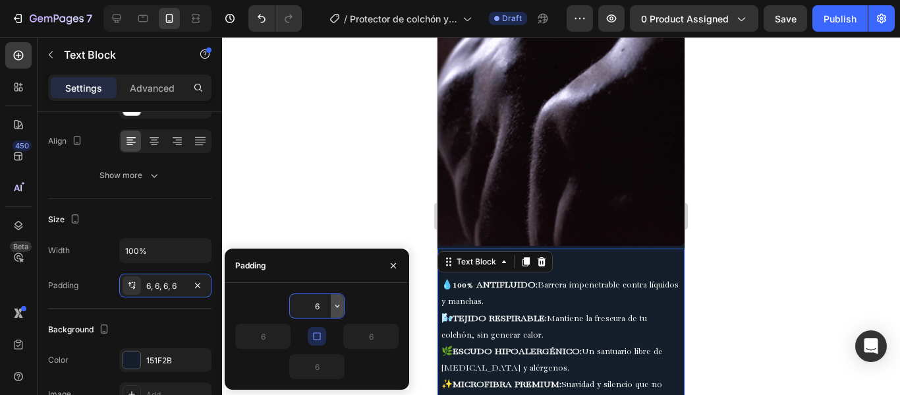
click at [337, 303] on icon "button" at bounding box center [337, 305] width 11 height 11
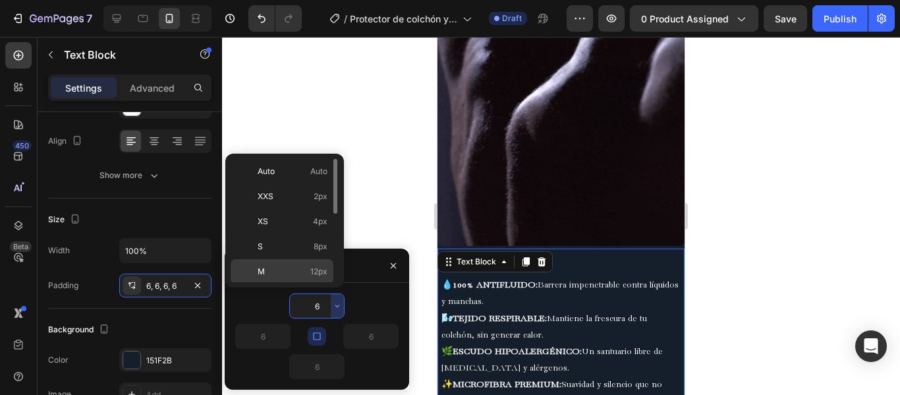
click at [327, 284] on div "M 12px" at bounding box center [282, 296] width 103 height 25
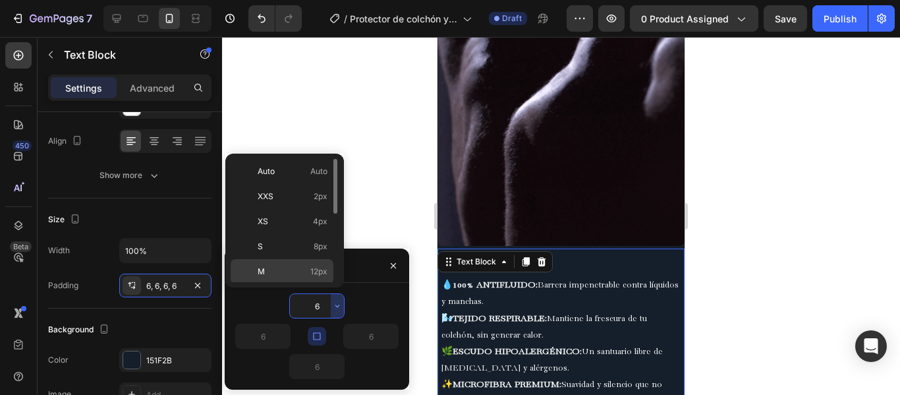
type input "12"
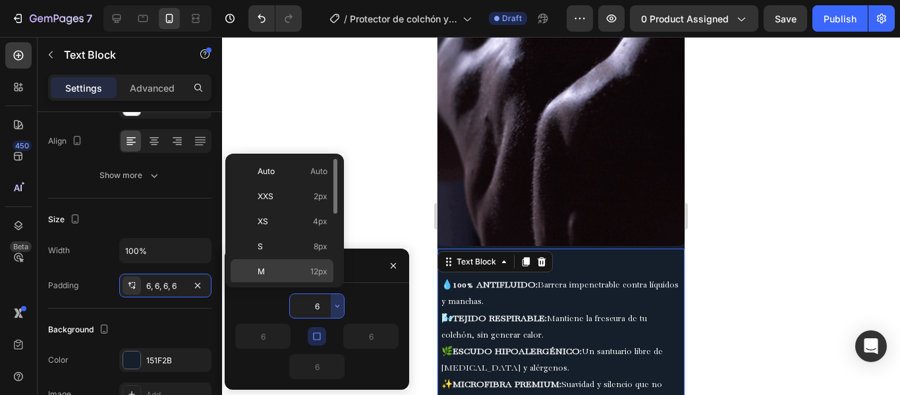
type input "12"
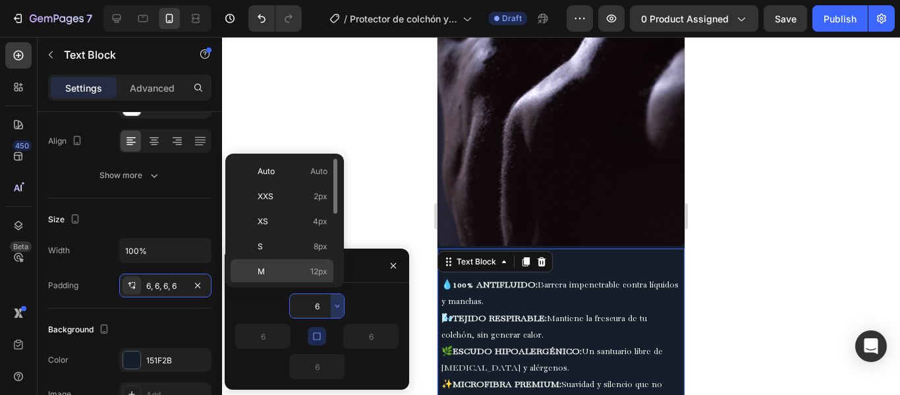
type input "12"
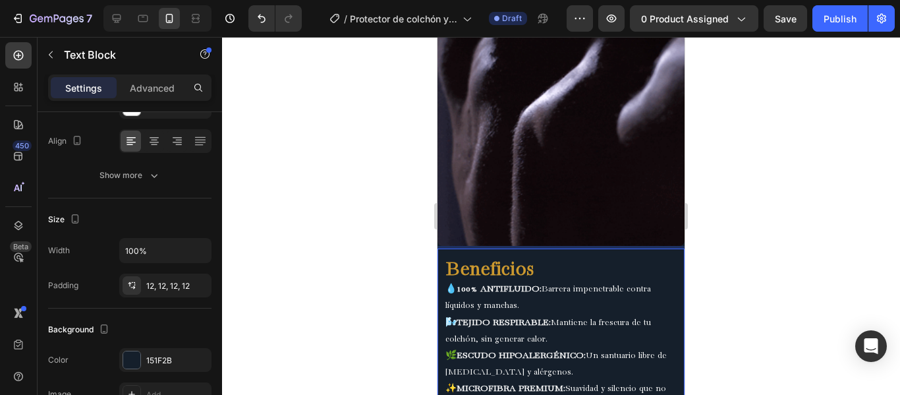
click at [449, 281] on p "💧 100% ANTIFLUIDO: Barrera impenetrable contra líquidos y manchas." at bounding box center [560, 297] width 231 height 33
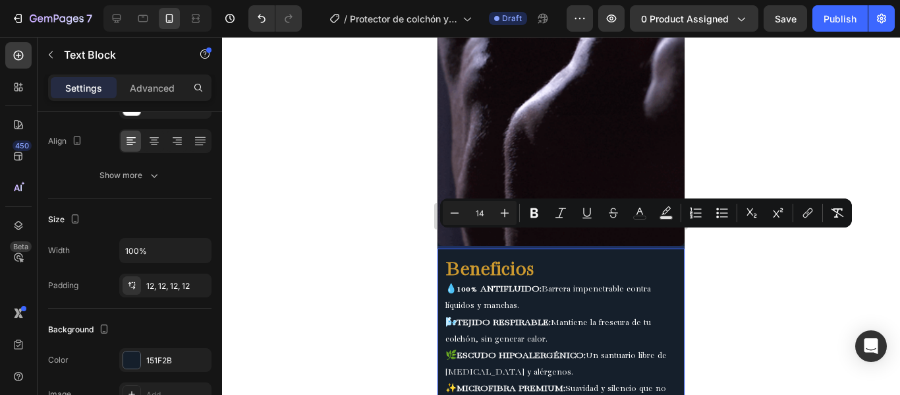
drag, startPoint x: 448, startPoint y: 237, endPoint x: 539, endPoint y: 349, distance: 144.2
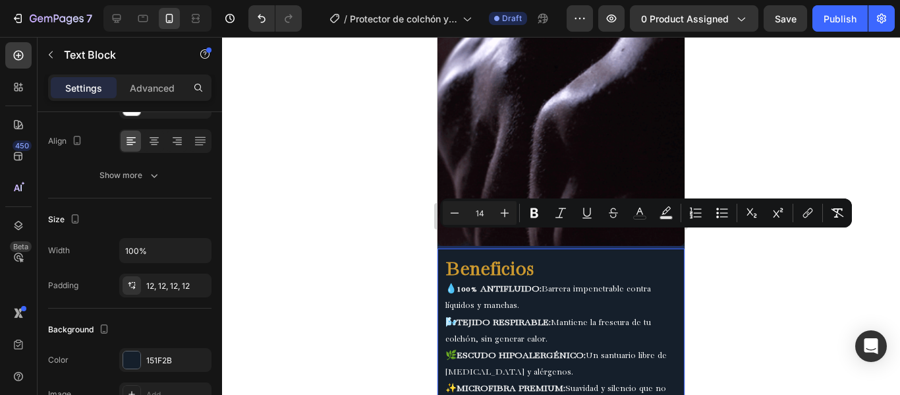
click at [539, 349] on div "Beneficios 💧 100% ANTIFLUIDO: Barrera impenetrable contra líquidos y manchas. 🌬…" at bounding box center [560, 338] width 247 height 168
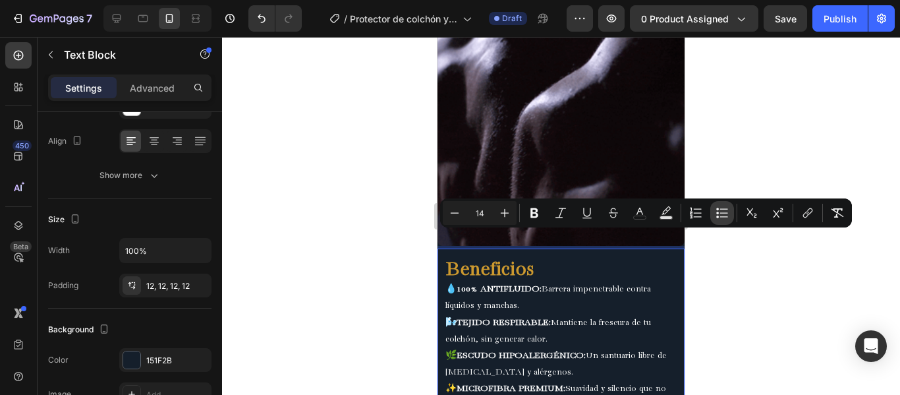
click at [725, 211] on icon "Editor contextual toolbar" at bounding box center [721, 212] width 13 height 13
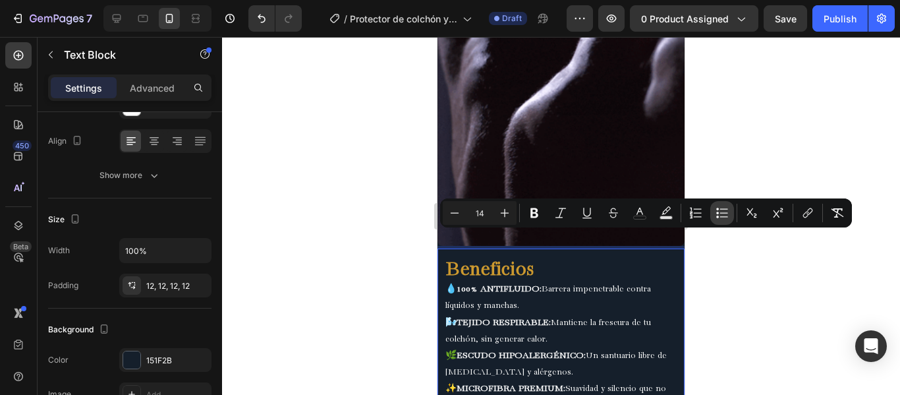
type input "14"
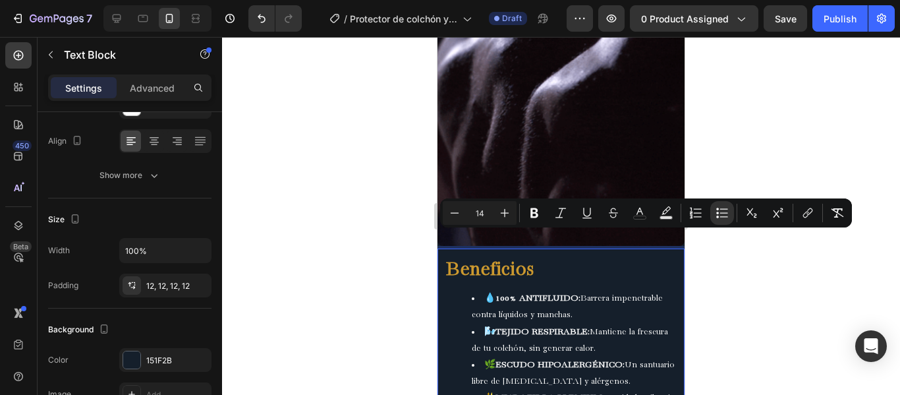
click at [725, 259] on div at bounding box center [561, 216] width 678 height 358
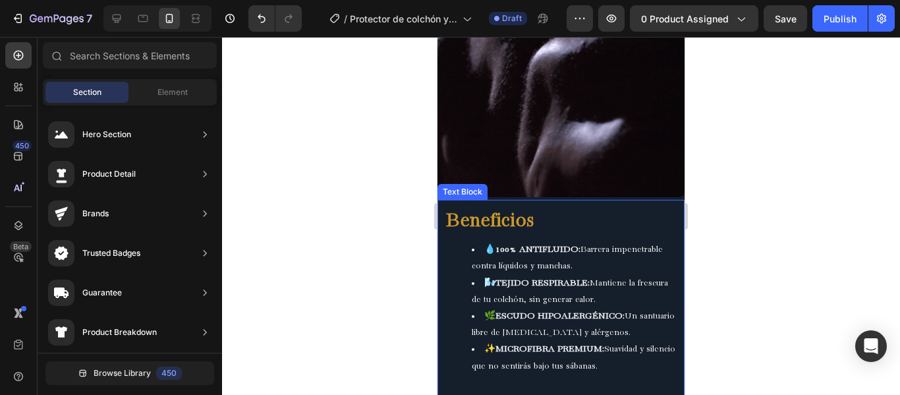
scroll to position [1976, 0]
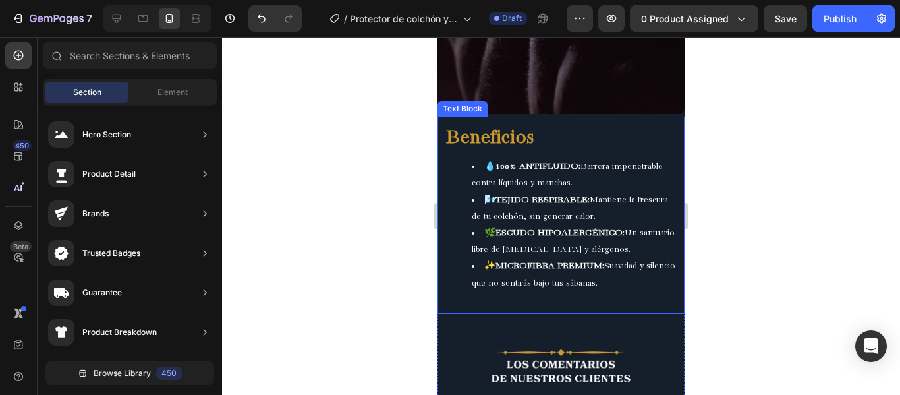
click at [532, 258] on li "✨ MICROFIBRA PREMIUM: Suavidad y silencio que no sentirás bajo tus sábanas." at bounding box center [574, 274] width 205 height 33
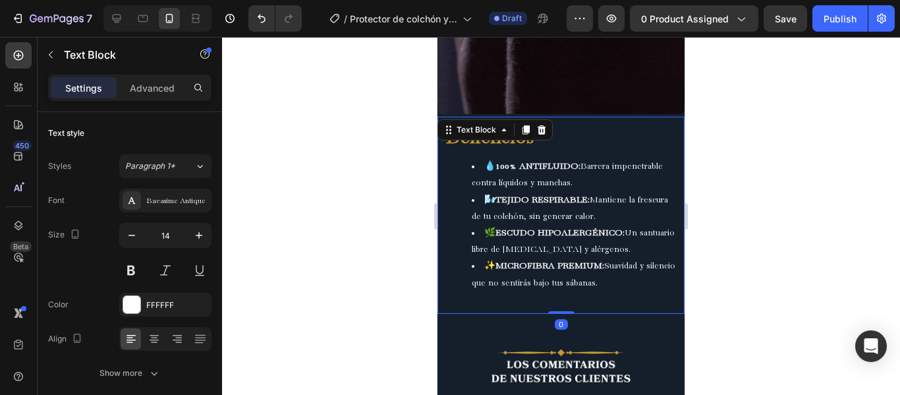
click at [705, 227] on div at bounding box center [561, 216] width 678 height 358
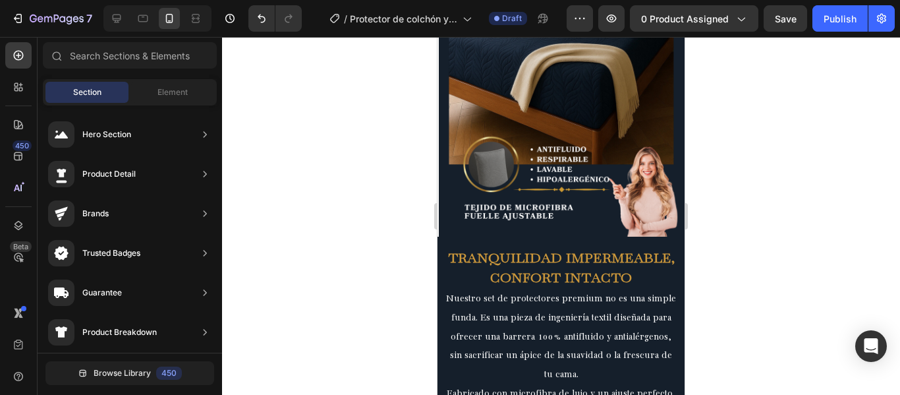
scroll to position [0, 0]
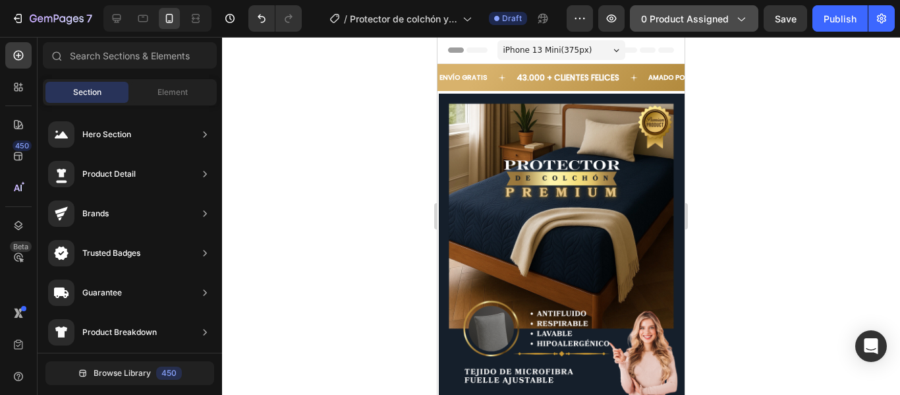
click at [730, 22] on div "0 product assigned" at bounding box center [694, 19] width 106 height 14
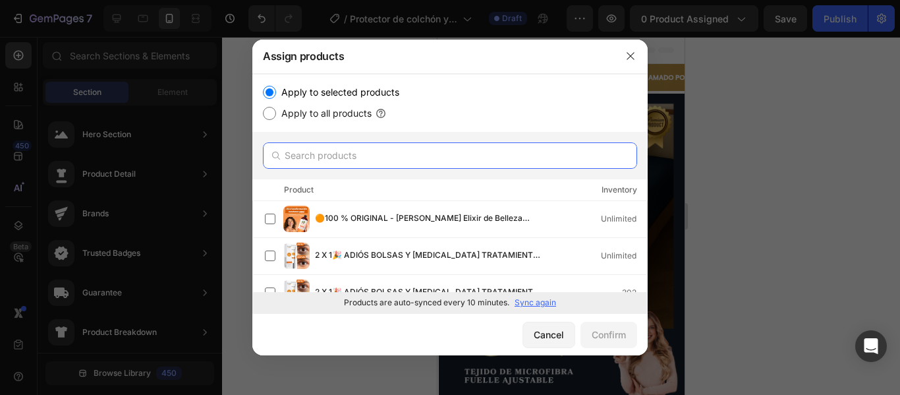
click at [395, 151] on input "text" at bounding box center [450, 155] width 374 height 26
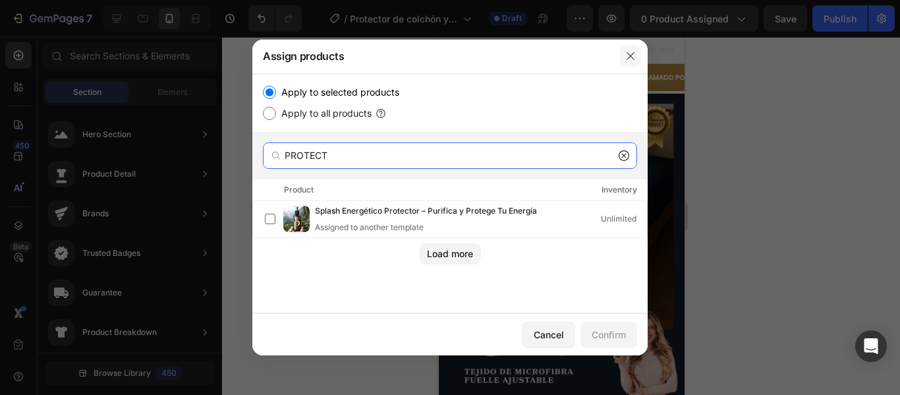
type input "PROTECT"
click at [631, 57] on icon "button" at bounding box center [629, 56] width 7 height 7
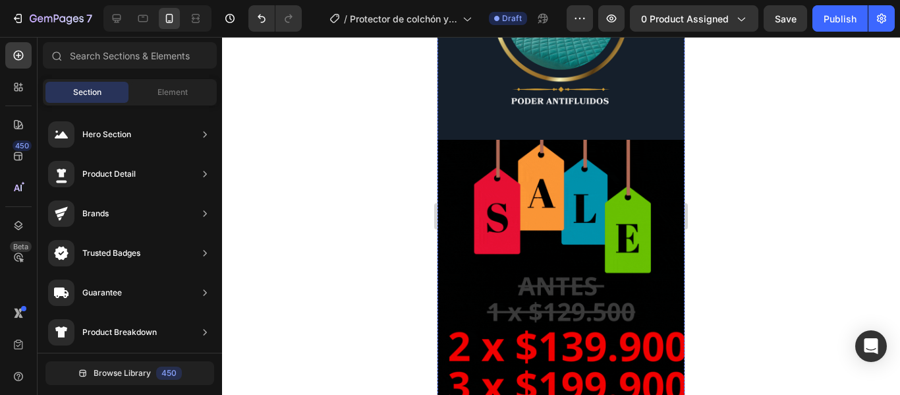
scroll to position [1515, 0]
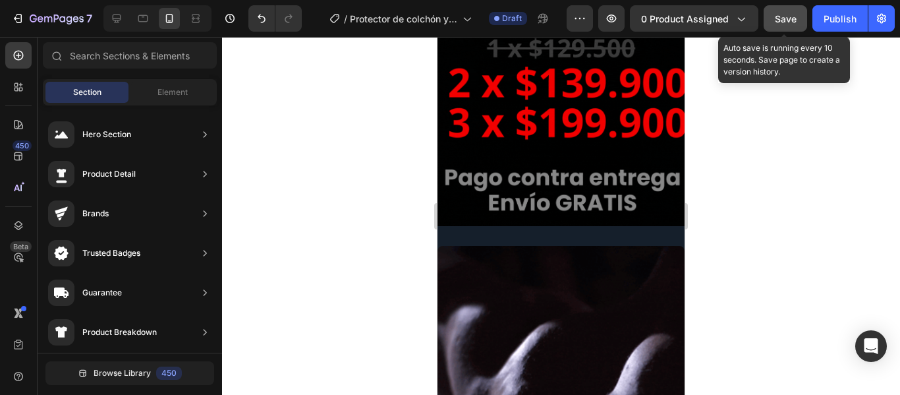
click at [781, 20] on span "Save" at bounding box center [786, 18] width 22 height 11
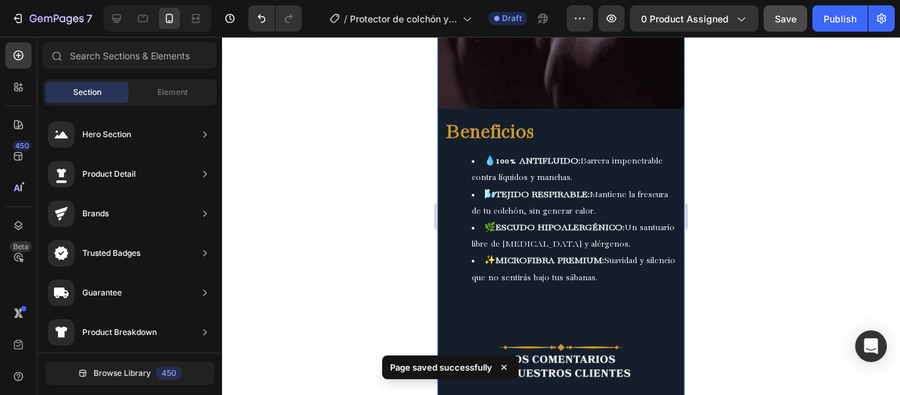
scroll to position [1910, 0]
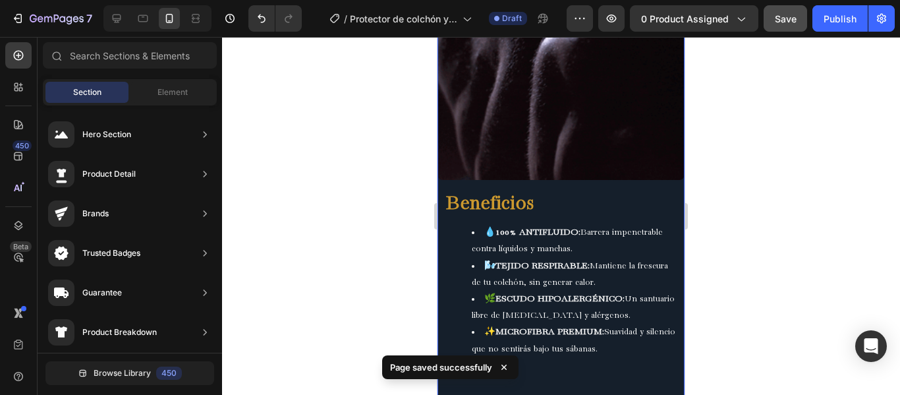
click at [624, 224] on li "💧 100% ANTIFLUIDO: Barrera impenetrable contra líquidos y manchas." at bounding box center [574, 240] width 205 height 33
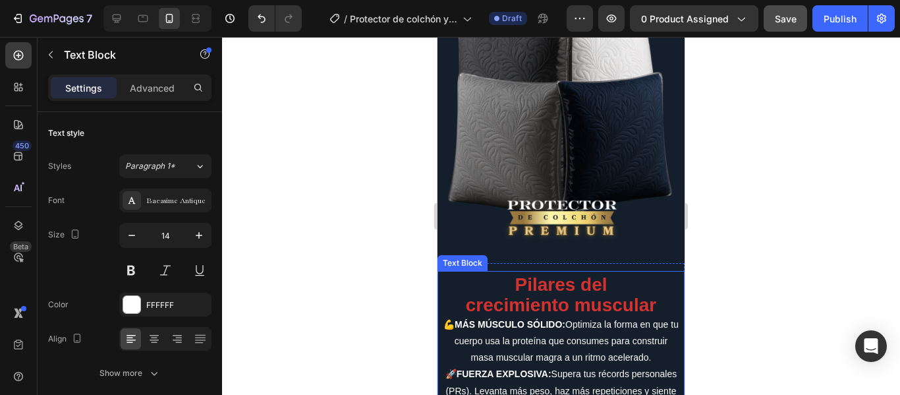
scroll to position [3689, 0]
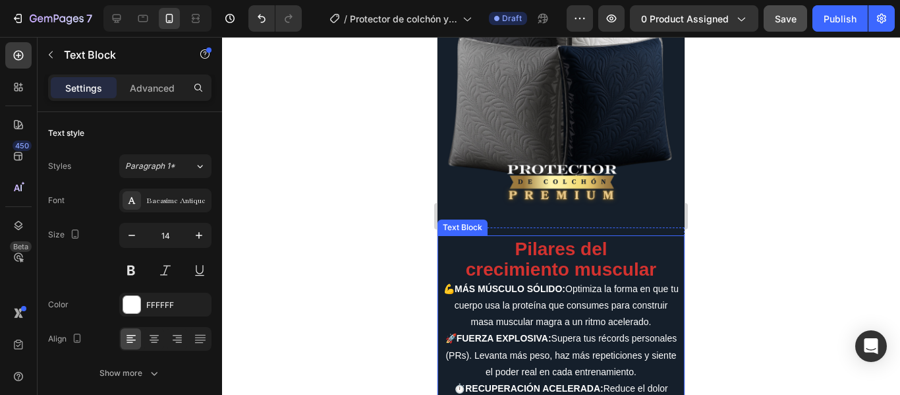
click at [555, 330] on p "🚀 FUERZA EXPLOSIVA: Supera tus récords personales (PRs). Levanta más peso, haz …" at bounding box center [561, 355] width 236 height 50
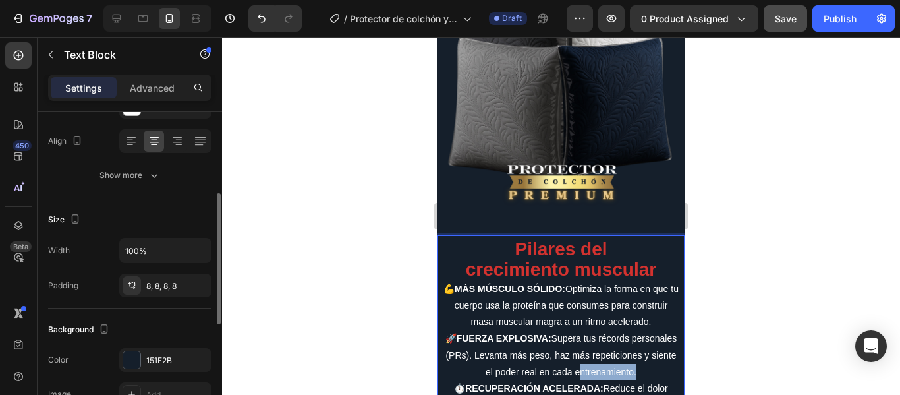
drag, startPoint x: 646, startPoint y: 324, endPoint x: 453, endPoint y: 176, distance: 243.9
click at [453, 235] on div "Pilares del crecimiento muscular 💪 MÁS MÚSCULO SÓLIDO: Optimiza la forma en que…" at bounding box center [560, 335] width 247 height 200
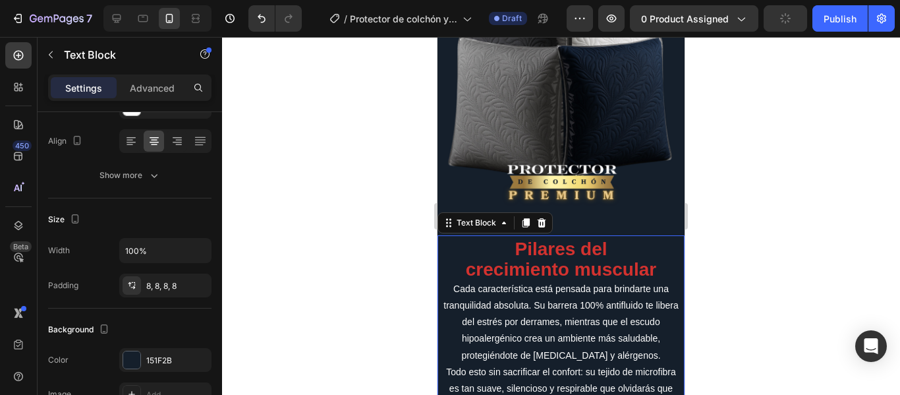
click at [531, 238] on strong "Pilares del" at bounding box center [560, 248] width 92 height 20
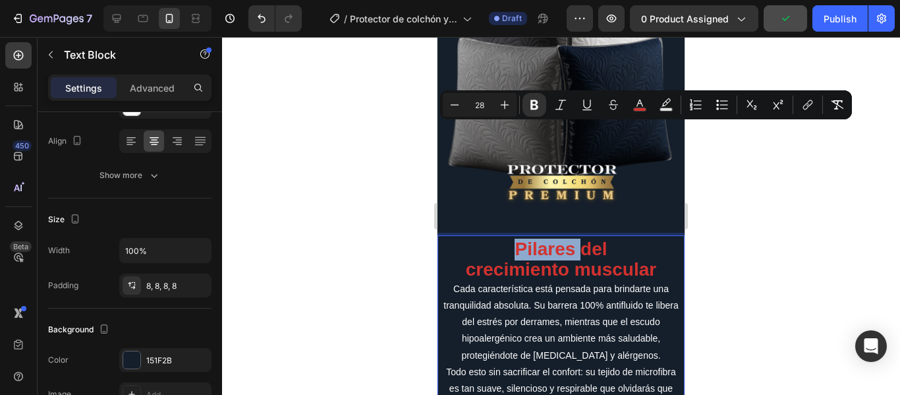
click at [648, 259] on strong "crecimiento muscular" at bounding box center [561, 269] width 190 height 20
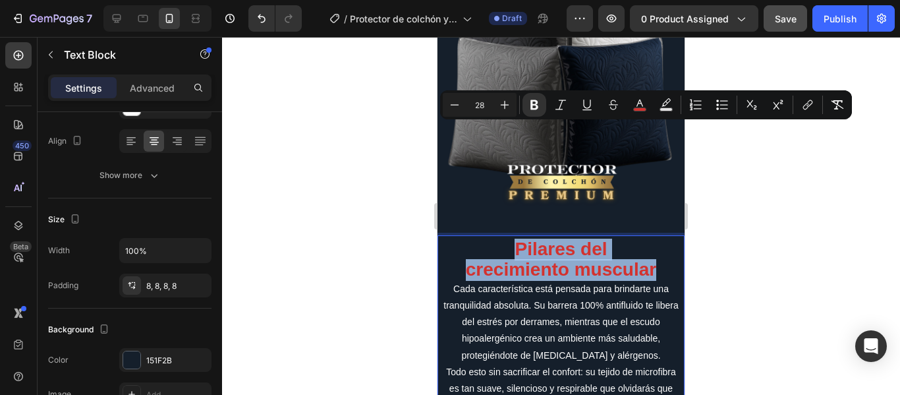
drag, startPoint x: 616, startPoint y: 150, endPoint x: 512, endPoint y: 132, distance: 105.5
click at [512, 235] on div "Pilares del crecimiento muscular Cada característica está pensada para brindart…" at bounding box center [560, 335] width 247 height 200
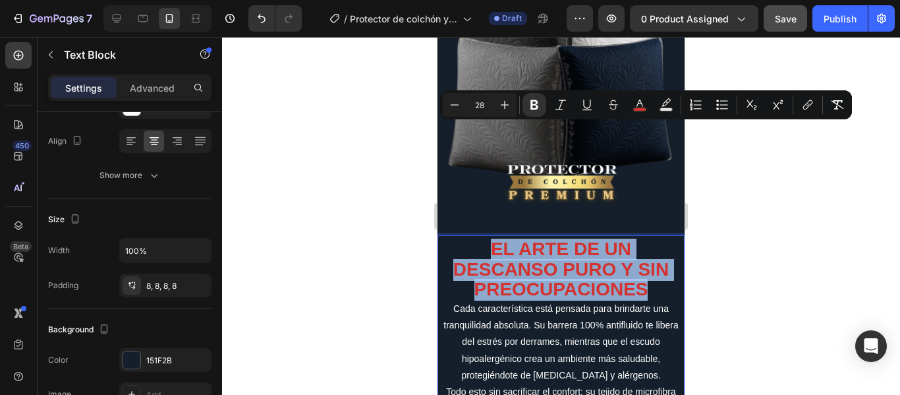
drag, startPoint x: 597, startPoint y: 163, endPoint x: 487, endPoint y: 136, distance: 113.4
click at [487, 240] on p "EL ARTE DE UN DESCANSO PURO Y SIN PREOCUPACIONES" at bounding box center [561, 270] width 236 height 60
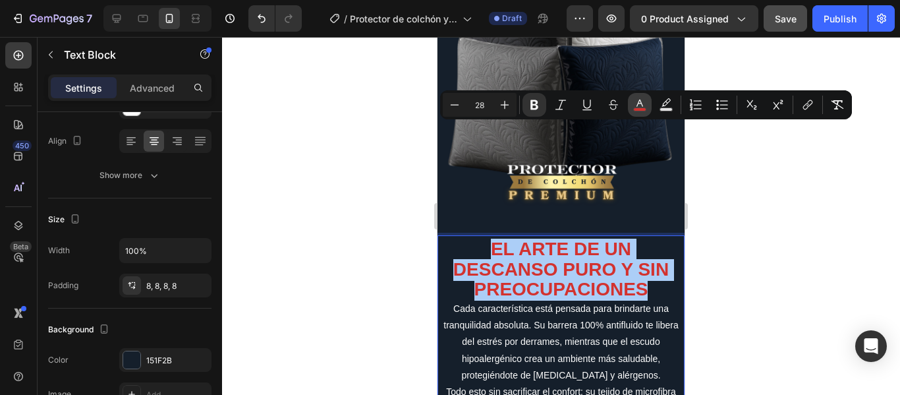
click at [636, 104] on icon "Editor contextual toolbar" at bounding box center [639, 104] width 13 height 13
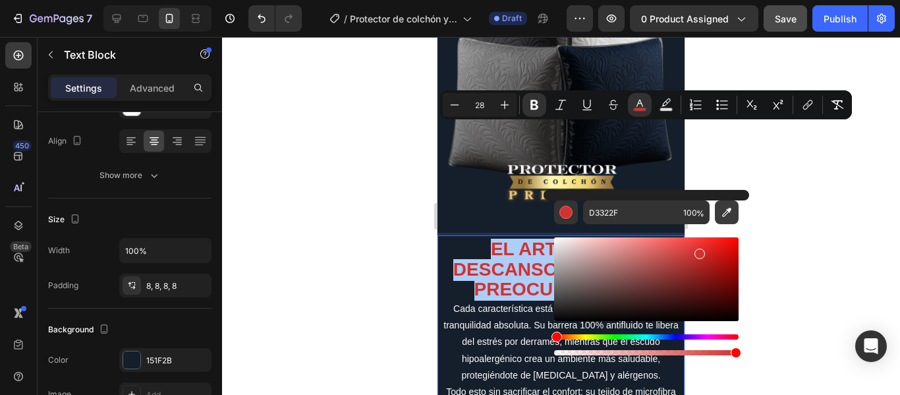
click at [725, 208] on icon "Editor contextual toolbar" at bounding box center [726, 212] width 13 height 13
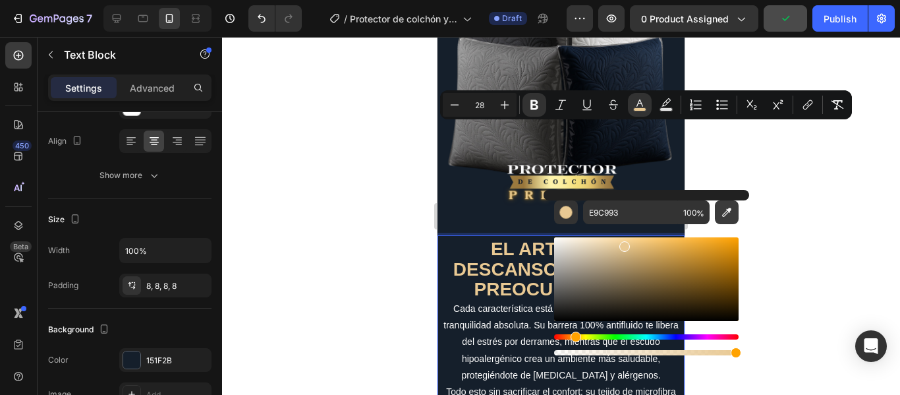
click at [729, 213] on icon "Editor contextual toolbar" at bounding box center [726, 212] width 13 height 13
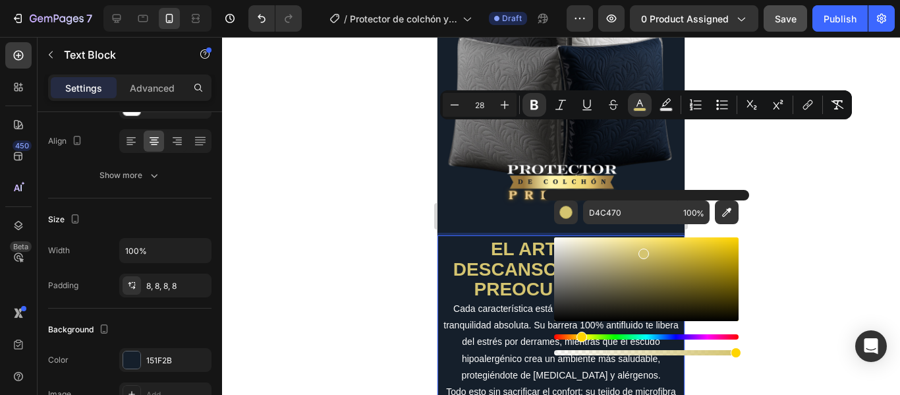
click at [688, 266] on div "Editor contextual toolbar" at bounding box center [646, 279] width 184 height 84
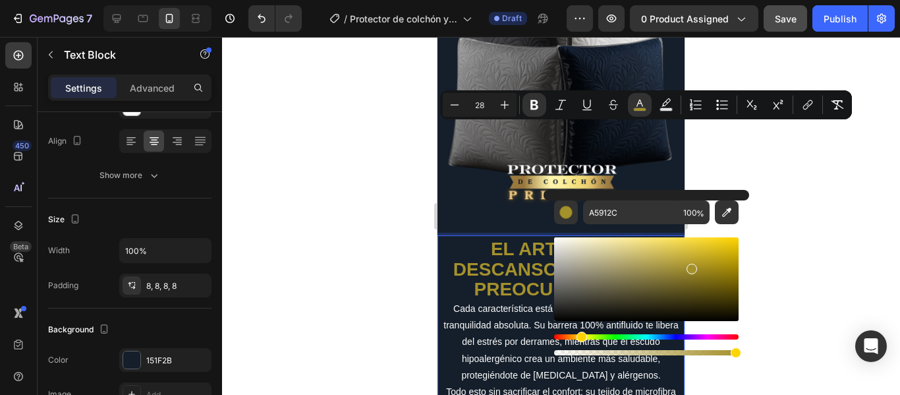
click at [700, 262] on div "Editor contextual toolbar" at bounding box center [646, 279] width 184 height 84
click at [703, 254] on div "Editor contextual toolbar" at bounding box center [646, 279] width 184 height 84
click at [662, 252] on div "Editor contextual toolbar" at bounding box center [646, 279] width 184 height 84
type input "D1BC57"
click at [796, 157] on div at bounding box center [561, 216] width 678 height 358
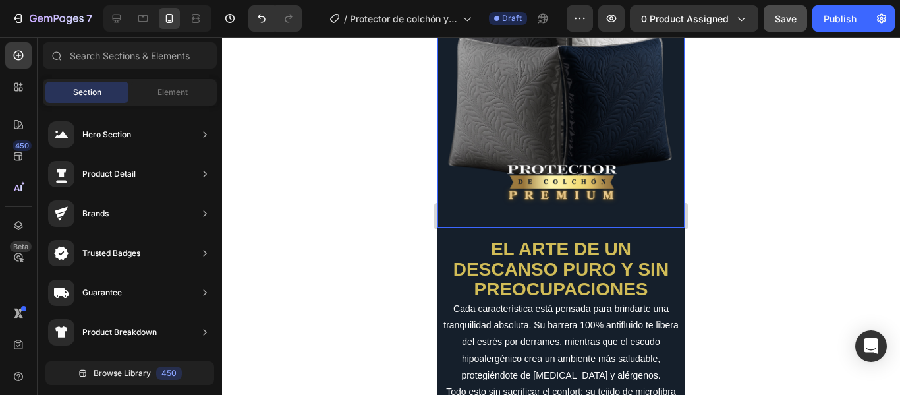
scroll to position [3755, 0]
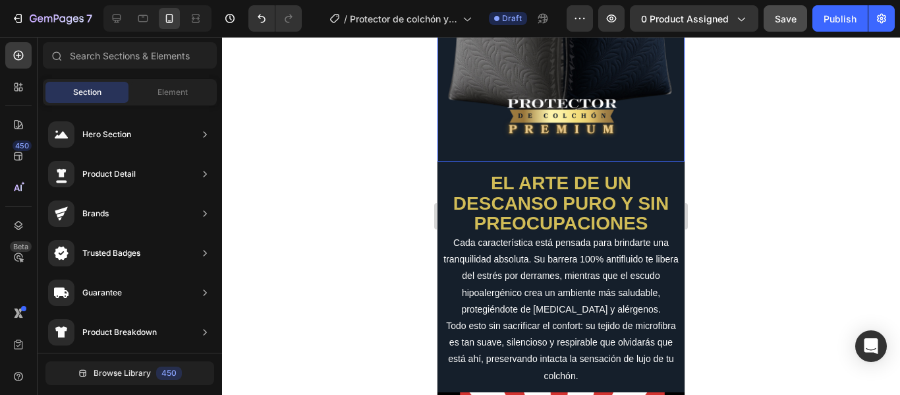
click at [620, 235] on p "Cada característica está pensada para brindarte una tranquilidad absoluta. Su b…" at bounding box center [561, 276] width 236 height 83
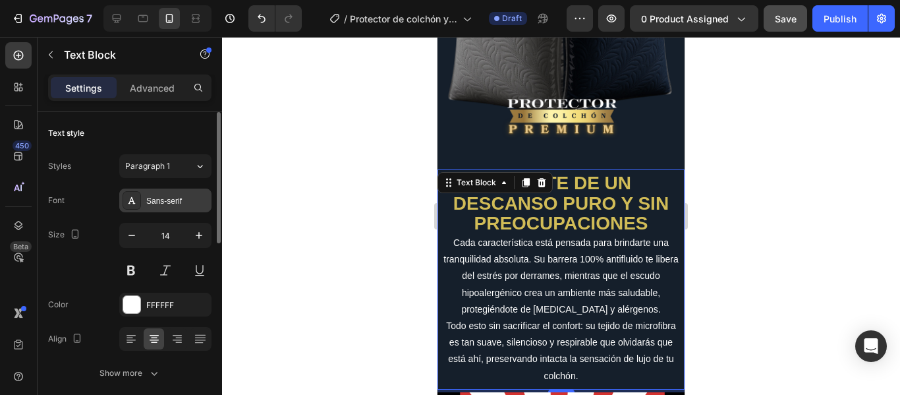
click at [165, 201] on div "Sans-serif" at bounding box center [177, 201] width 62 height 12
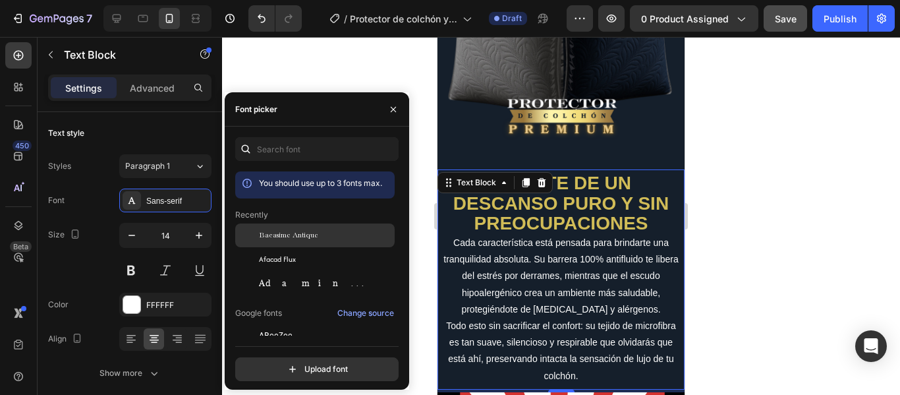
click at [292, 234] on span "Bacasime Antique" at bounding box center [288, 235] width 59 height 12
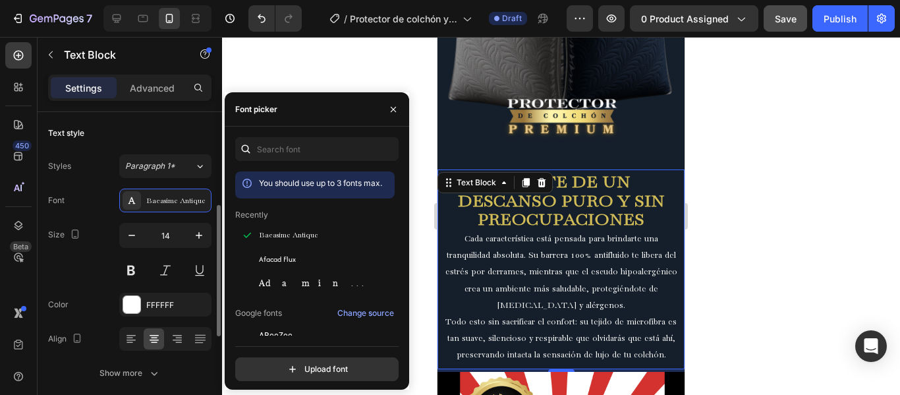
scroll to position [132, 0]
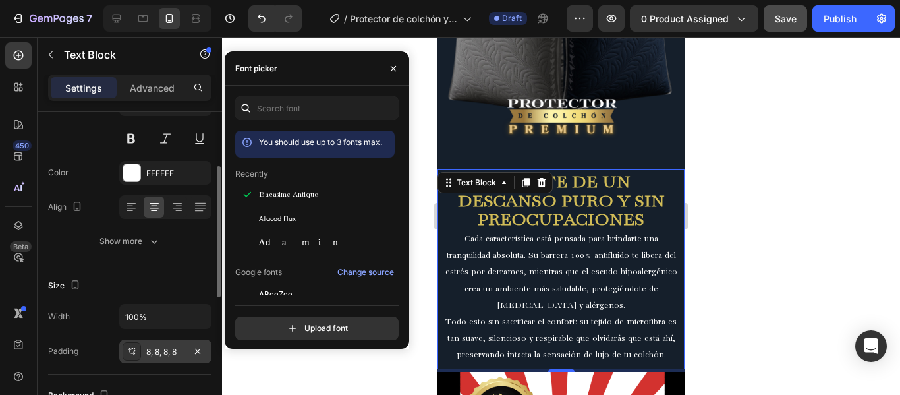
click at [156, 350] on div "8, 8, 8, 8" at bounding box center [165, 352] width 38 height 12
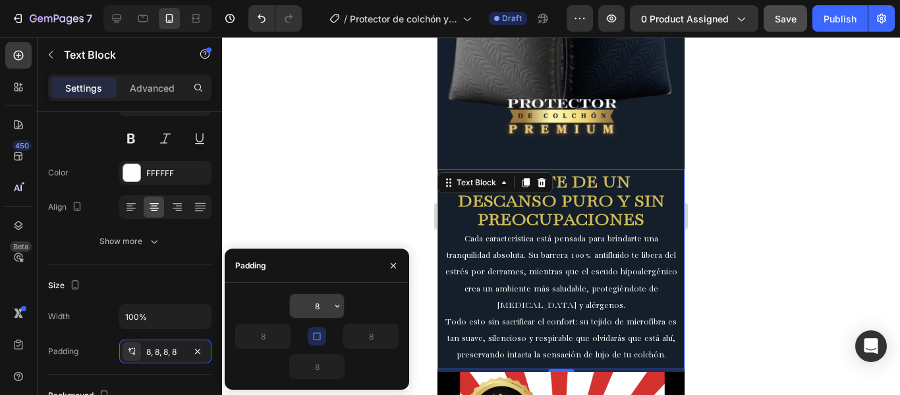
click at [321, 296] on input "8" at bounding box center [317, 306] width 54 height 24
click at [336, 306] on icon "button" at bounding box center [337, 305] width 11 height 11
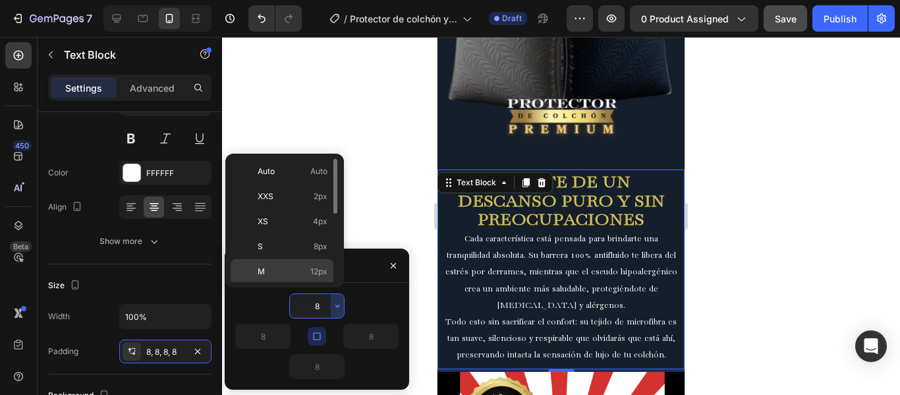
click at [310, 273] on span "12px" at bounding box center [318, 271] width 17 height 12
type input "12"
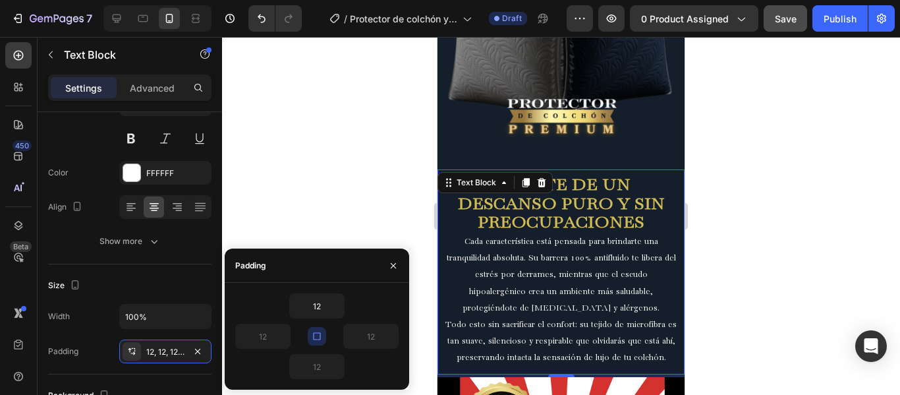
click at [729, 163] on div at bounding box center [561, 216] width 678 height 358
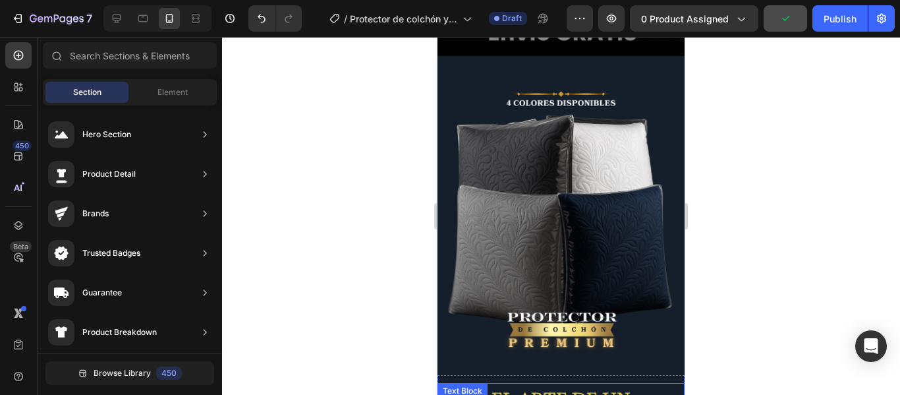
scroll to position [3426, 0]
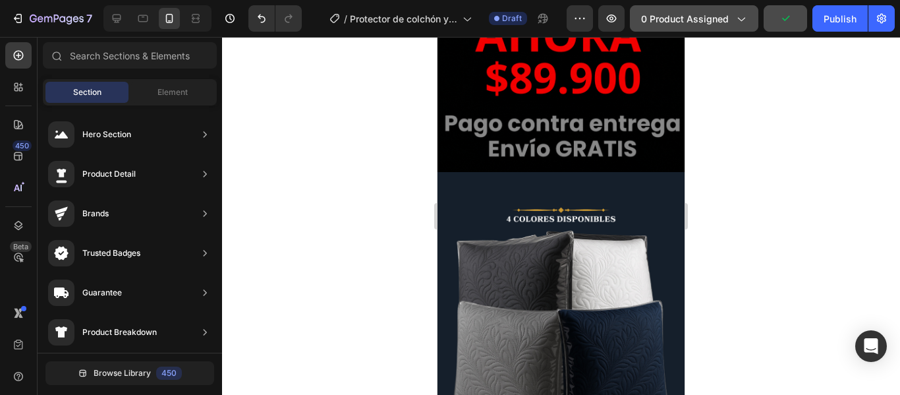
click at [716, 23] on span "0 product assigned" at bounding box center [685, 19] width 88 height 14
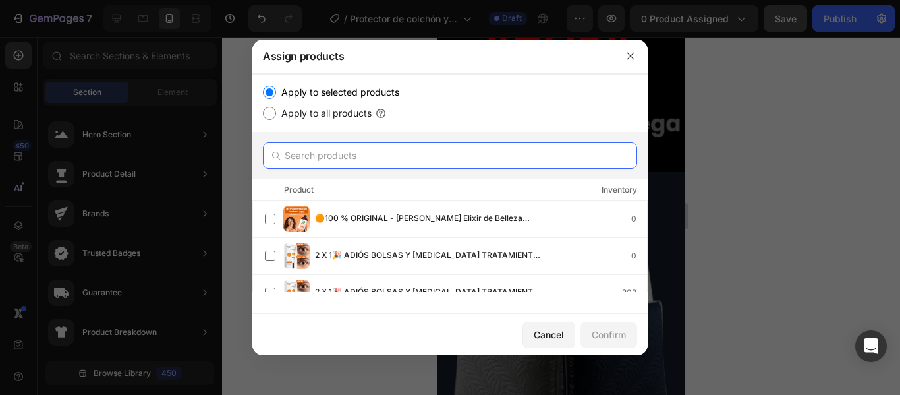
click at [422, 157] on input "text" at bounding box center [450, 155] width 374 height 26
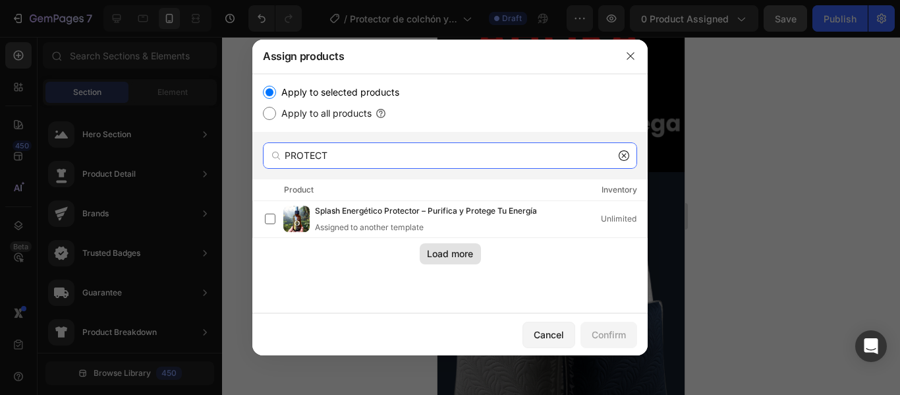
type input "PROTECT"
click at [464, 258] on div "Load more" at bounding box center [450, 253] width 46 height 14
click at [402, 164] on input "PROTECT" at bounding box center [450, 155] width 374 height 26
drag, startPoint x: 403, startPoint y: 159, endPoint x: 265, endPoint y: 158, distance: 137.7
click at [265, 158] on div "PROTECT" at bounding box center [450, 155] width 374 height 26
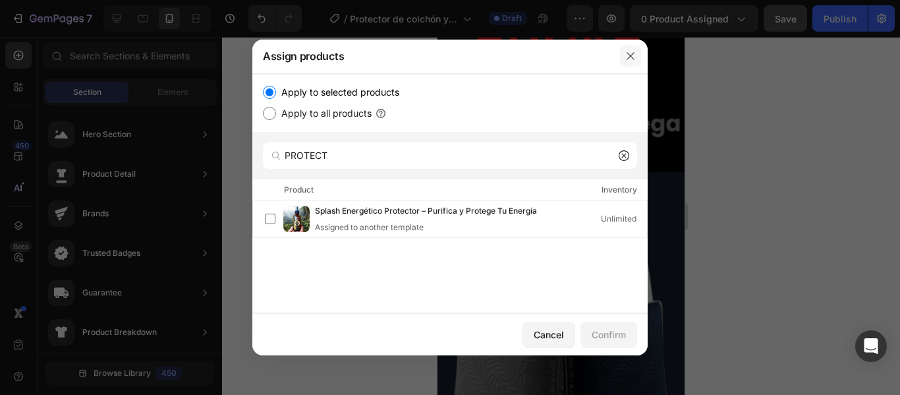
click at [627, 59] on icon "button" at bounding box center [629, 56] width 7 height 7
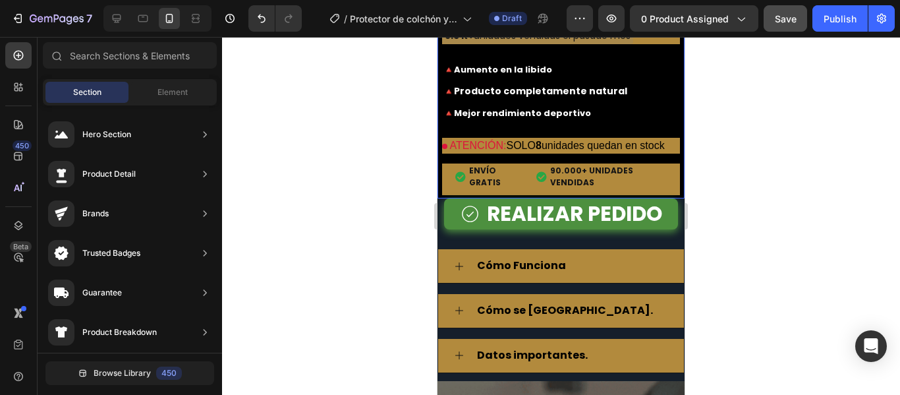
scroll to position [4480, 0]
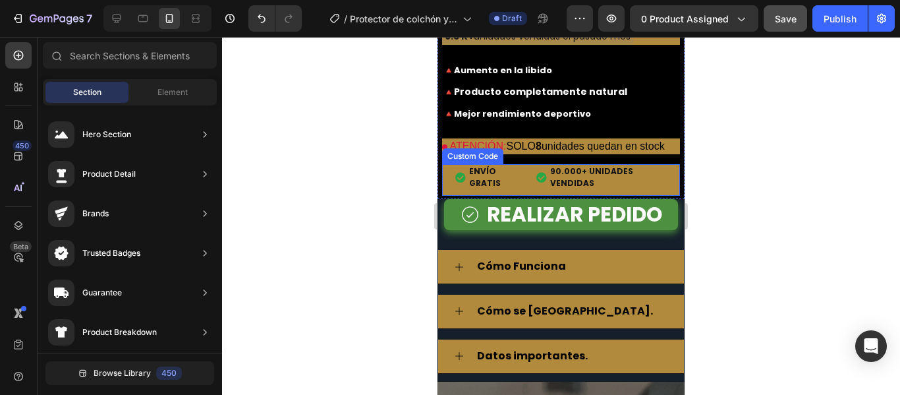
click at [623, 189] on span "90.000+ UNIDADES VENDIDAS" at bounding box center [608, 177] width 117 height 24
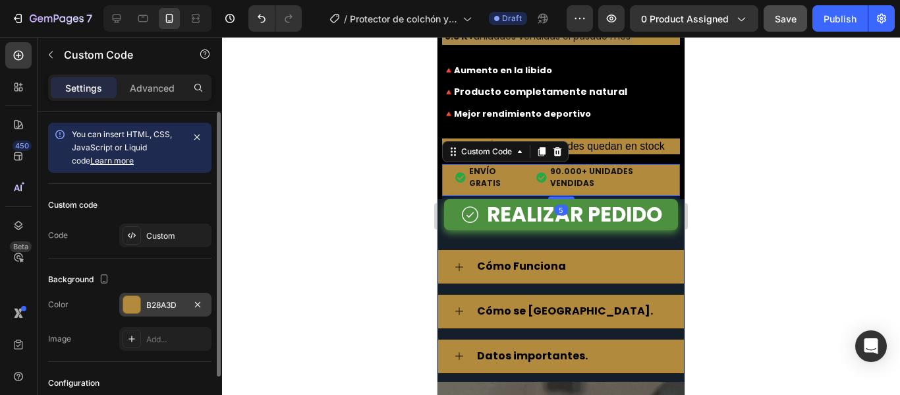
click at [132, 310] on div at bounding box center [131, 304] width 17 height 17
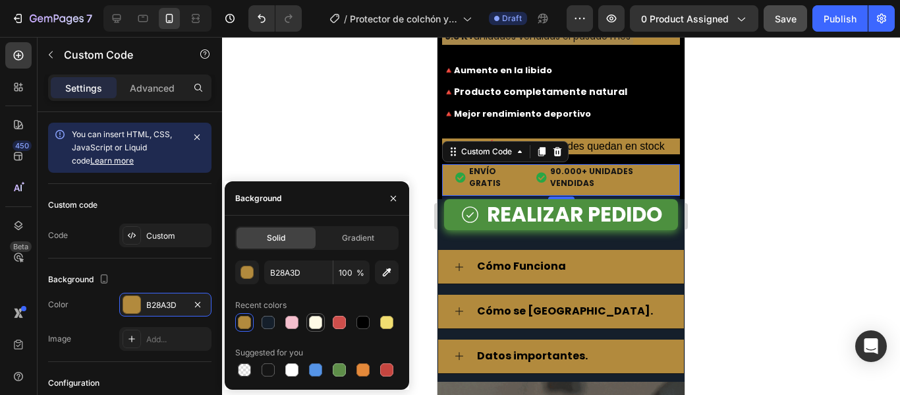
click at [318, 326] on div at bounding box center [315, 322] width 13 height 13
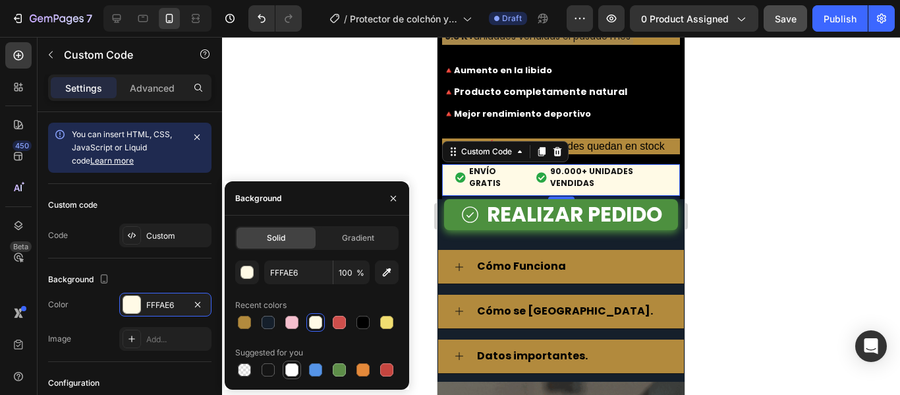
click at [298, 370] on div at bounding box center [292, 370] width 16 height 16
type input "FFFFFF"
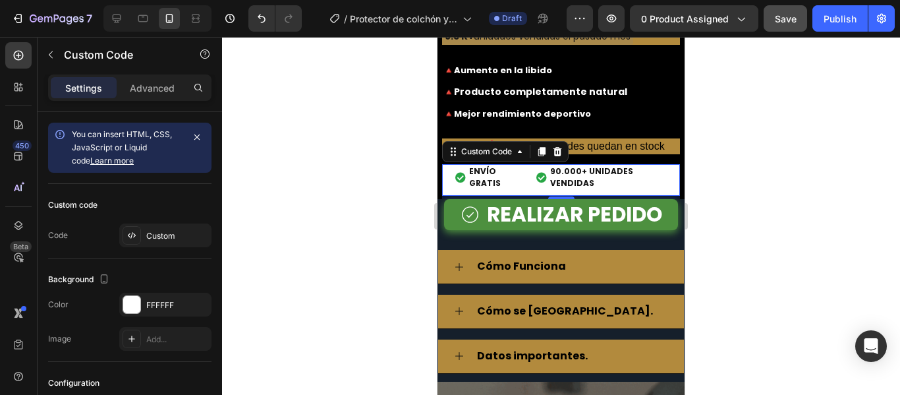
click at [700, 147] on div at bounding box center [561, 216] width 678 height 358
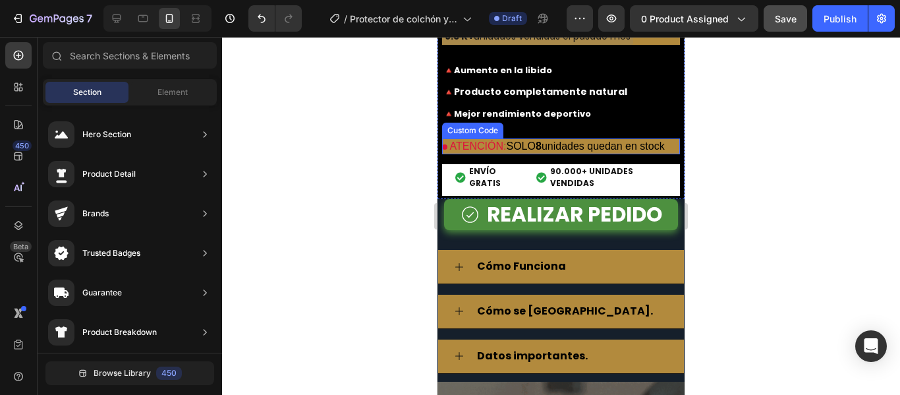
click at [641, 154] on p "ATENCIÓN: SOLO 8 unidades quedan en stock" at bounding box center [561, 146] width 238 height 16
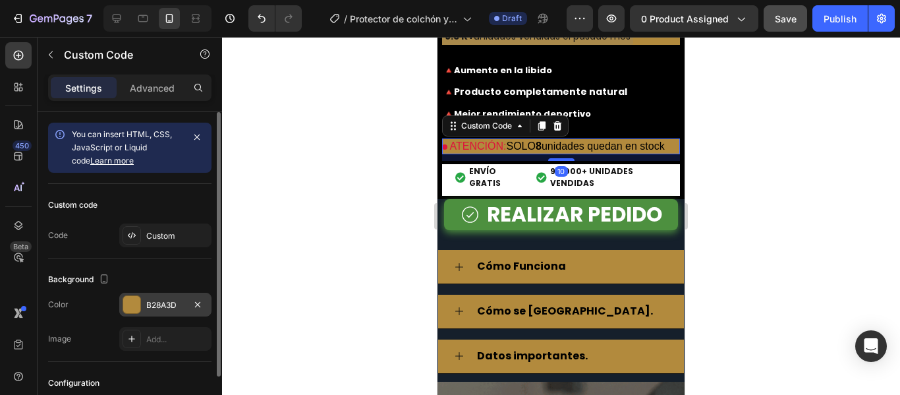
click at [128, 302] on div at bounding box center [131, 304] width 17 height 17
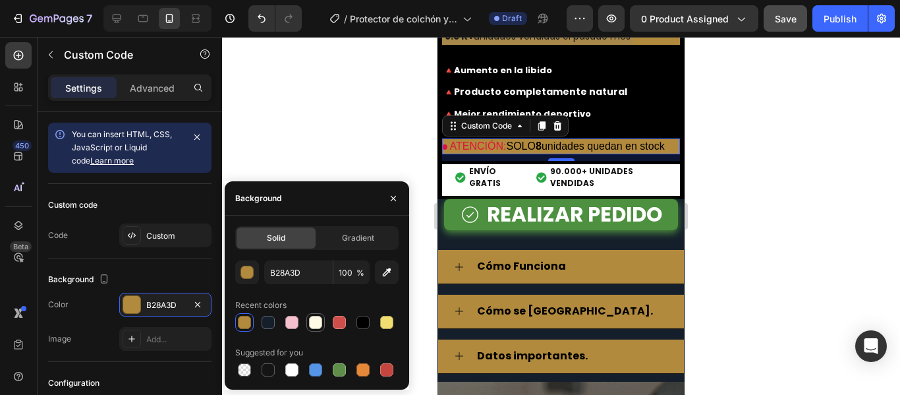
click at [314, 324] on div at bounding box center [315, 322] width 13 height 13
type input "FFFAE6"
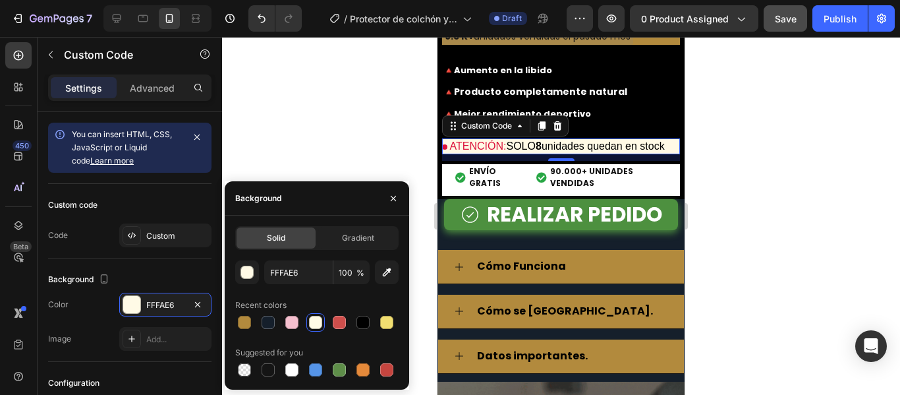
click at [704, 179] on div at bounding box center [561, 216] width 678 height 358
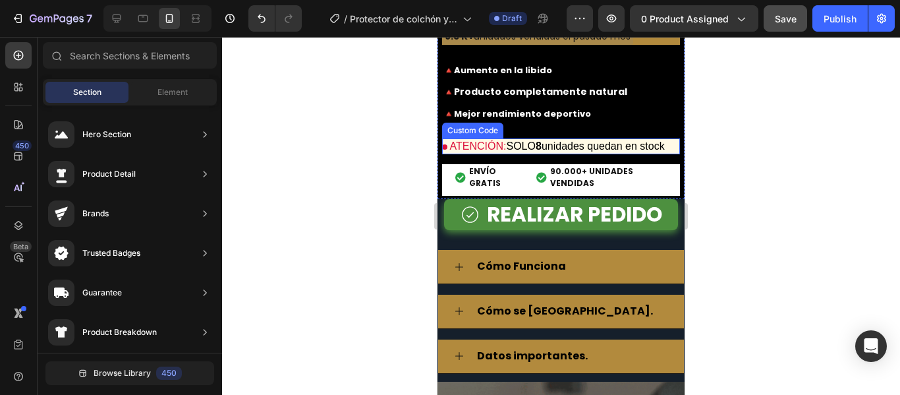
click at [521, 154] on p "ATENCIÓN: SOLO 8 unidades quedan en stock" at bounding box center [561, 146] width 238 height 16
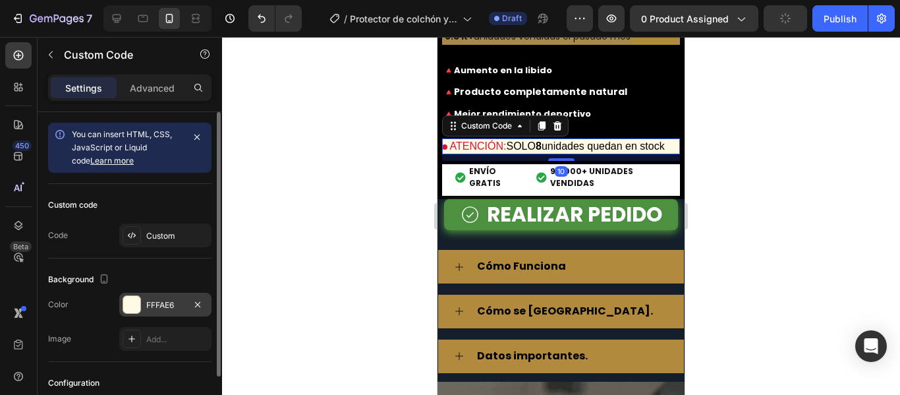
click at [134, 306] on div at bounding box center [131, 304] width 17 height 17
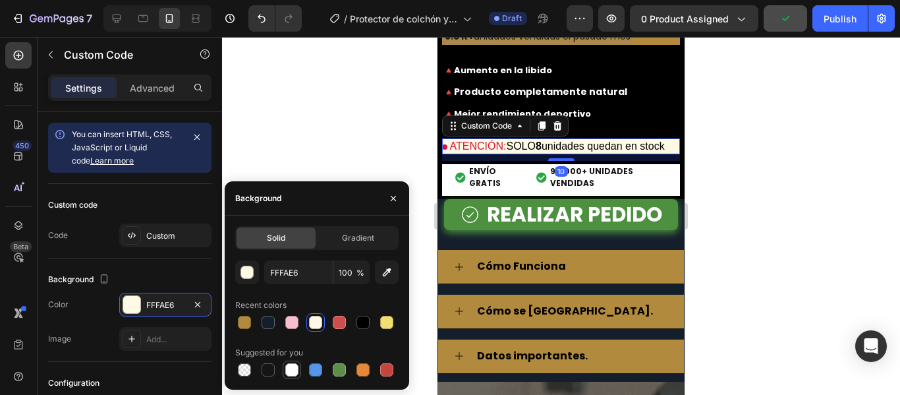
click at [291, 368] on div at bounding box center [291, 369] width 13 height 13
type input "FFFFFF"
click at [711, 161] on div at bounding box center [561, 216] width 678 height 358
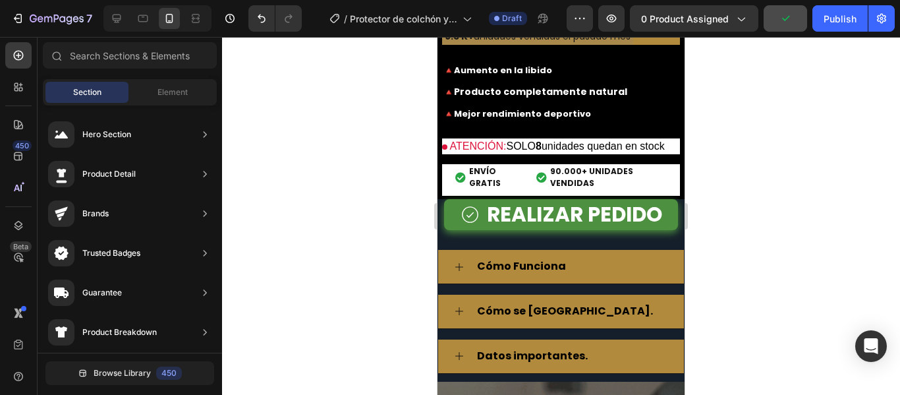
click at [711, 161] on div at bounding box center [561, 216] width 678 height 358
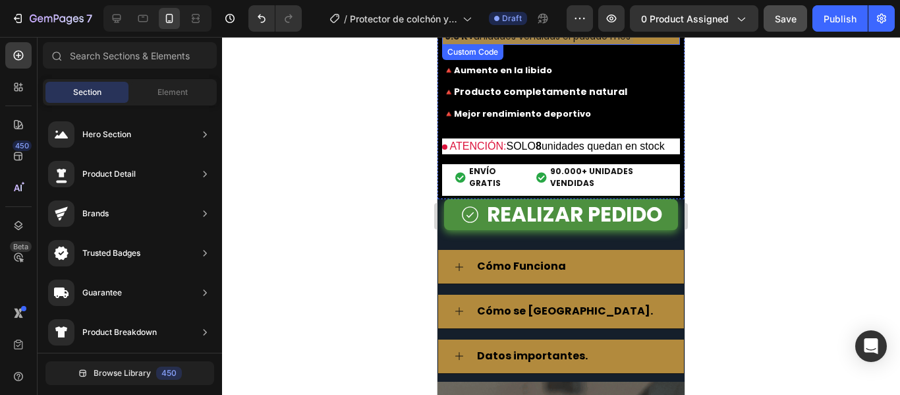
click at [575, 45] on div "9.5 K+ unidades vendidas el pasado mes" at bounding box center [537, 36] width 191 height 16
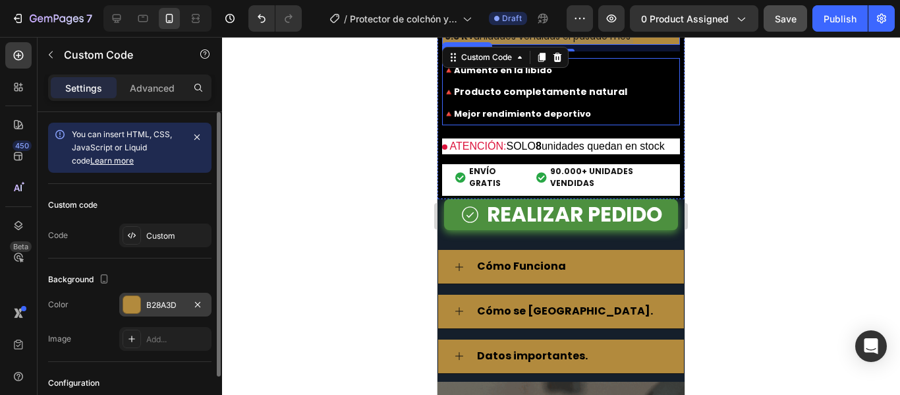
click at [135, 310] on div at bounding box center [131, 304] width 17 height 17
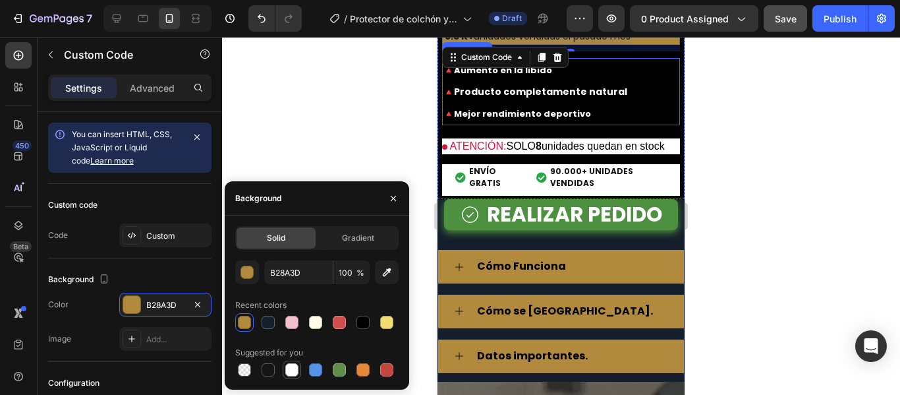
click at [292, 374] on div at bounding box center [291, 369] width 13 height 13
type input "FFFFFF"
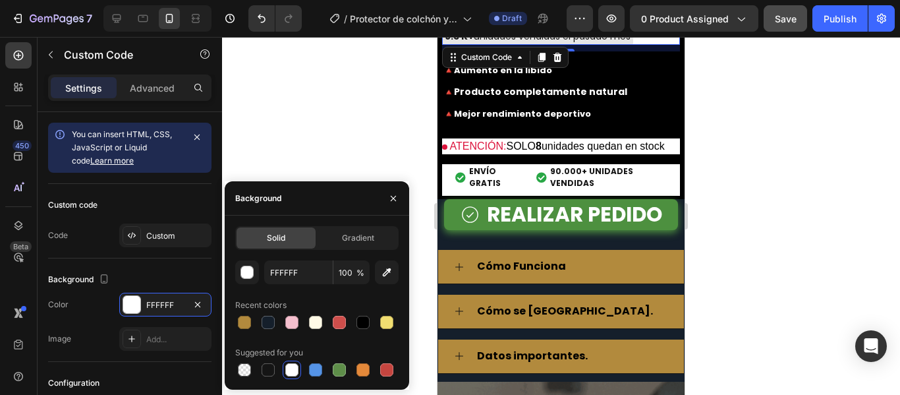
click at [723, 148] on div at bounding box center [561, 216] width 678 height 358
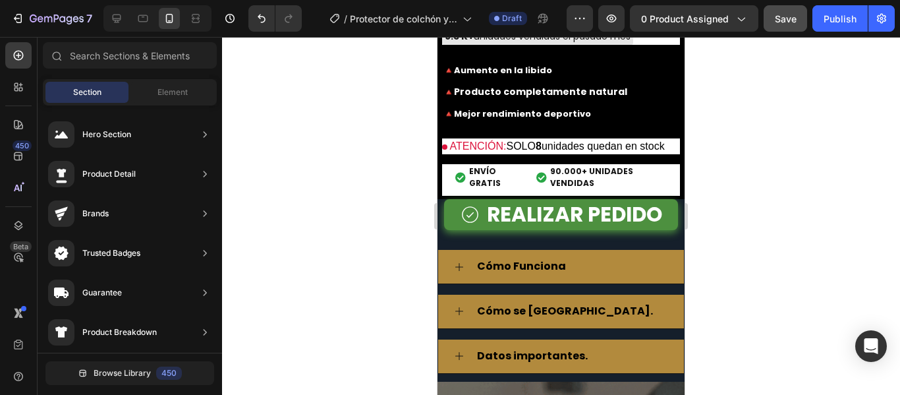
click at [723, 148] on div at bounding box center [561, 216] width 678 height 358
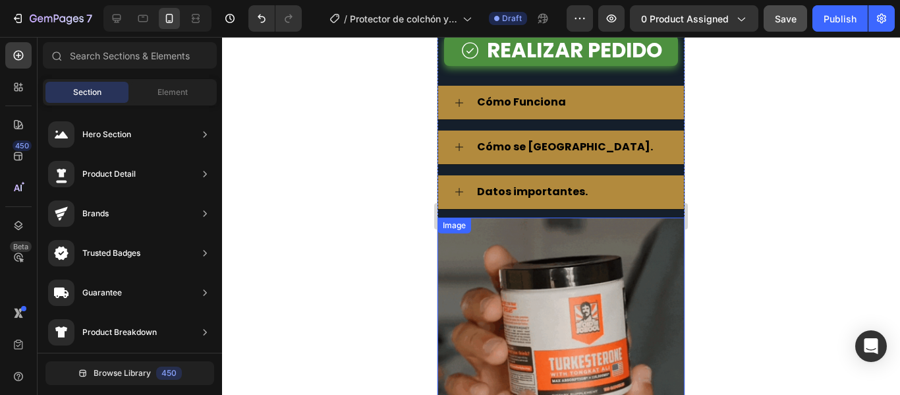
scroll to position [4545, 0]
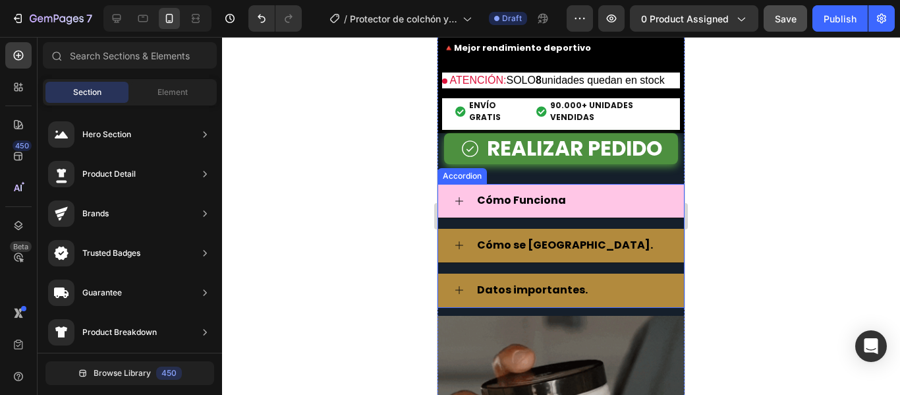
click at [522, 208] on strong "Cómo Funciona" at bounding box center [521, 199] width 89 height 15
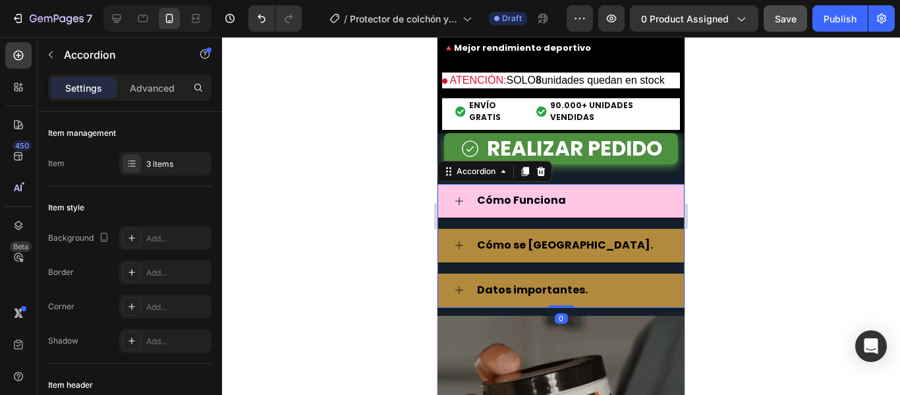
click at [591, 212] on div "Cómo Funciona" at bounding box center [571, 200] width 193 height 23
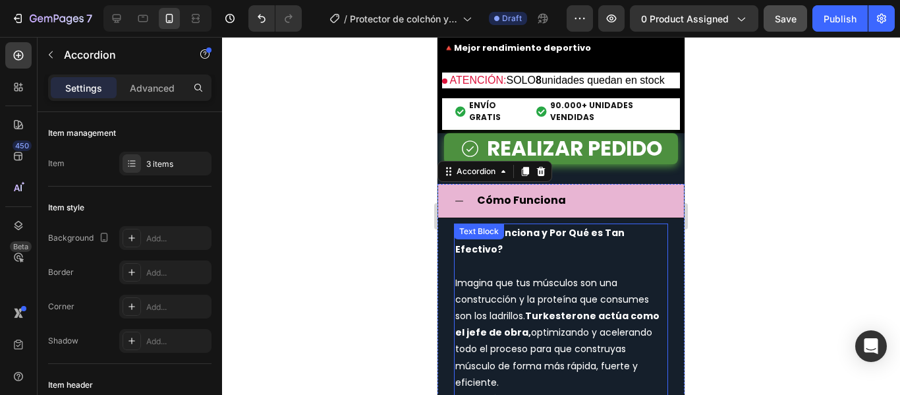
scroll to position [4611, 0]
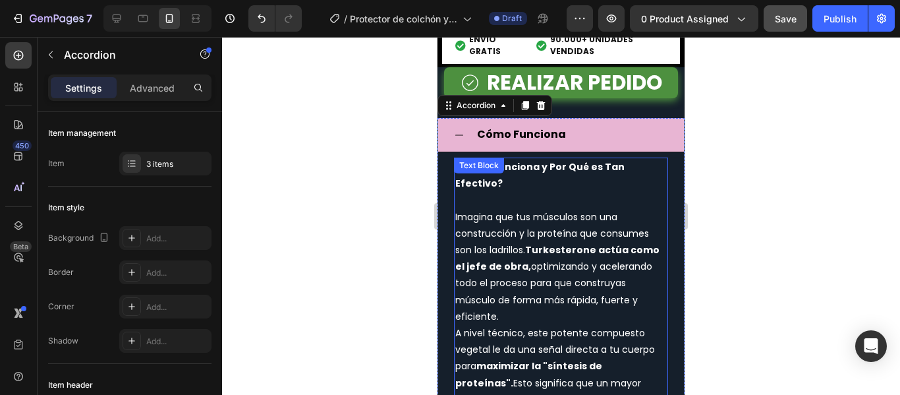
click at [567, 275] on span "Imagina que tus músculos son una construcción y la proteína que consumes son lo…" at bounding box center [557, 266] width 204 height 113
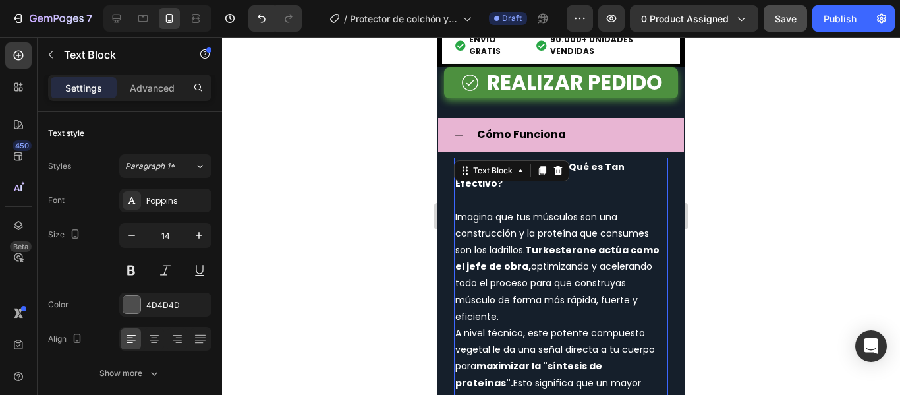
click at [567, 275] on span "Imagina que tus músculos son una construcción y la proteína que consumes son lo…" at bounding box center [557, 266] width 204 height 113
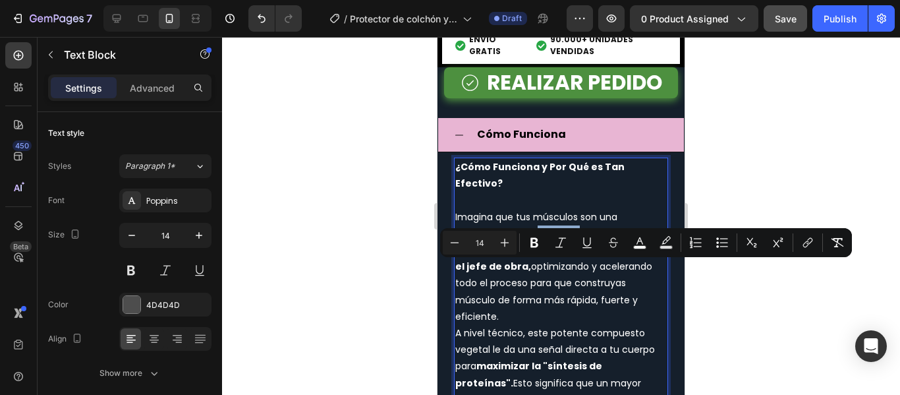
click at [510, 264] on span "Imagina que tus músculos son una construcción y la proteína que consumes son lo…" at bounding box center [557, 266] width 204 height 113
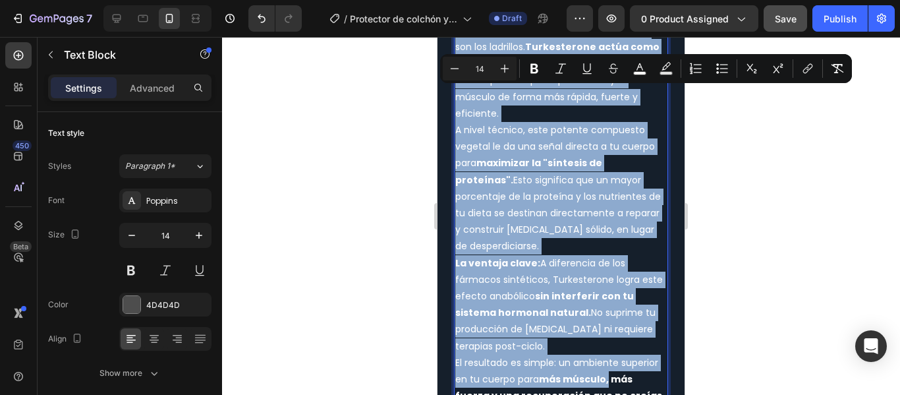
scroll to position [4919, 0]
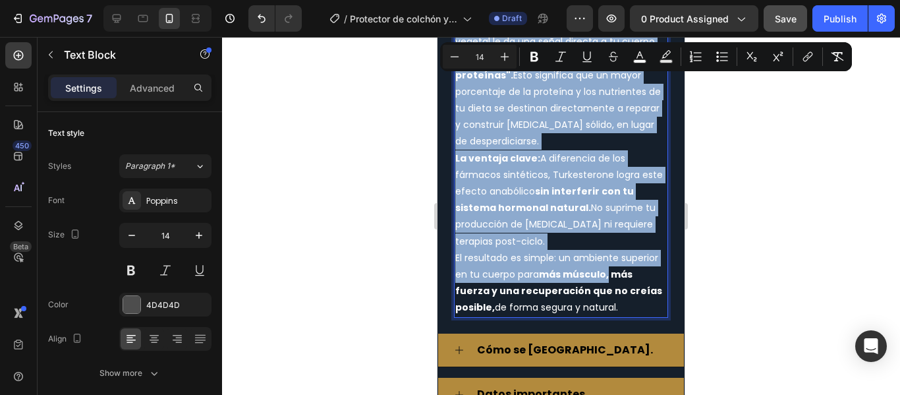
drag, startPoint x: 455, startPoint y: 251, endPoint x: 652, endPoint y: 348, distance: 219.8
click at [652, 318] on div "¿Cómo Funciona y Por Qué es Tan Efectivo? Imagina que tus músculos son una cons…" at bounding box center [561, 84] width 214 height 468
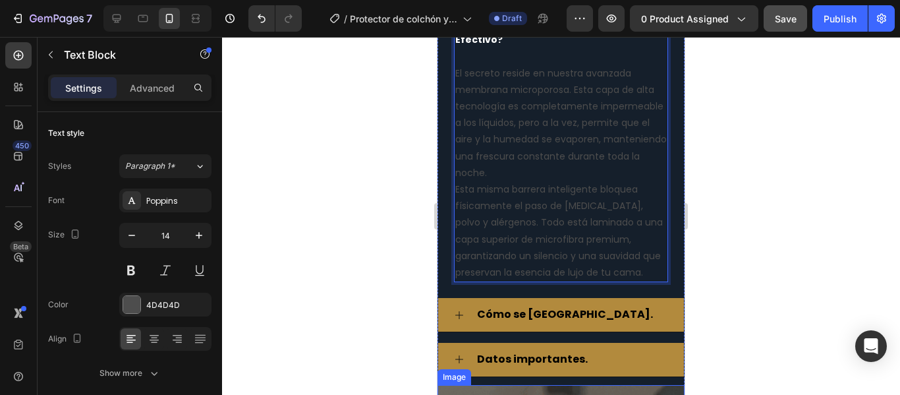
scroll to position [4721, 0]
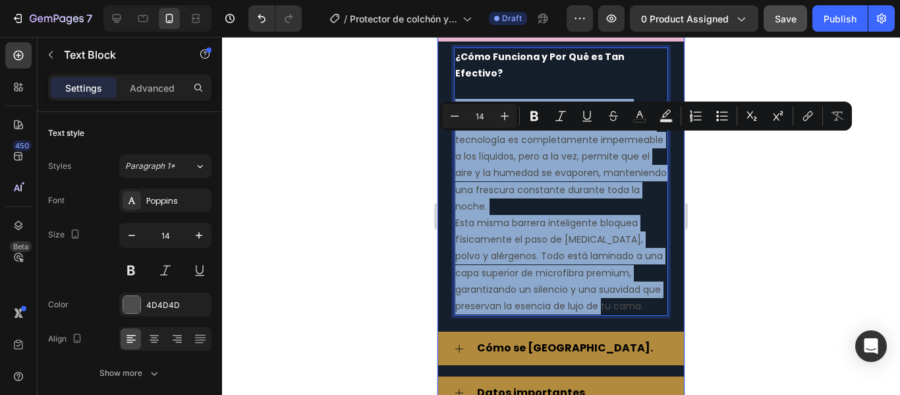
drag, startPoint x: 505, startPoint y: 354, endPoint x: 448, endPoint y: 146, distance: 216.5
click at [448, 146] on div "¿Cómo Funciona y Por Qué es Tan Efectivo? El secreto reside en nuestra avanzada…" at bounding box center [561, 181] width 246 height 279
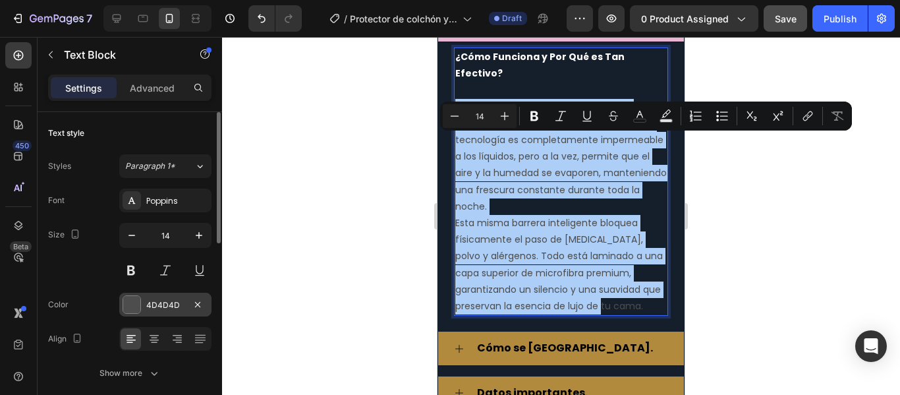
click at [136, 303] on div at bounding box center [131, 304] width 17 height 17
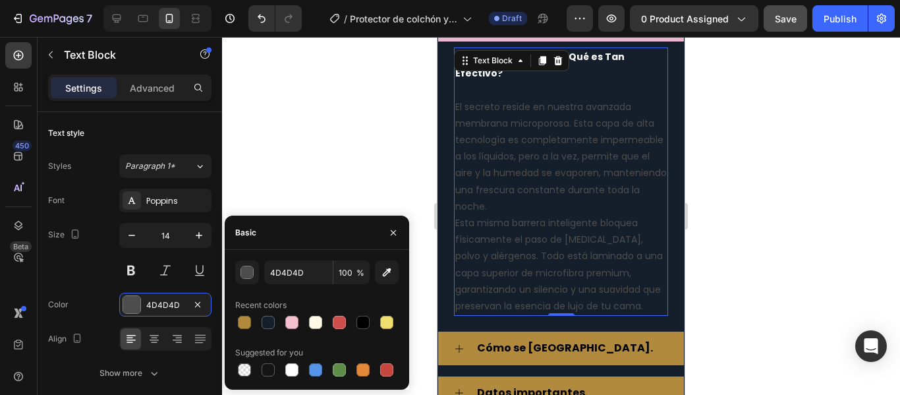
drag, startPoint x: 296, startPoint y: 370, endPoint x: 322, endPoint y: 358, distance: 28.3
click at [297, 370] on div at bounding box center [291, 369] width 13 height 13
type input "FFFFFF"
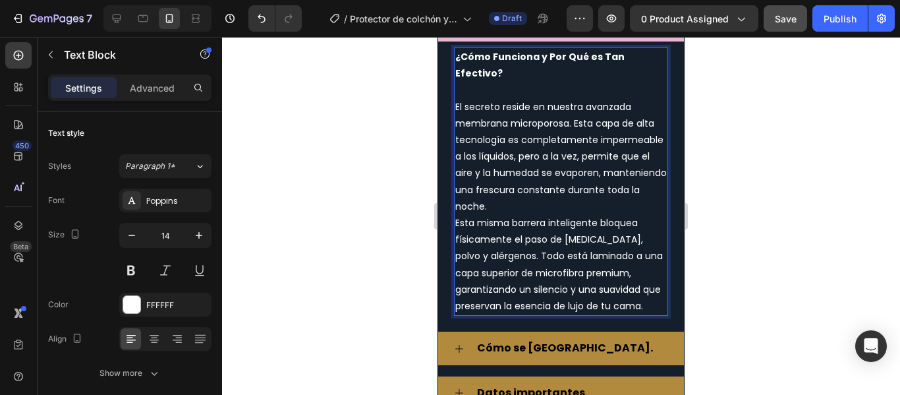
scroll to position [4655, 0]
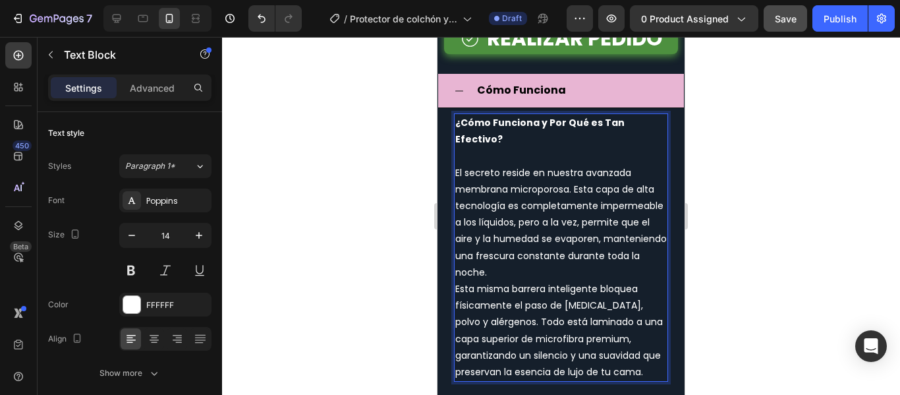
click at [499, 148] on p "¿Cómo Funciona y Por Qué es Tan Efectivo?" at bounding box center [560, 131] width 211 height 33
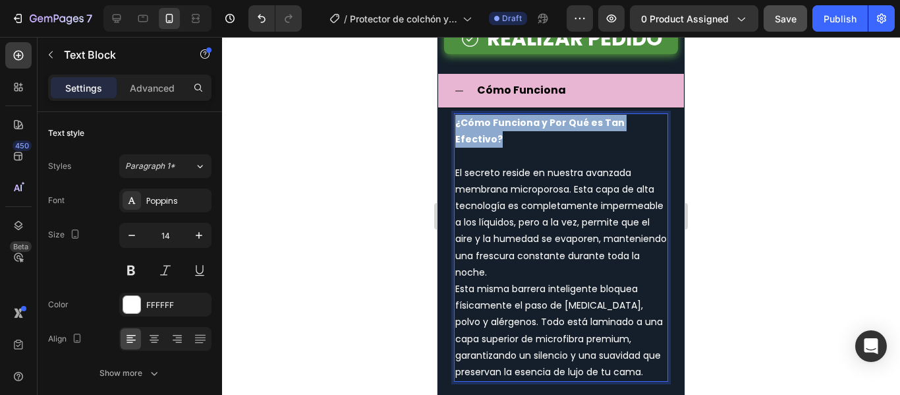
drag, startPoint x: 504, startPoint y: 173, endPoint x: 453, endPoint y: 162, distance: 52.6
click at [453, 162] on div "¿Cómo Funciona y Por Qué es Tan Efectivo? El secreto reside en nuestra avanzada…" at bounding box center [561, 247] width 246 height 279
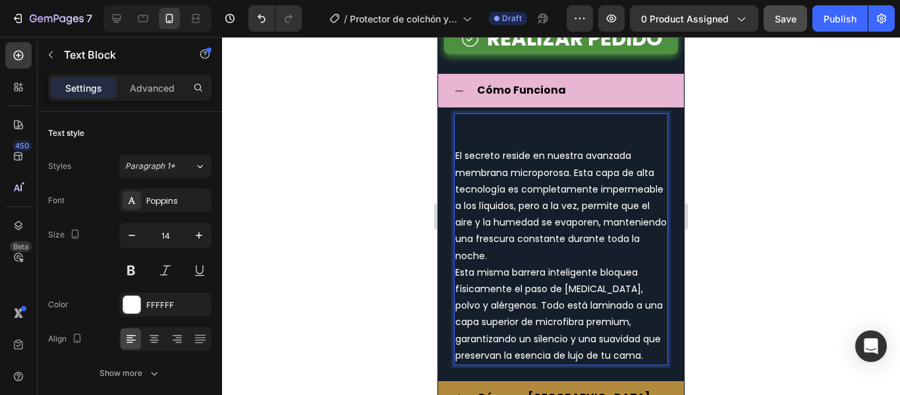
click at [458, 148] on p "Rich Text Editor. Editing area: main" at bounding box center [560, 139] width 211 height 16
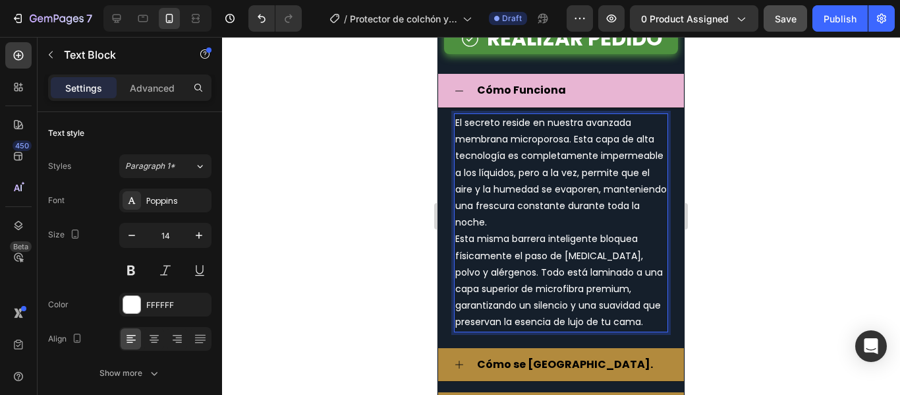
click at [798, 161] on div at bounding box center [561, 216] width 678 height 358
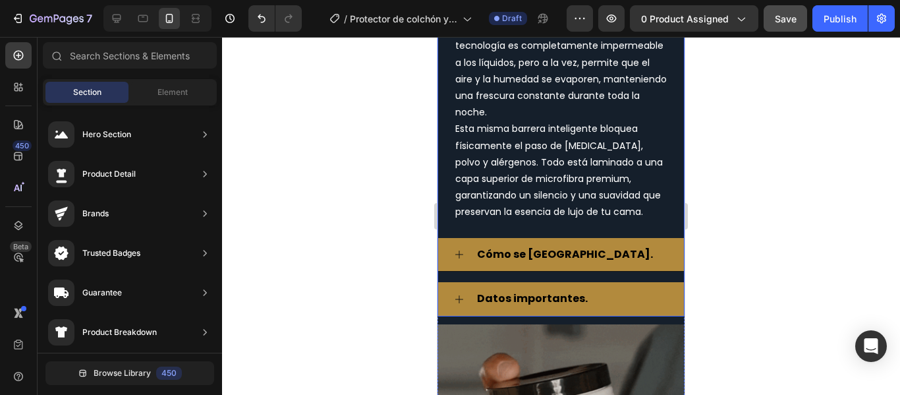
scroll to position [4853, 0]
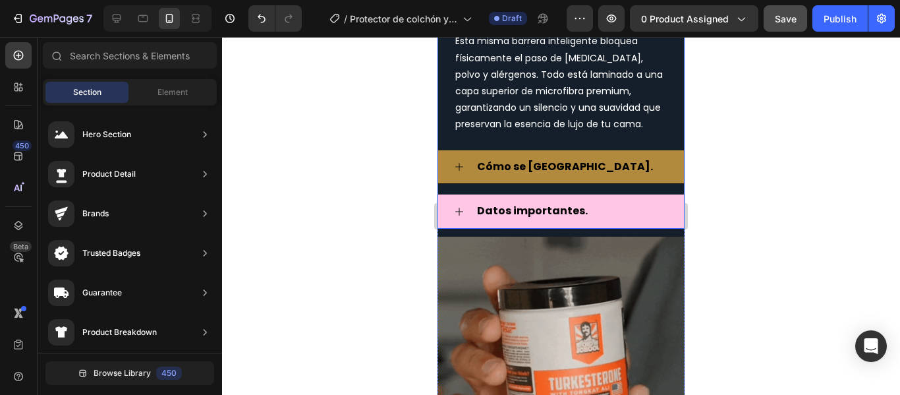
click at [494, 218] on strong "Datos importantes." at bounding box center [532, 210] width 111 height 15
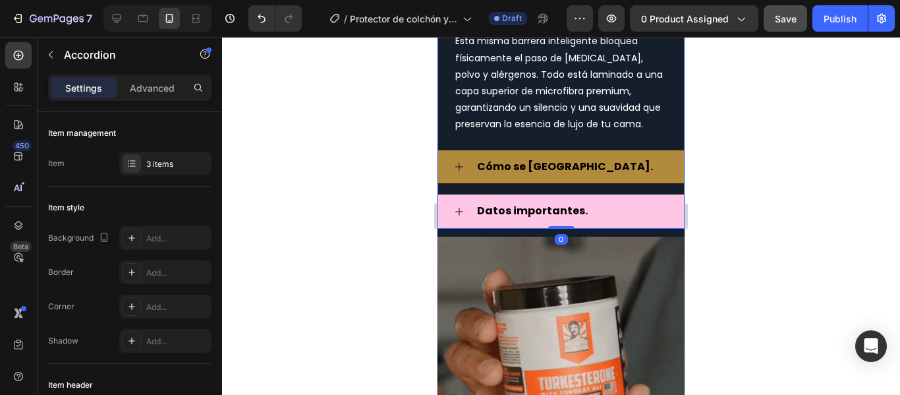
click at [455, 217] on icon at bounding box center [459, 211] width 11 height 11
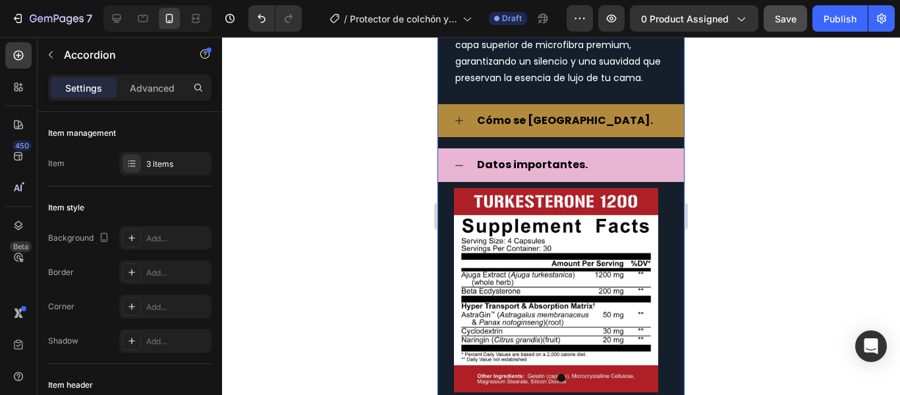
scroll to position [4919, 0]
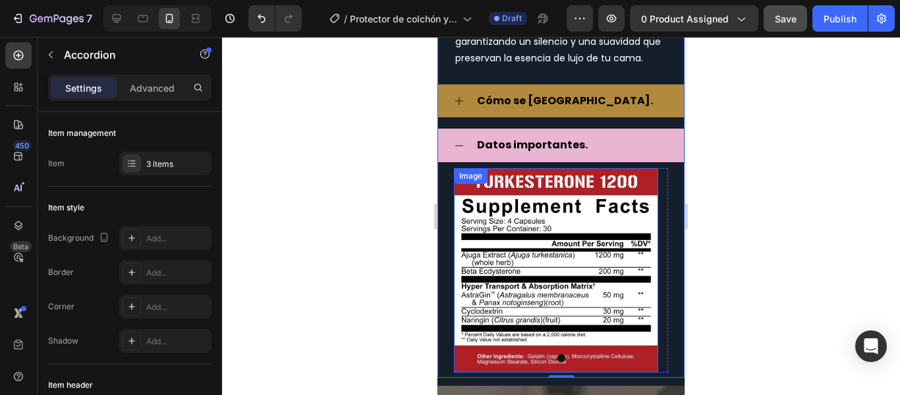
click at [591, 268] on img at bounding box center [556, 270] width 204 height 204
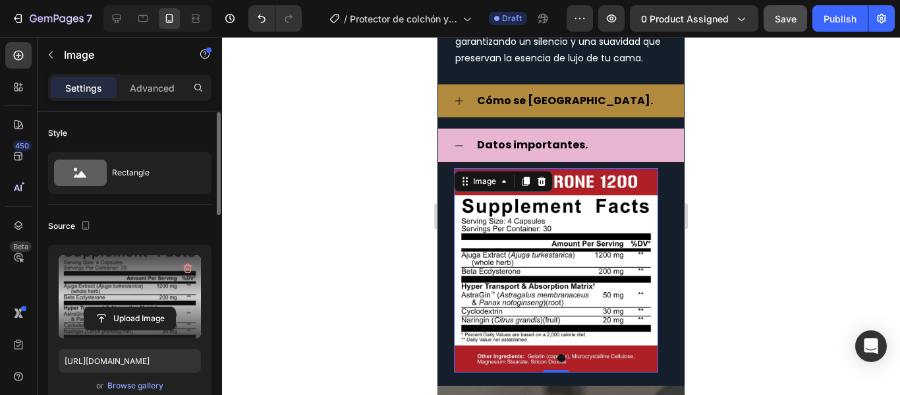
click at [118, 287] on label at bounding box center [130, 296] width 142 height 83
click at [118, 307] on input "file" at bounding box center [129, 318] width 91 height 22
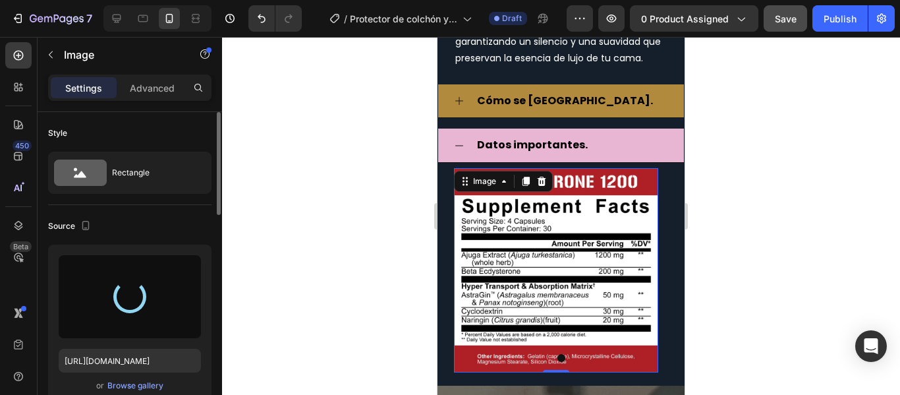
type input "[URL][DOMAIN_NAME]"
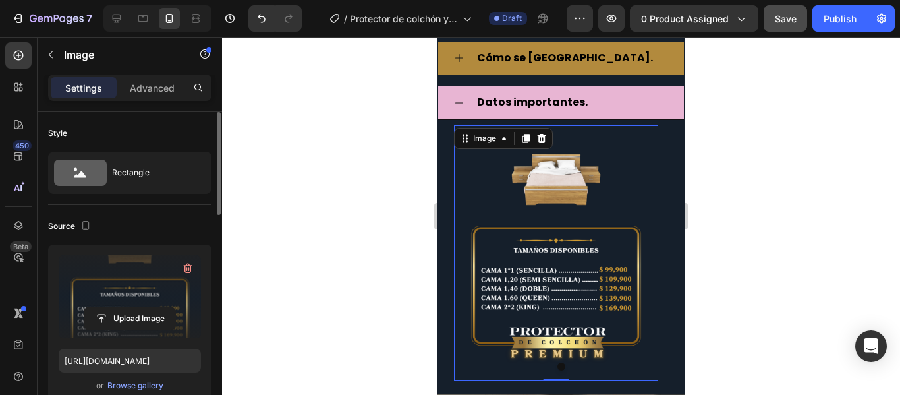
scroll to position [4985, 0]
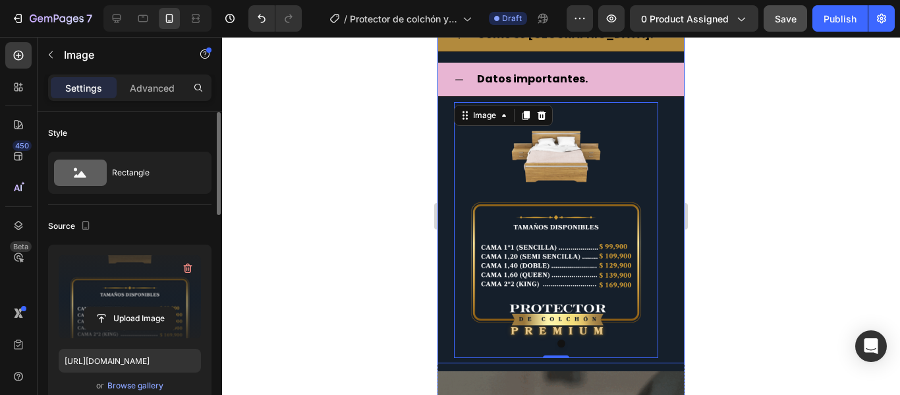
click at [458, 85] on icon at bounding box center [459, 79] width 11 height 11
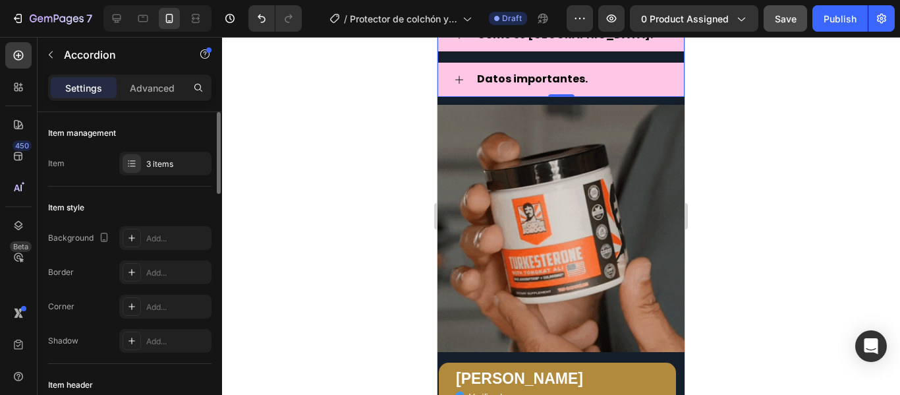
click at [486, 42] on strong "Cómo se [GEOGRAPHIC_DATA]." at bounding box center [565, 34] width 176 height 15
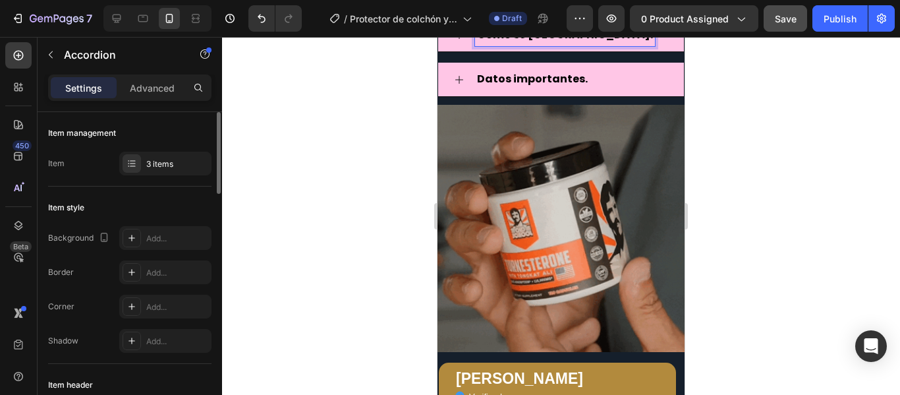
click at [459, 39] on icon at bounding box center [459, 35] width 8 height 8
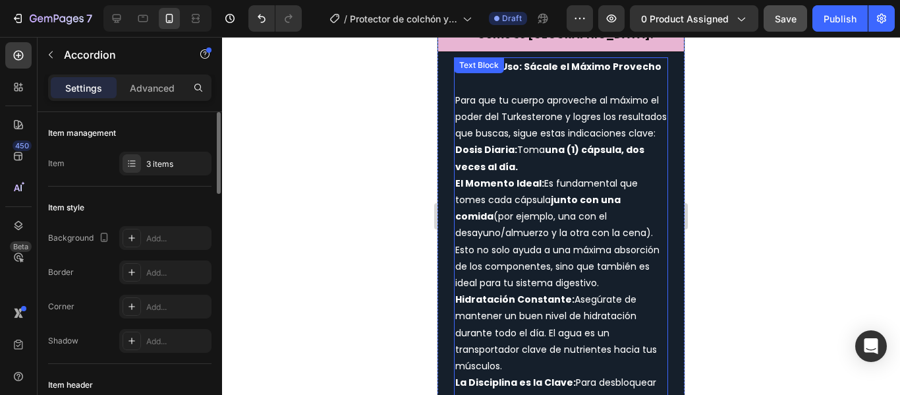
click at [496, 140] on span "Para que tu cuerpo aproveche al máximo el poder del Turkesterone y logres los r…" at bounding box center [560, 117] width 211 height 46
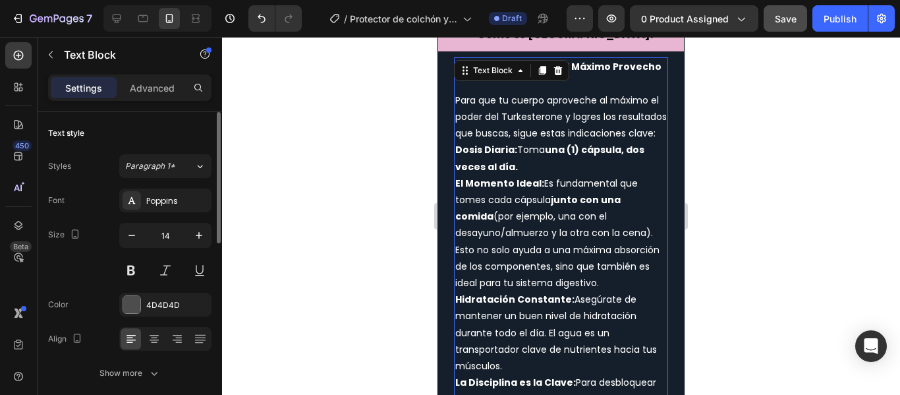
click at [495, 140] on span "Para que tu cuerpo aproveche al máximo el poder del Turkesterone y logres los r…" at bounding box center [560, 117] width 211 height 46
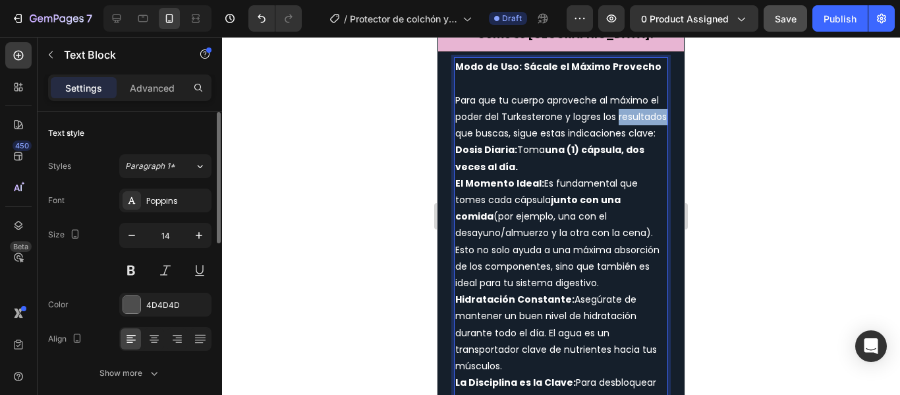
click at [495, 140] on span "Para que tu cuerpo aproveche al máximo el poder del Turkesterone y logres los r…" at bounding box center [560, 117] width 211 height 46
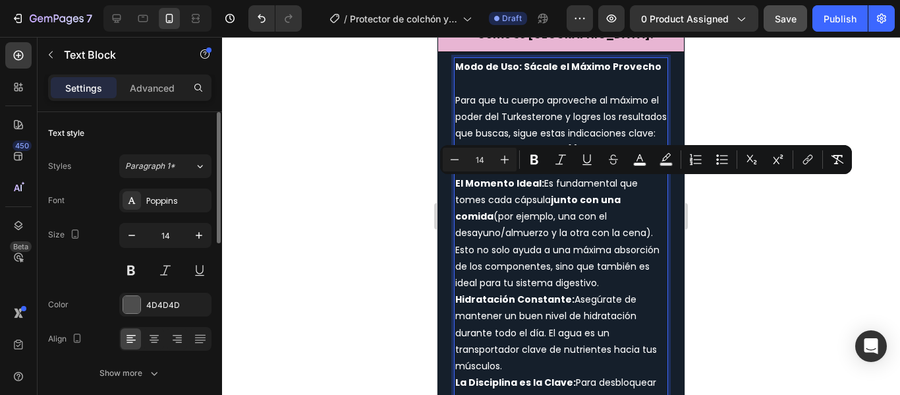
click at [519, 73] on strong "Modo de Uso: Sácale el Máximo Provecho" at bounding box center [558, 66] width 206 height 13
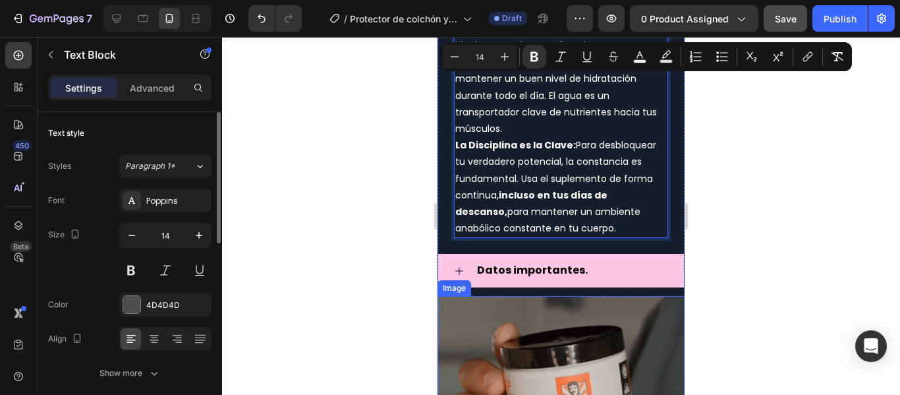
scroll to position [5244, 0]
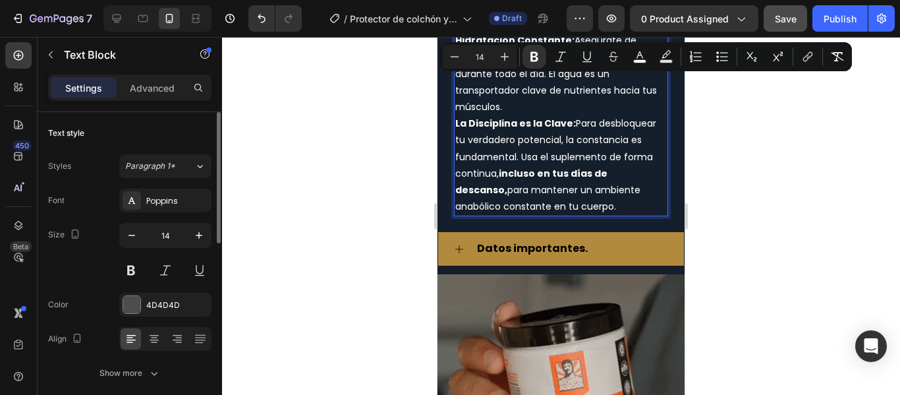
drag, startPoint x: 520, startPoint y: 119, endPoint x: 609, endPoint y: 269, distance: 175.1
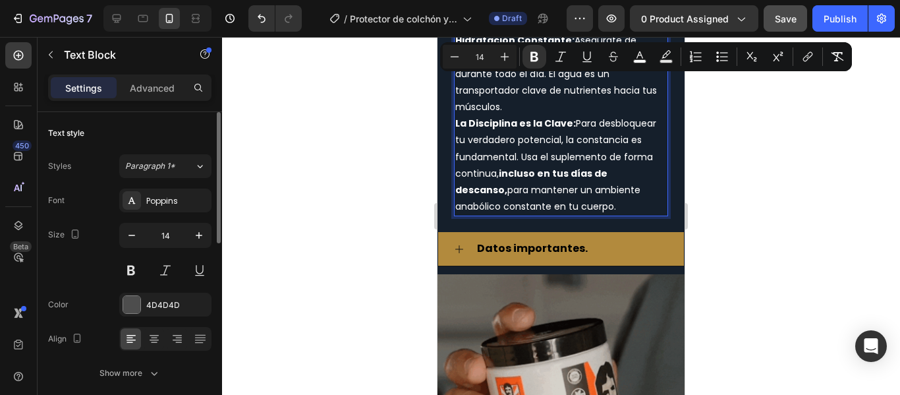
click at [609, 216] on div "Modo de Uso: Sácale el Máximo Provecho Para que tu cuerpo aproveche al máximo e…" at bounding box center [561, 7] width 214 height 418
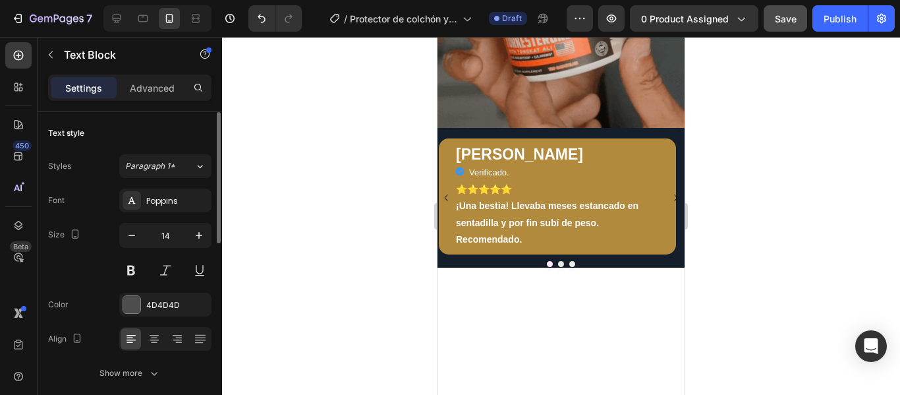
scroll to position [5048, 0]
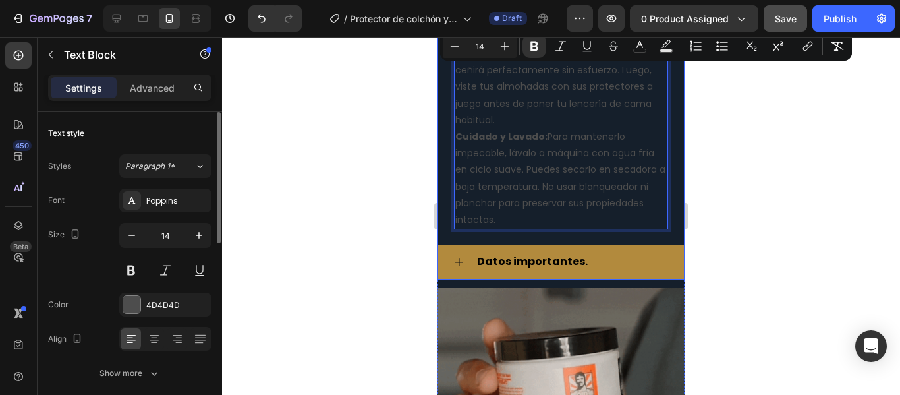
drag, startPoint x: 591, startPoint y: 274, endPoint x: 452, endPoint y: 80, distance: 238.9
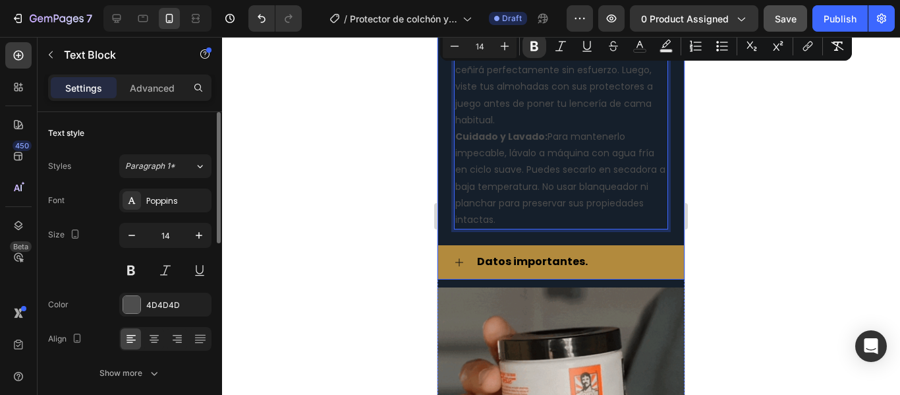
click at [452, 80] on div "Modo de Uso: Instalación: Simplemente despliega el protector sobre tu colchón l…" at bounding box center [561, 112] width 246 height 246
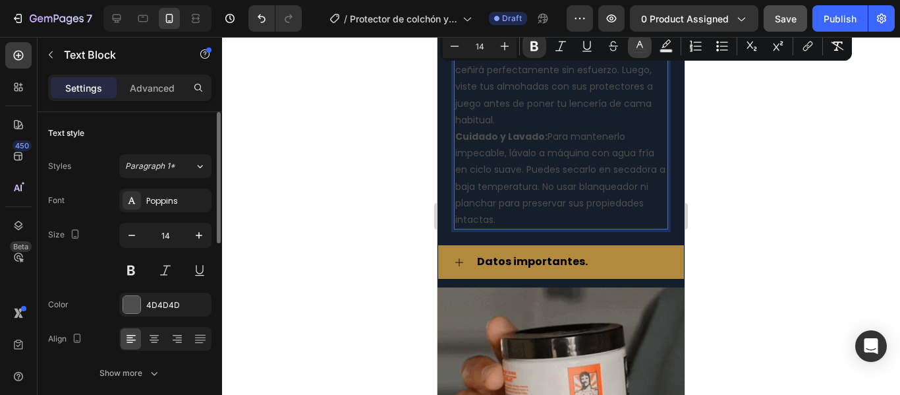
click at [638, 45] on icon "Editor contextual toolbar" at bounding box center [639, 46] width 13 height 13
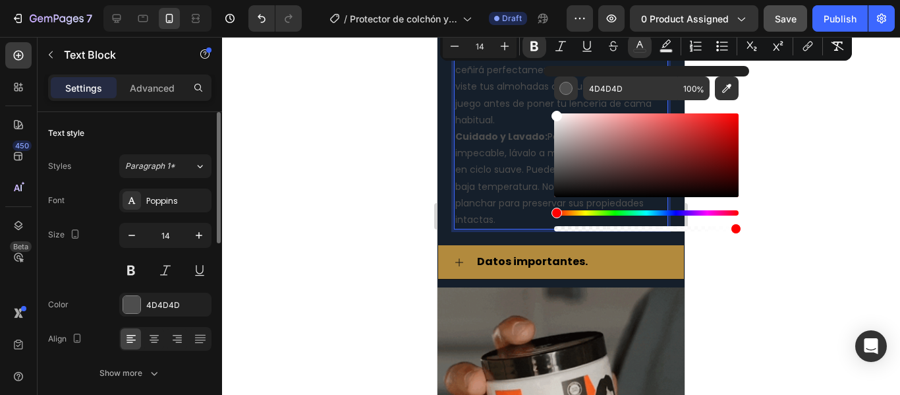
drag, startPoint x: 561, startPoint y: 142, endPoint x: 545, endPoint y: 103, distance: 42.0
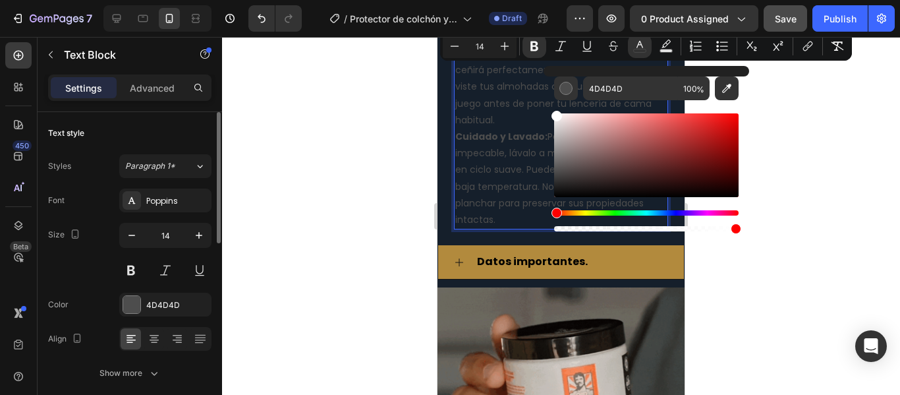
click at [545, 103] on div "4D4D4D 100 %" at bounding box center [646, 150] width 206 height 168
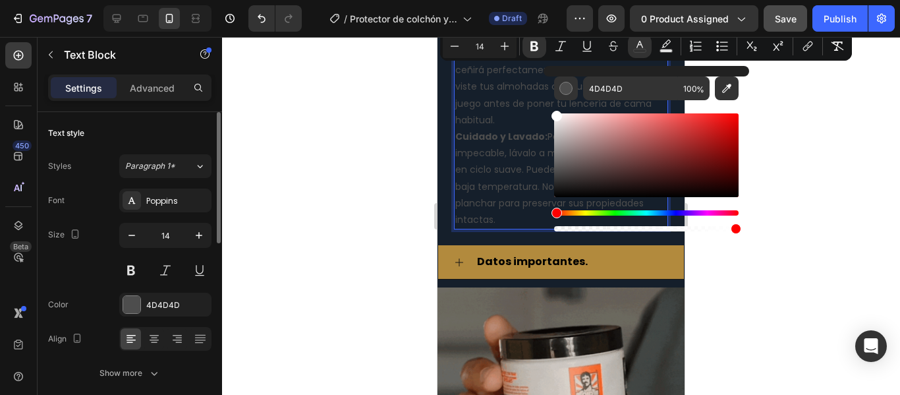
type input "FFFFFF"
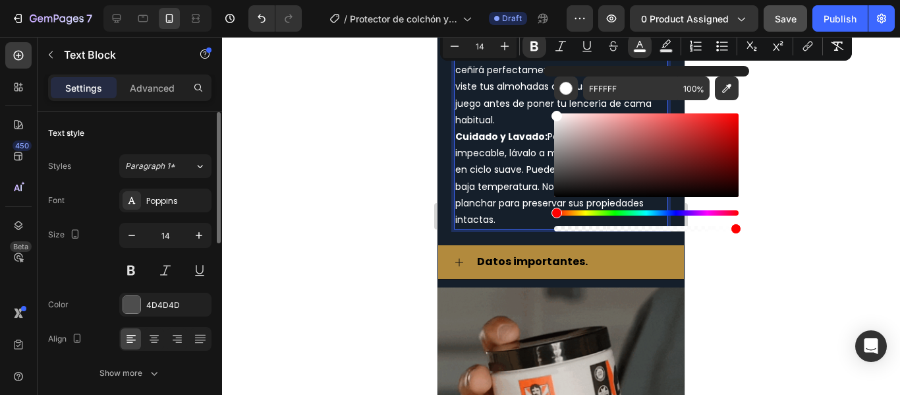
click at [799, 132] on div at bounding box center [561, 216] width 678 height 358
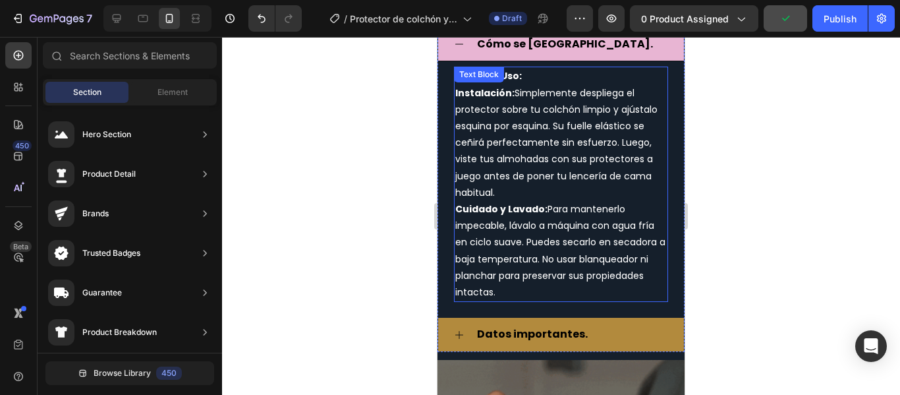
scroll to position [4916, 0]
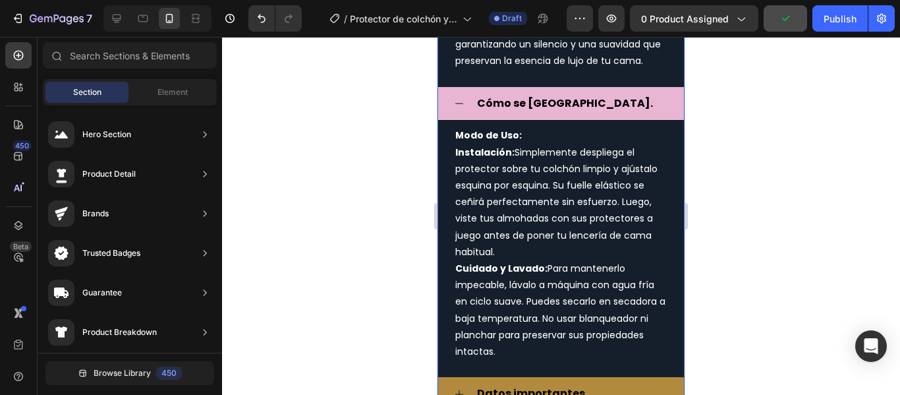
click at [460, 109] on icon at bounding box center [459, 103] width 11 height 11
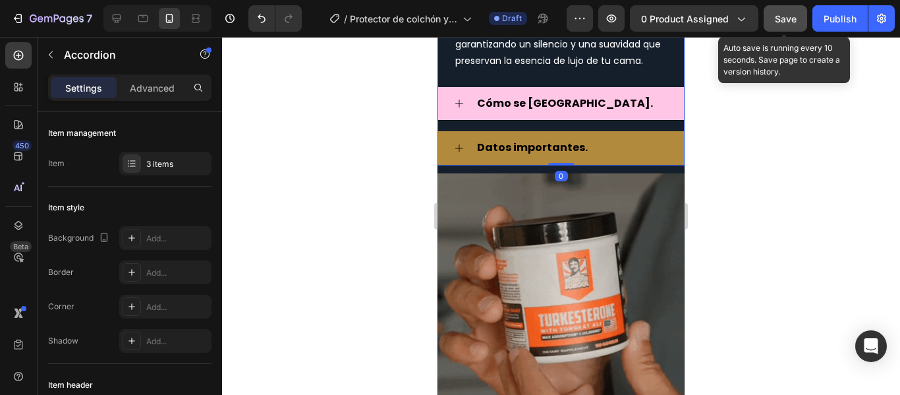
click at [791, 17] on span "Save" at bounding box center [786, 18] width 22 height 11
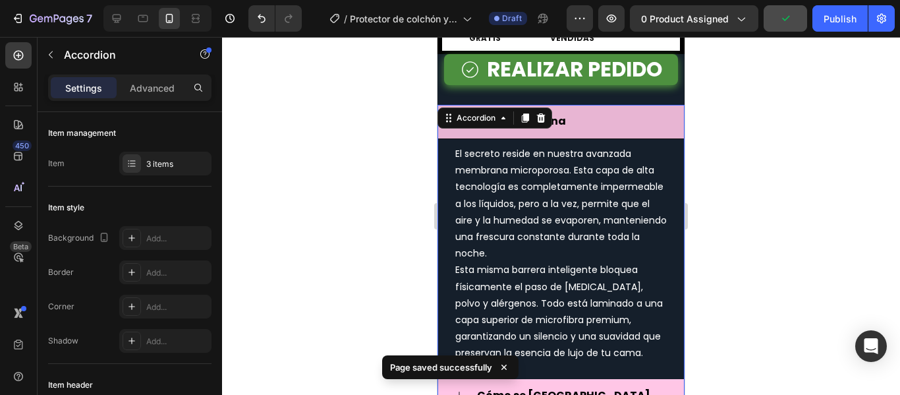
scroll to position [4587, 0]
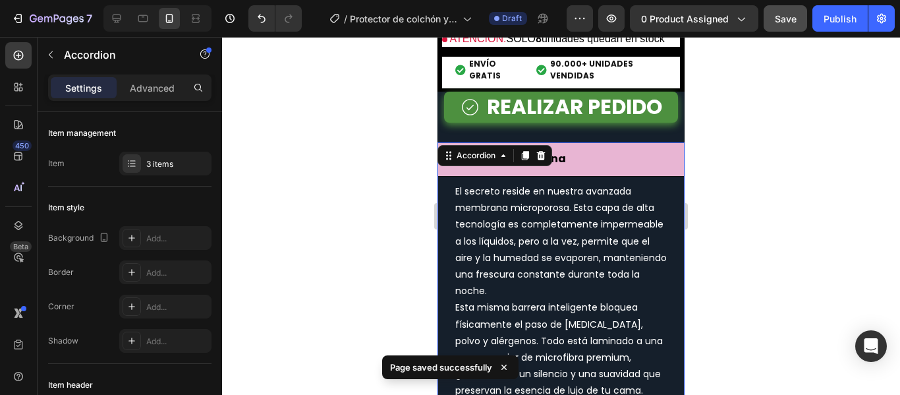
click at [451, 177] on div "Cómo Funciona" at bounding box center [561, 159] width 246 height 34
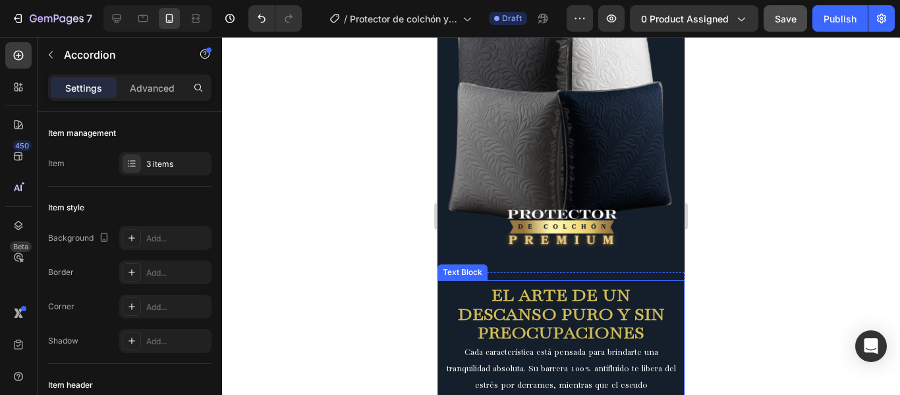
scroll to position [3599, 0]
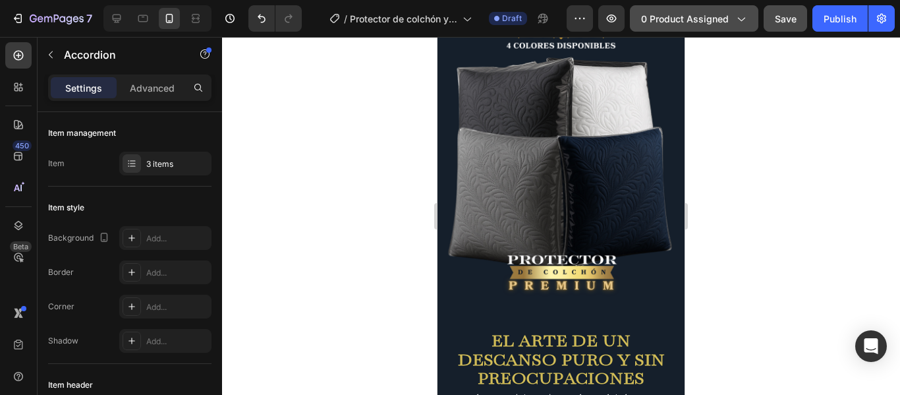
click at [696, 13] on span "0 product assigned" at bounding box center [685, 19] width 88 height 14
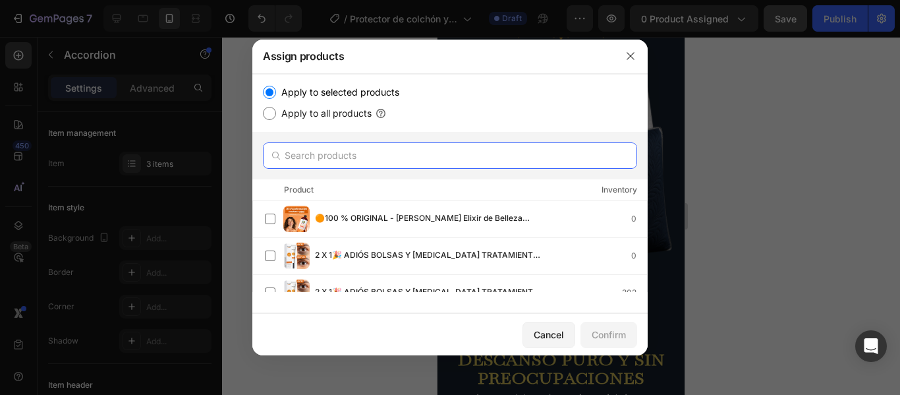
click at [410, 153] on input "text" at bounding box center [450, 155] width 374 height 26
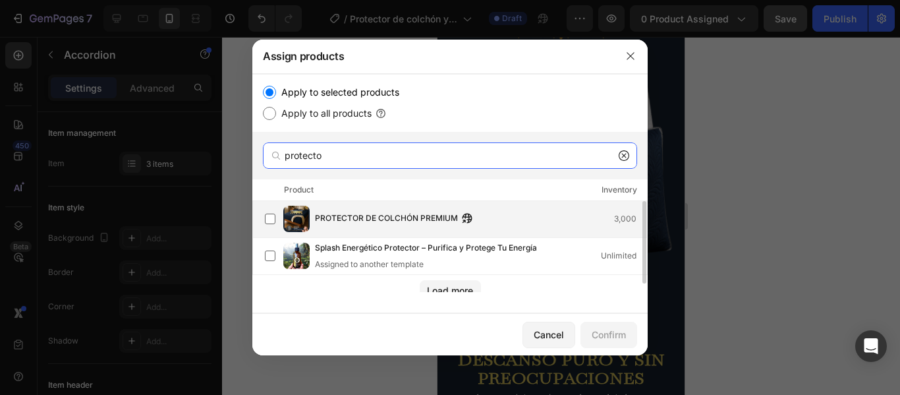
type input "protecto"
click at [392, 216] on span "PROTECTOR DE COLCHÓN PREMIUM" at bounding box center [386, 218] width 143 height 14
click at [622, 335] on div "Confirm" at bounding box center [609, 334] width 34 height 14
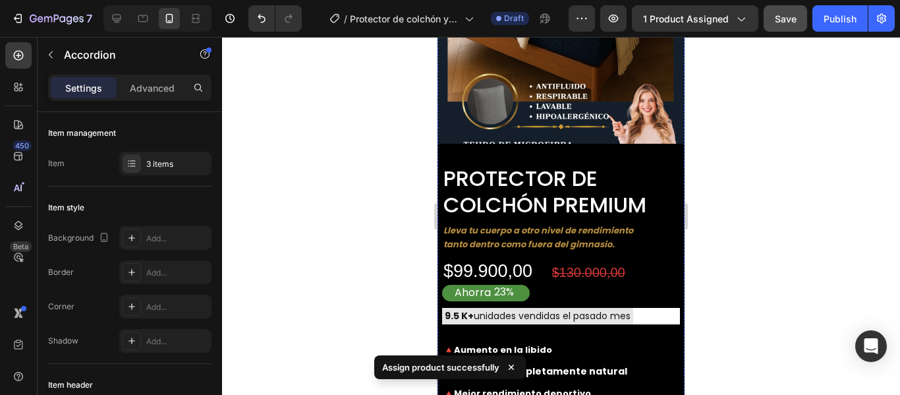
scroll to position [4126, 0]
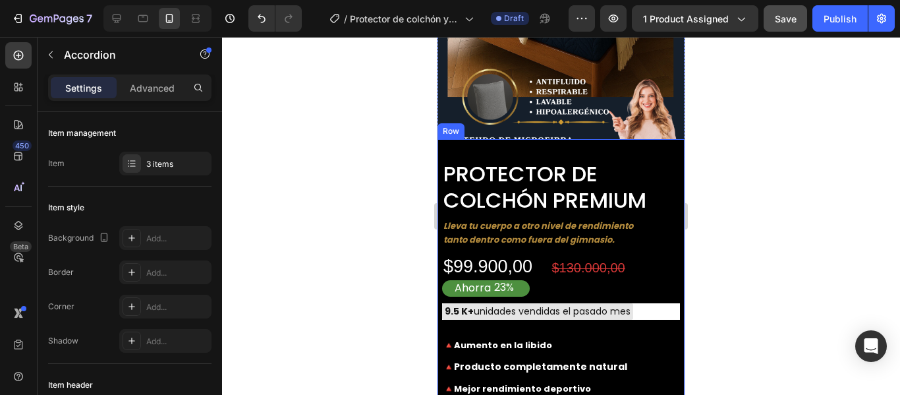
click at [654, 144] on div "PROTECTOR DE COLCHÓN PREMIUM Product Title Lleva tu cuerpo a otro nivel de rend…" at bounding box center [560, 306] width 247 height 335
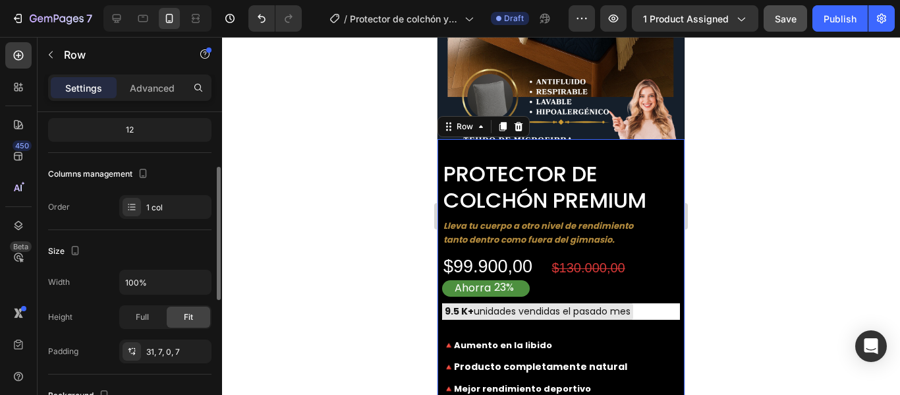
scroll to position [264, 0]
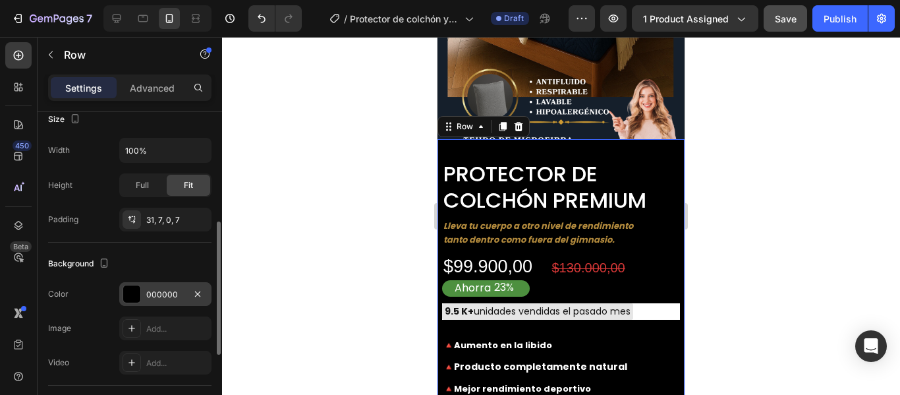
click at [126, 297] on div at bounding box center [131, 293] width 17 height 17
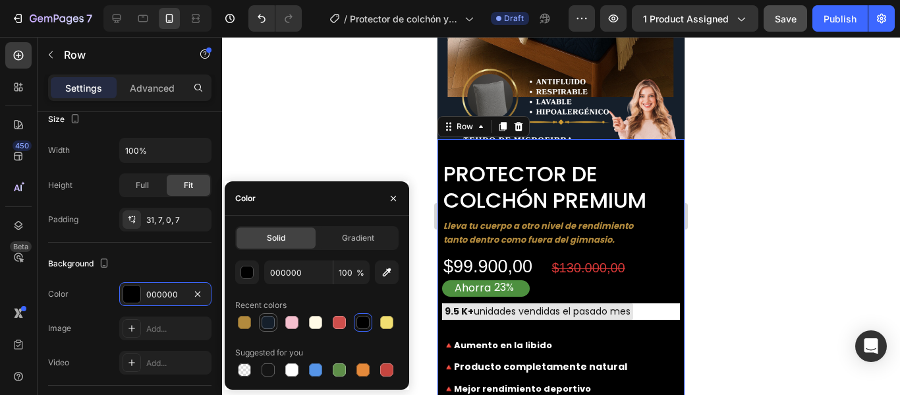
click at [268, 320] on div at bounding box center [268, 322] width 13 height 13
type input "151F2B"
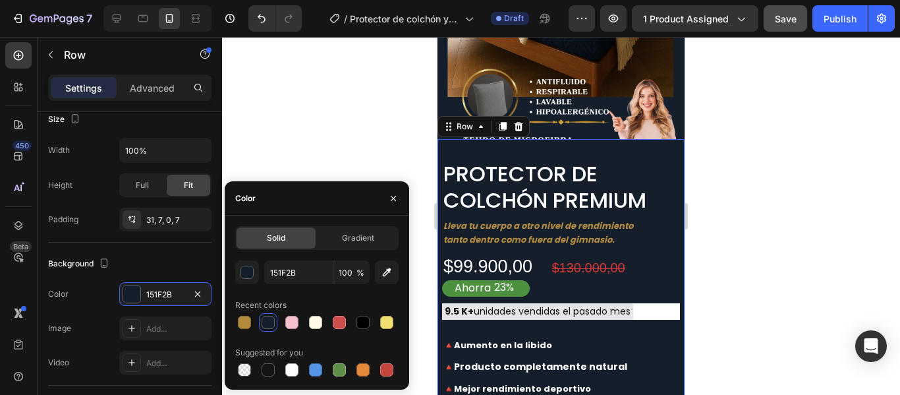
click at [729, 212] on div at bounding box center [561, 216] width 678 height 358
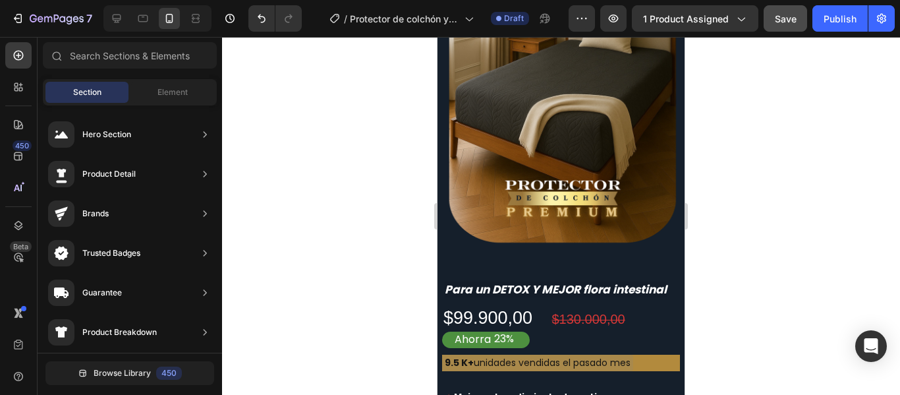
scroll to position [5641, 0]
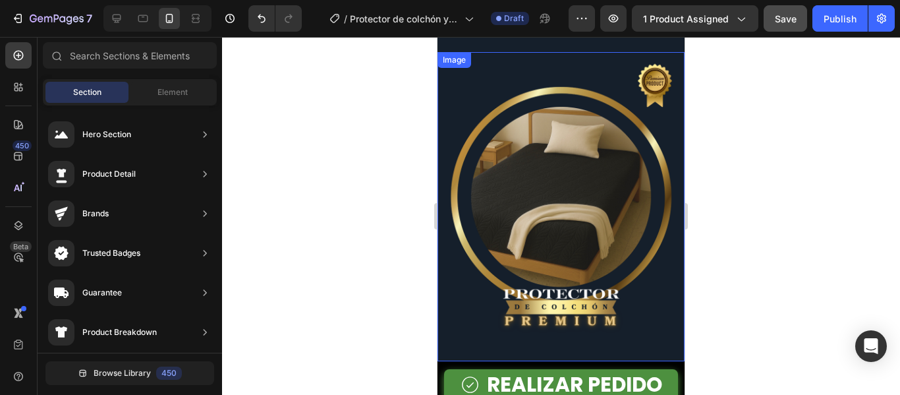
click at [607, 252] on img at bounding box center [560, 206] width 247 height 309
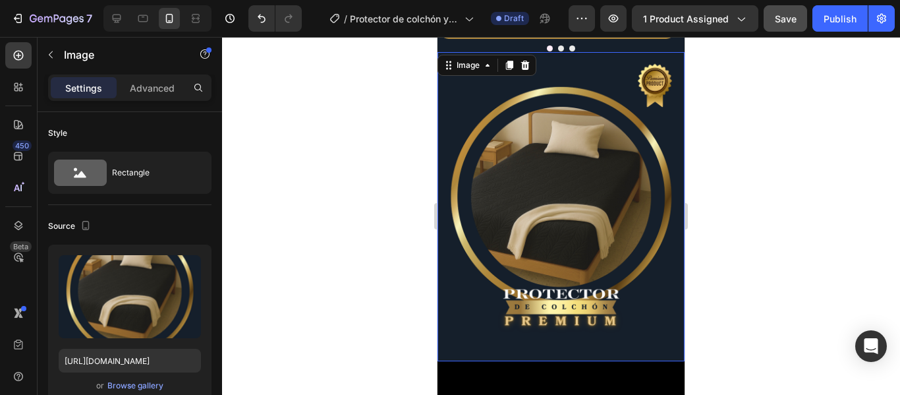
scroll to position [4982, 0]
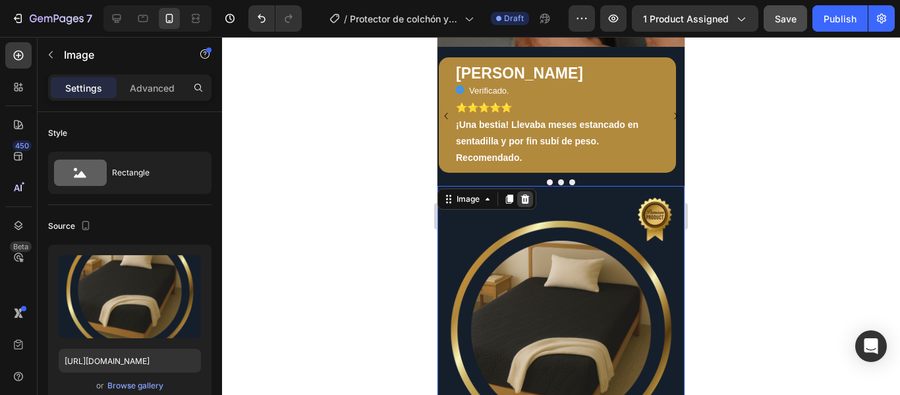
click at [526, 201] on icon at bounding box center [525, 199] width 11 height 11
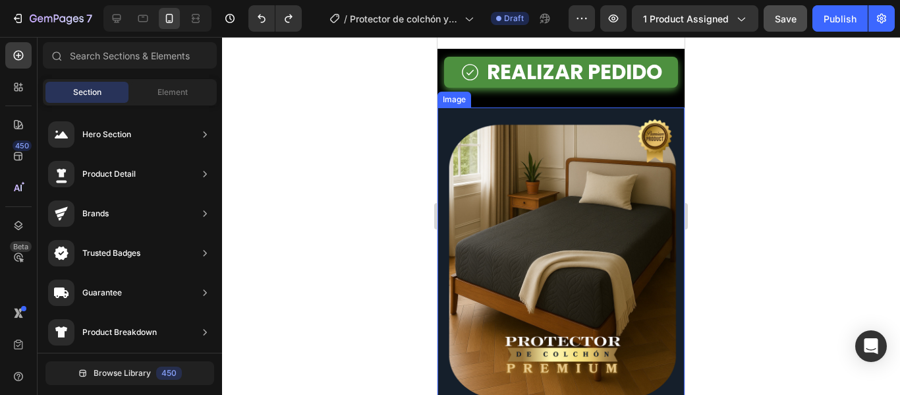
scroll to position [5443, 0]
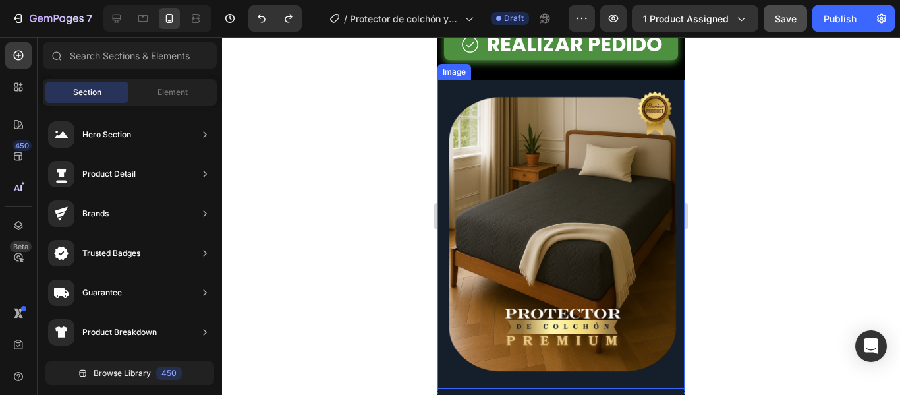
click at [646, 254] on img at bounding box center [560, 234] width 247 height 309
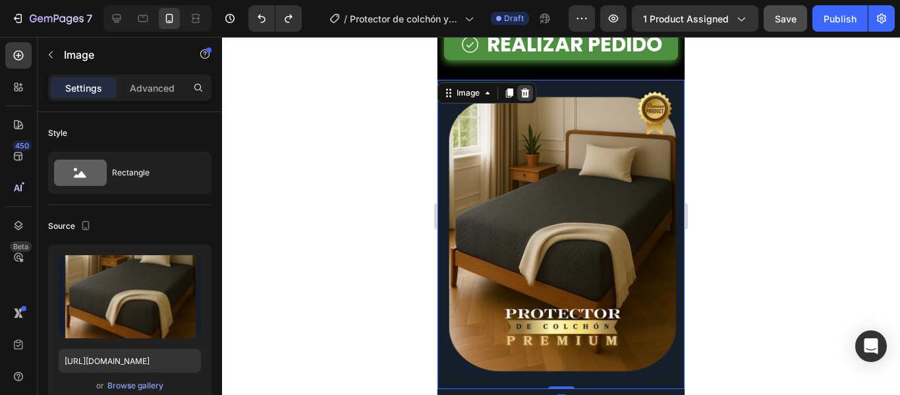
click at [523, 93] on icon at bounding box center [525, 92] width 9 height 9
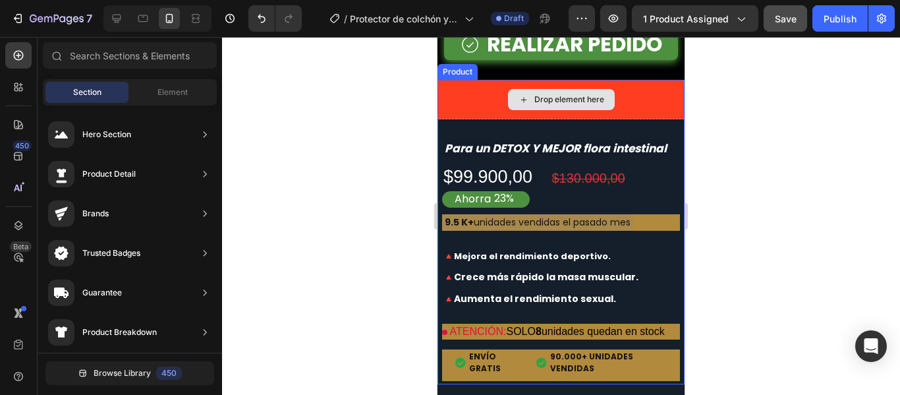
click at [674, 111] on div "Drop element here" at bounding box center [560, 100] width 247 height 40
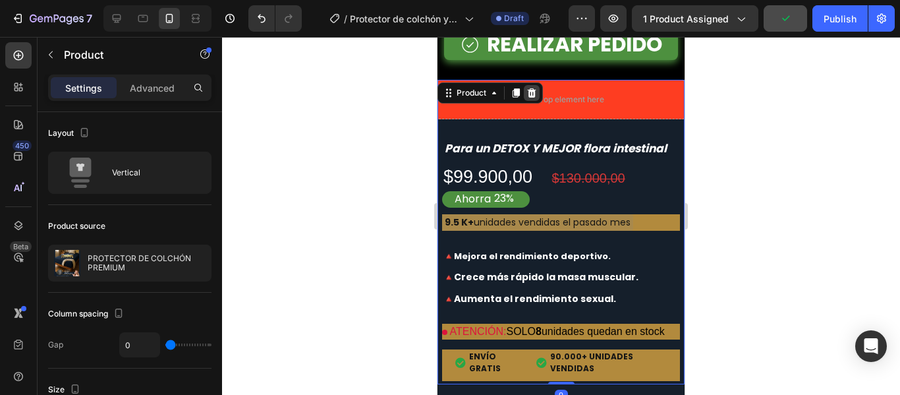
click at [527, 94] on icon at bounding box center [531, 93] width 11 height 11
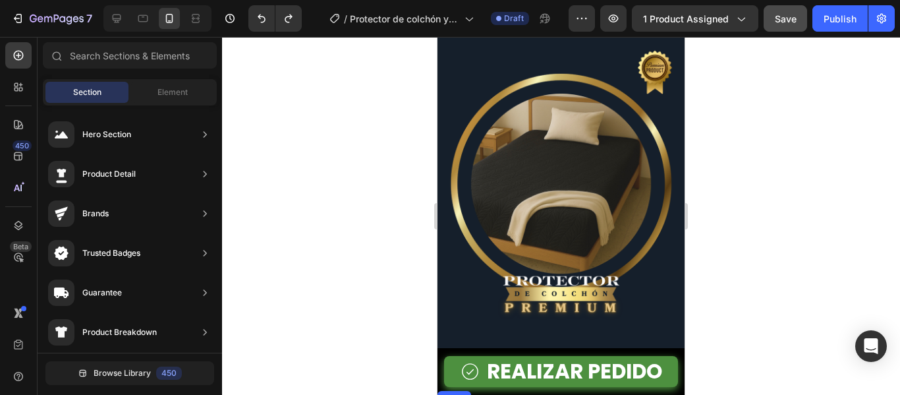
click at [601, 196] on img at bounding box center [560, 193] width 247 height 309
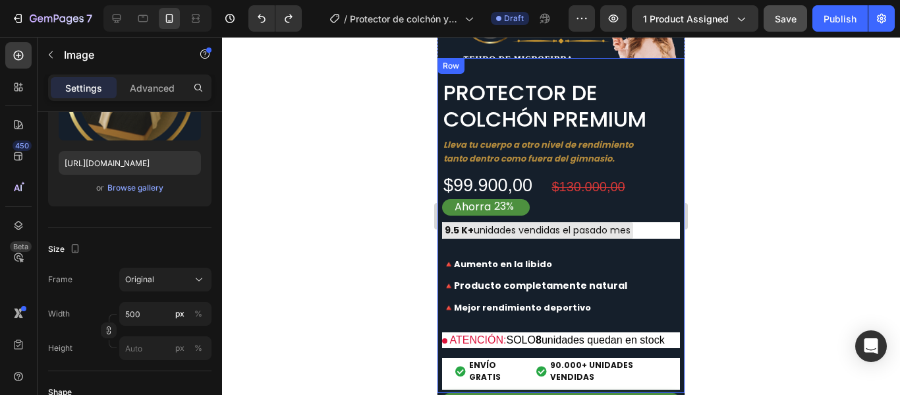
scroll to position [4192, 0]
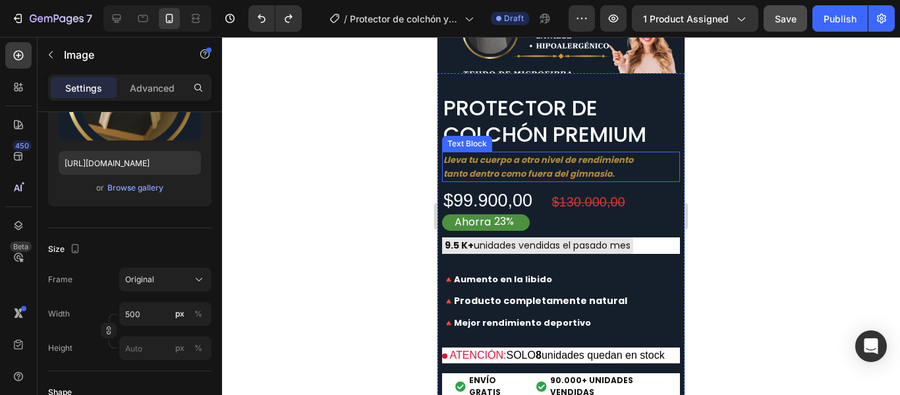
click at [578, 156] on span "Lleva tu cuerpo a otro nivel de rendimiento tanto dentro como fuera del gimnasi…" at bounding box center [538, 166] width 190 height 26
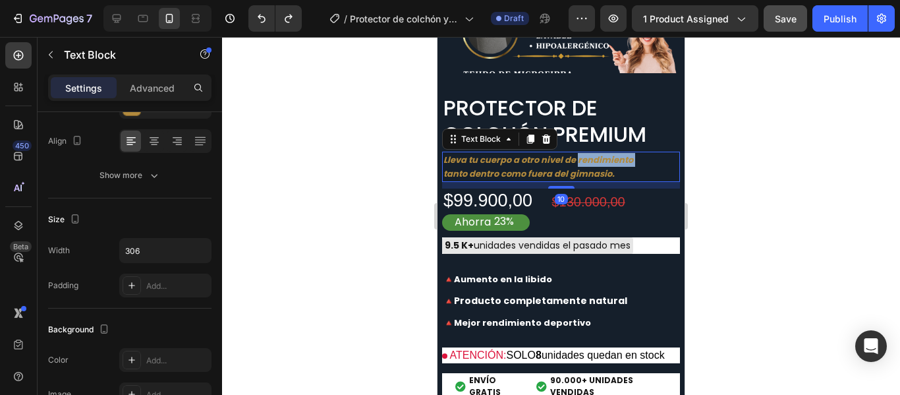
scroll to position [0, 0]
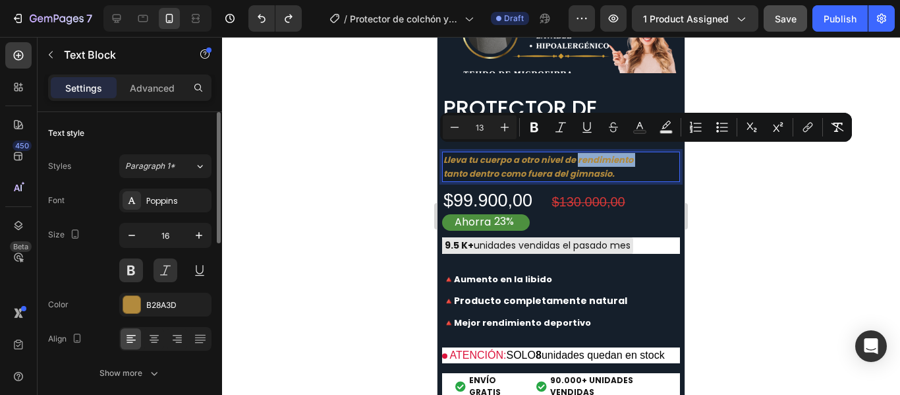
click at [632, 167] on p "Lleva tu cuerpo a otro nivel de rendimiento tanto dentro como fuera del gimnasi…" at bounding box center [542, 167] width 199 height 28
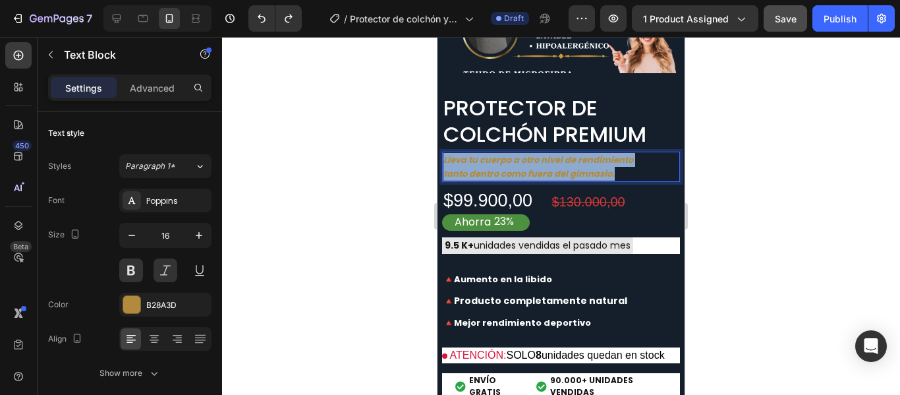
drag, startPoint x: 630, startPoint y: 167, endPoint x: 445, endPoint y: 155, distance: 185.5
click at [445, 155] on p "Lleva tu cuerpo a otro nivel de rendimiento tanto dentro como fuera del gimnasi…" at bounding box center [542, 167] width 199 height 28
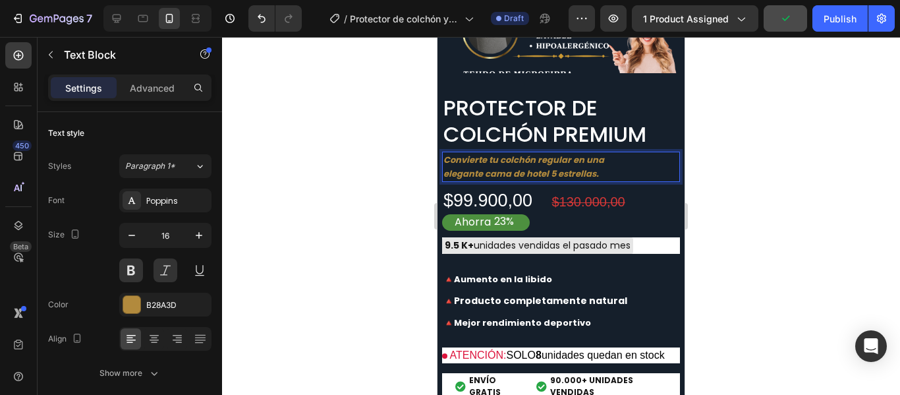
click at [846, 219] on div at bounding box center [561, 216] width 678 height 358
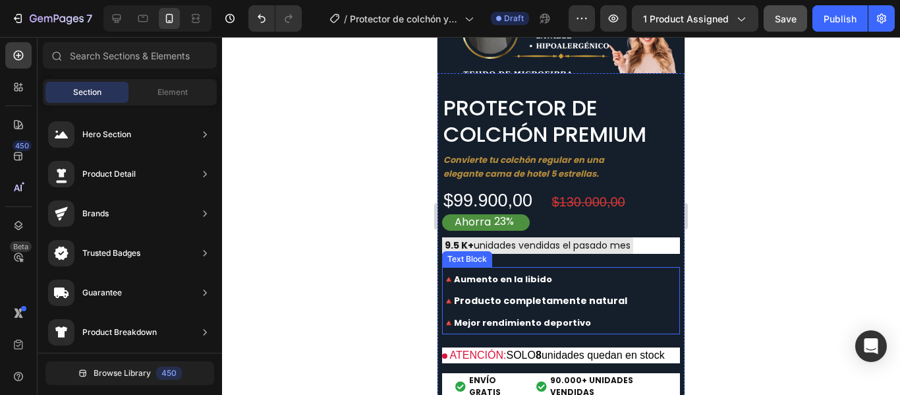
click at [530, 273] on strong "🔺Aumento en la libido" at bounding box center [497, 279] width 109 height 13
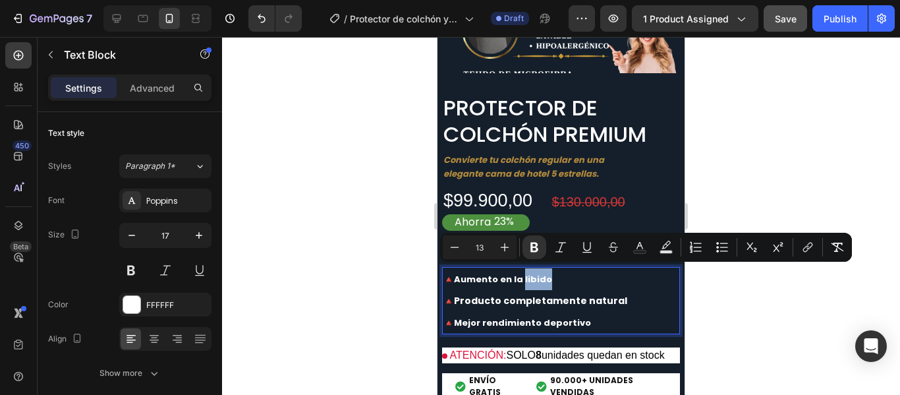
click at [557, 274] on p "🔺Aumento en la libido" at bounding box center [560, 279] width 235 height 22
drag, startPoint x: 558, startPoint y: 274, endPoint x: 466, endPoint y: 274, distance: 91.6
click at [466, 274] on p "🔺Aumento en la libido" at bounding box center [560, 279] width 235 height 22
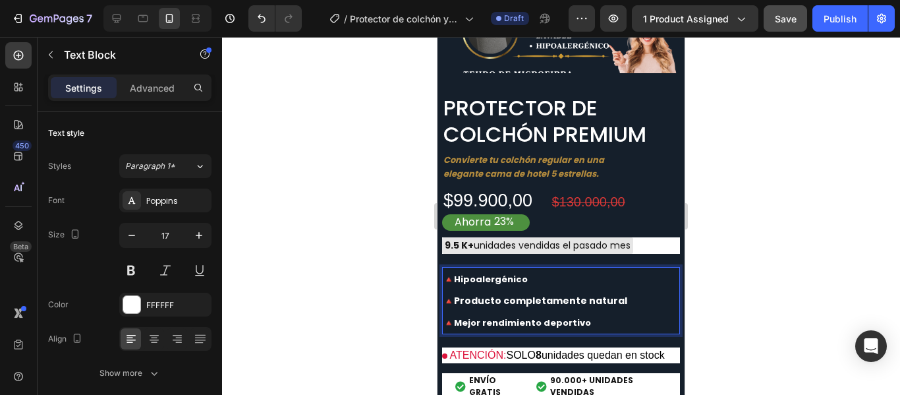
click at [590, 294] on strong "Producto completamente natural" at bounding box center [540, 300] width 173 height 13
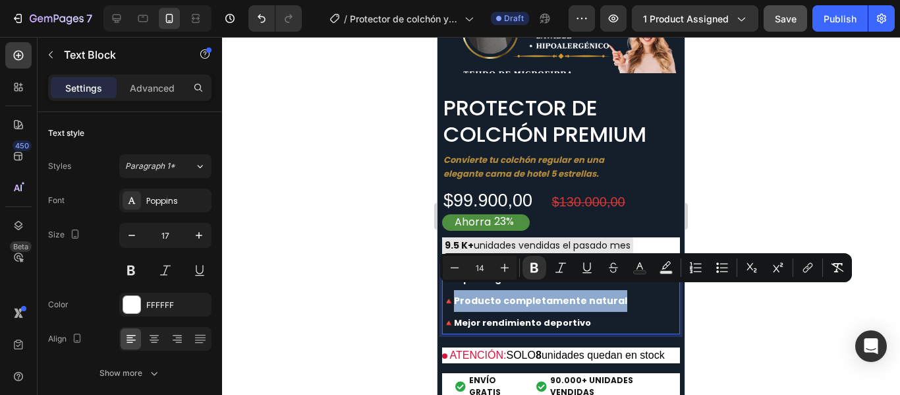
drag, startPoint x: 618, startPoint y: 291, endPoint x: 456, endPoint y: 296, distance: 162.1
click at [456, 296] on p "🔺 Producto completamente natural" at bounding box center [560, 301] width 235 height 22
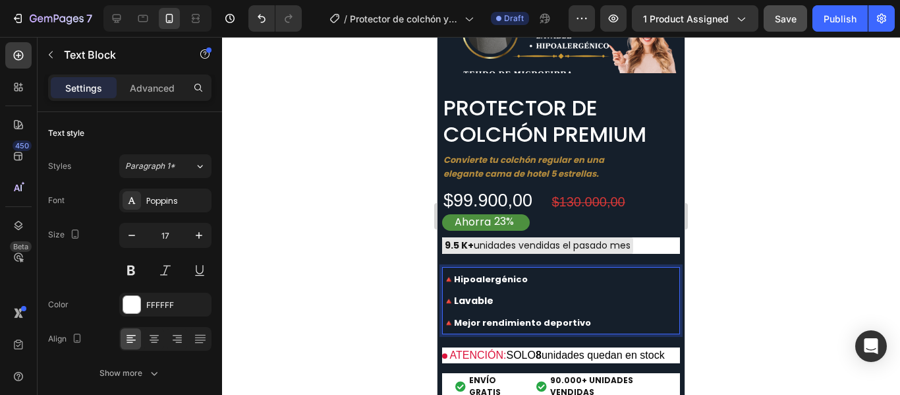
click at [520, 316] on strong "🔺Mejor rendimiento deportivo" at bounding box center [517, 322] width 148 height 13
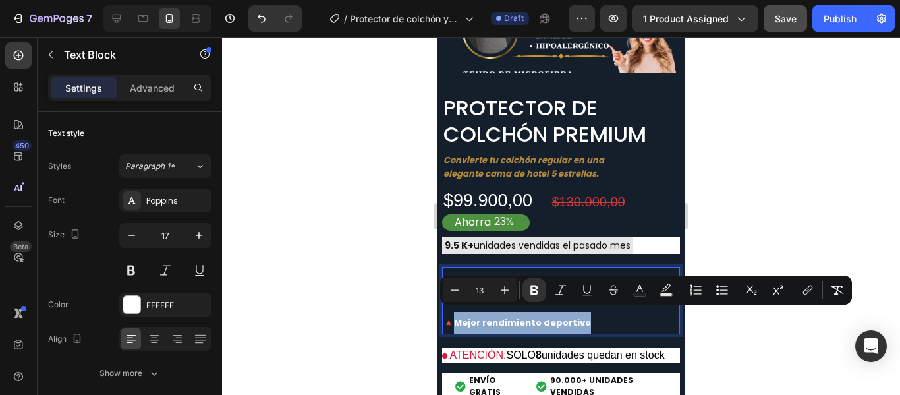
drag, startPoint x: 597, startPoint y: 316, endPoint x: 454, endPoint y: 310, distance: 143.7
click at [454, 312] on p "🔺Mejor rendimiento deportivo" at bounding box center [560, 323] width 235 height 22
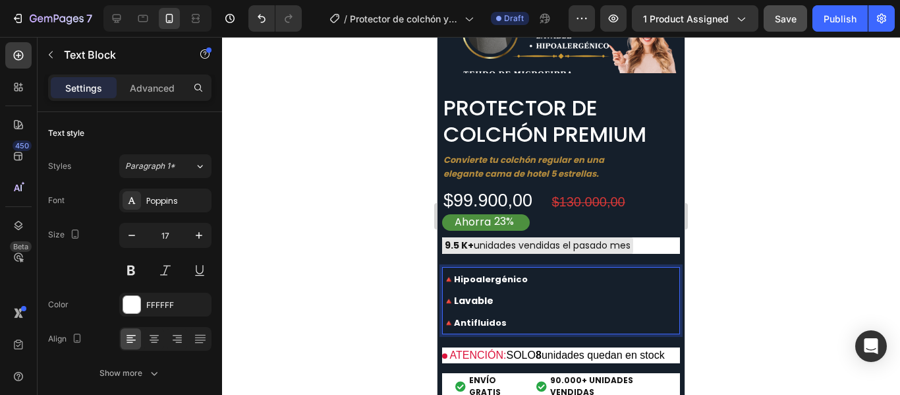
click at [753, 244] on div at bounding box center [561, 216] width 678 height 358
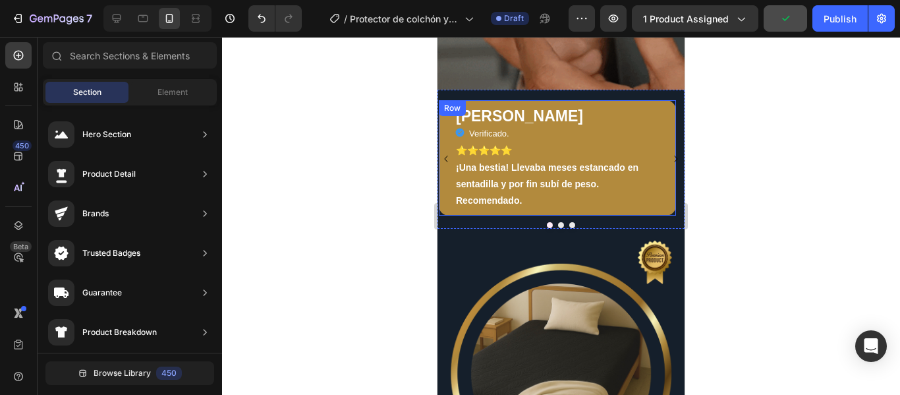
scroll to position [4916, 0]
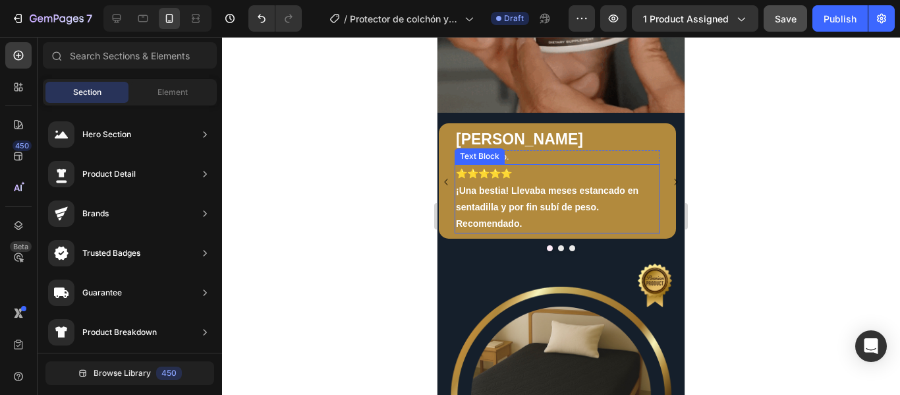
click at [532, 186] on strong "¡Una bestia! Llevaba meses estancado en sentadilla y por fin subí de peso. Reco…" at bounding box center [547, 206] width 182 height 43
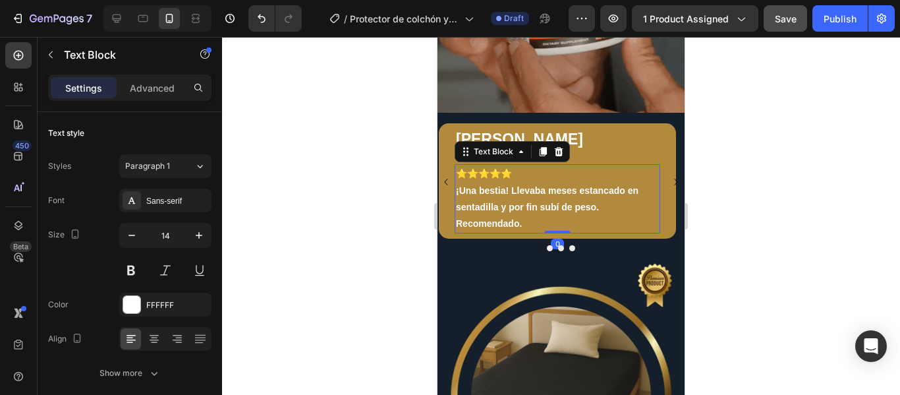
click at [541, 190] on strong "¡Una bestia! Llevaba meses estancado en sentadilla y por fin subí de peso. Reco…" at bounding box center [547, 206] width 182 height 43
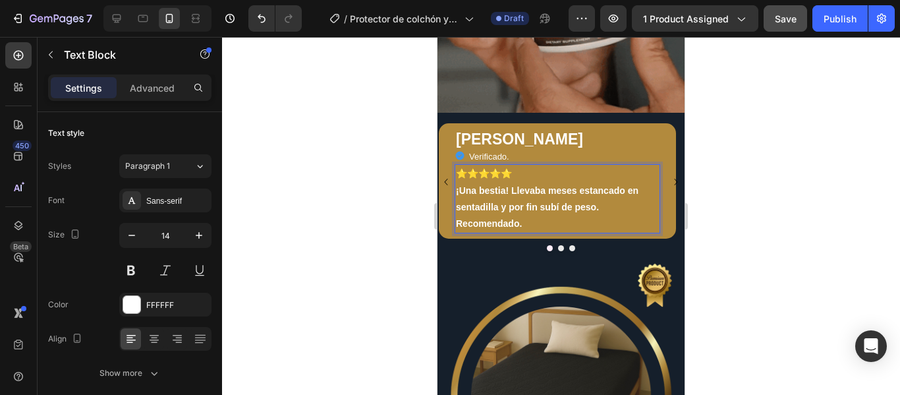
click at [807, 168] on div at bounding box center [561, 216] width 678 height 358
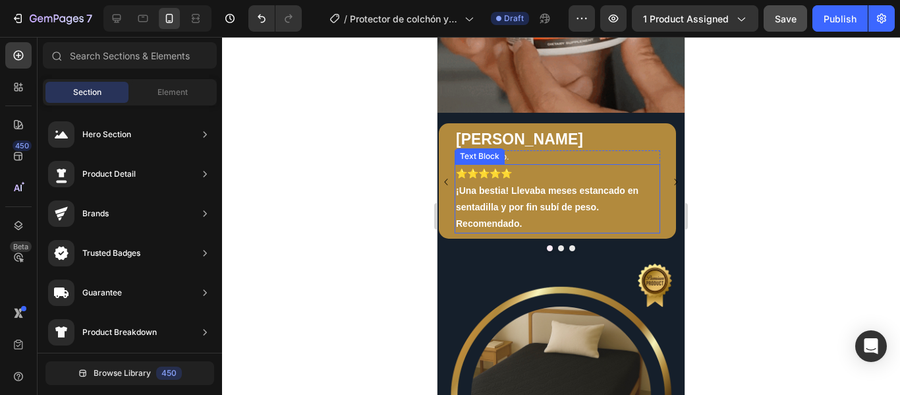
click at [559, 217] on p "¡Una bestia! Llevaba meses estancado en sentadilla y por fin subí de peso. Reco…" at bounding box center [557, 207] width 203 height 50
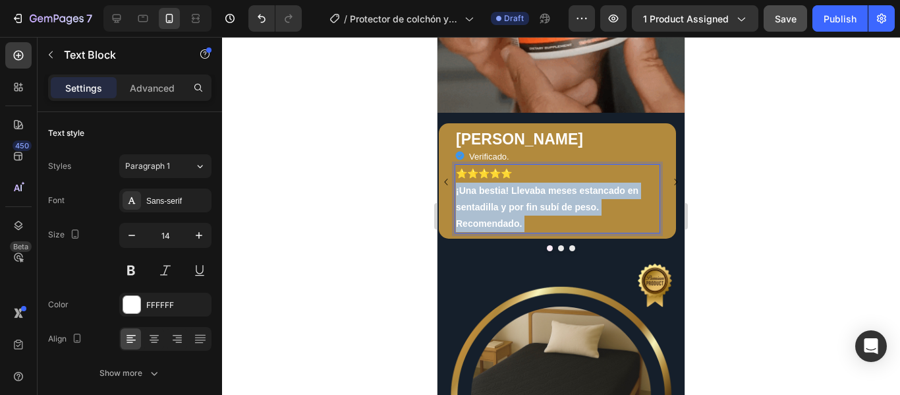
drag, startPoint x: 547, startPoint y: 219, endPoint x: 464, endPoint y: 190, distance: 87.9
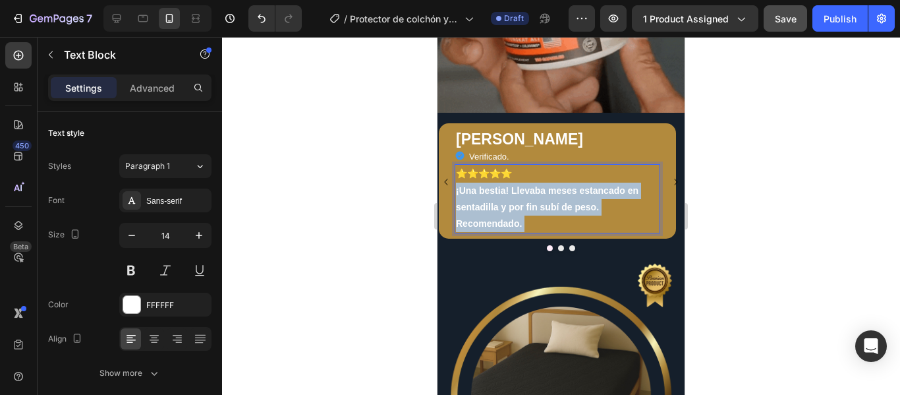
click at [464, 190] on p "¡Una bestia! Llevaba meses estancado en sentadilla y por fin subí de peso. Reco…" at bounding box center [557, 207] width 203 height 50
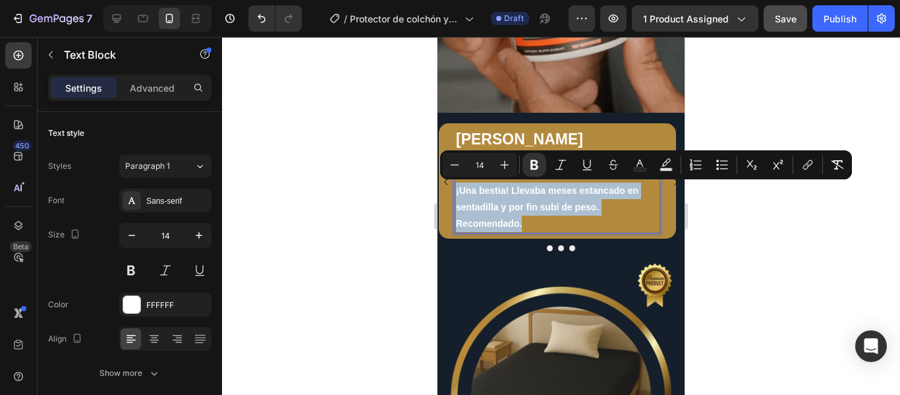
drag, startPoint x: 456, startPoint y: 189, endPoint x: 529, endPoint y: 229, distance: 83.1
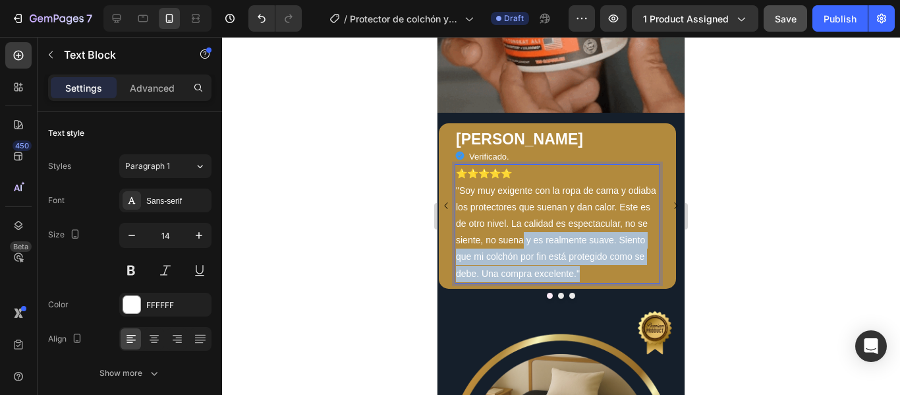
drag, startPoint x: 591, startPoint y: 273, endPoint x: 522, endPoint y: 243, distance: 75.5
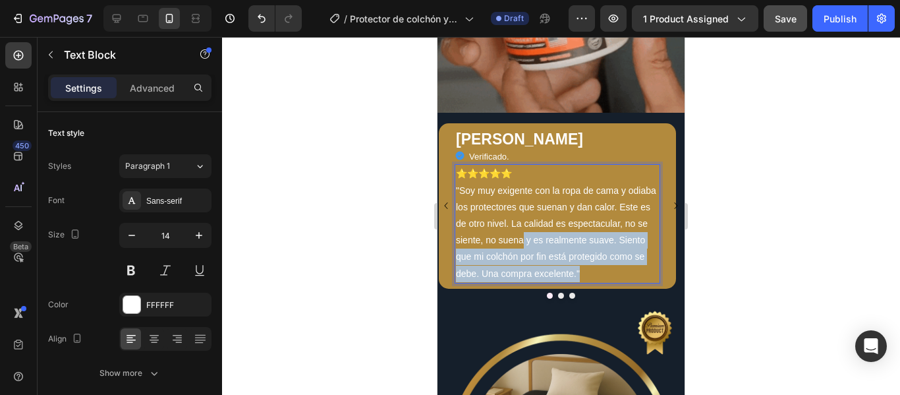
click at [522, 243] on p ""Soy muy exigente con la ropa de cama y odiaba los protectores que suenan y dan…" at bounding box center [557, 231] width 203 height 99
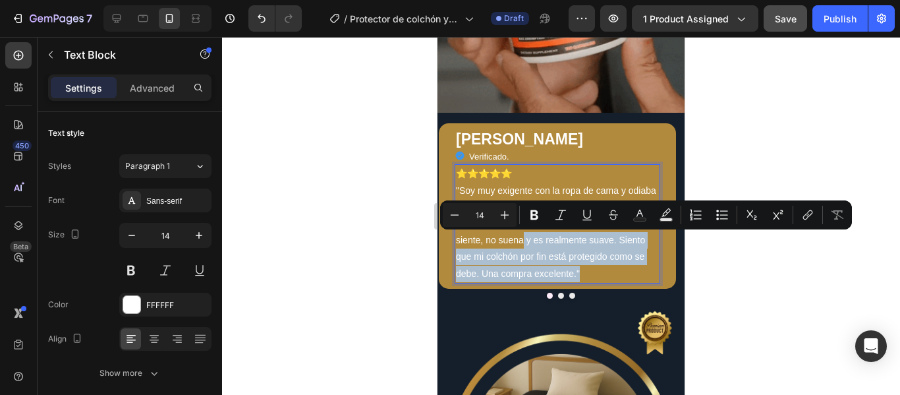
click at [601, 271] on p ""Soy muy exigente con la ropa de cama y odiaba los protectores que suenan y dan…" at bounding box center [557, 231] width 203 height 99
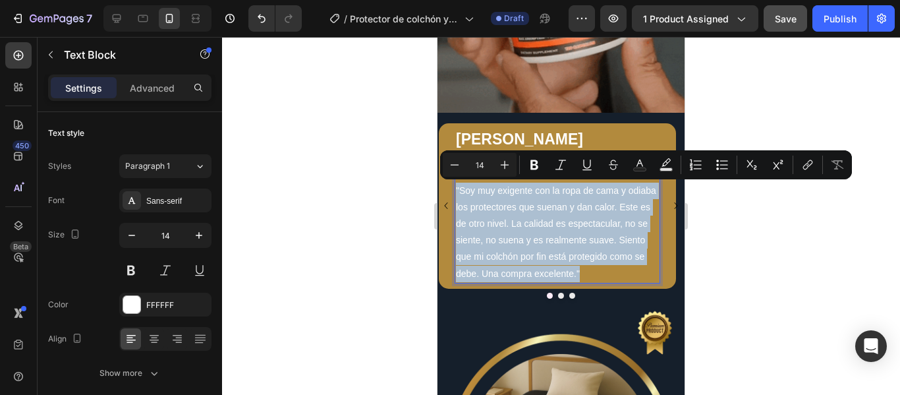
drag, startPoint x: 602, startPoint y: 273, endPoint x: 457, endPoint y: 194, distance: 165.4
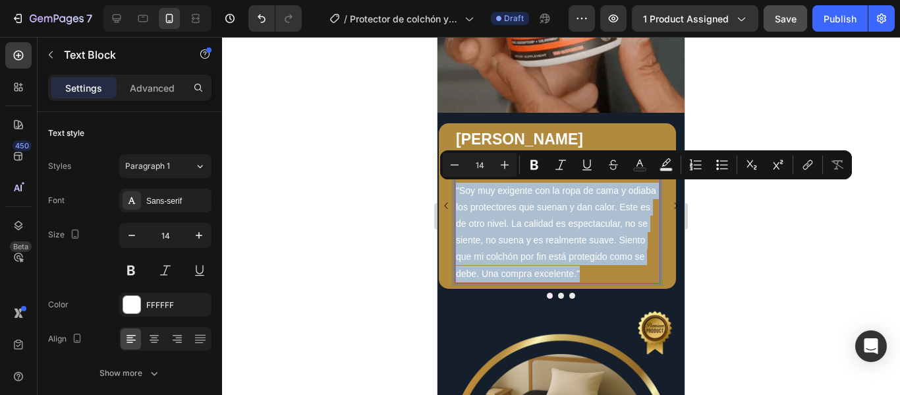
click at [457, 194] on p ""Soy muy exigente con la ropa de cama y odiaba los protectores que suenan y dan…" at bounding box center [557, 231] width 203 height 99
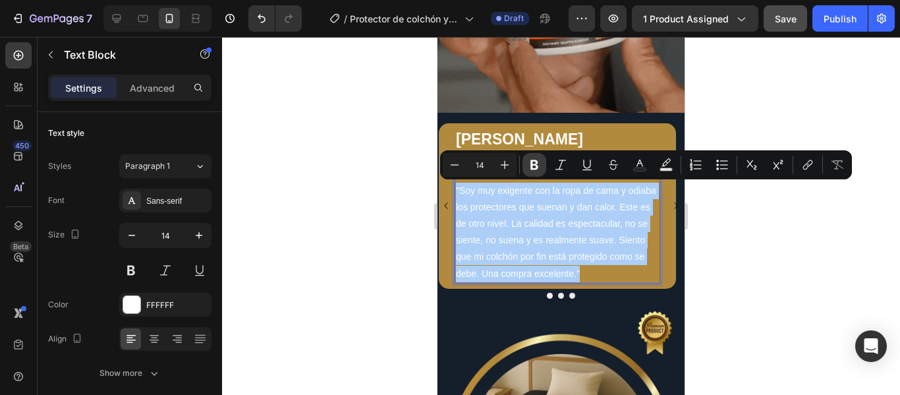
click at [541, 168] on button "Bold" at bounding box center [534, 165] width 24 height 24
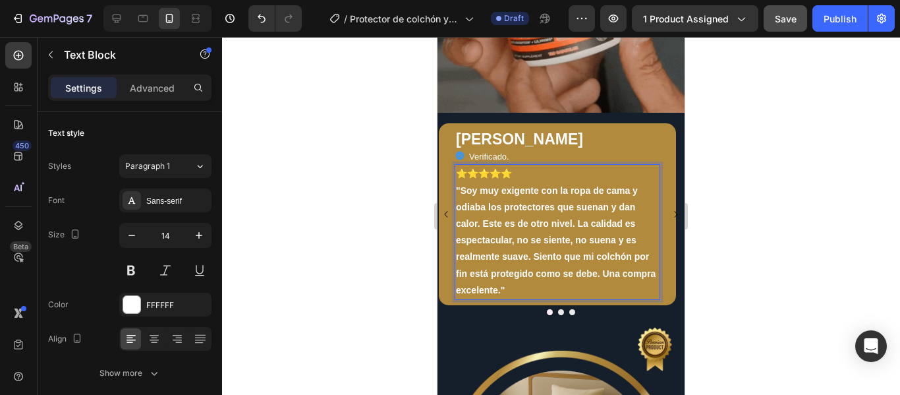
click at [717, 233] on div at bounding box center [561, 216] width 678 height 358
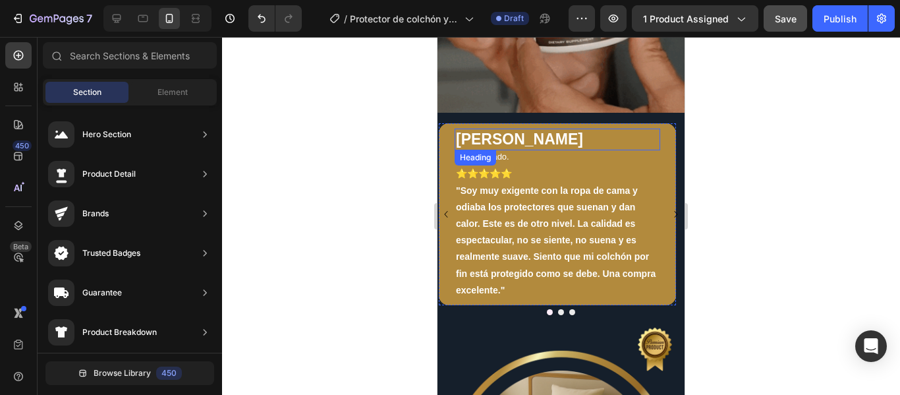
click at [505, 138] on h2 "[PERSON_NAME]" at bounding box center [558, 139] width 206 height 22
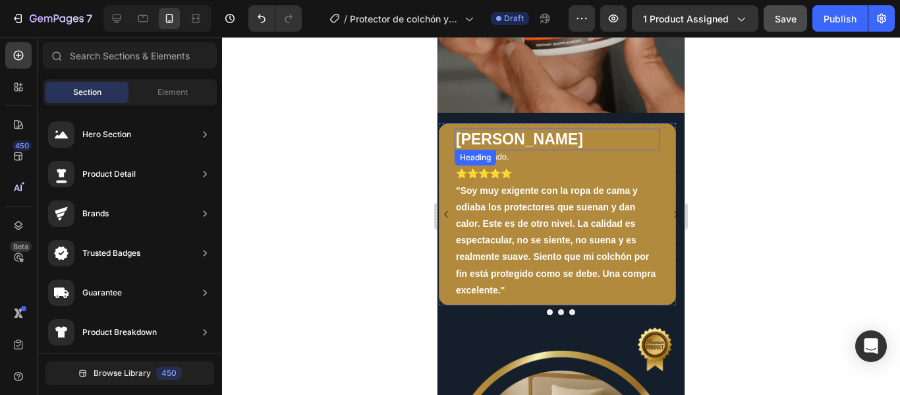
click at [505, 138] on h2 "[PERSON_NAME]" at bounding box center [558, 139] width 206 height 22
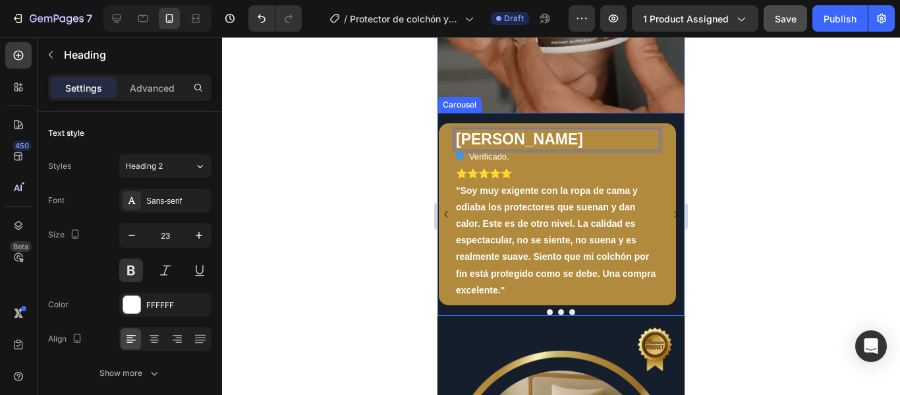
click at [669, 215] on icon "Carousel Next Arrow" at bounding box center [675, 214] width 13 height 13
